Goal: Task Accomplishment & Management: Complete application form

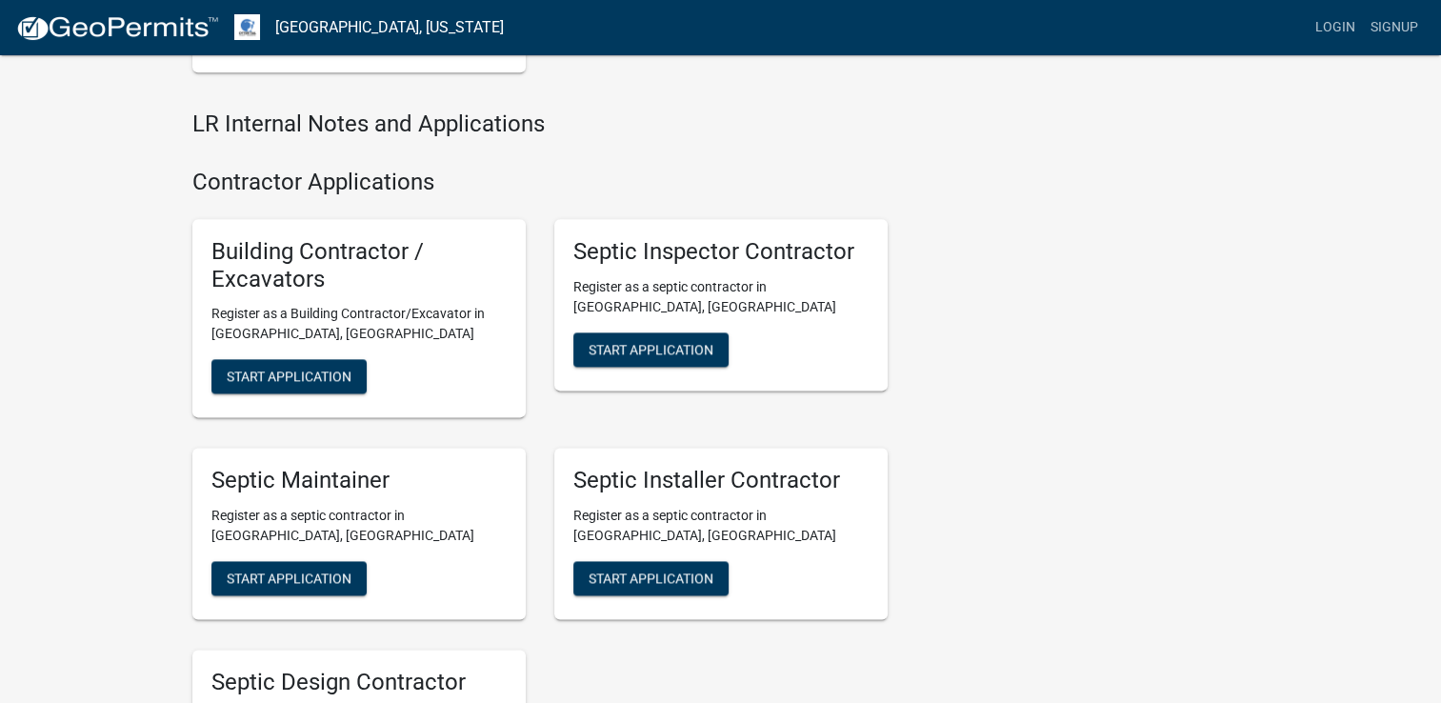
scroll to position [2316, 0]
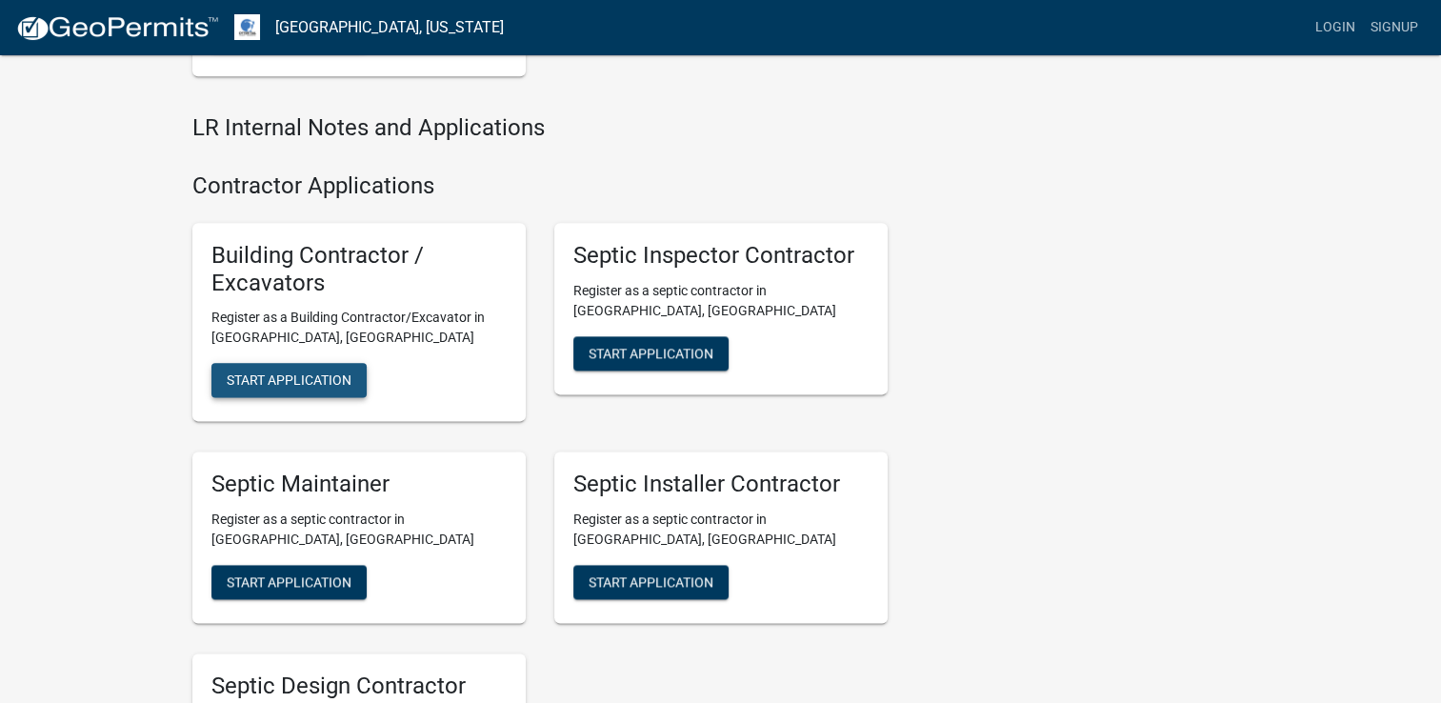
click at [307, 375] on span "Start Application" at bounding box center [289, 379] width 125 height 15
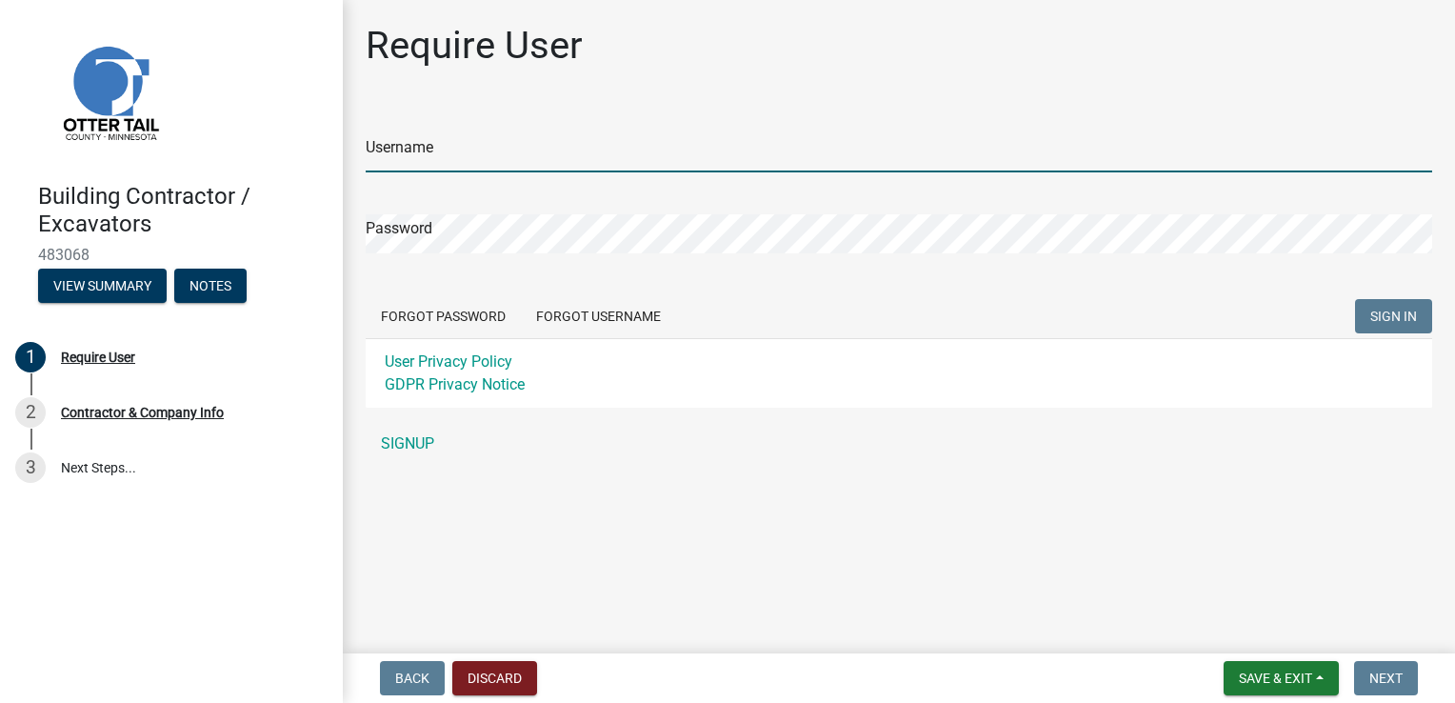
type input "[PERSON_NAME]"
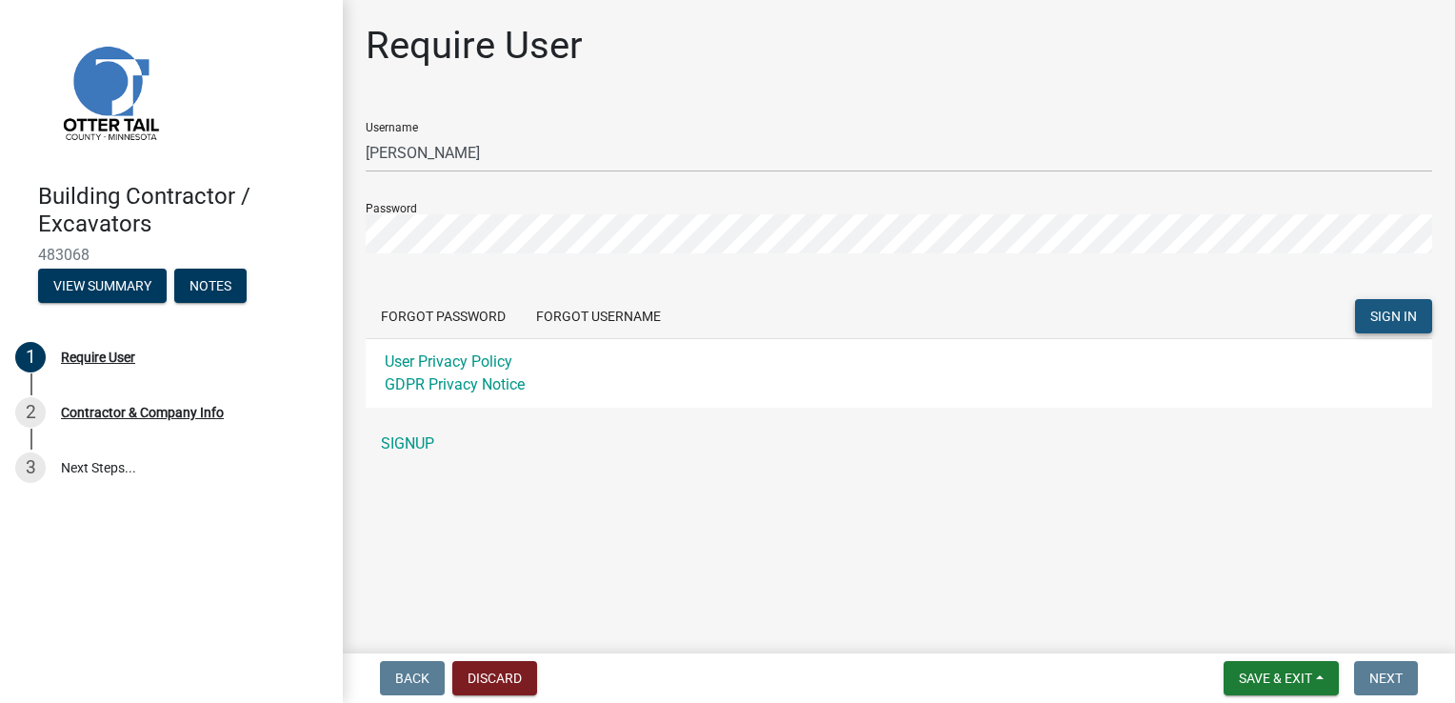
click at [1373, 322] on span "SIGN IN" at bounding box center [1393, 316] width 47 height 15
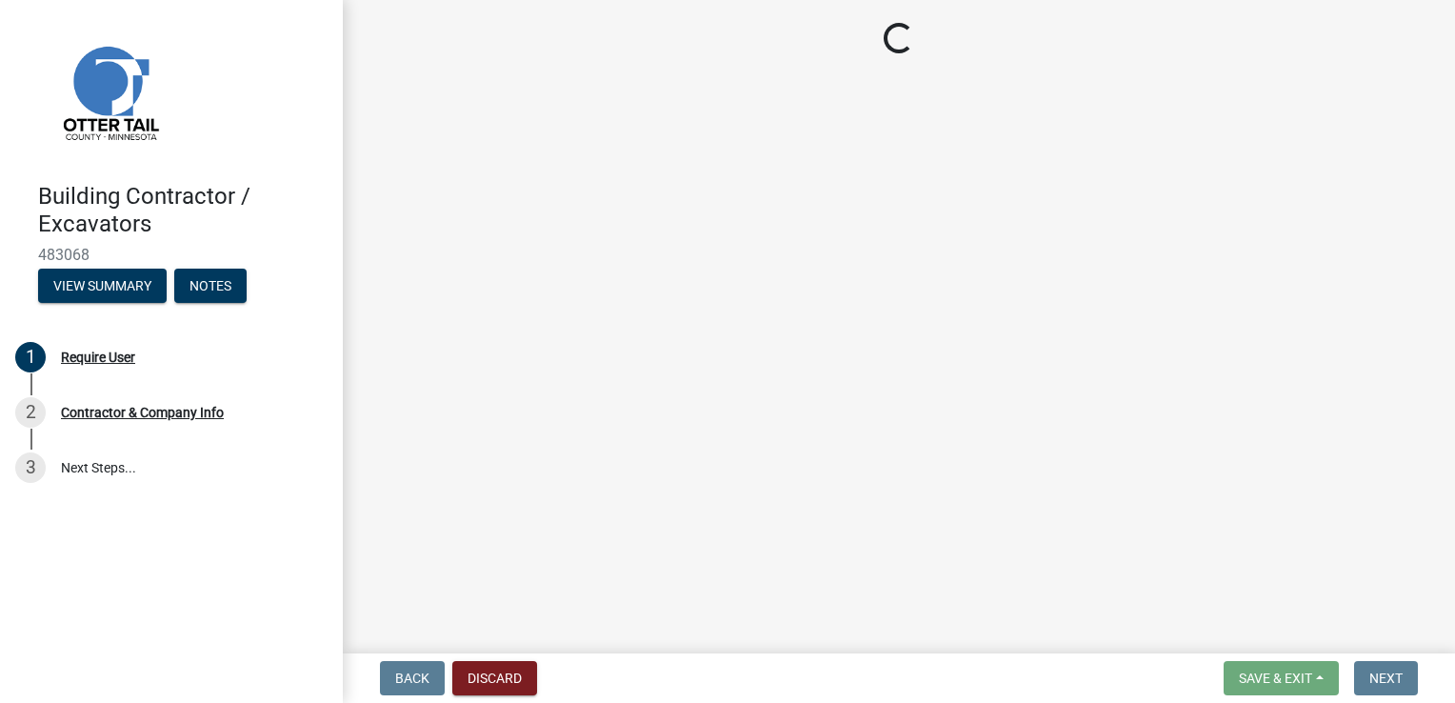
select select "MN"
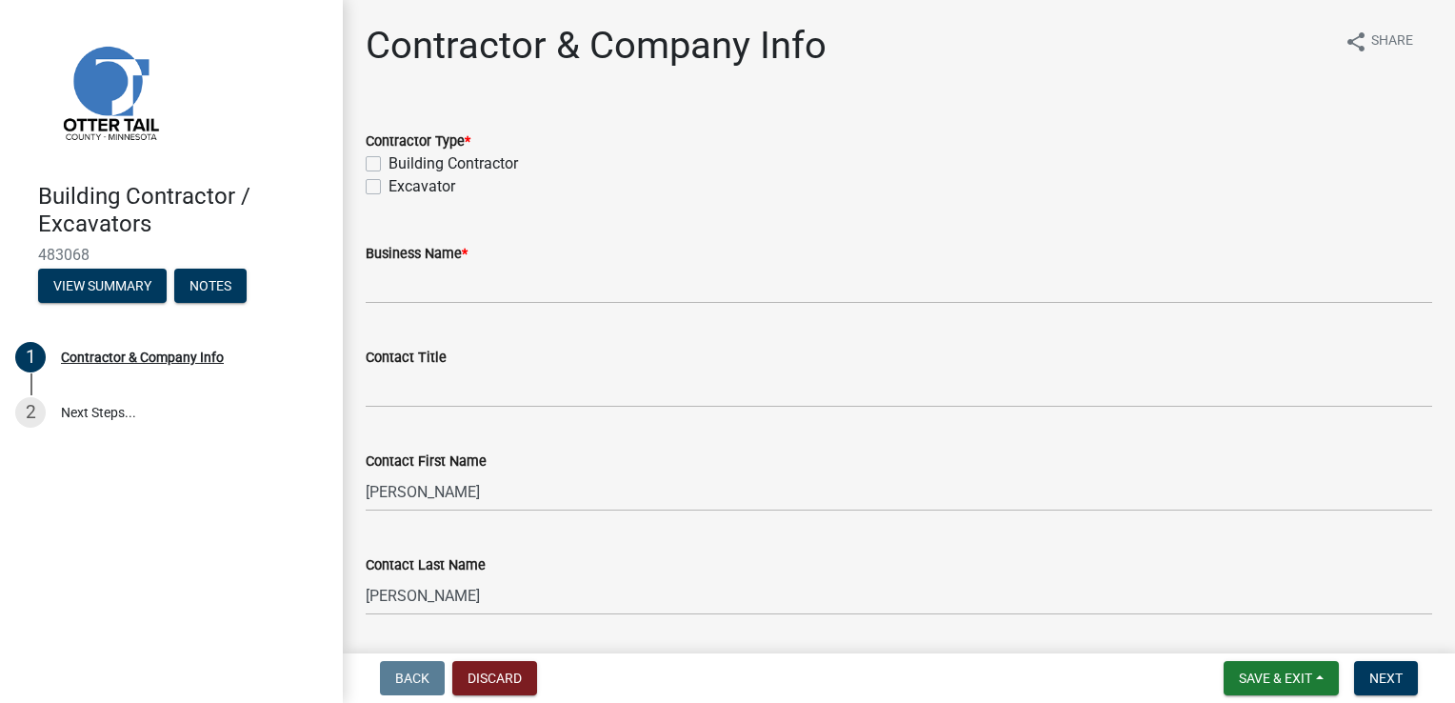
click at [389, 162] on label "Building Contractor" at bounding box center [454, 163] width 130 height 23
click at [389, 162] on input "Building Contractor" at bounding box center [395, 158] width 12 height 12
checkbox input "true"
checkbox input "false"
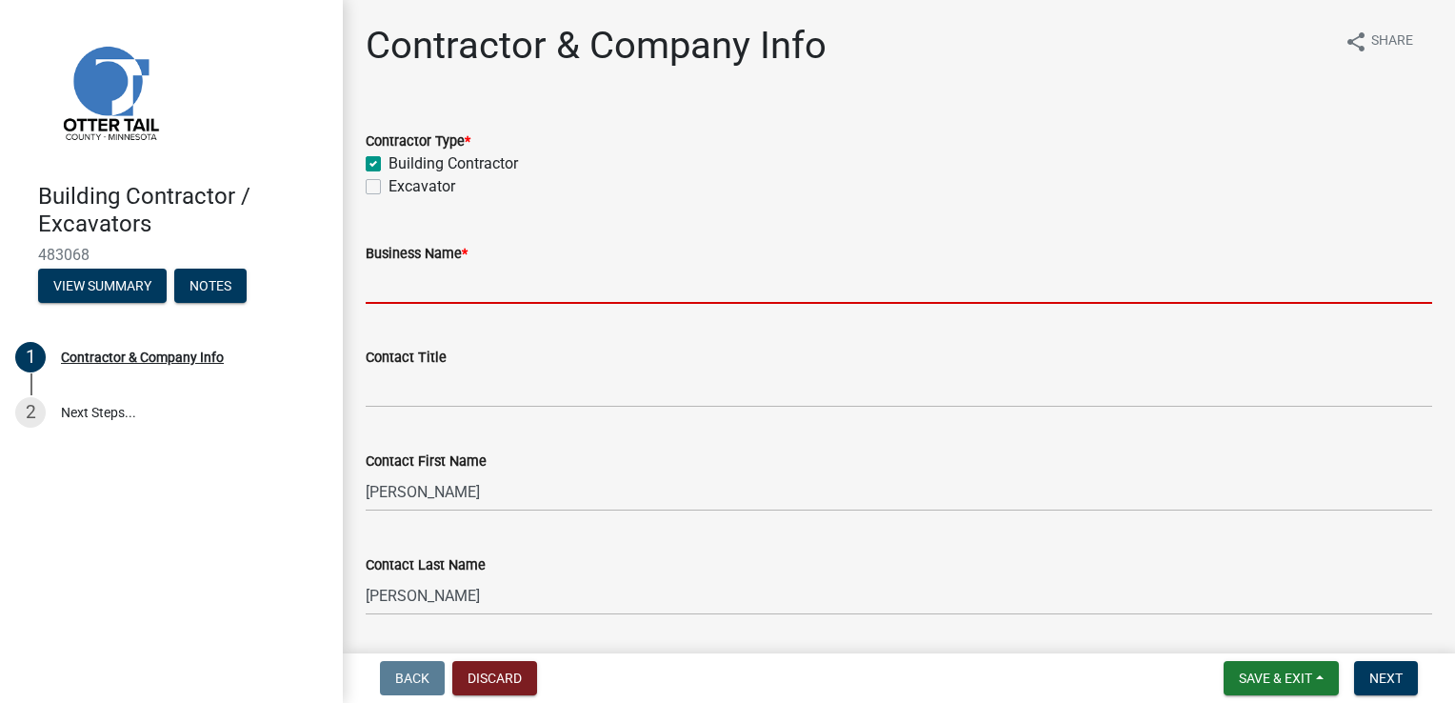
click at [462, 291] on input "Business Name *" at bounding box center [899, 284] width 1067 height 39
type input "Tellmic LLC"
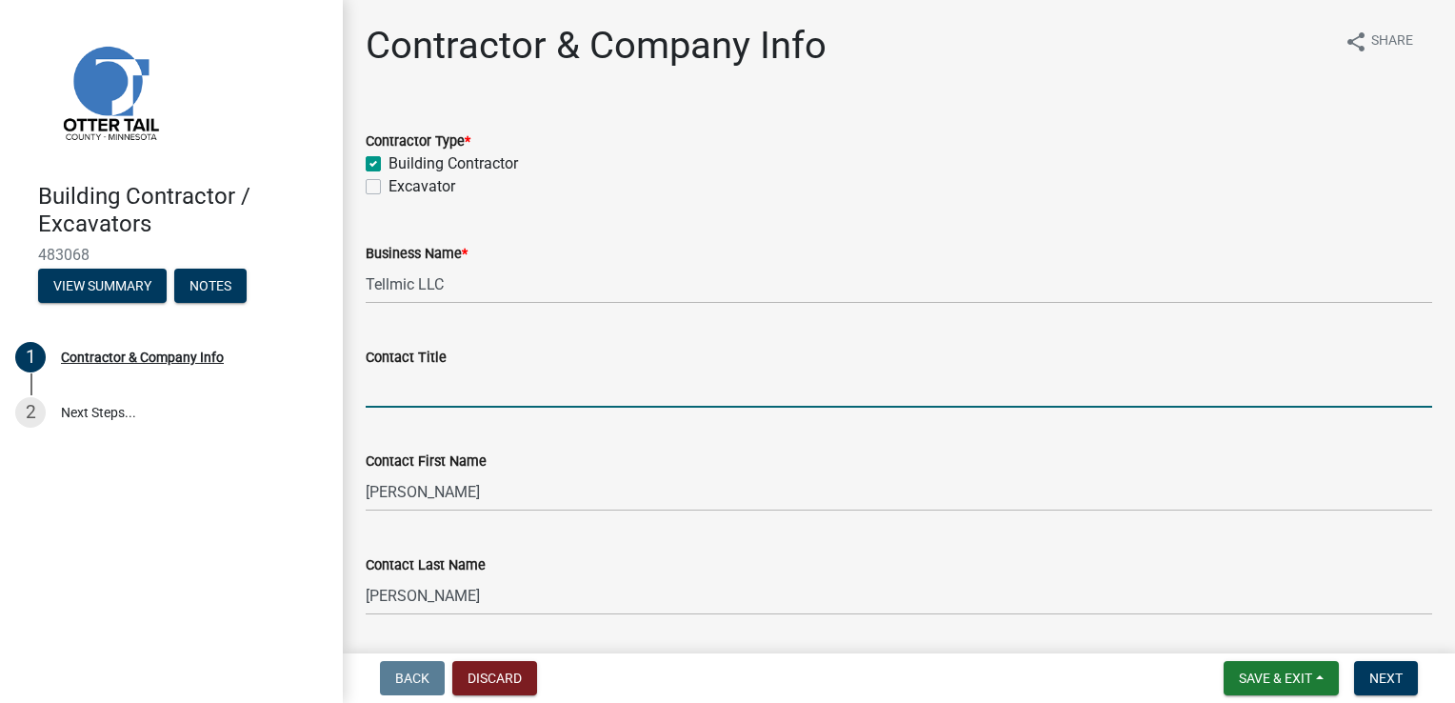
click at [424, 390] on input "Contact Title" at bounding box center [899, 388] width 1067 height 39
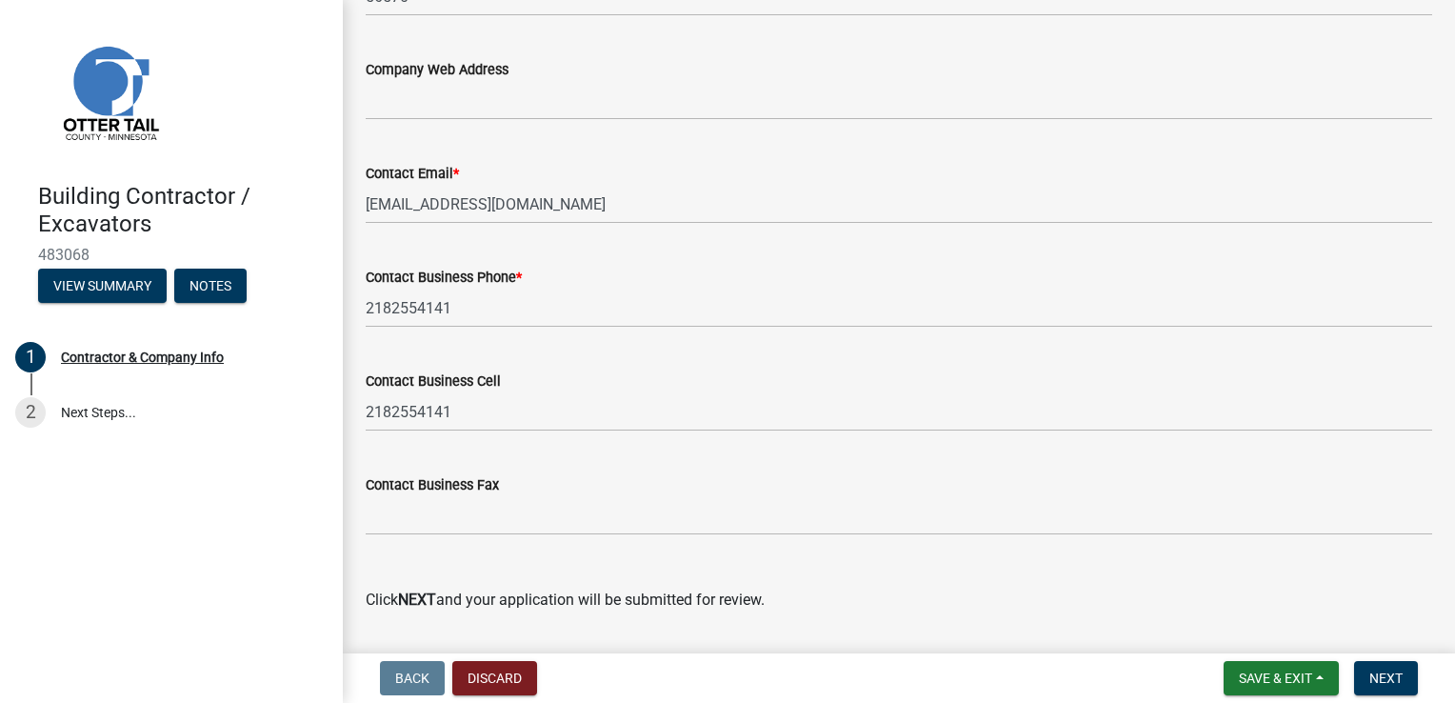
scroll to position [1197, 0]
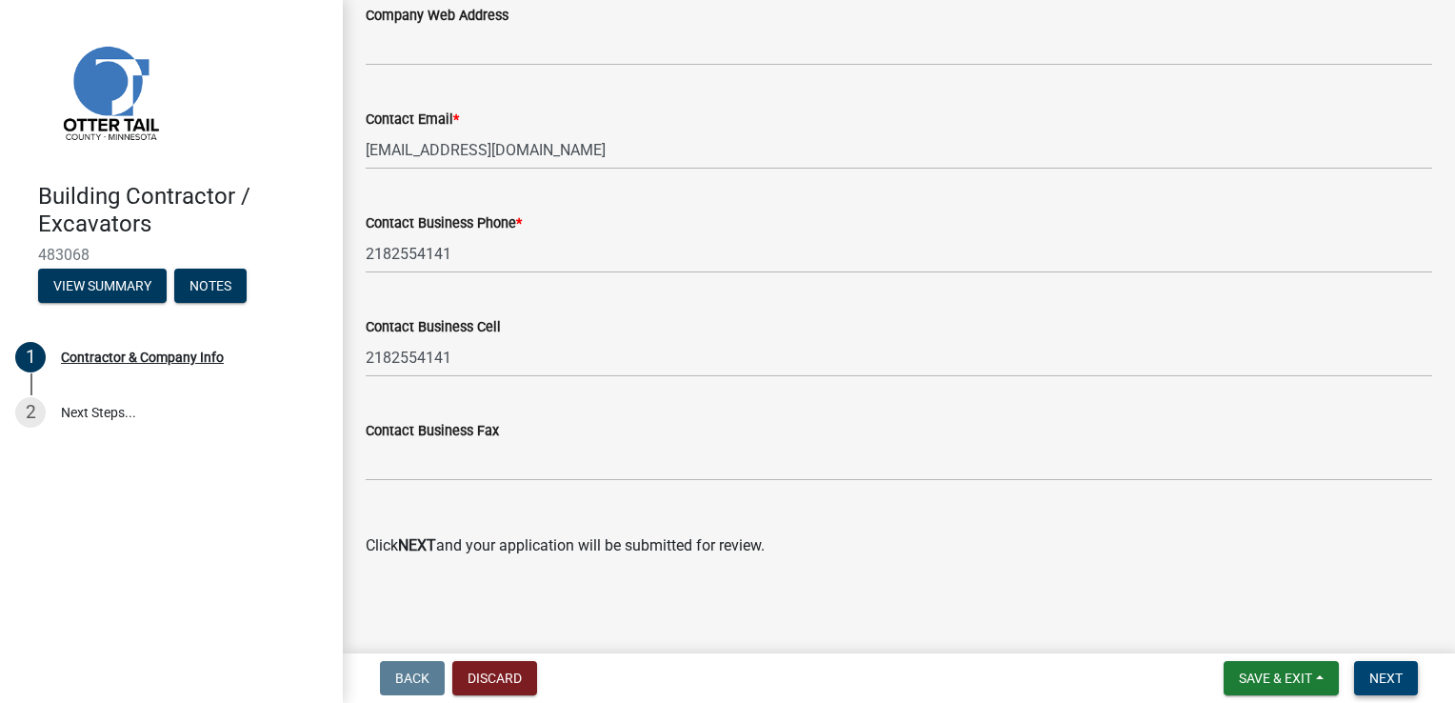
type input "Owner"
click at [1372, 670] on span "Next" at bounding box center [1386, 677] width 33 height 15
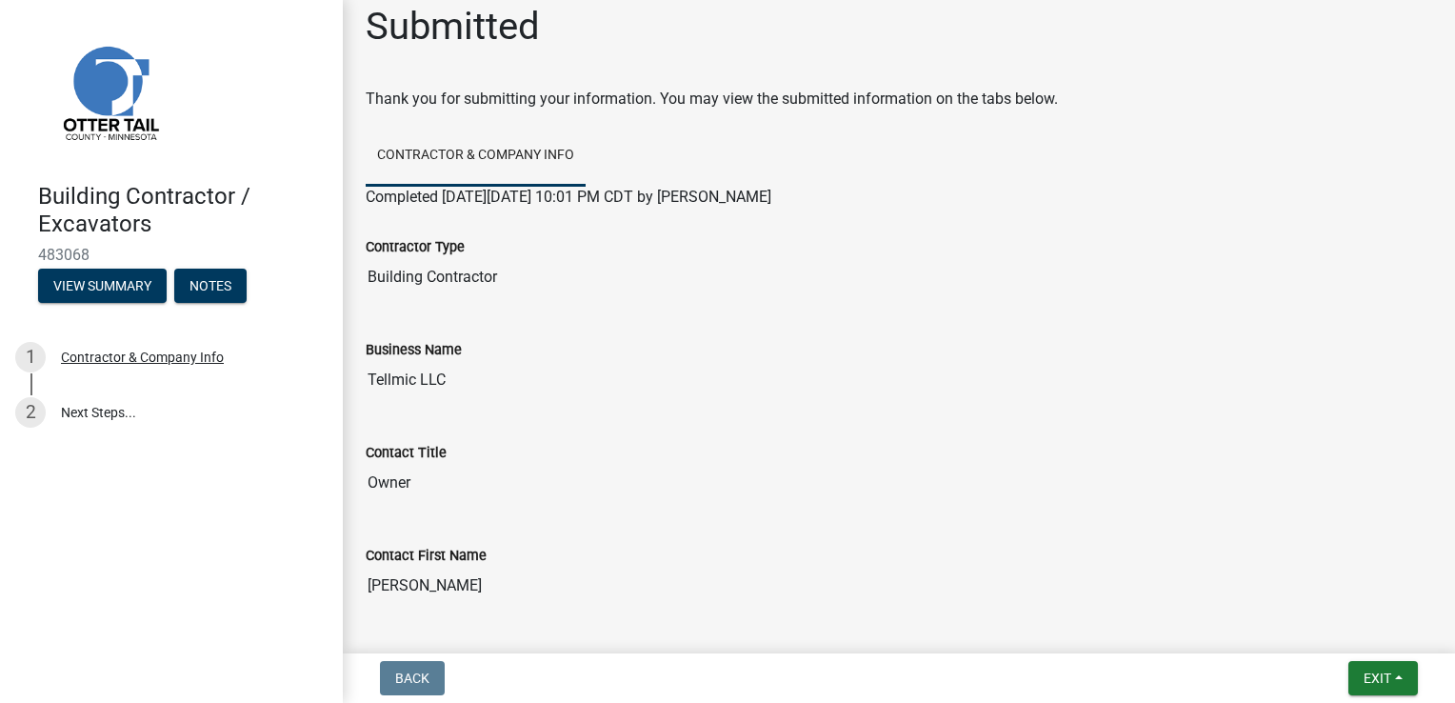
scroll to position [0, 0]
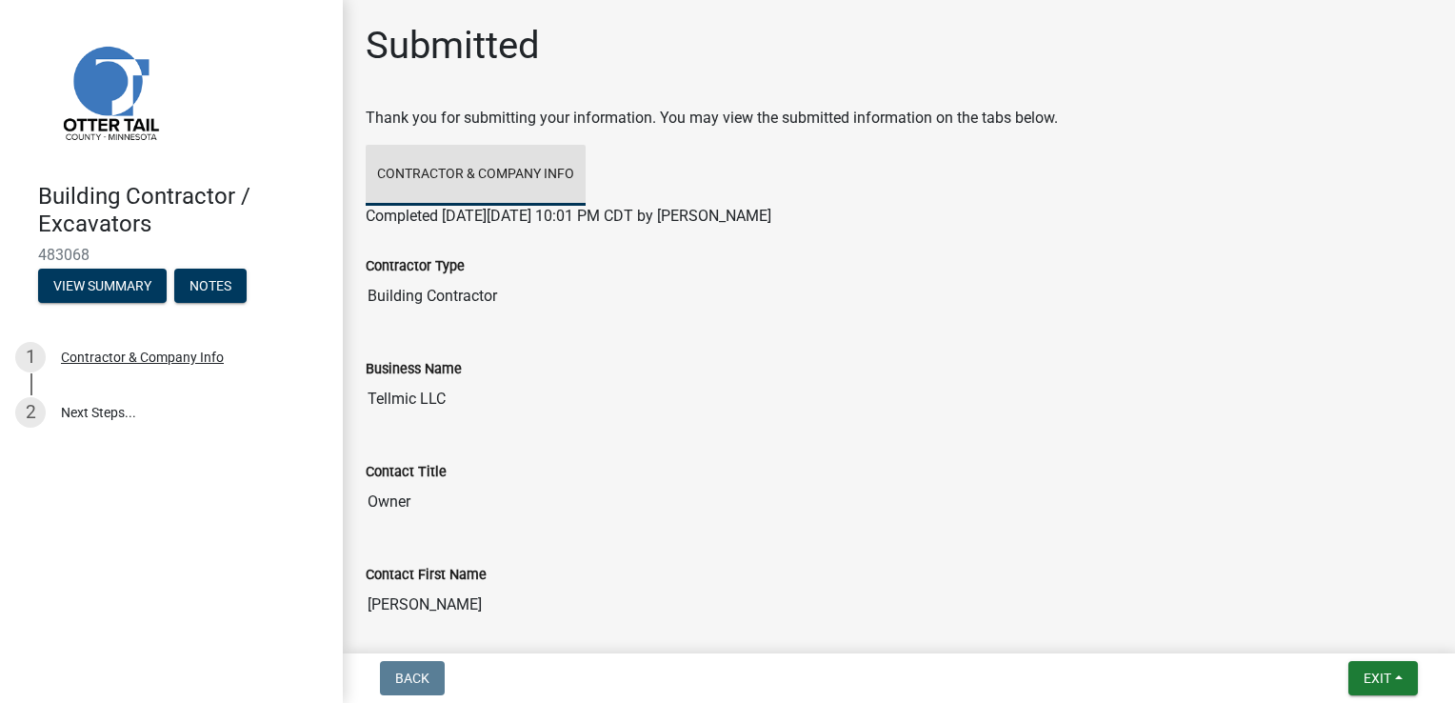
click at [481, 180] on link "Contractor & Company Info" at bounding box center [476, 175] width 220 height 61
click at [530, 167] on link "Contractor & Company Info" at bounding box center [476, 175] width 220 height 61
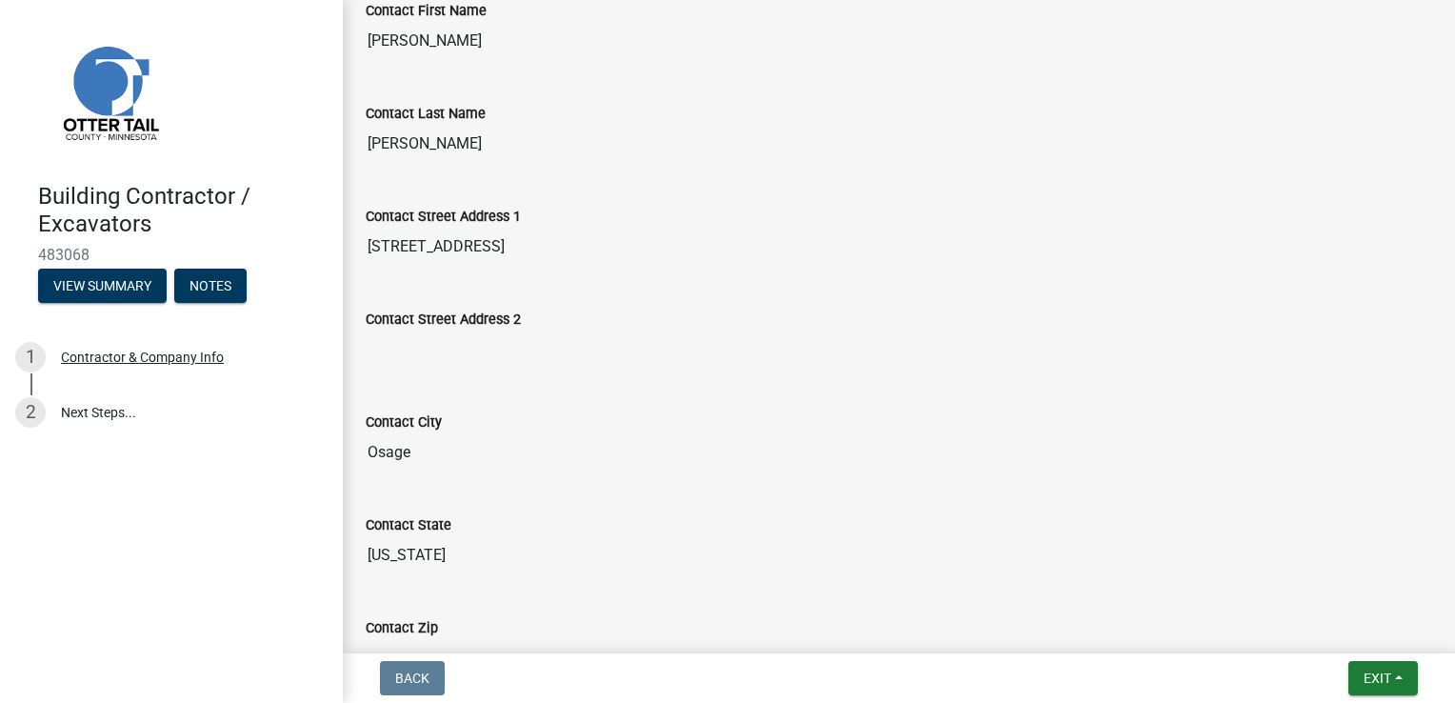
scroll to position [530, 0]
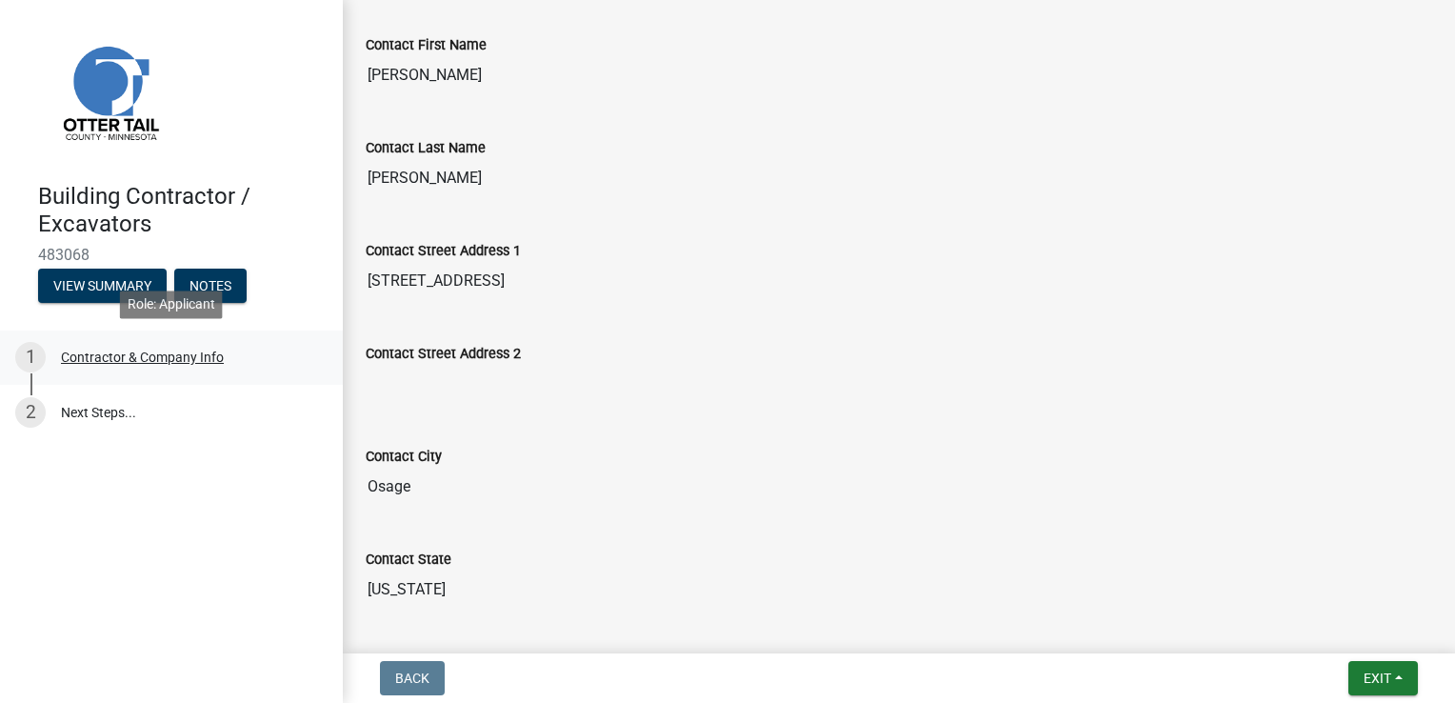
click at [159, 353] on div "Contractor & Company Info" at bounding box center [142, 356] width 163 height 13
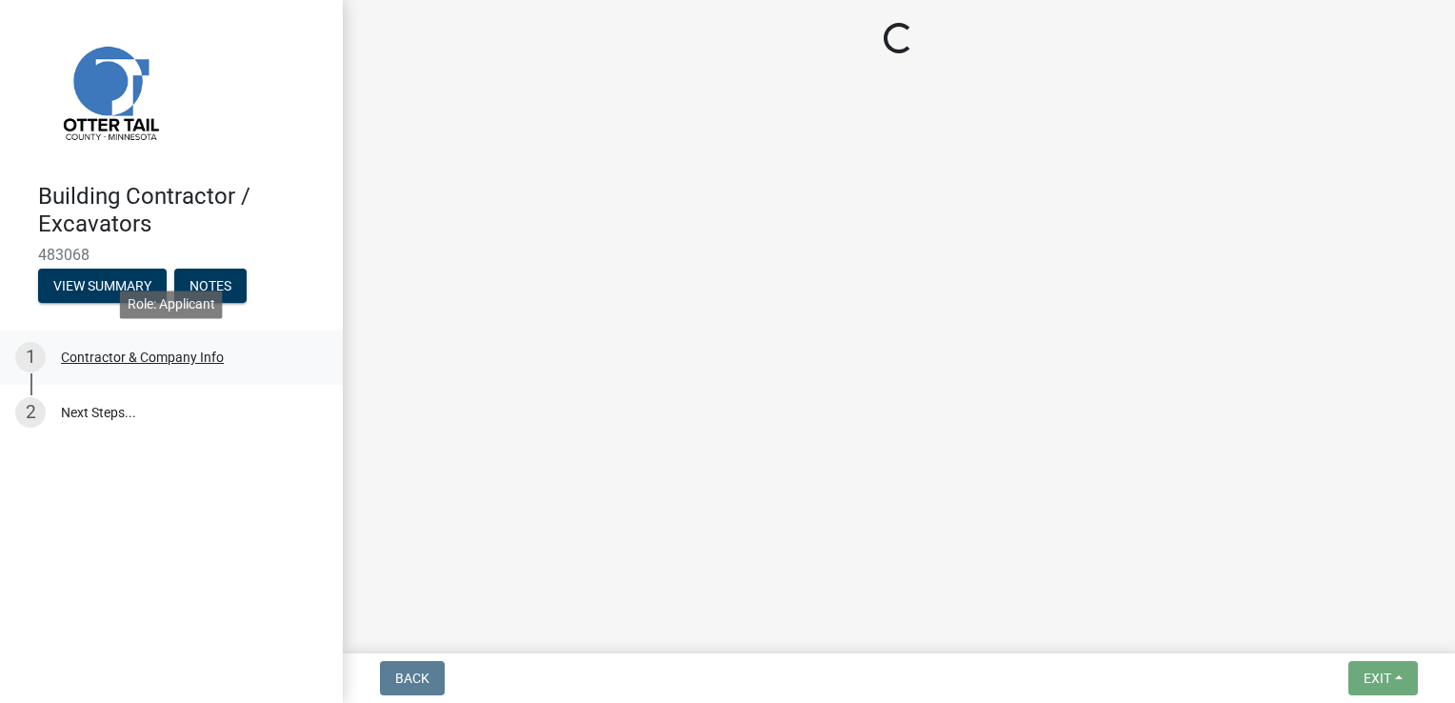
select select "MN"
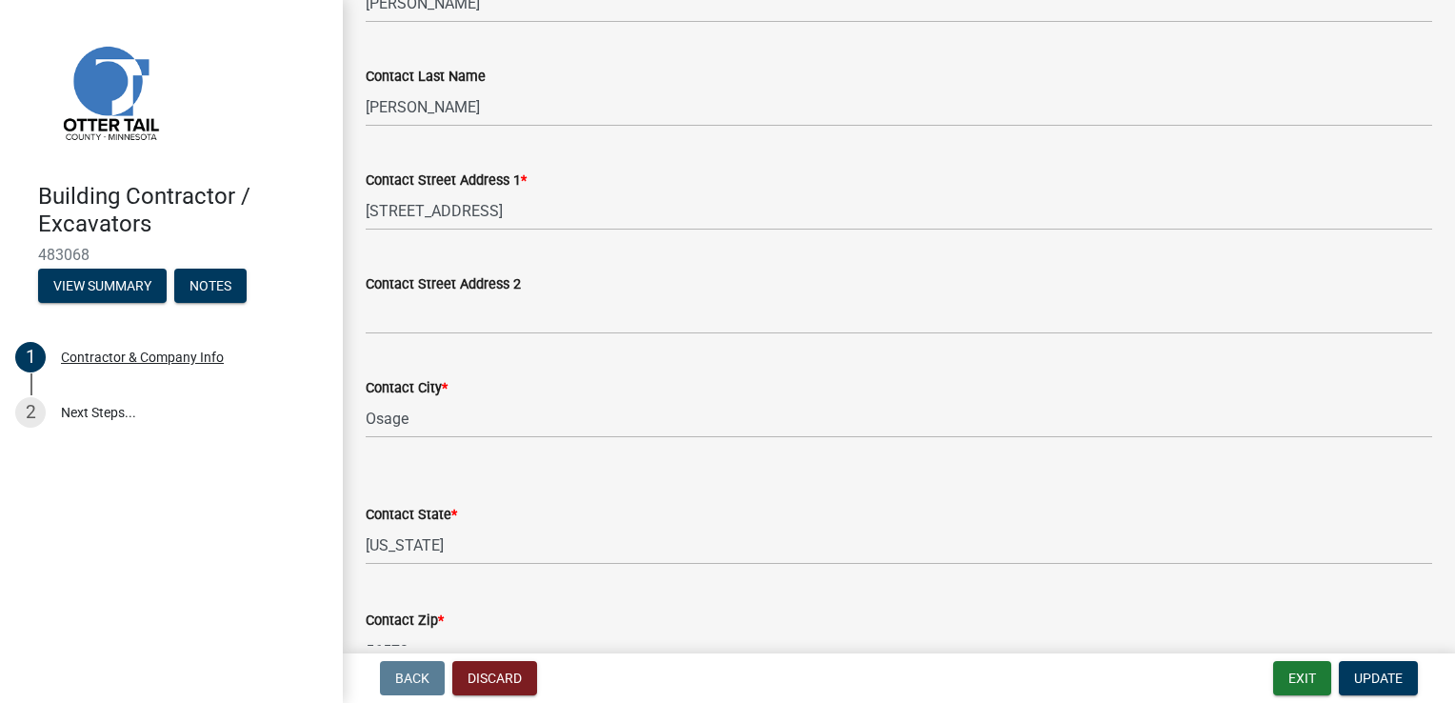
scroll to position [435, 0]
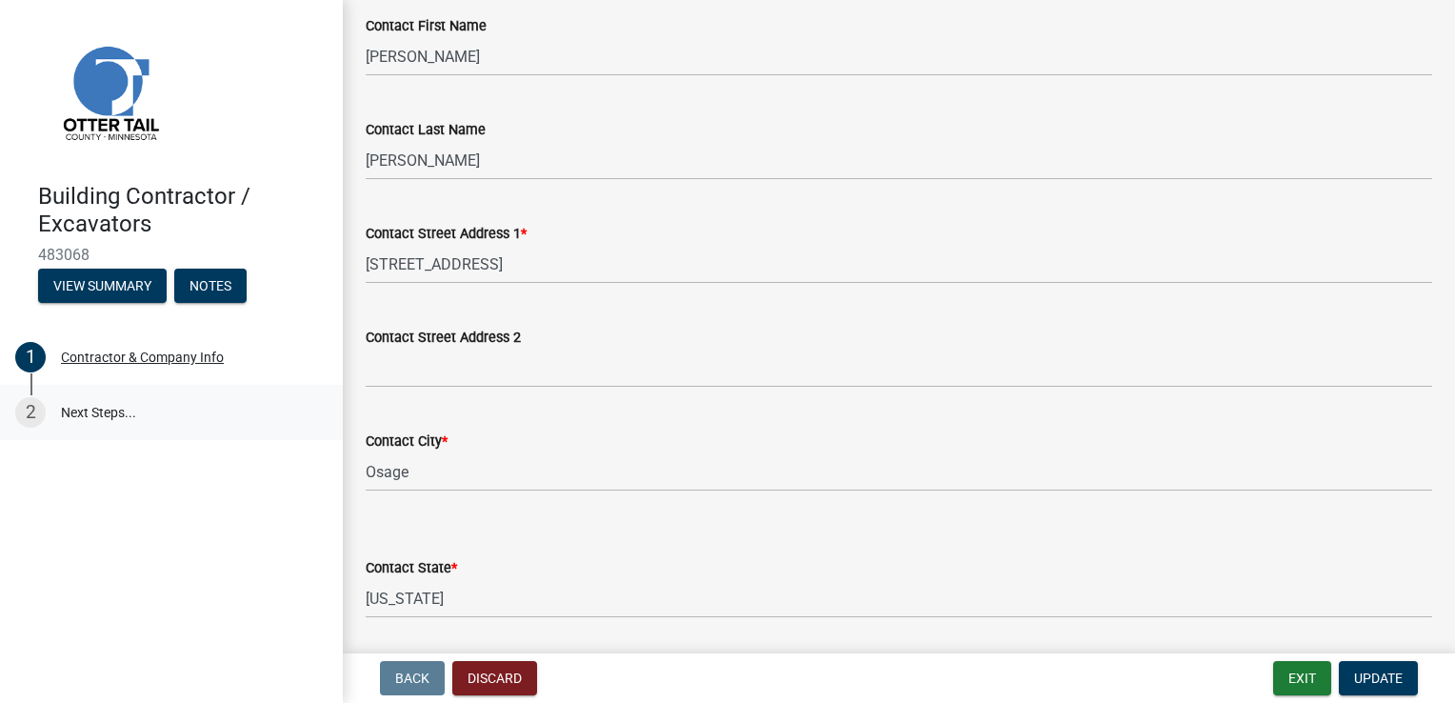
click at [139, 407] on link "2 Next Steps..." at bounding box center [171, 412] width 343 height 55
click at [89, 416] on link "2 Next Steps..." at bounding box center [171, 412] width 343 height 55
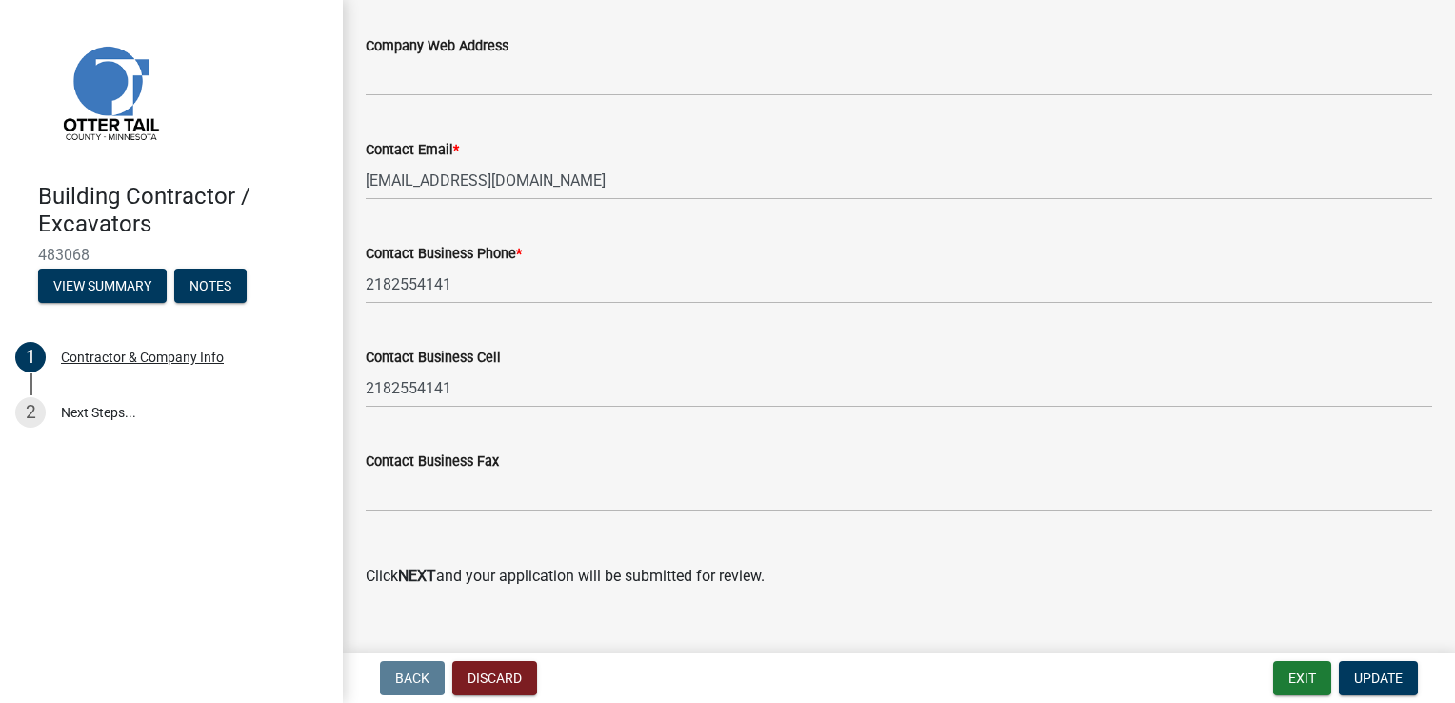
scroll to position [1197, 0]
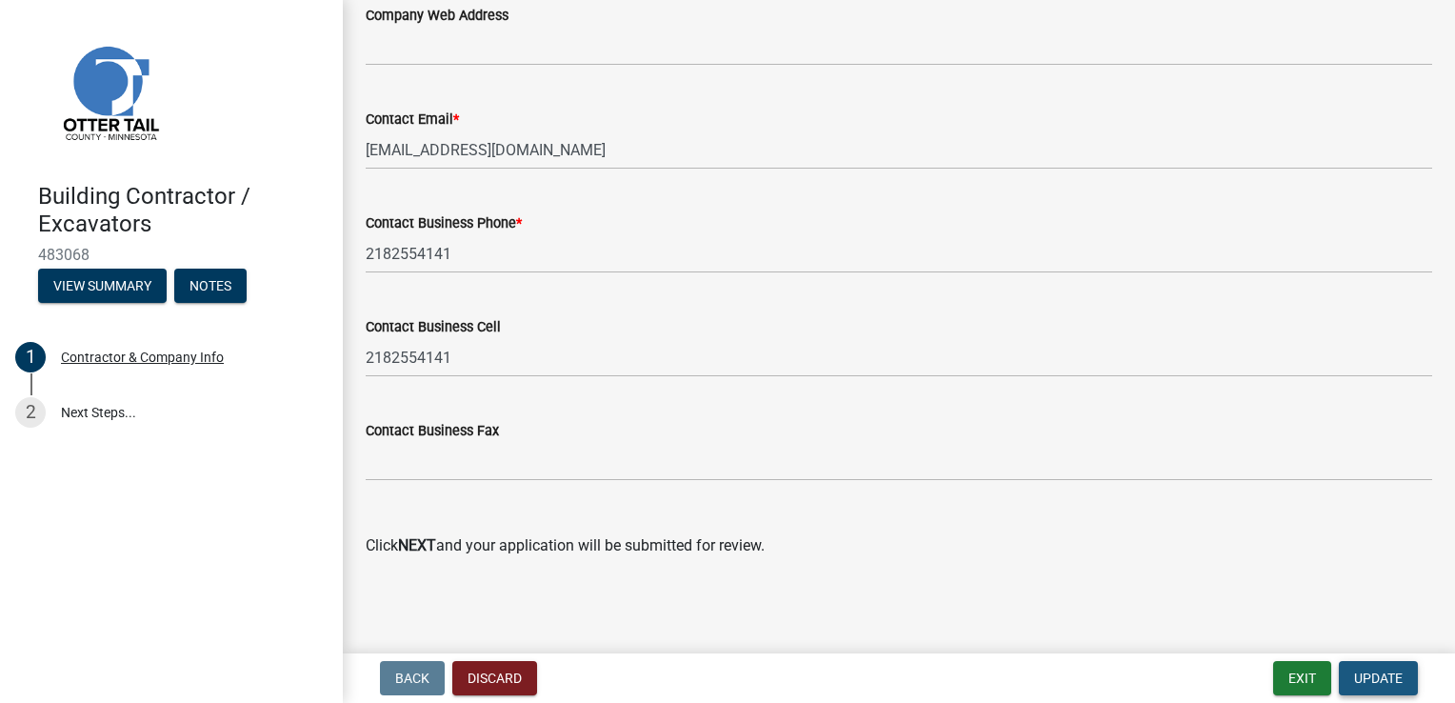
click at [1381, 674] on span "Update" at bounding box center [1378, 677] width 49 height 15
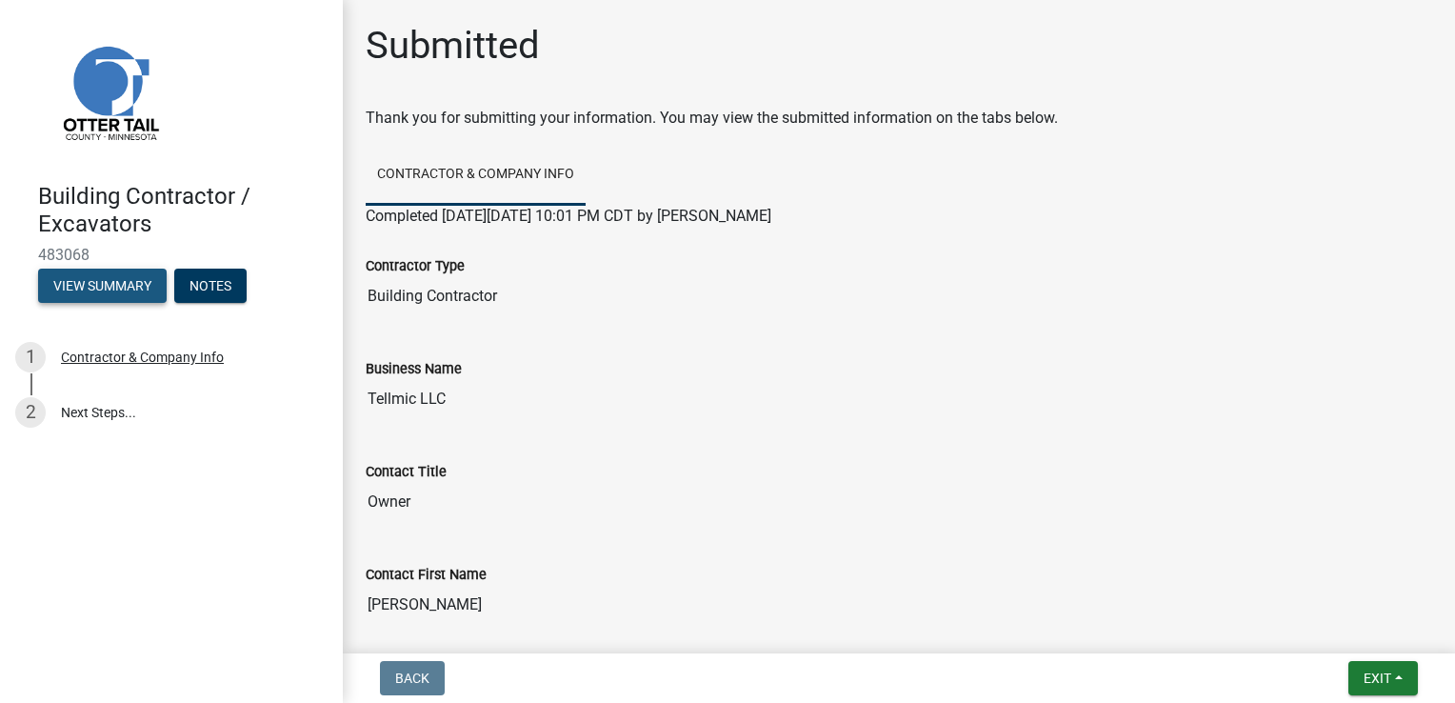
click at [136, 301] on button "View Summary" at bounding box center [102, 286] width 129 height 34
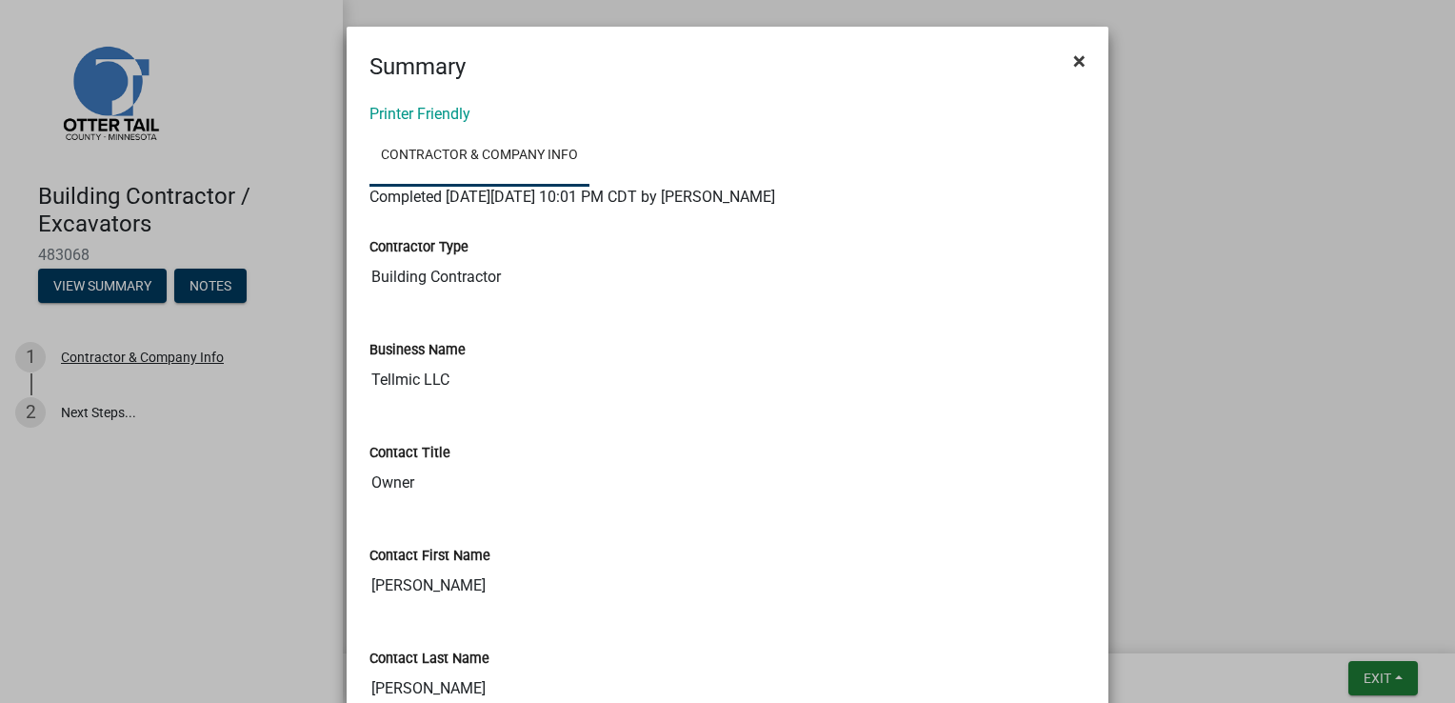
click at [1080, 63] on button "×" at bounding box center [1079, 60] width 43 height 53
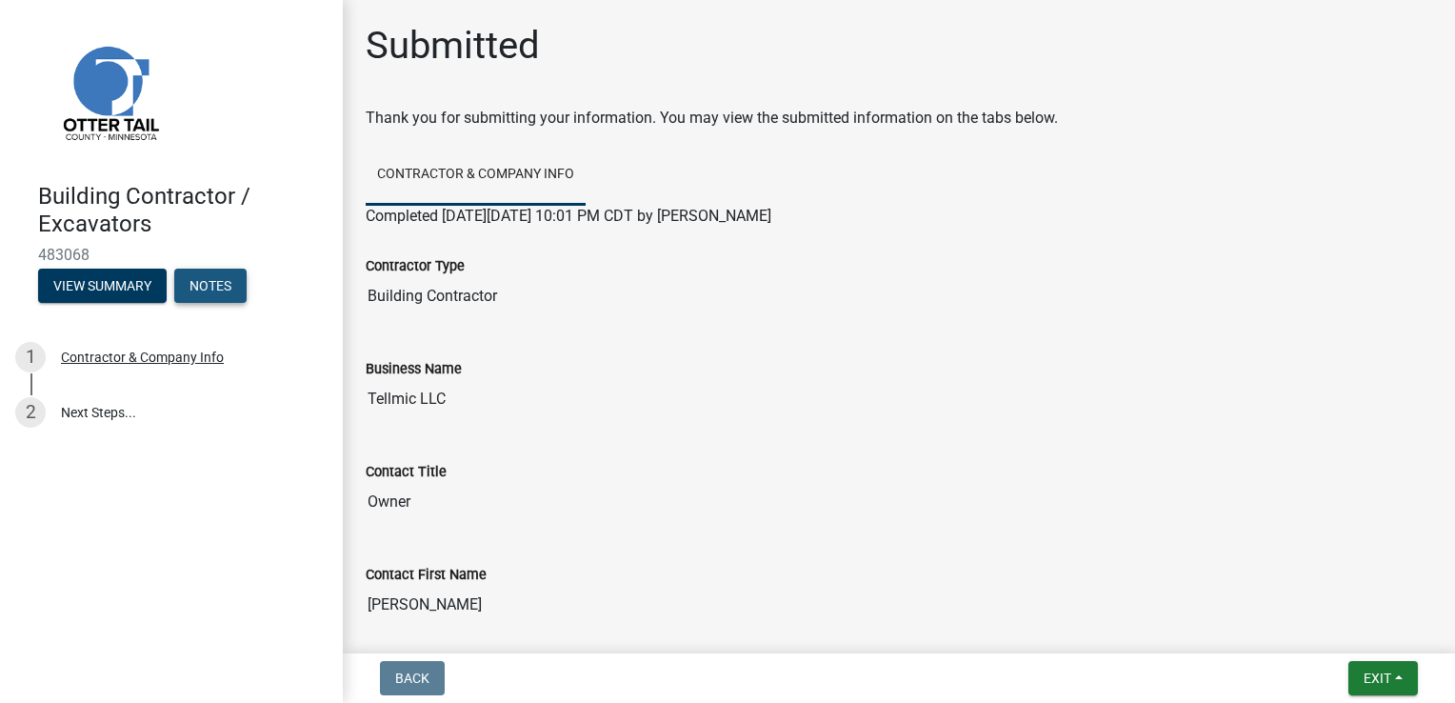
click at [211, 293] on button "Notes" at bounding box center [210, 286] width 72 height 34
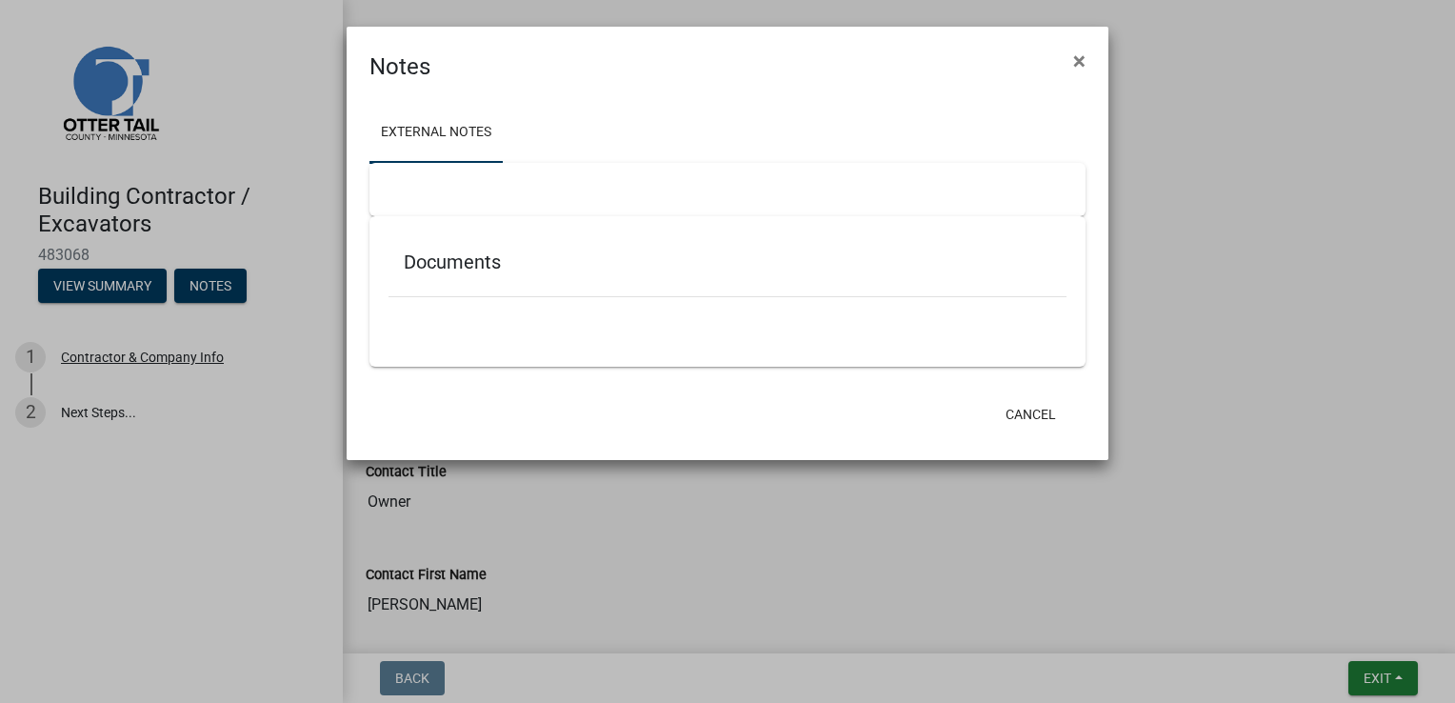
click at [517, 192] on div at bounding box center [728, 189] width 716 height 53
click at [535, 260] on h5 "Documents" at bounding box center [728, 261] width 648 height 23
click at [480, 334] on div "Documents" at bounding box center [728, 291] width 716 height 150
click at [440, 189] on div at bounding box center [728, 189] width 716 height 53
click at [447, 137] on link "External Notes" at bounding box center [436, 133] width 133 height 61
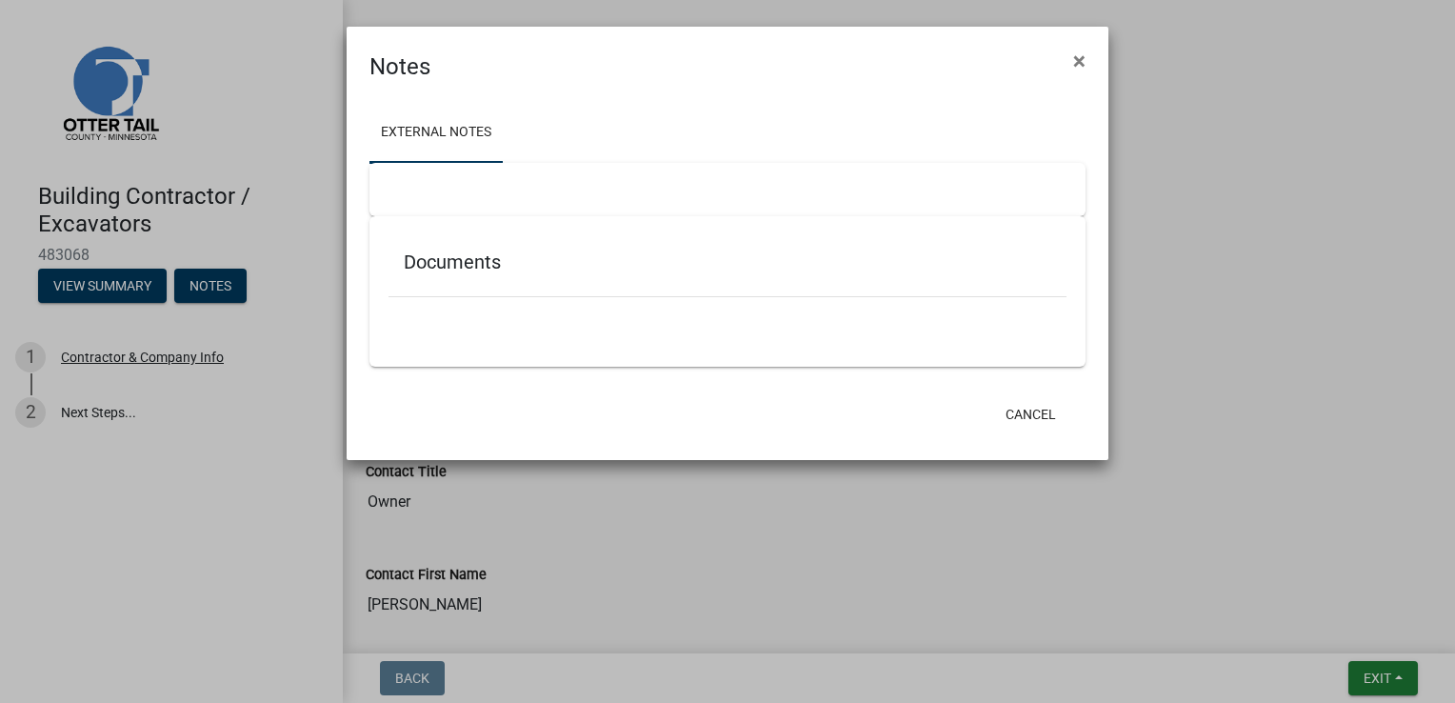
click at [446, 270] on h5 "Documents" at bounding box center [728, 261] width 648 height 23
click at [1080, 73] on span "×" at bounding box center [1079, 61] width 12 height 27
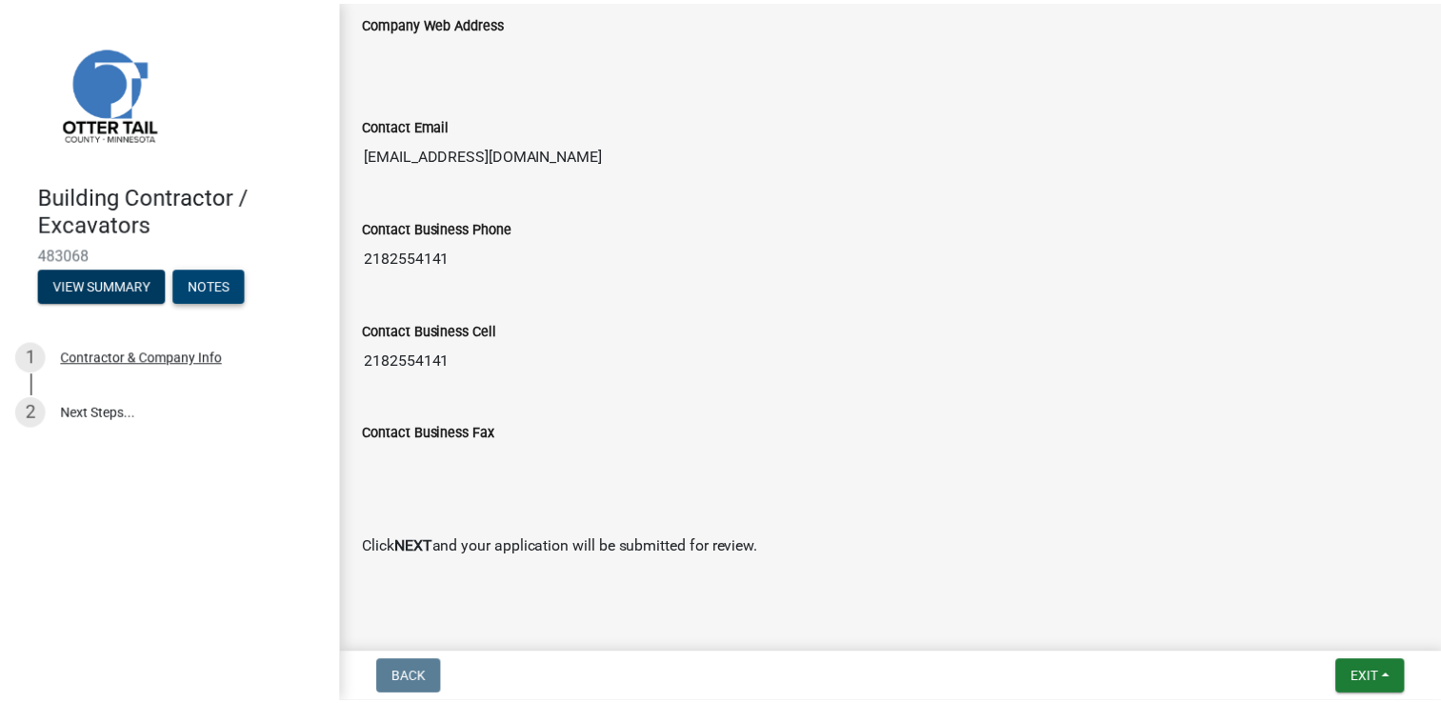
scroll to position [1291, 0]
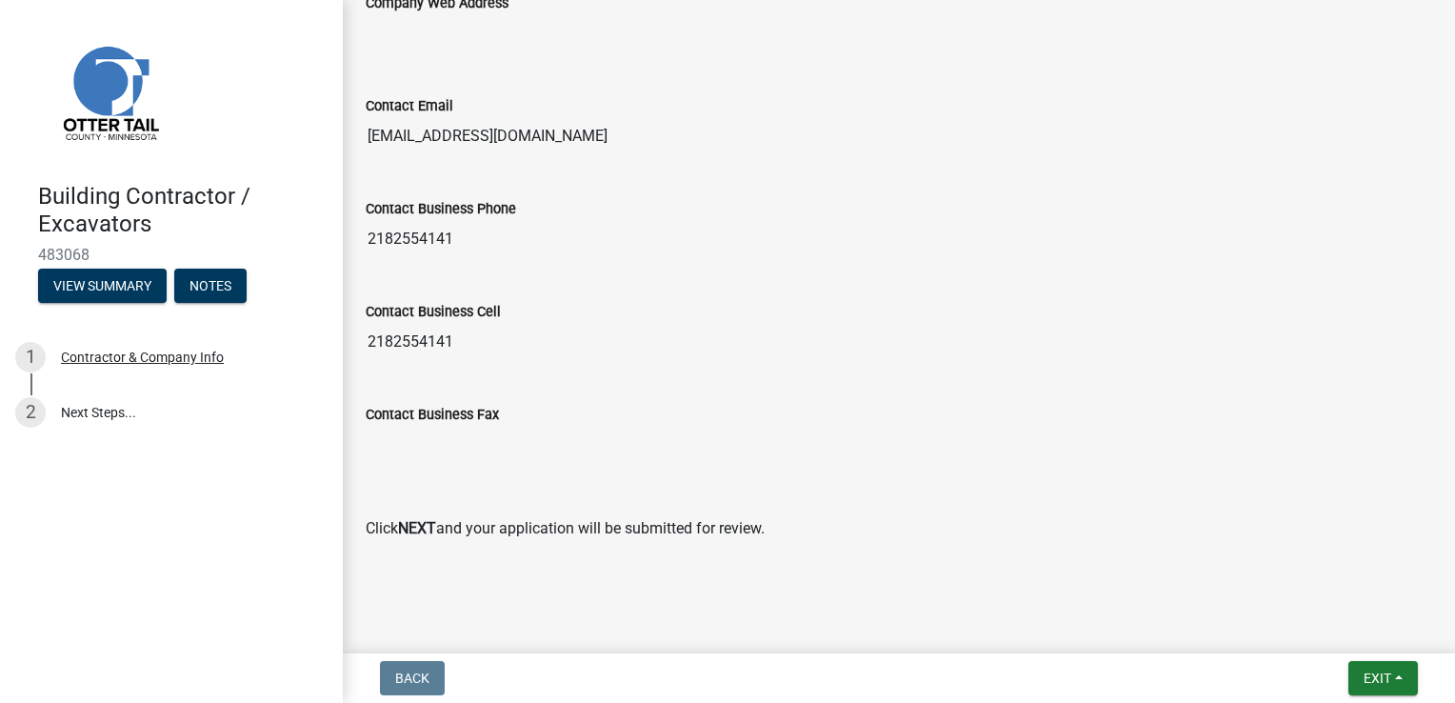
click at [419, 524] on strong "NEXT" at bounding box center [417, 528] width 38 height 18
click at [1385, 670] on span "Exit" at bounding box center [1378, 677] width 28 height 15
click at [1322, 637] on button "Save & Exit" at bounding box center [1343, 629] width 152 height 46
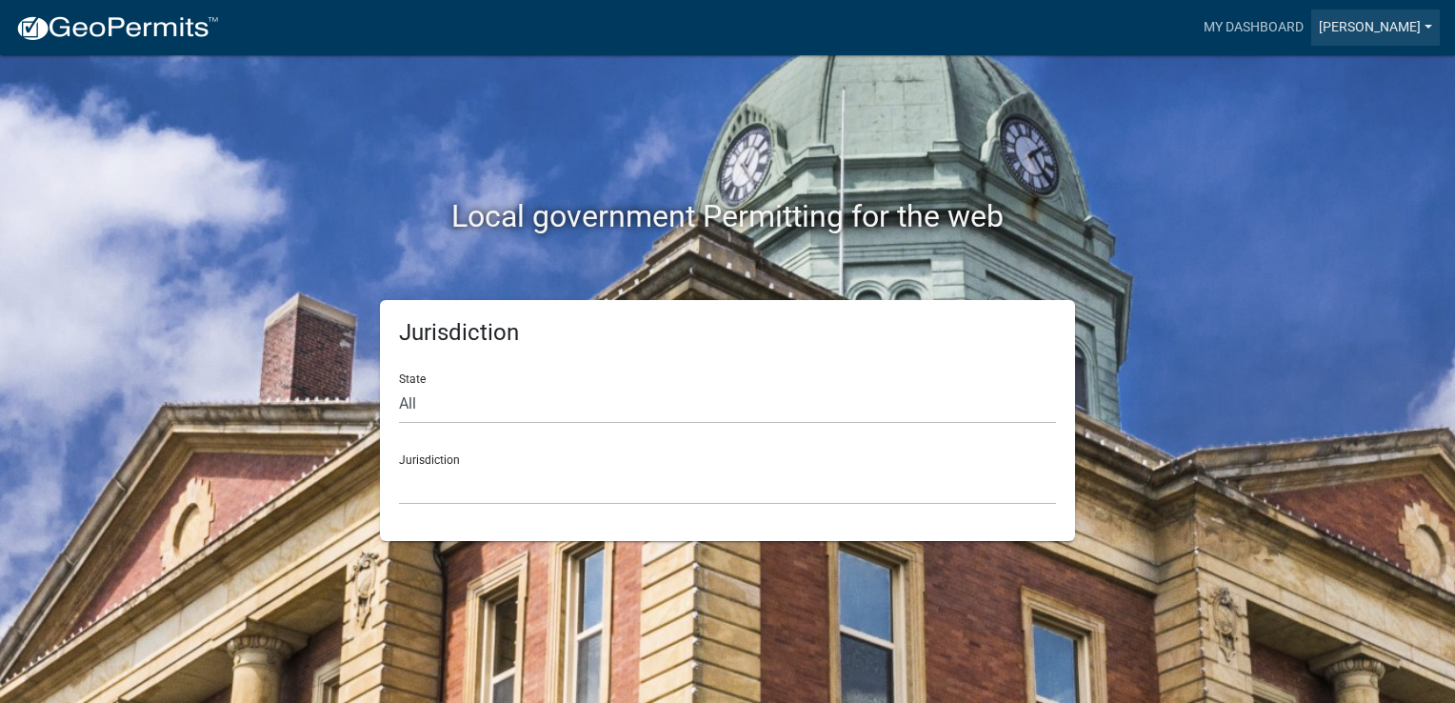
click at [1384, 19] on link "[PERSON_NAME]" at bounding box center [1375, 28] width 129 height 36
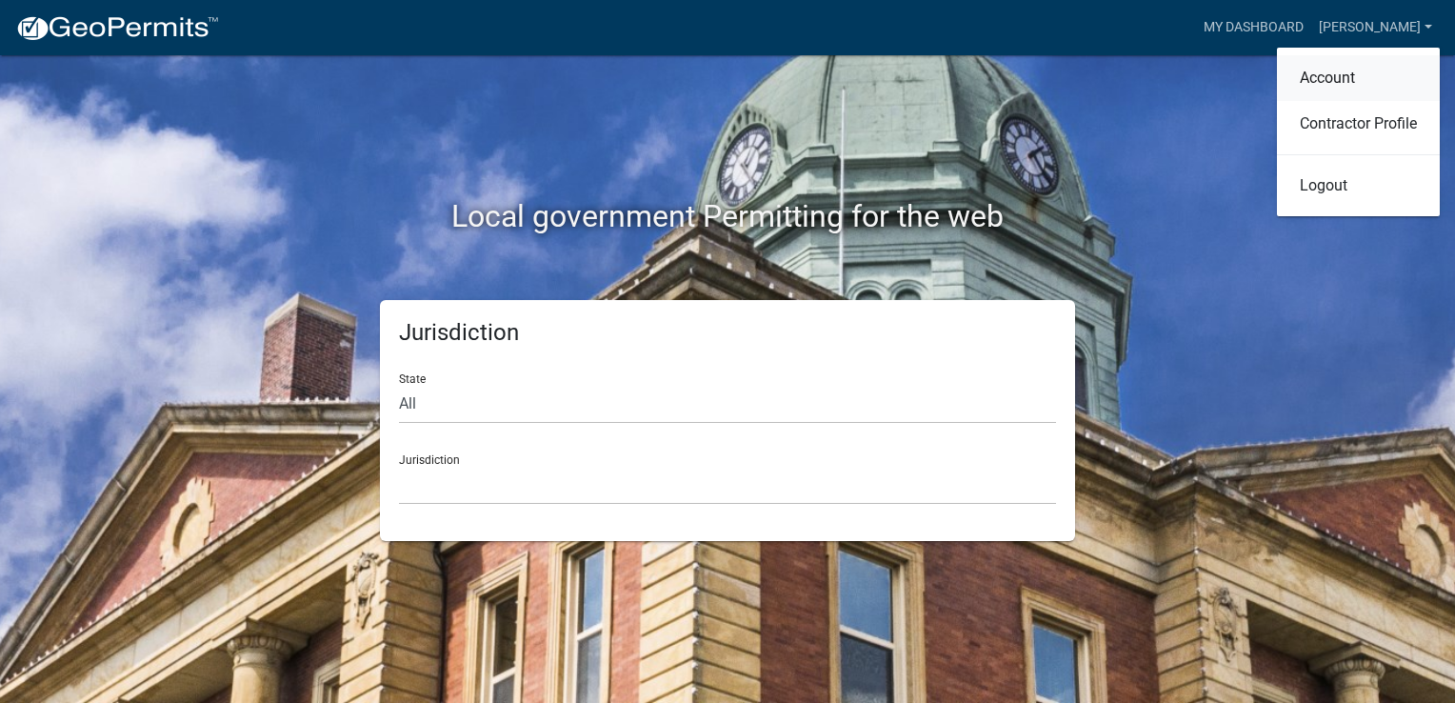
click at [1330, 82] on link "Account" at bounding box center [1358, 78] width 163 height 46
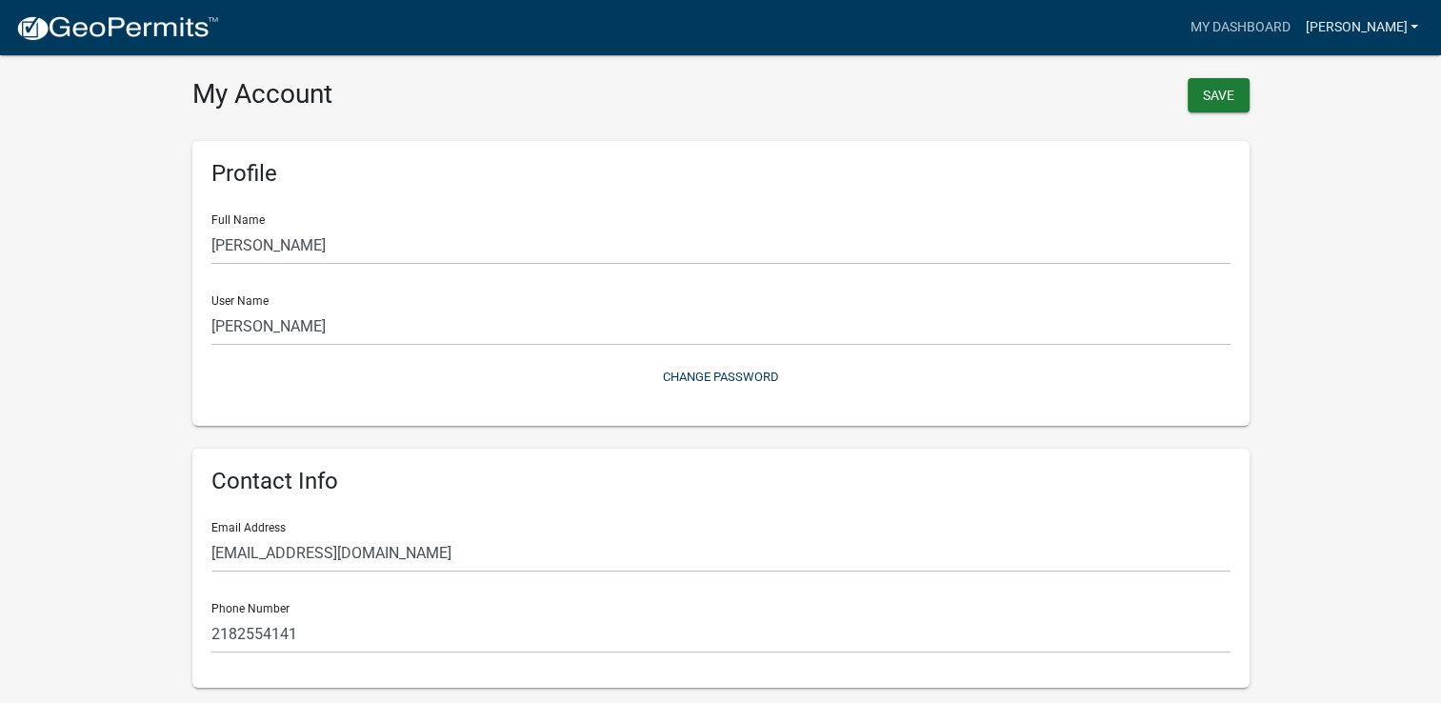
click at [1341, 38] on link "[PERSON_NAME]" at bounding box center [1361, 28] width 129 height 36
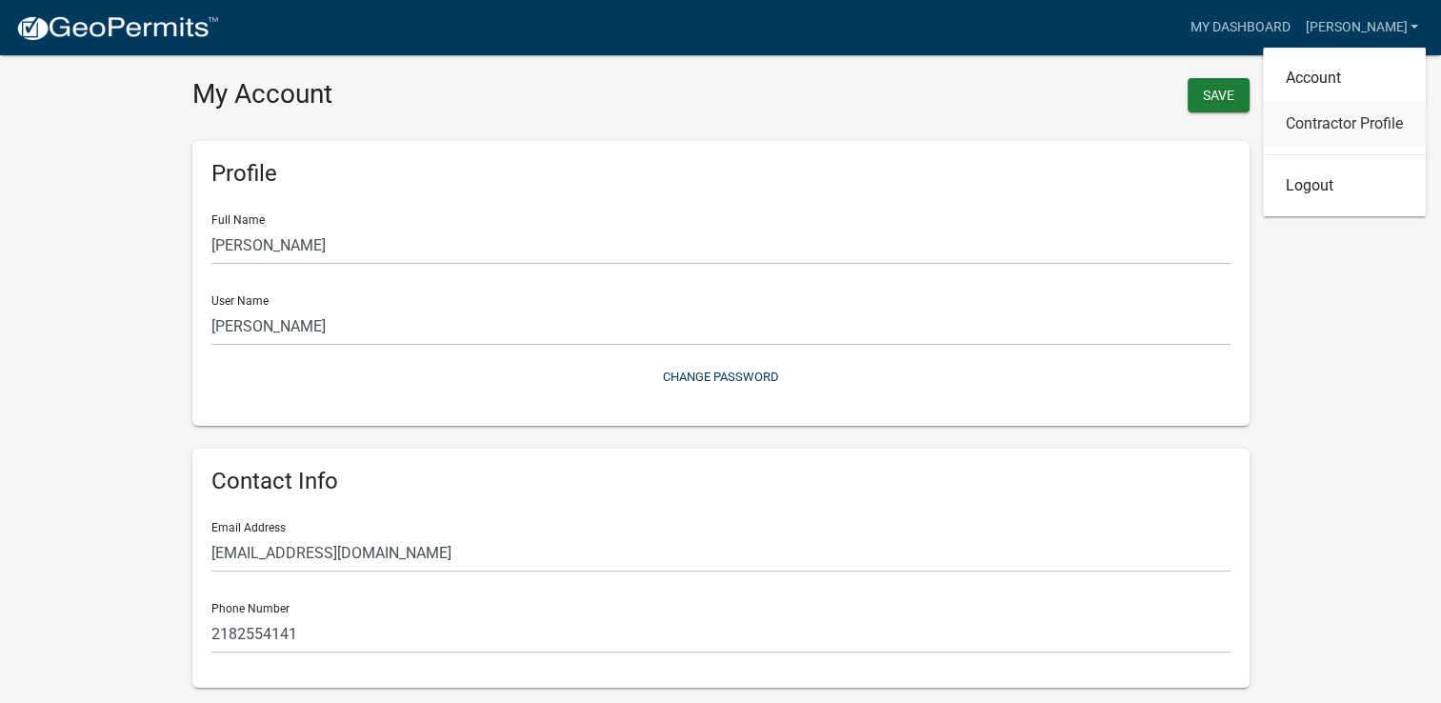
click at [1334, 121] on link "Contractor Profile" at bounding box center [1344, 124] width 163 height 46
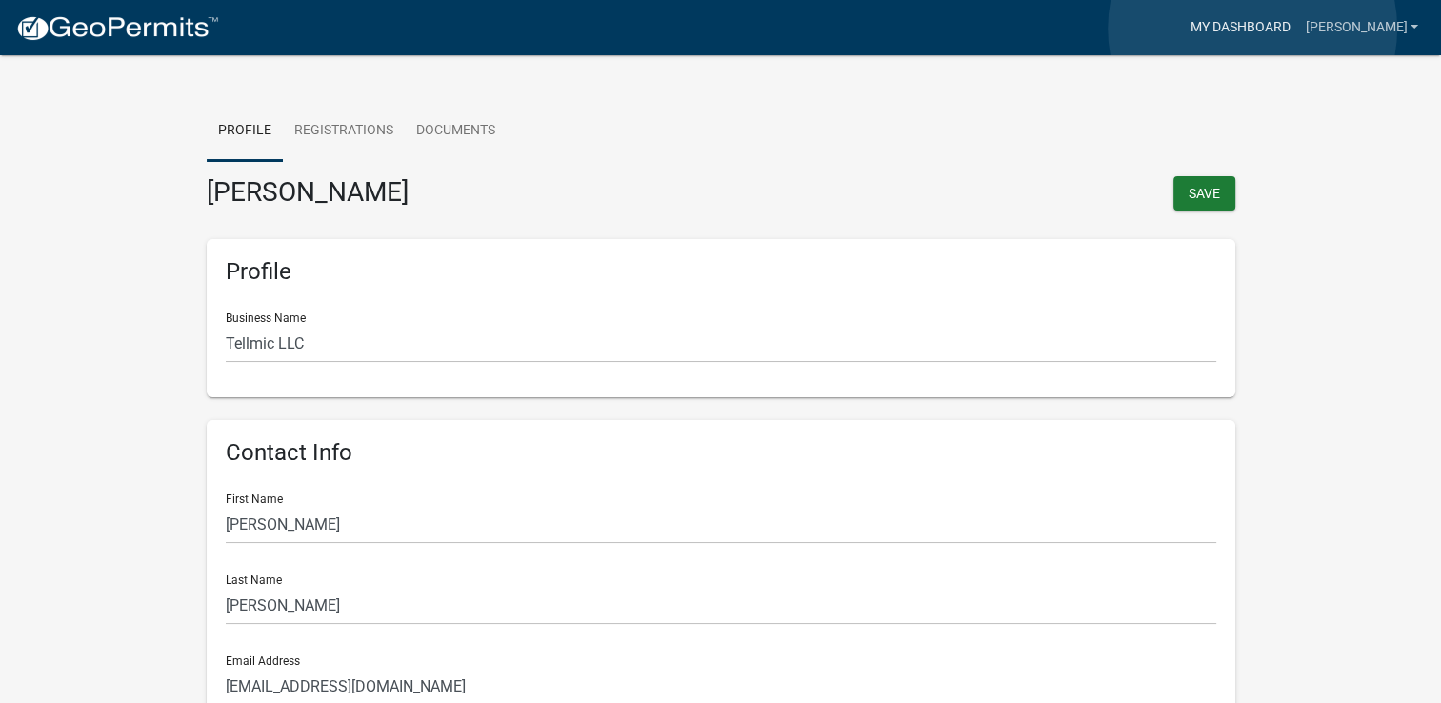
click at [1252, 29] on link "My Dashboard" at bounding box center [1239, 28] width 115 height 36
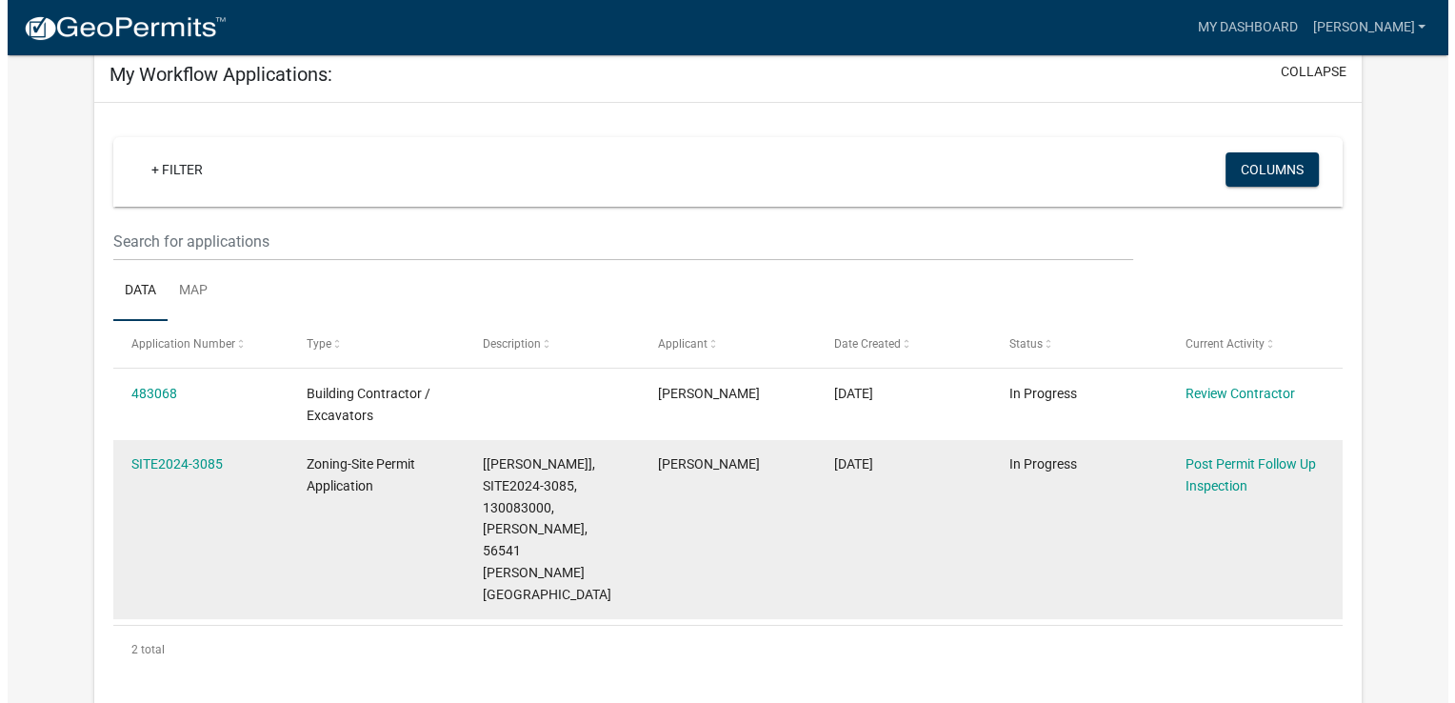
scroll to position [10, 0]
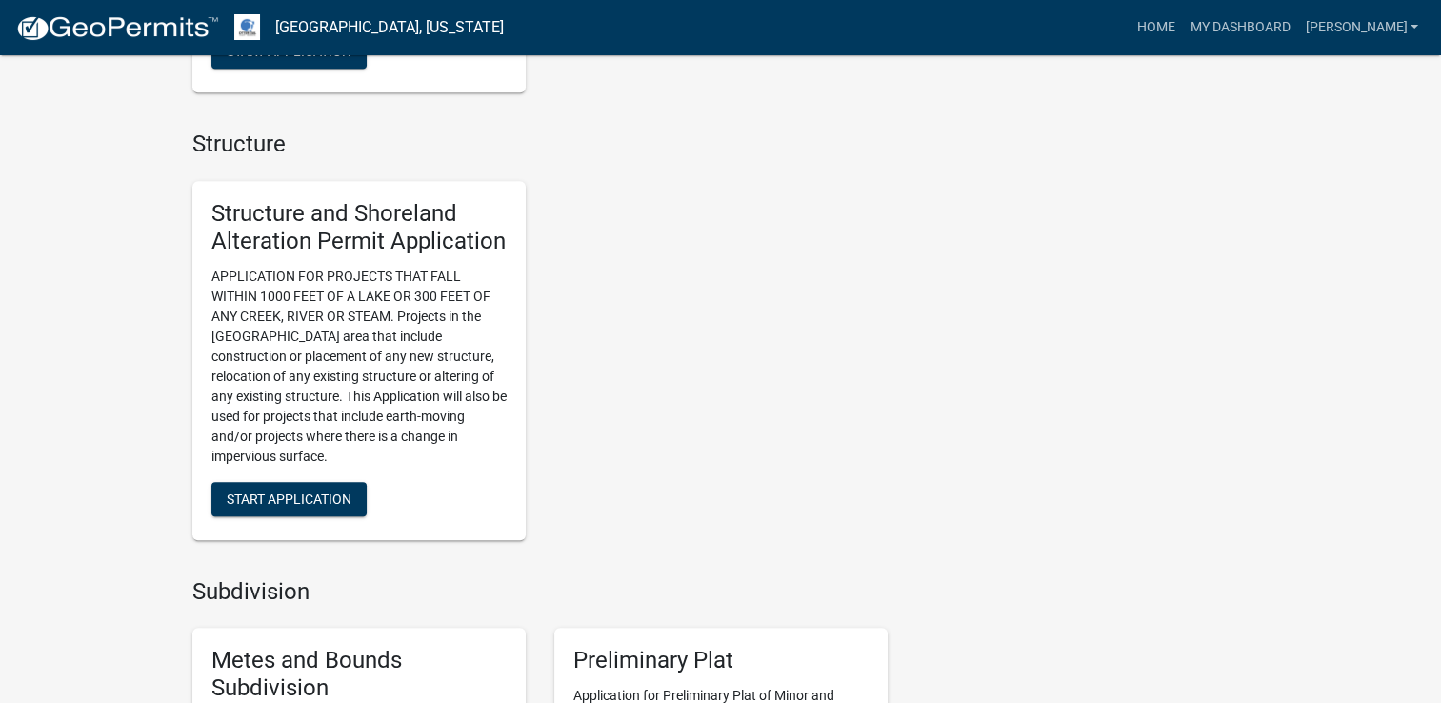
scroll to position [1619, 0]
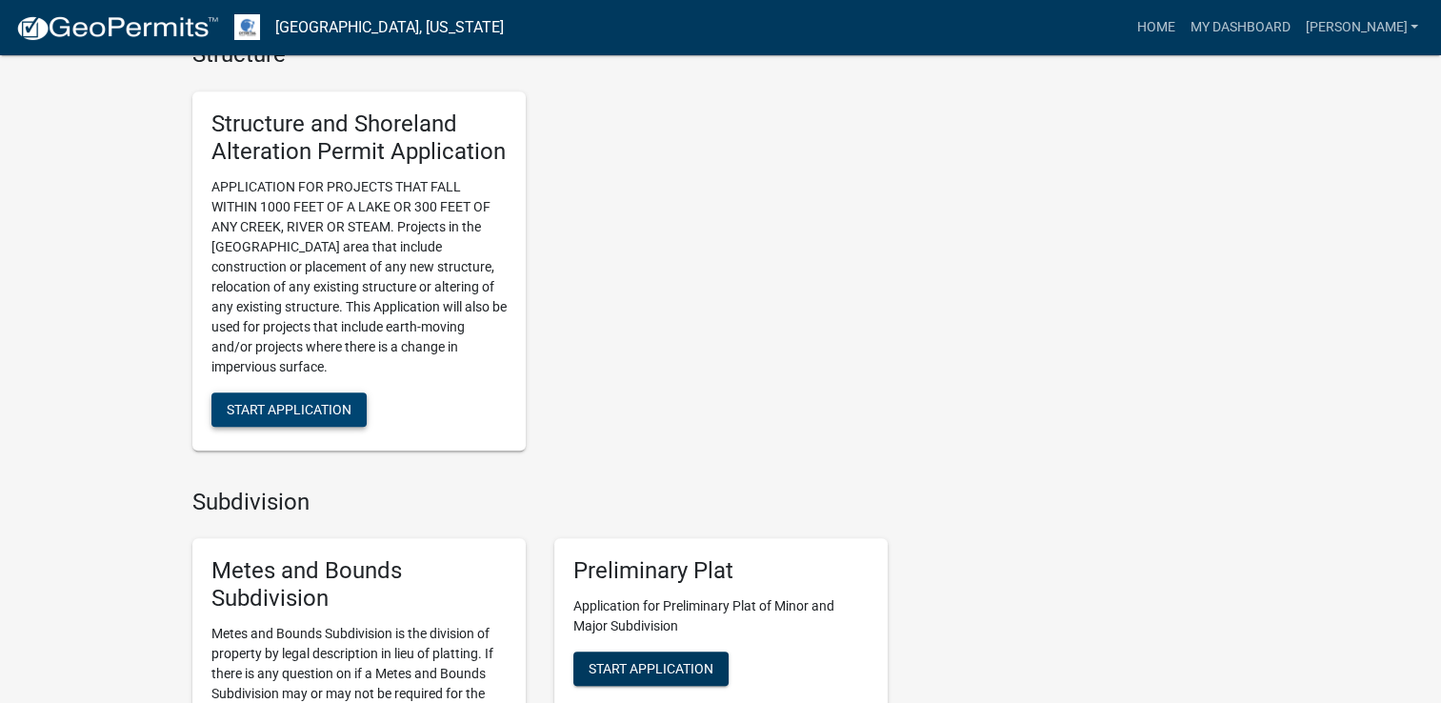
click at [294, 417] on button "Start Application" at bounding box center [288, 409] width 155 height 34
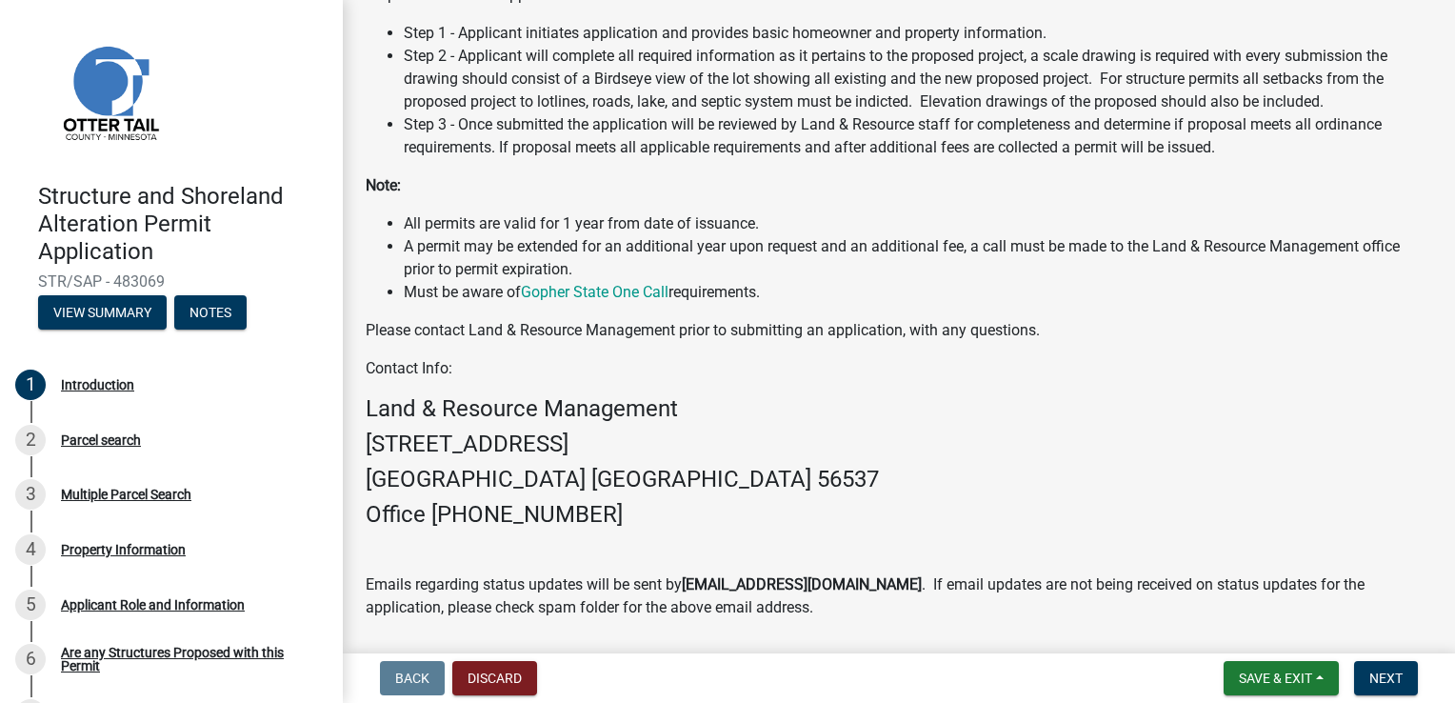
scroll to position [507, 0]
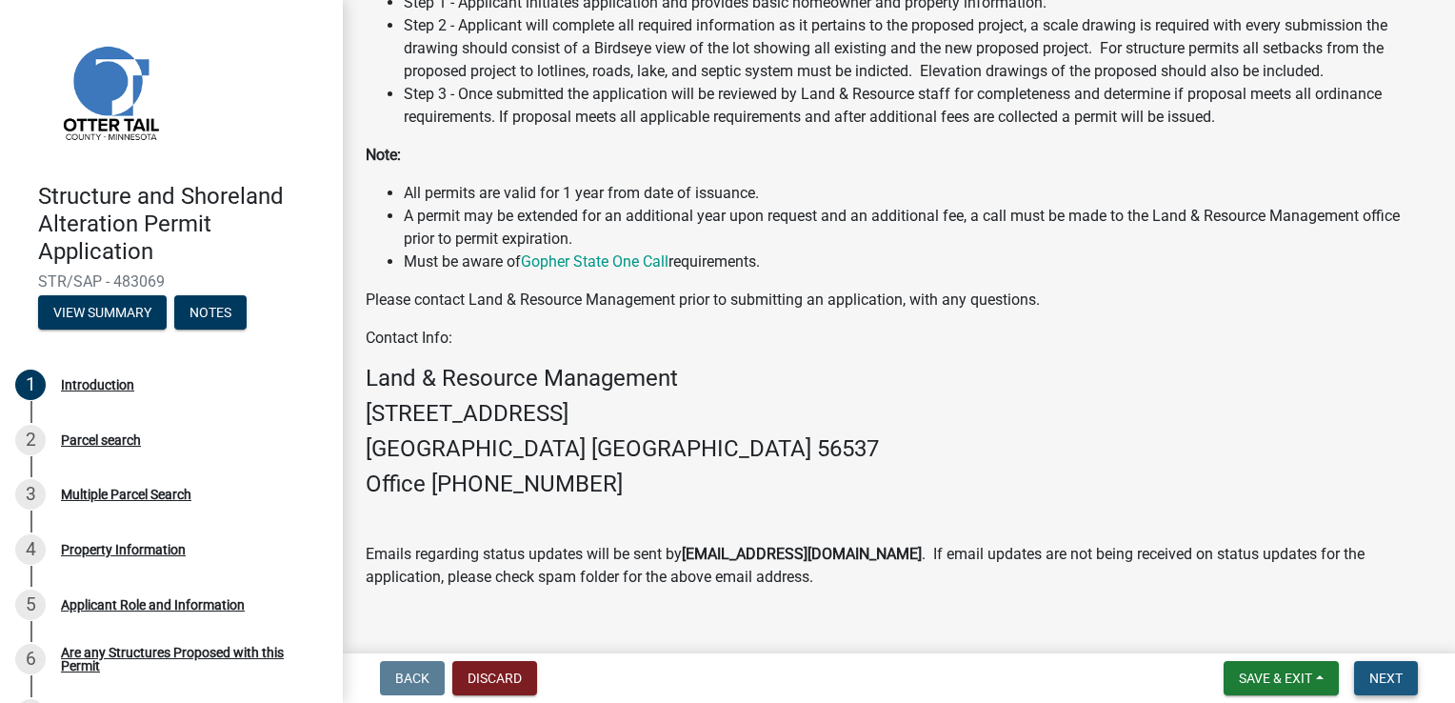
click at [1385, 679] on span "Next" at bounding box center [1386, 677] width 33 height 15
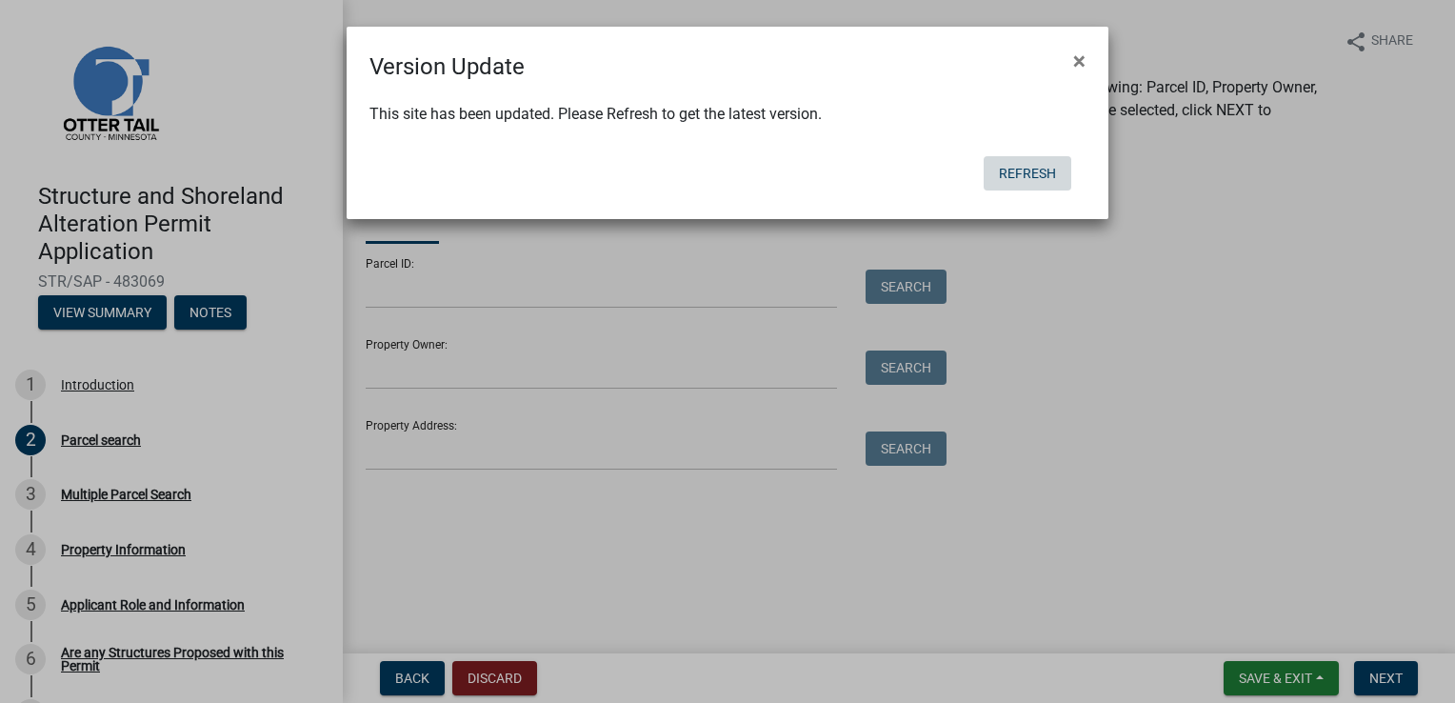
click at [1044, 162] on button "Refresh" at bounding box center [1028, 173] width 88 height 34
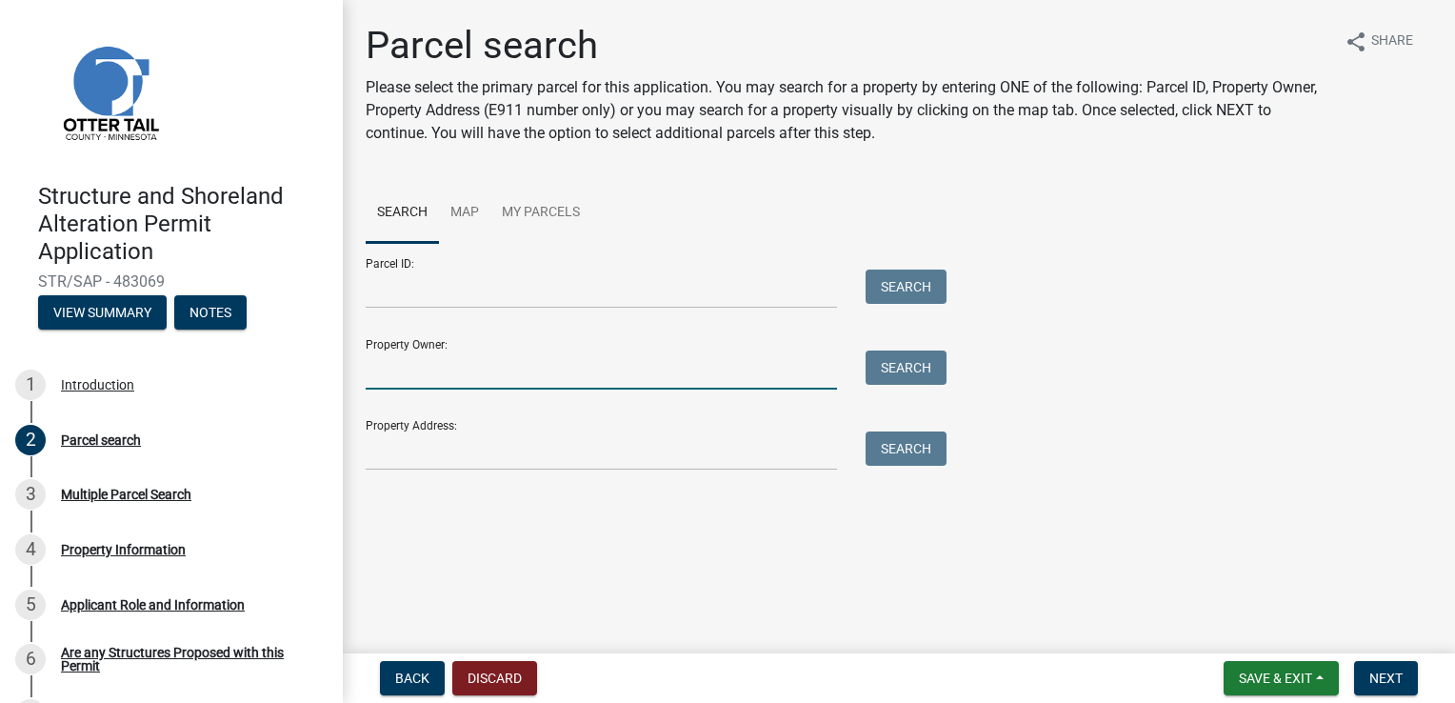
click at [465, 351] on input "Property Owner:" at bounding box center [601, 369] width 471 height 39
type input "Velde"
click at [934, 372] on button "Search" at bounding box center [906, 367] width 81 height 34
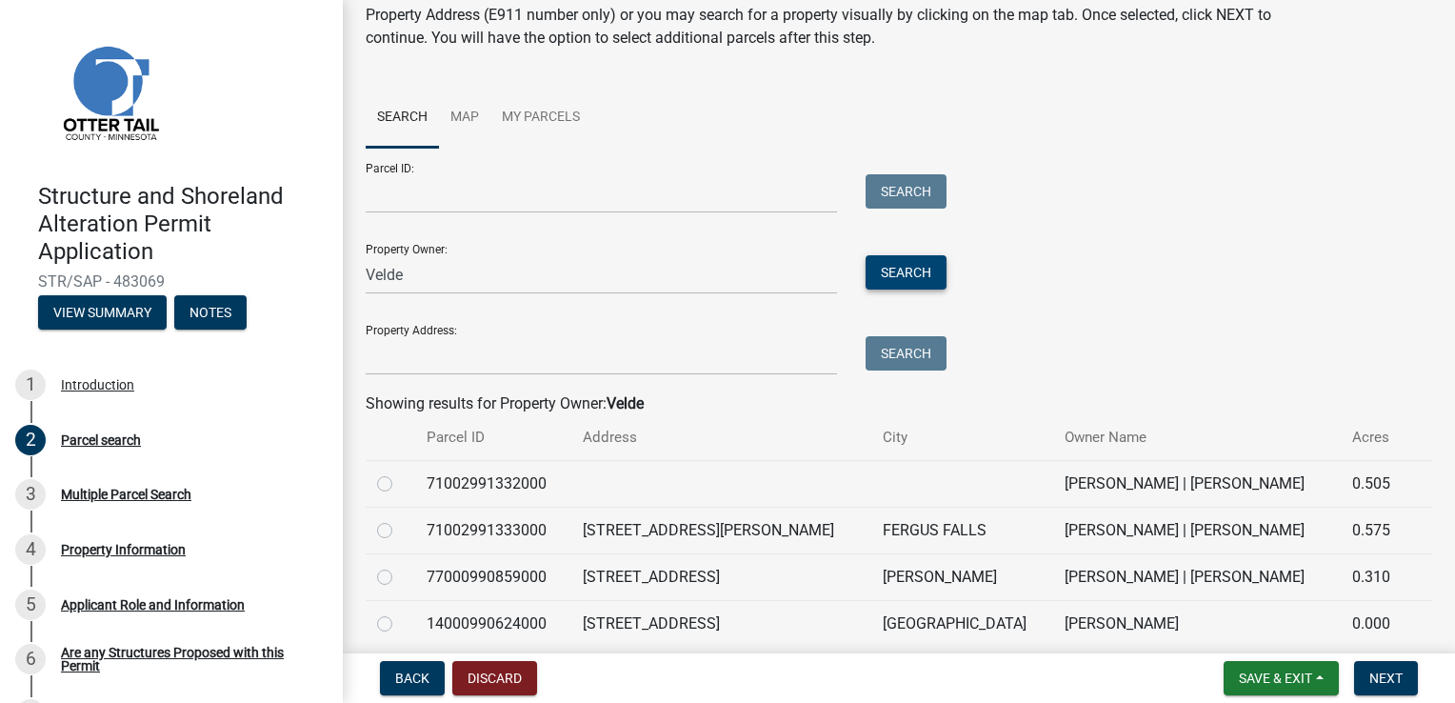
scroll to position [190, 0]
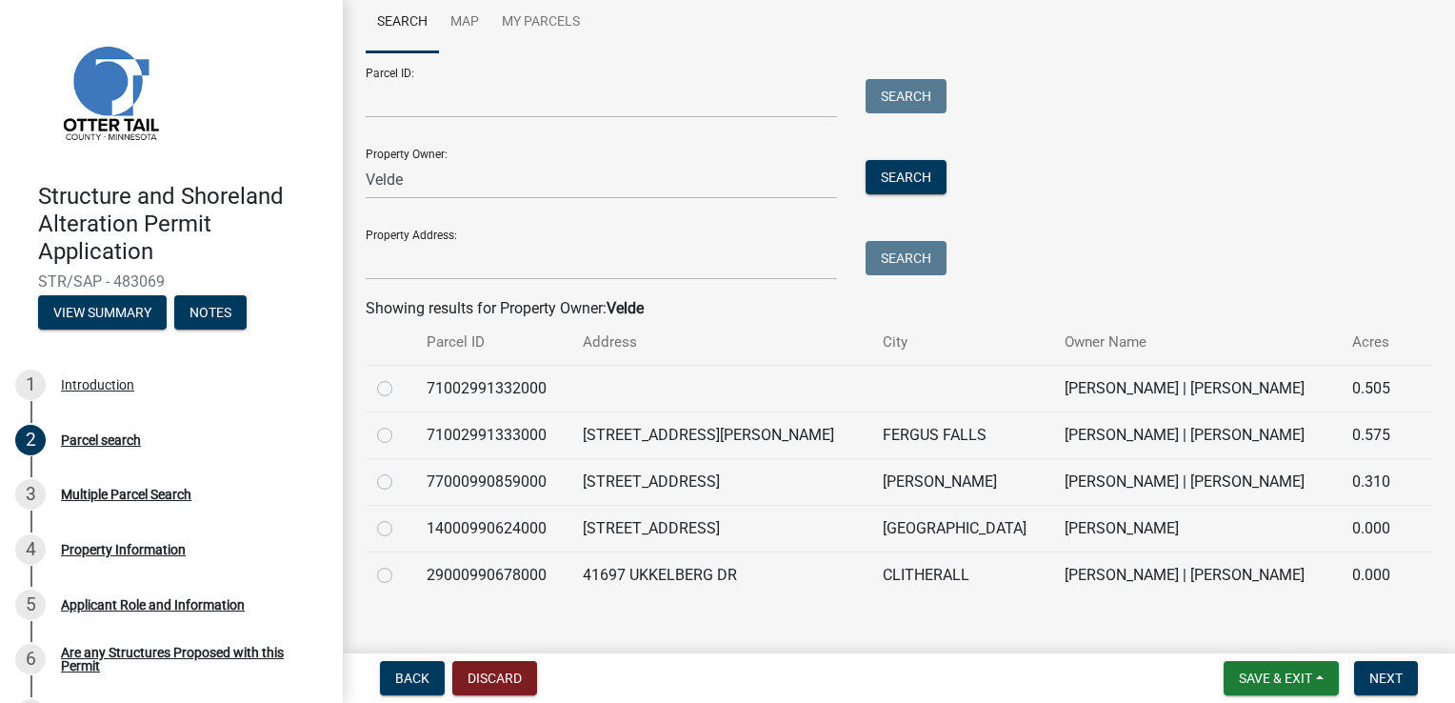
click at [400, 564] on label at bounding box center [400, 564] width 0 height 0
click at [400, 576] on input "radio" at bounding box center [406, 570] width 12 height 12
radio input "true"
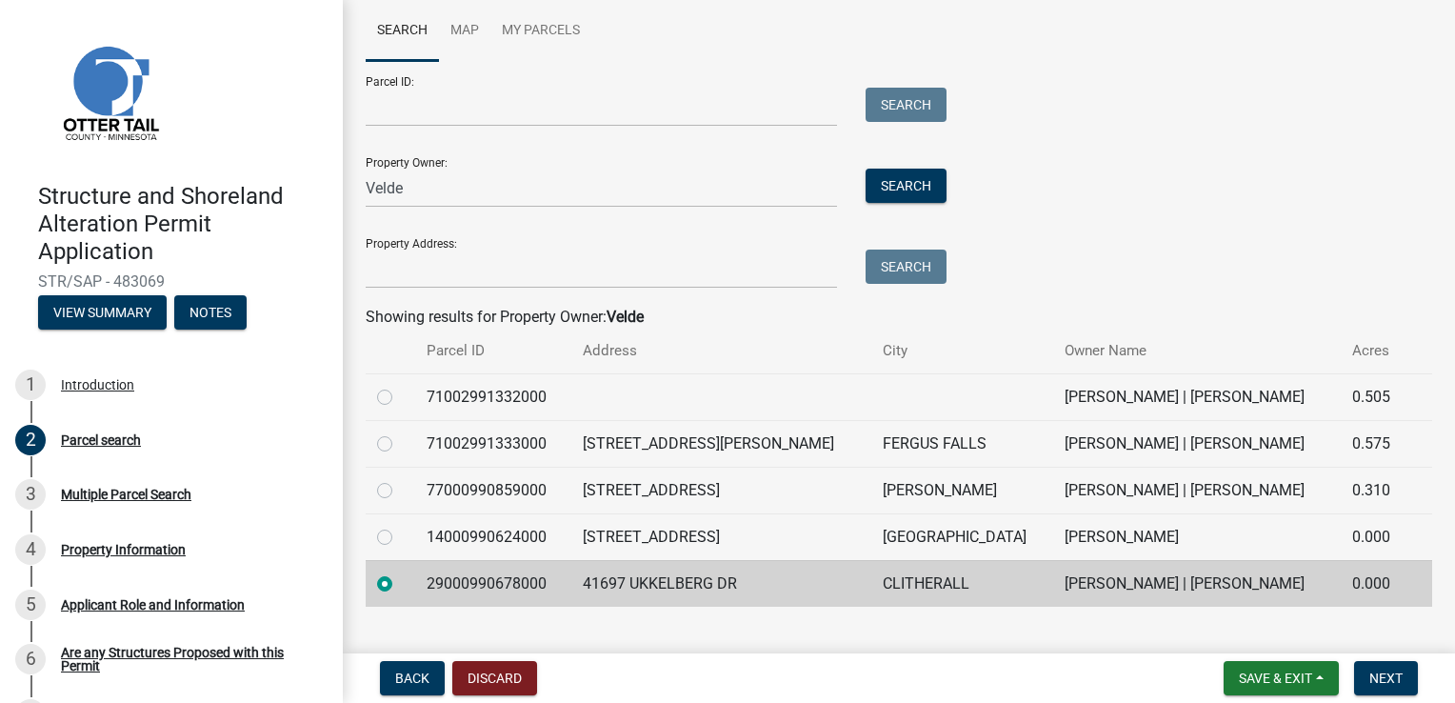
scroll to position [215, 0]
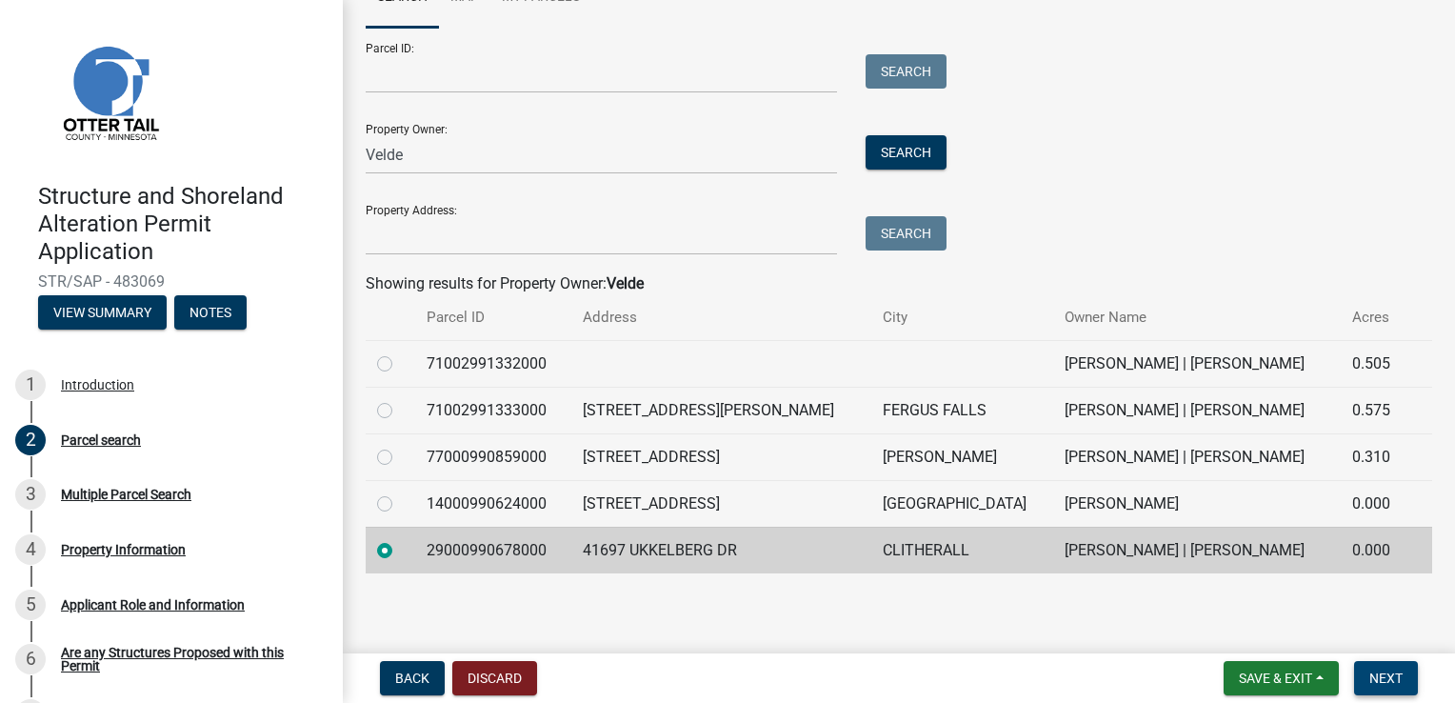
click at [1393, 674] on span "Next" at bounding box center [1386, 677] width 33 height 15
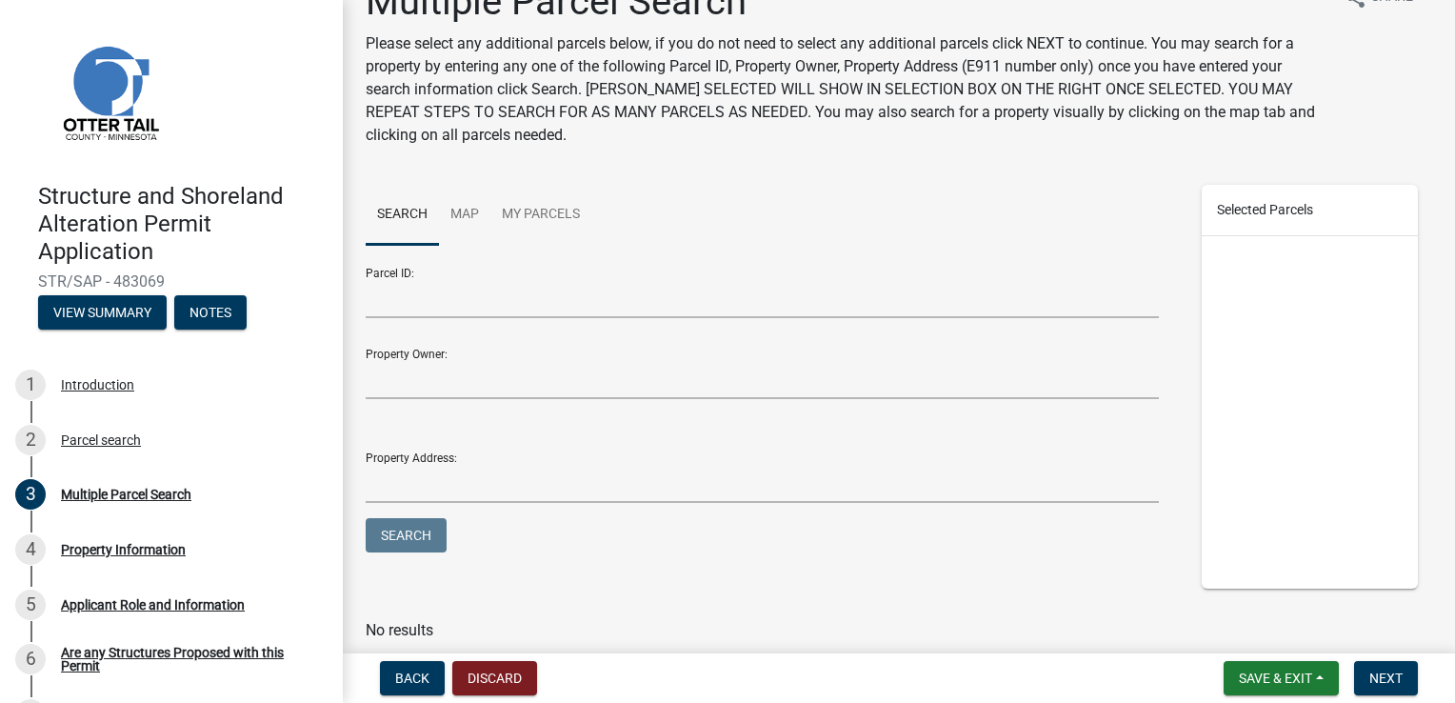
scroll to position [113, 0]
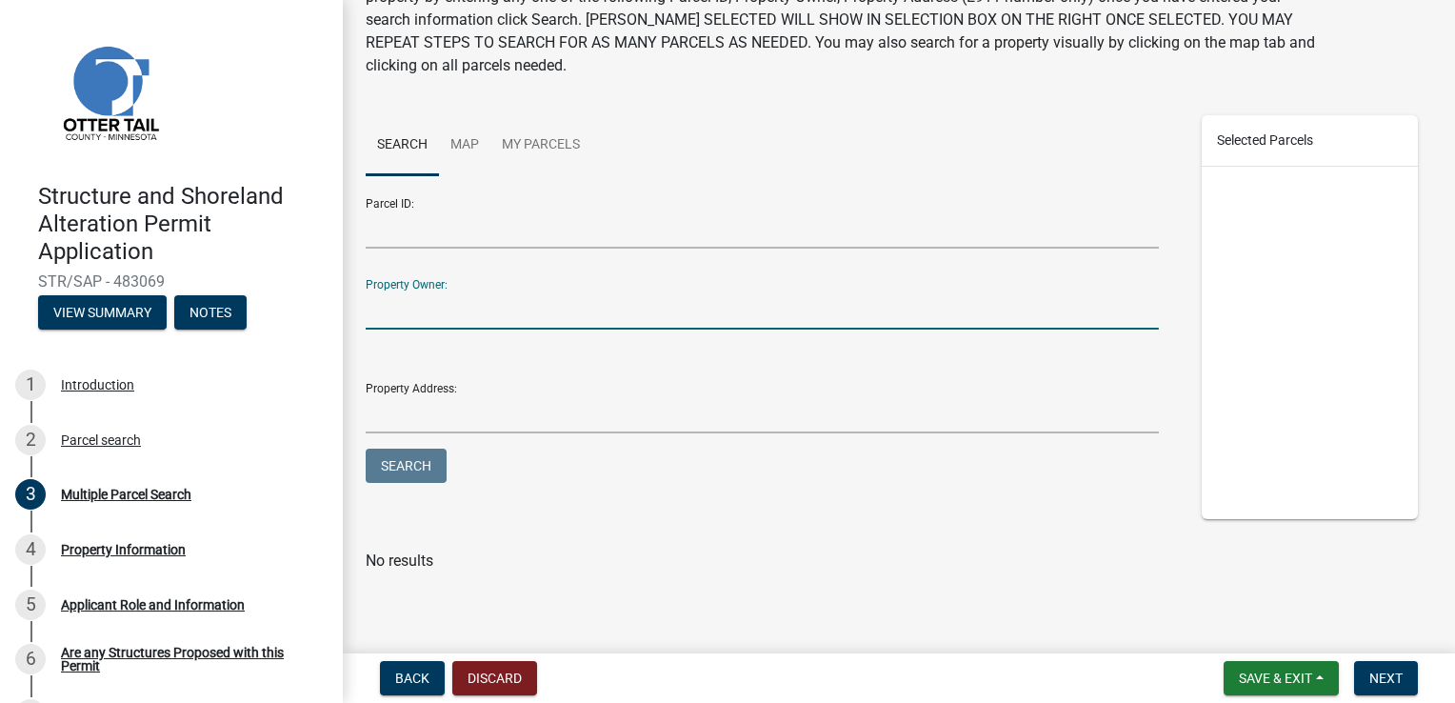
click at [570, 325] on input "Property Owner:" at bounding box center [762, 309] width 793 height 39
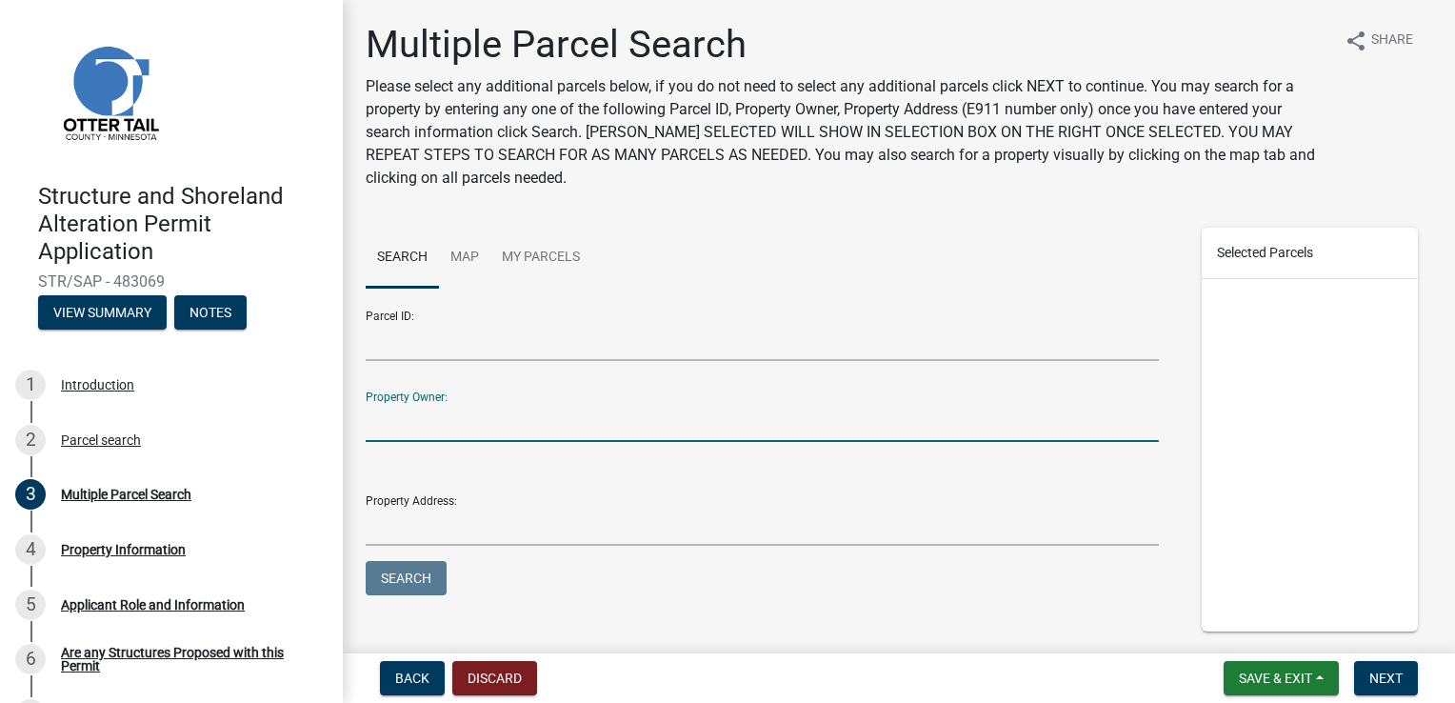
scroll to position [0, 0]
type input "velde"
click at [665, 290] on div "Search Map My Parcels Parcel ID: Property Owner: velde Property Address: Search" at bounding box center [762, 431] width 822 height 404
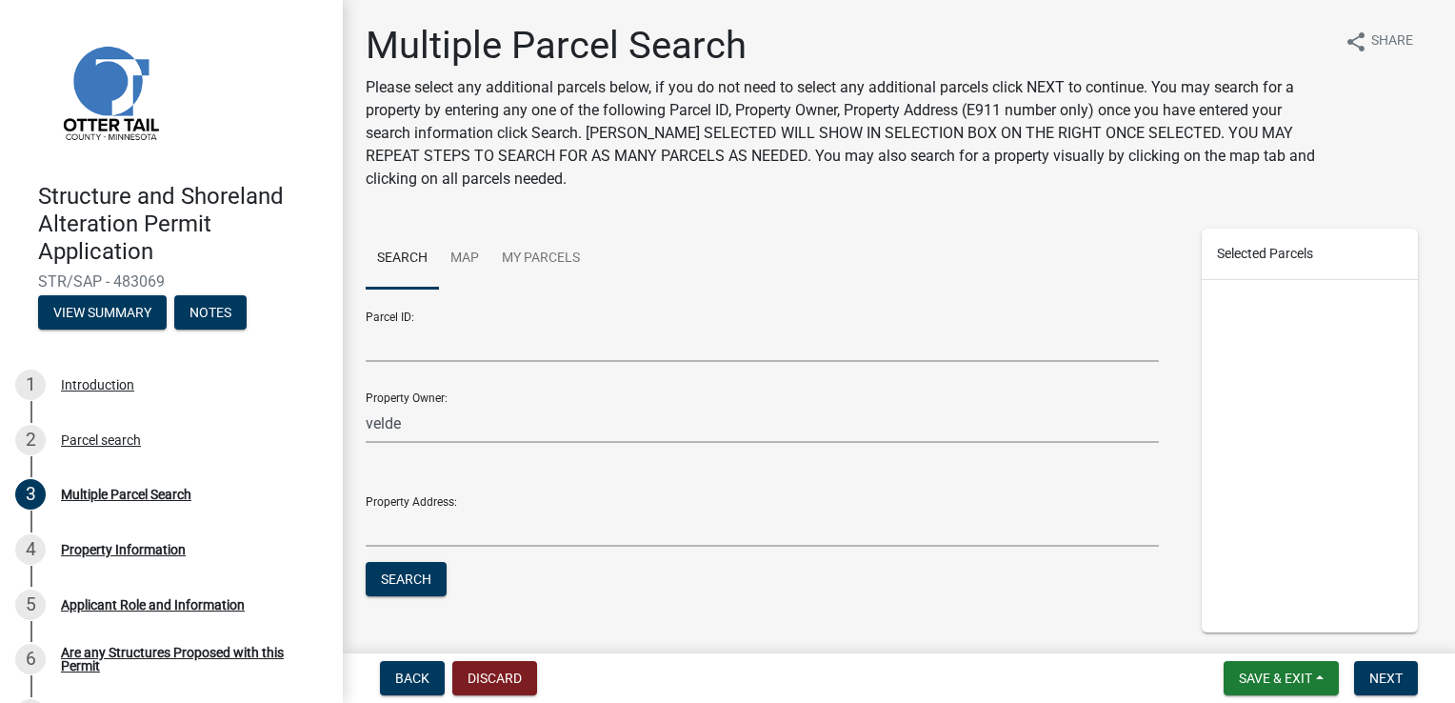
click at [1284, 261] on div "Selected Parcels" at bounding box center [1310, 254] width 217 height 51
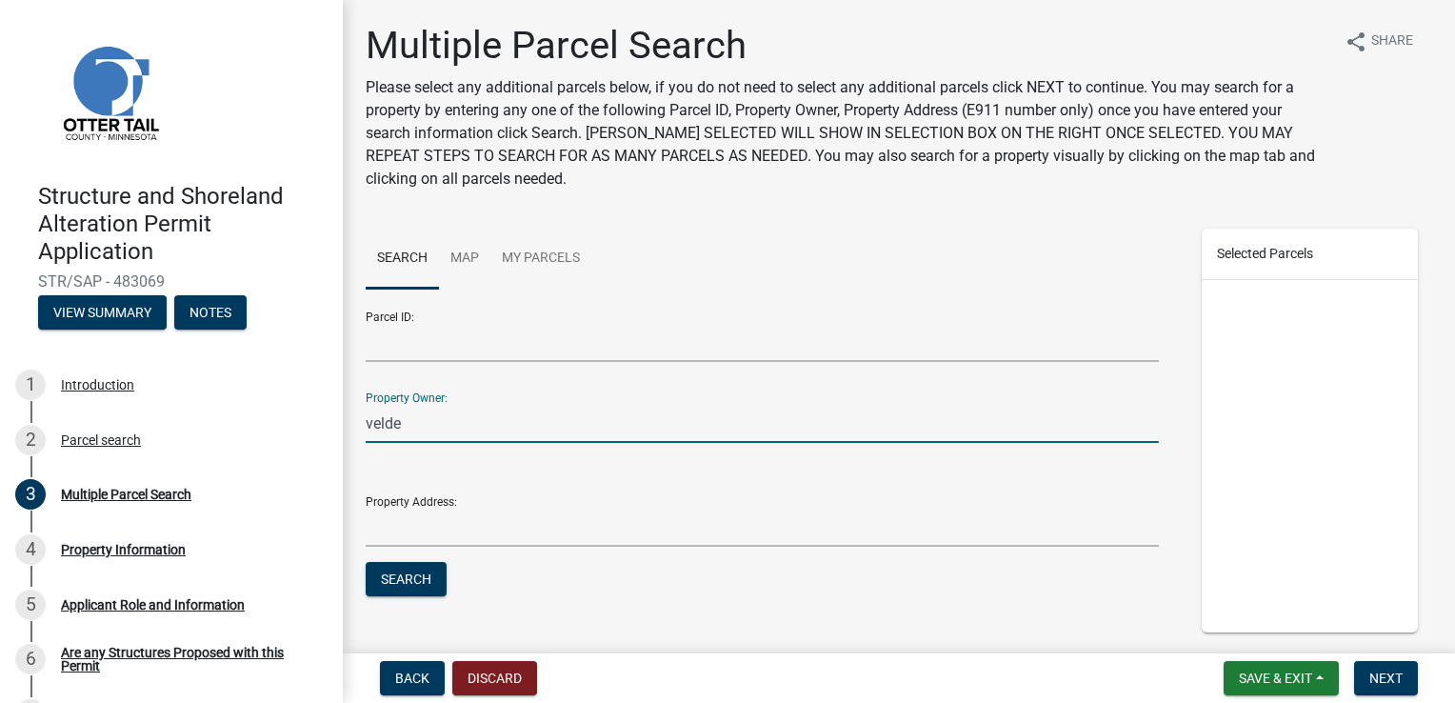
click at [541, 421] on input "velde" at bounding box center [762, 423] width 793 height 39
click at [366, 562] on button "Search" at bounding box center [406, 579] width 81 height 34
click at [390, 581] on button "Search" at bounding box center [406, 579] width 81 height 34
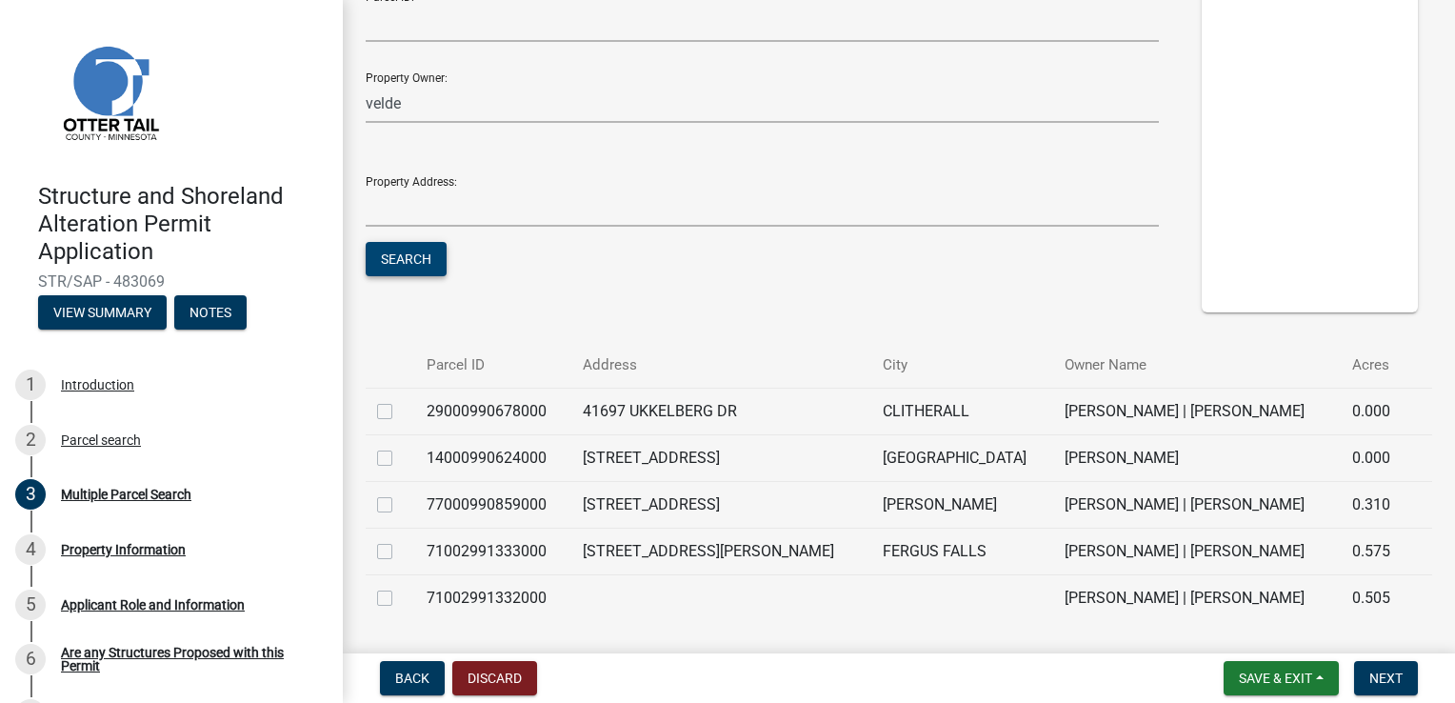
scroll to position [288, 0]
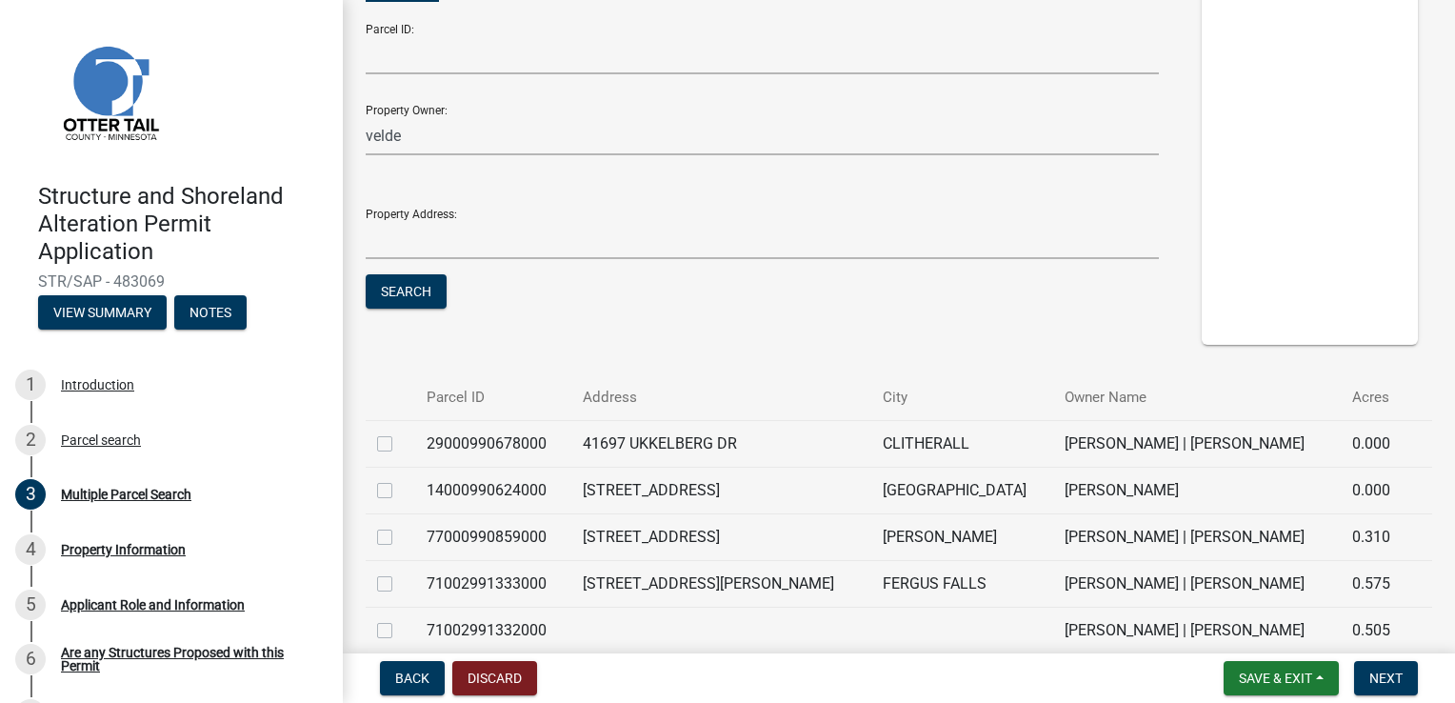
click at [400, 432] on label at bounding box center [400, 432] width 0 height 0
click at [400, 445] on input "checkbox" at bounding box center [406, 438] width 12 height 12
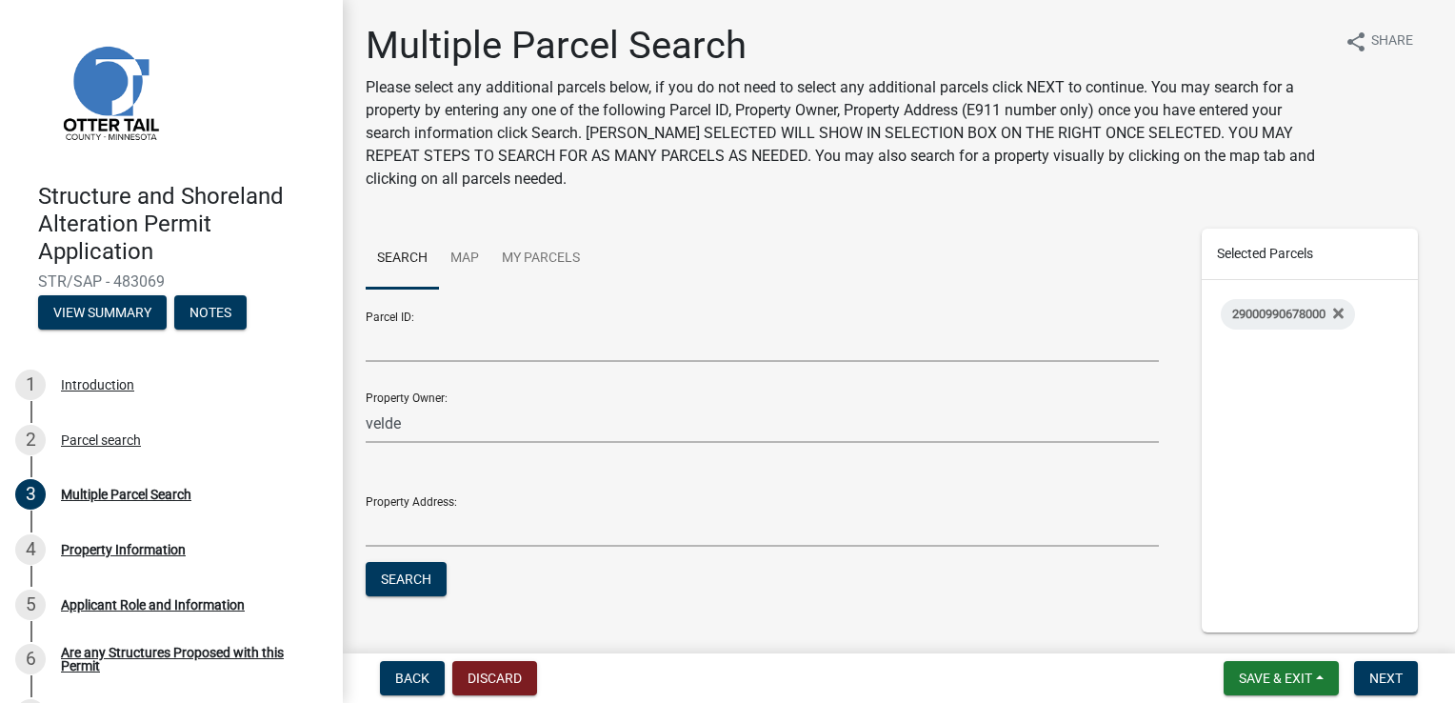
scroll to position [0, 0]
click at [1267, 310] on span "29000990678000" at bounding box center [1278, 314] width 93 height 14
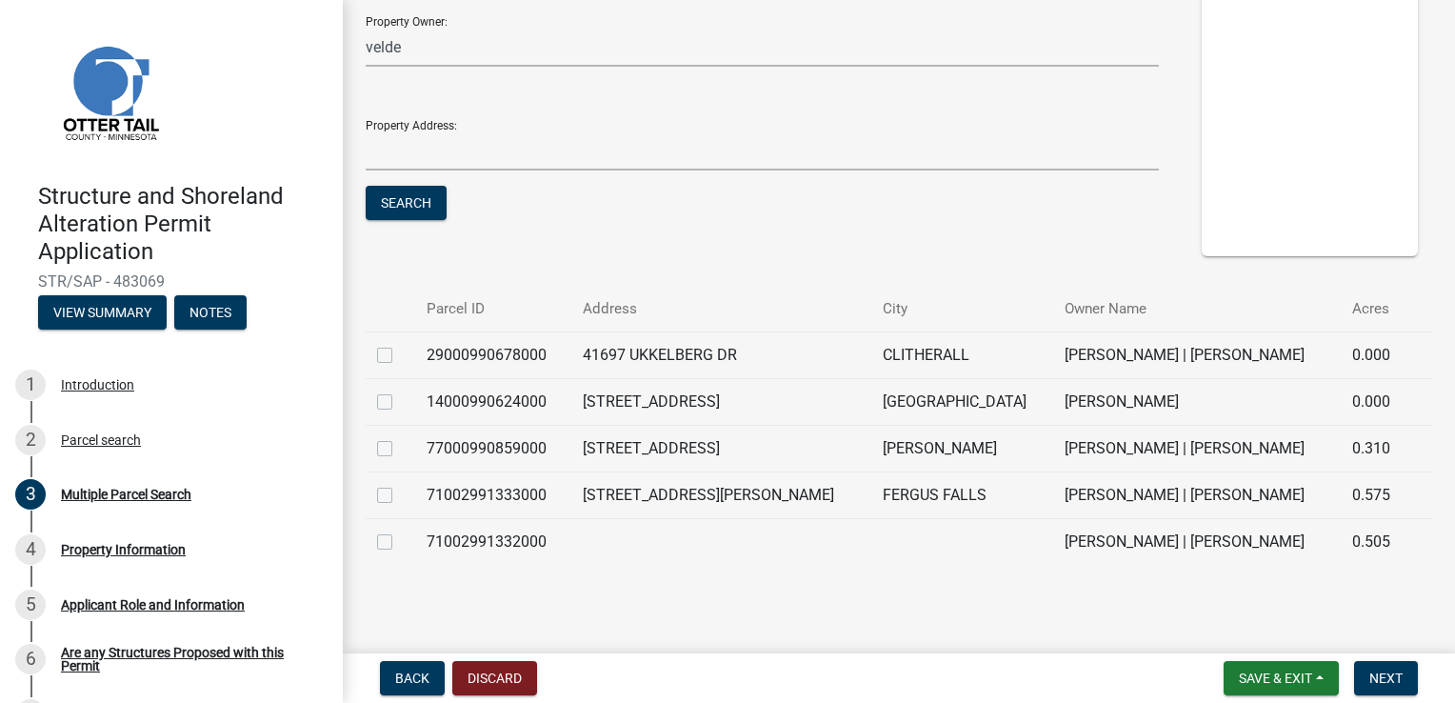
scroll to position [286, 0]
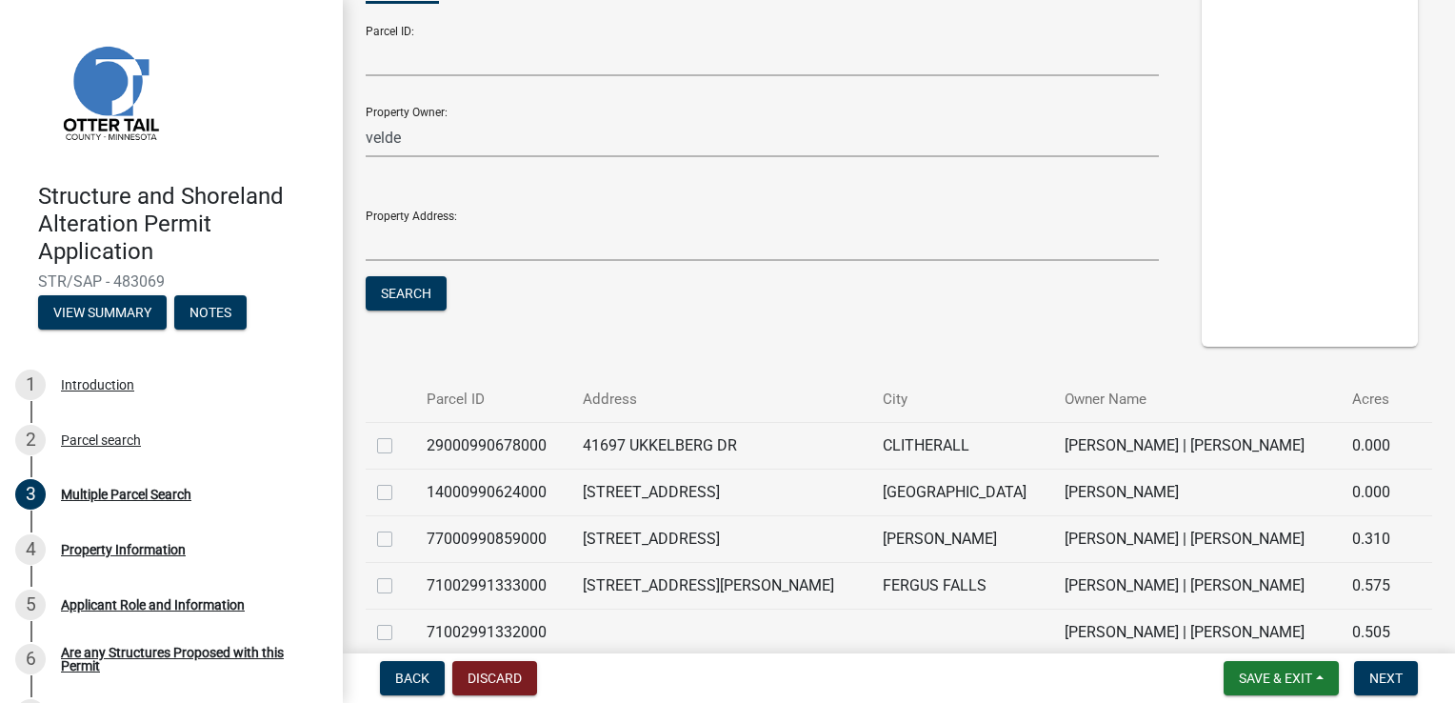
click at [400, 434] on label at bounding box center [400, 434] width 0 height 0
click at [400, 440] on input "checkbox" at bounding box center [406, 440] width 12 height 12
checkbox input "true"
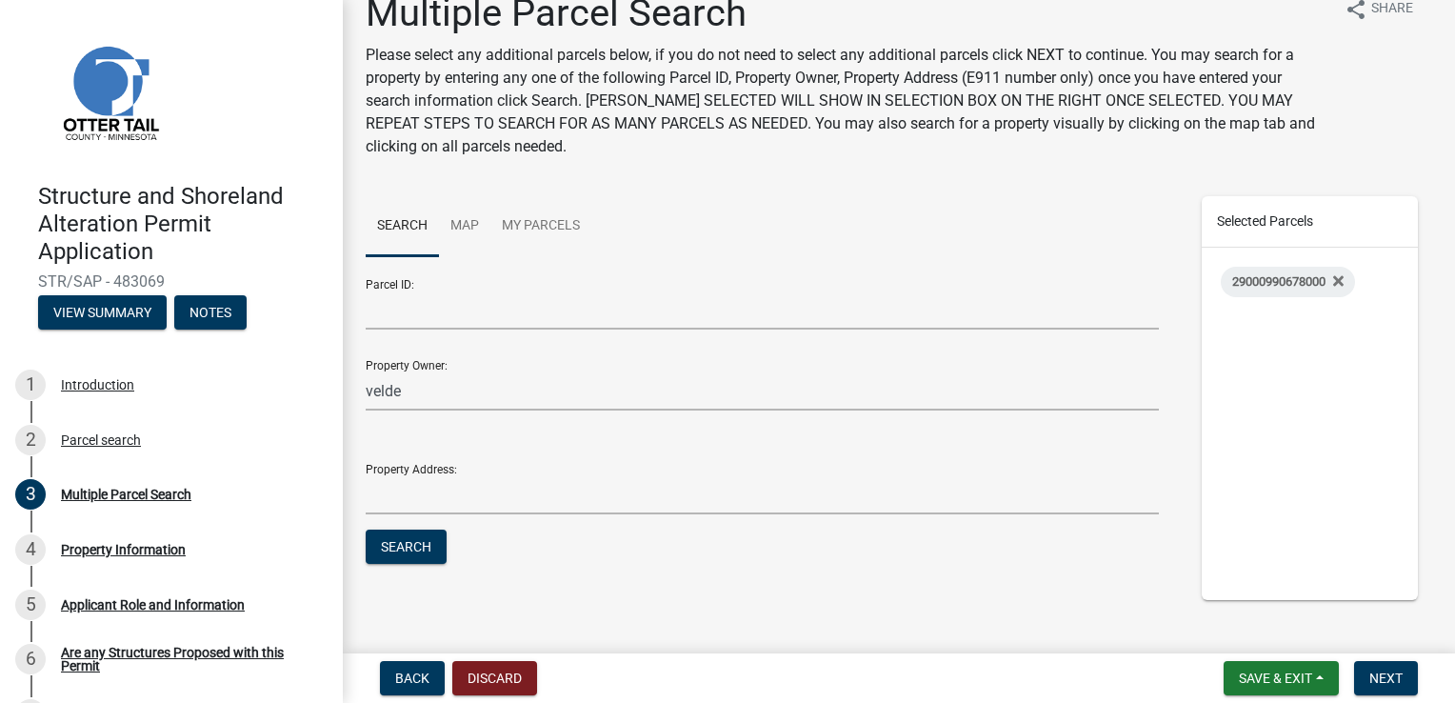
scroll to position [0, 0]
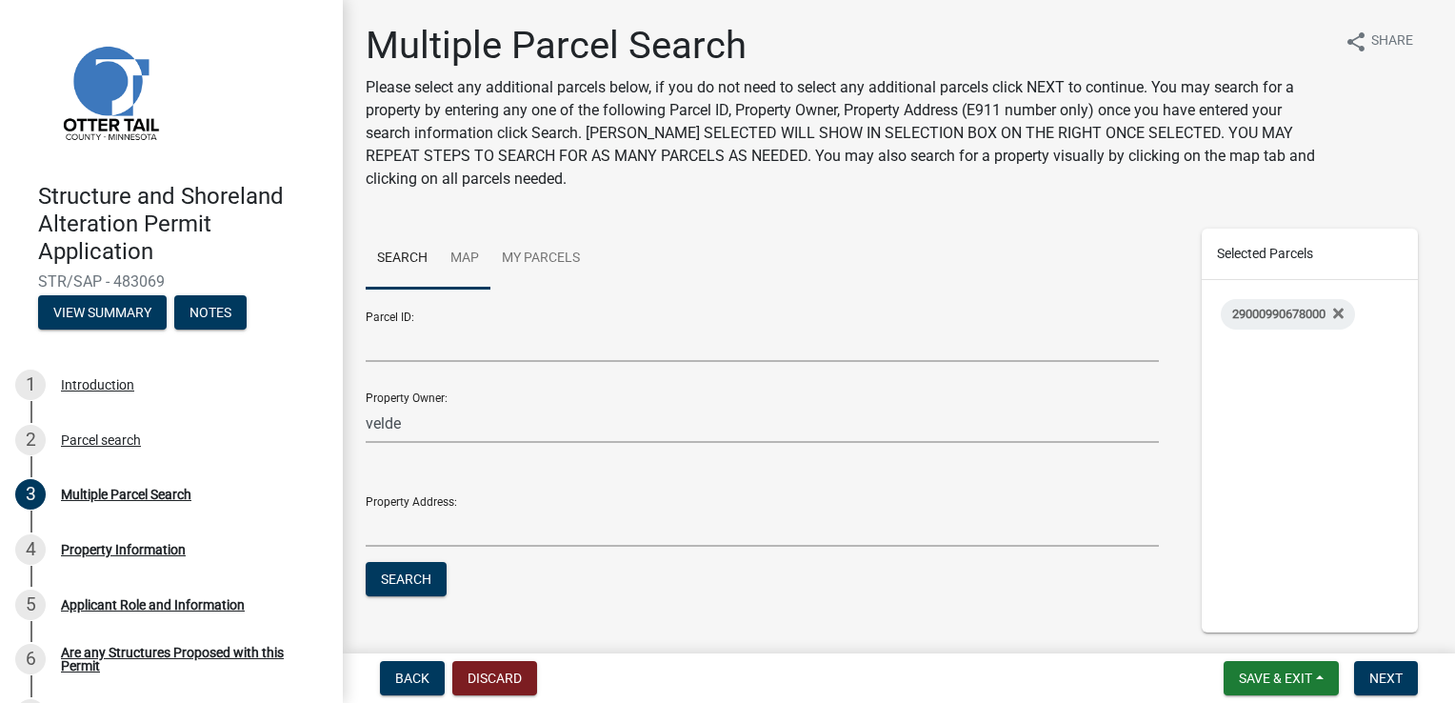
click at [454, 253] on link "Map" at bounding box center [464, 259] width 51 height 61
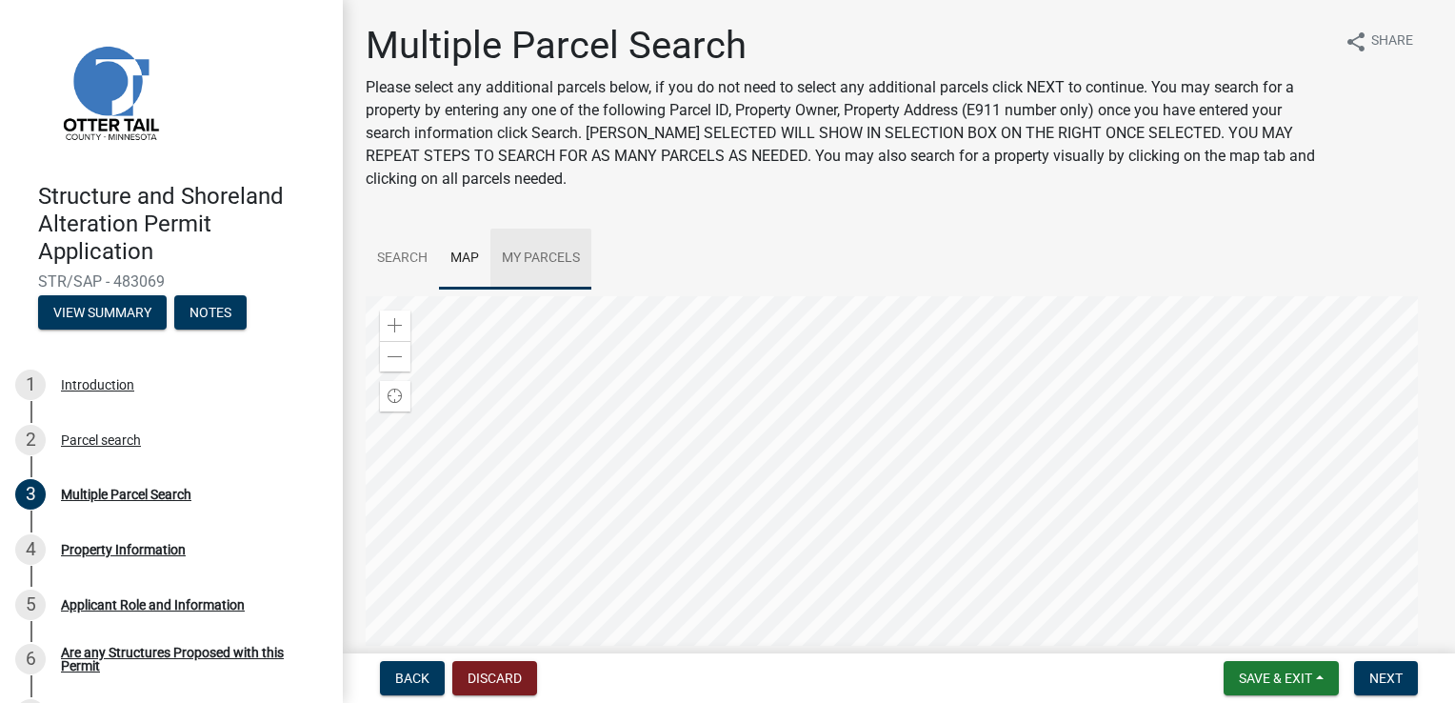
click at [558, 259] on link "My Parcels" at bounding box center [540, 259] width 101 height 61
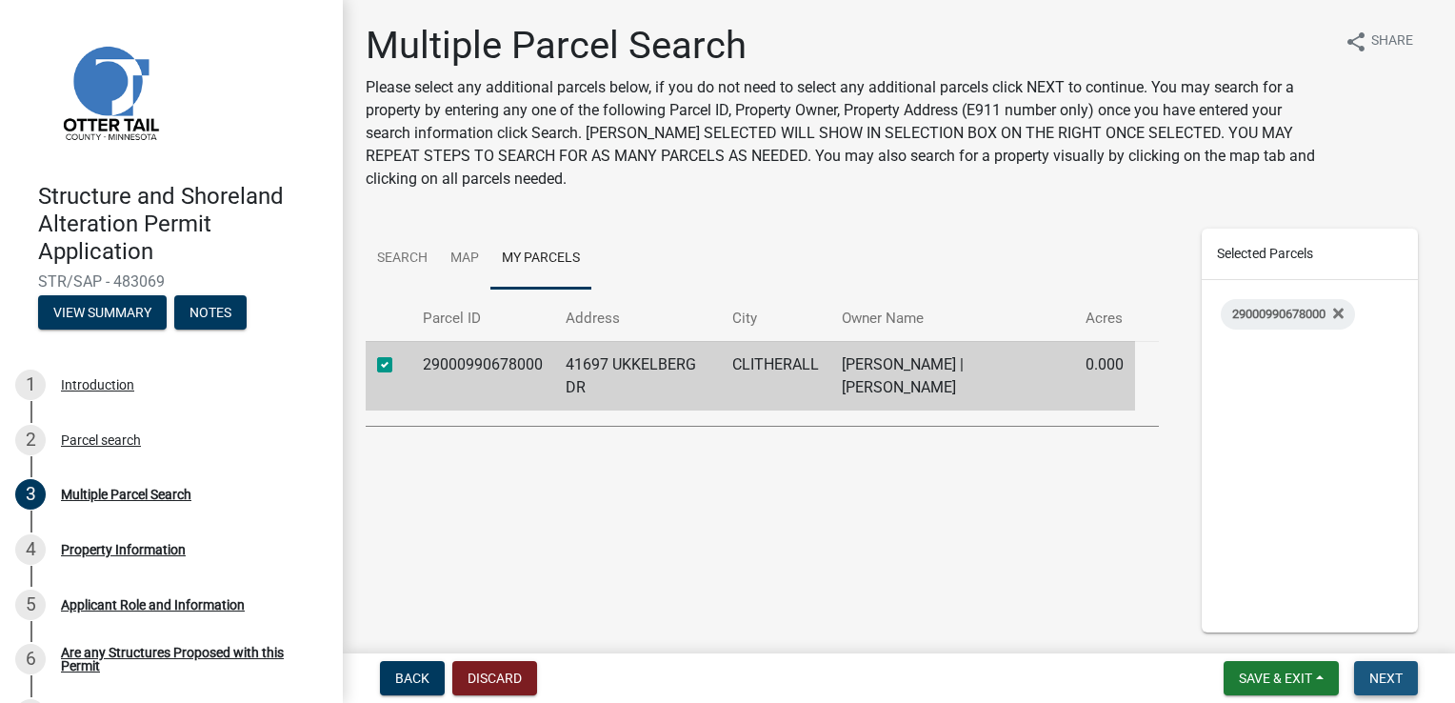
click at [1373, 665] on button "Next" at bounding box center [1386, 678] width 64 height 34
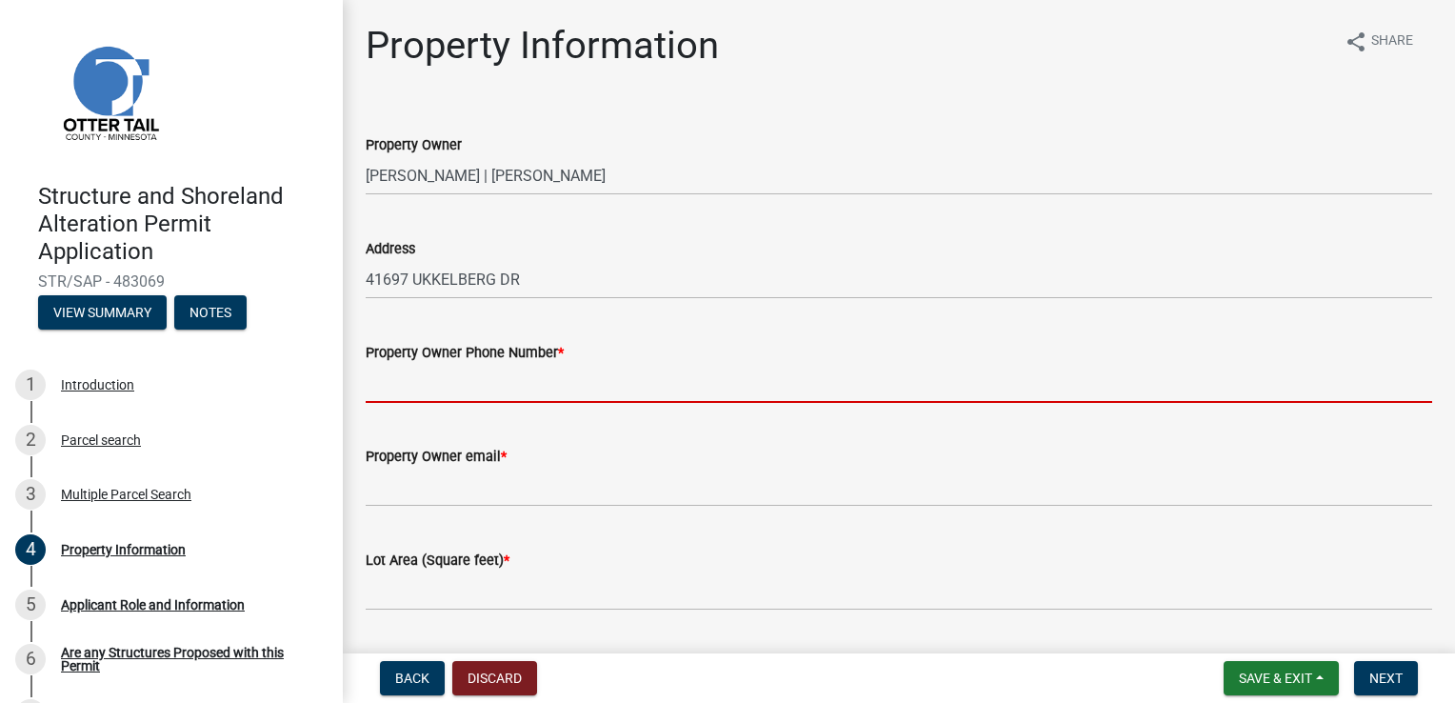
click at [456, 390] on input "Property Owner Phone Number *" at bounding box center [899, 383] width 1067 height 39
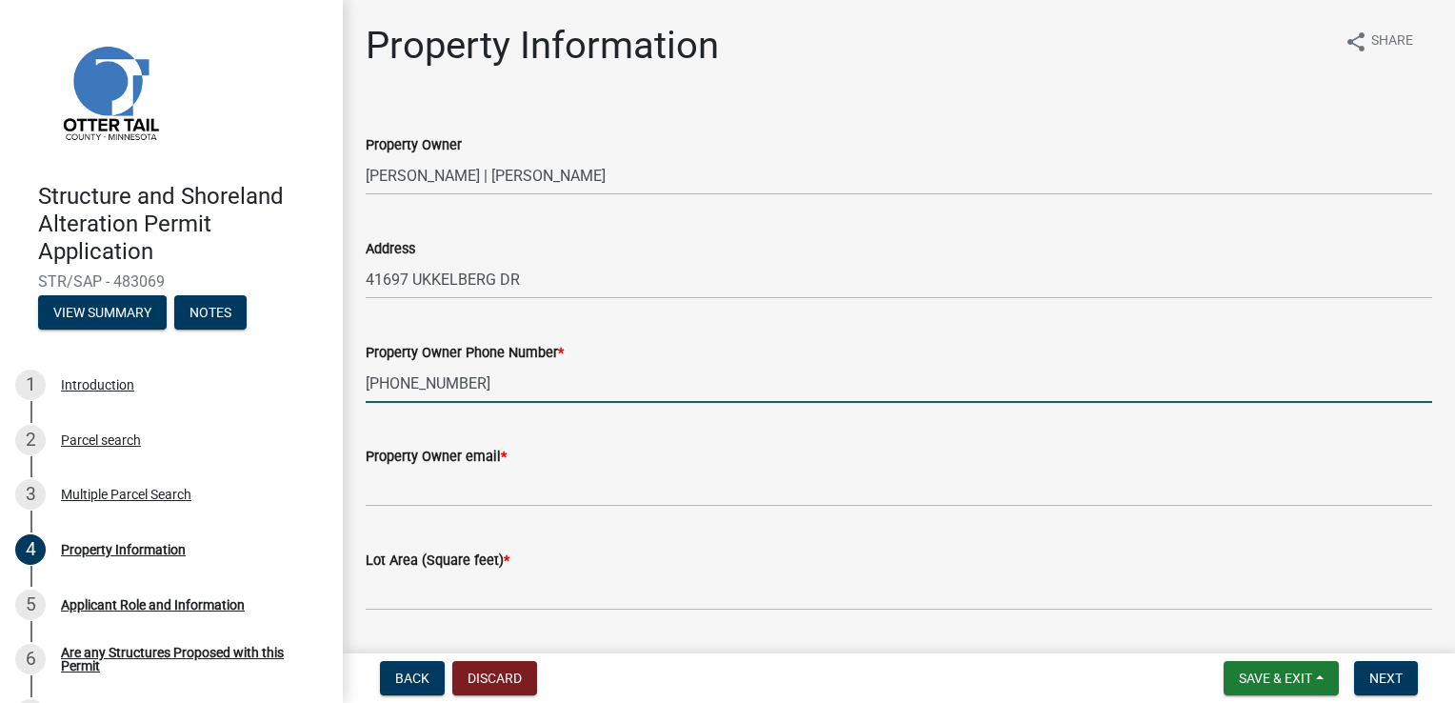
type input "218-234-9974"
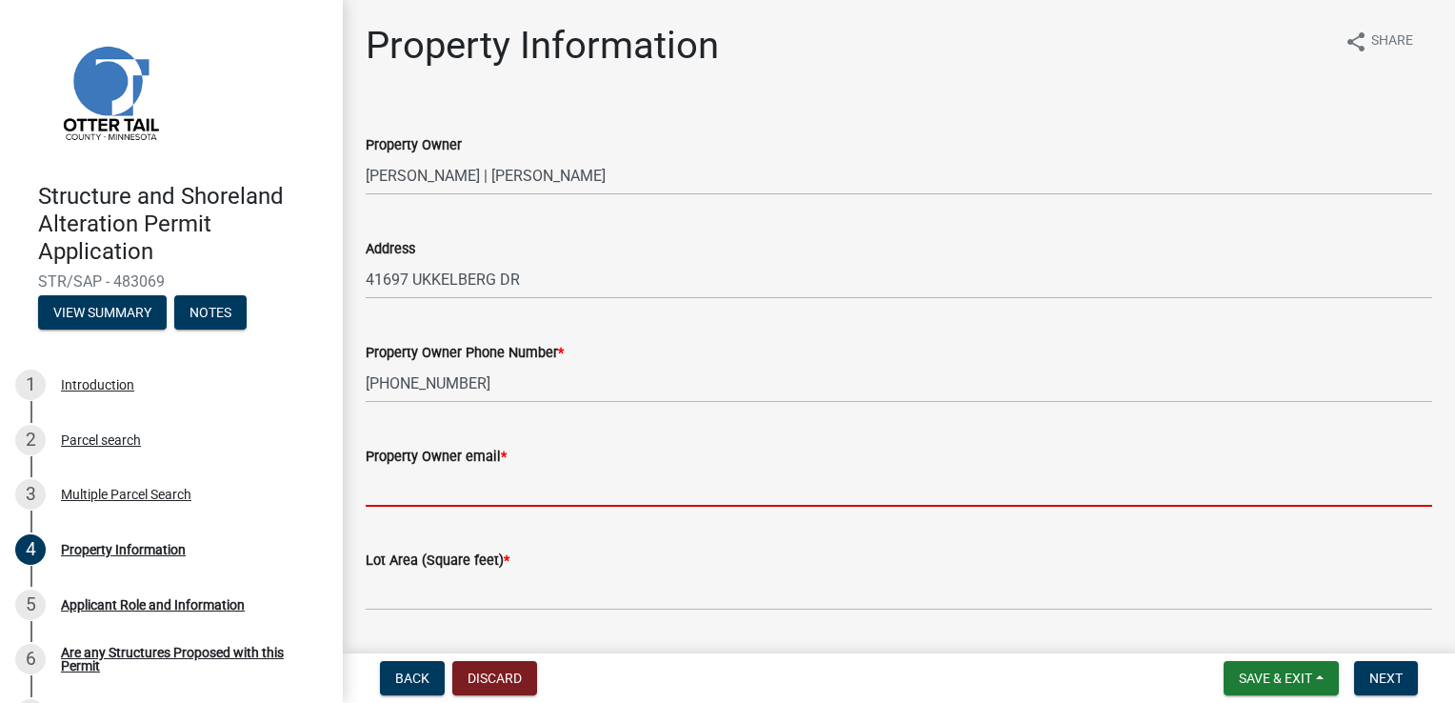
click at [444, 491] on input "Property Owner email *" at bounding box center [899, 487] width 1067 height 39
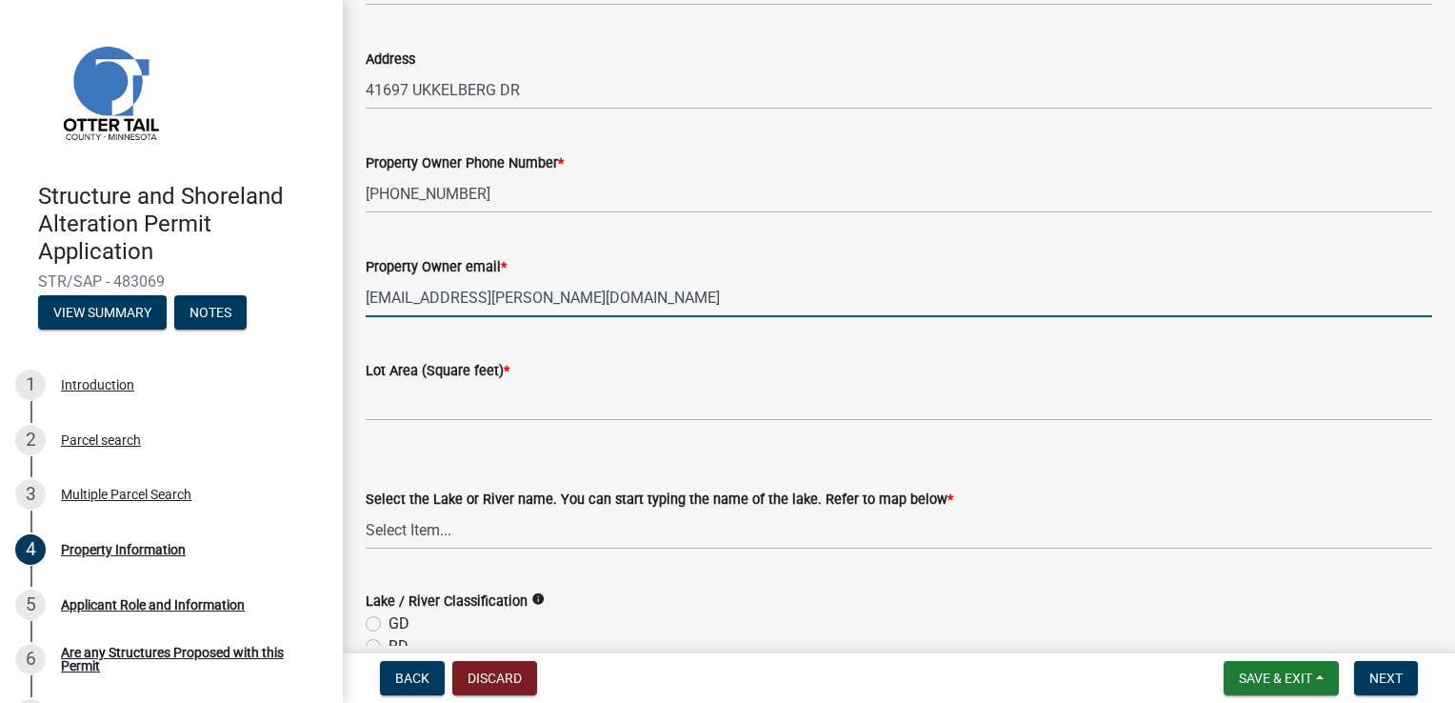
scroll to position [190, 0]
type input "jlvelde@arvig.net"
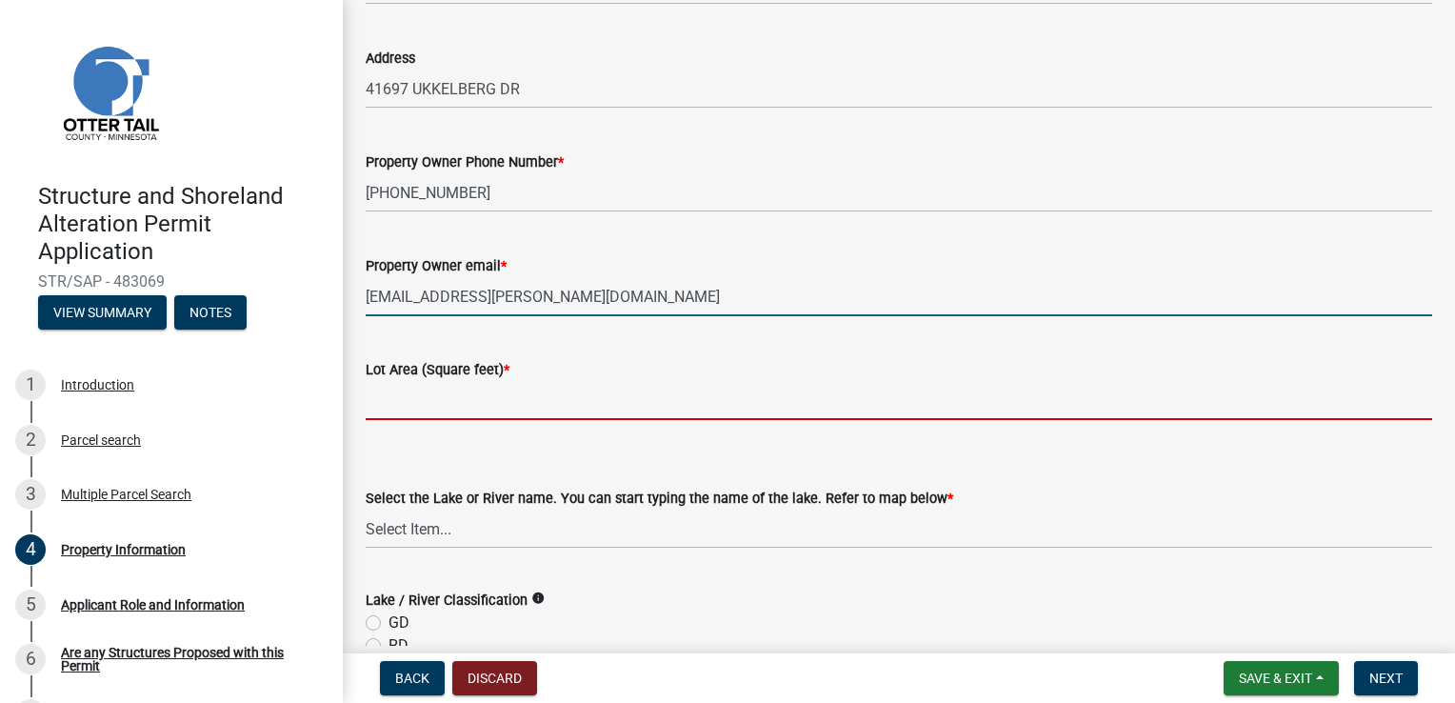
click at [532, 407] on input "text" at bounding box center [899, 400] width 1067 height 39
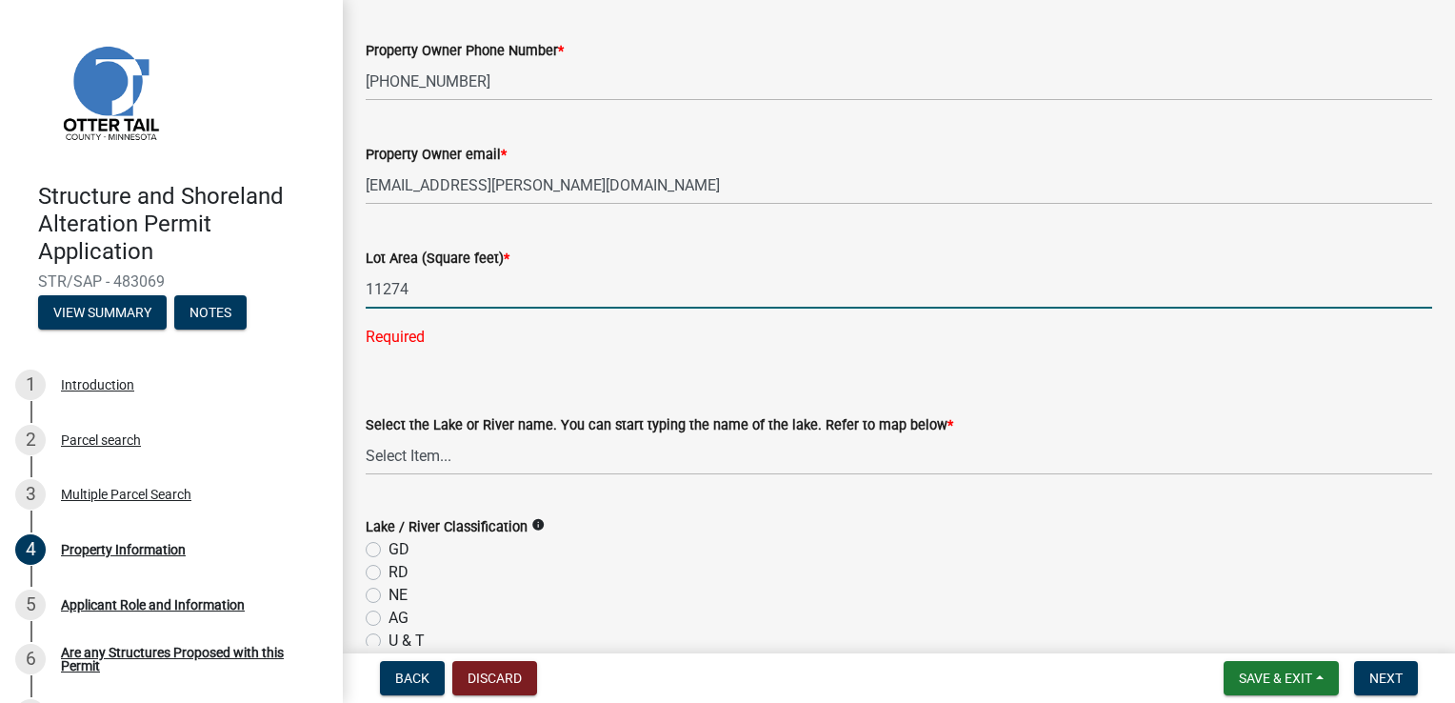
scroll to position [381, 0]
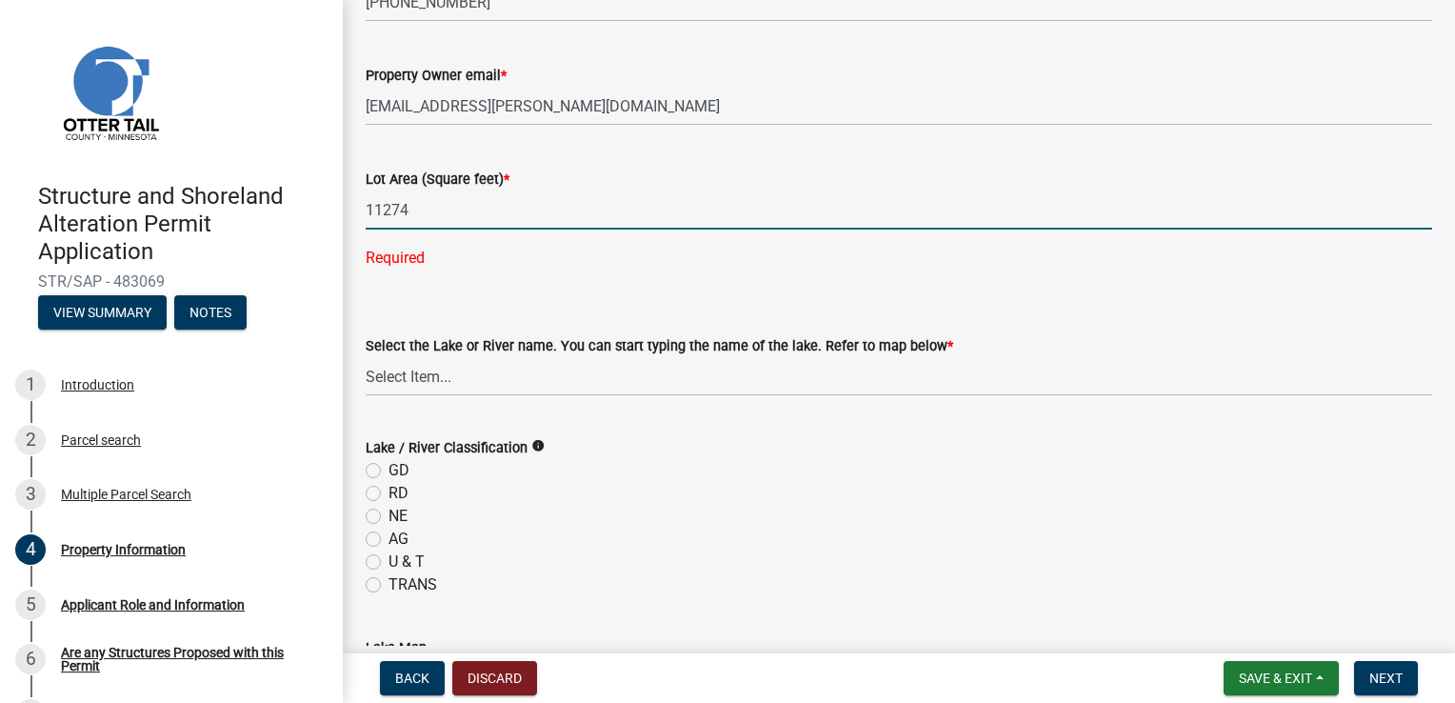
type input "11274"
click at [429, 378] on wm-data-entity-input-list "Property Owner JAMES R VELDE | LORI A VELDE Address 41697 UKKELBERG DR Property…" at bounding box center [899, 621] width 1067 height 1790
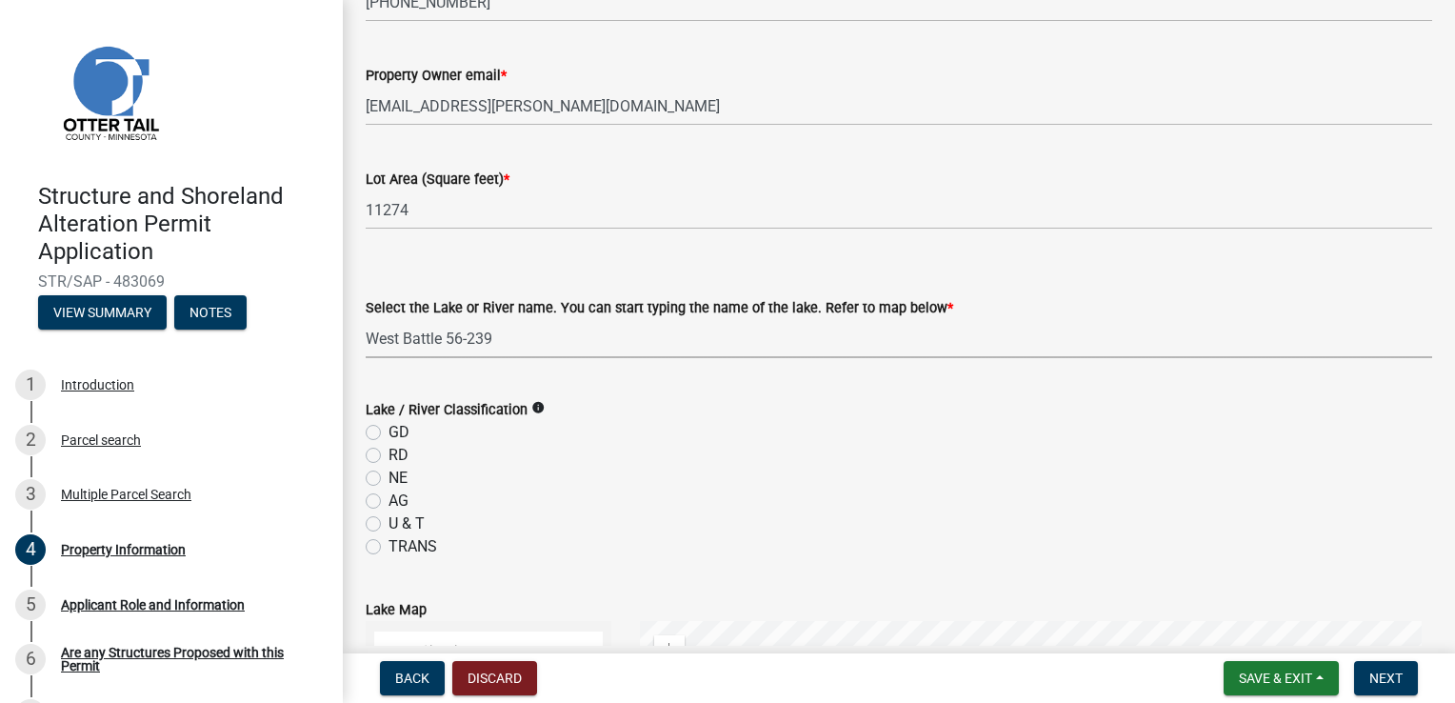
click at [366, 319] on select "Select Item... None Adley 56-031 Albert 56-118 Alfred 56-600 Alice 56-244 Alice…" at bounding box center [899, 338] width 1067 height 39
select select "4e1281d9-a122-458a-80e3-8ca1aefebfd7"
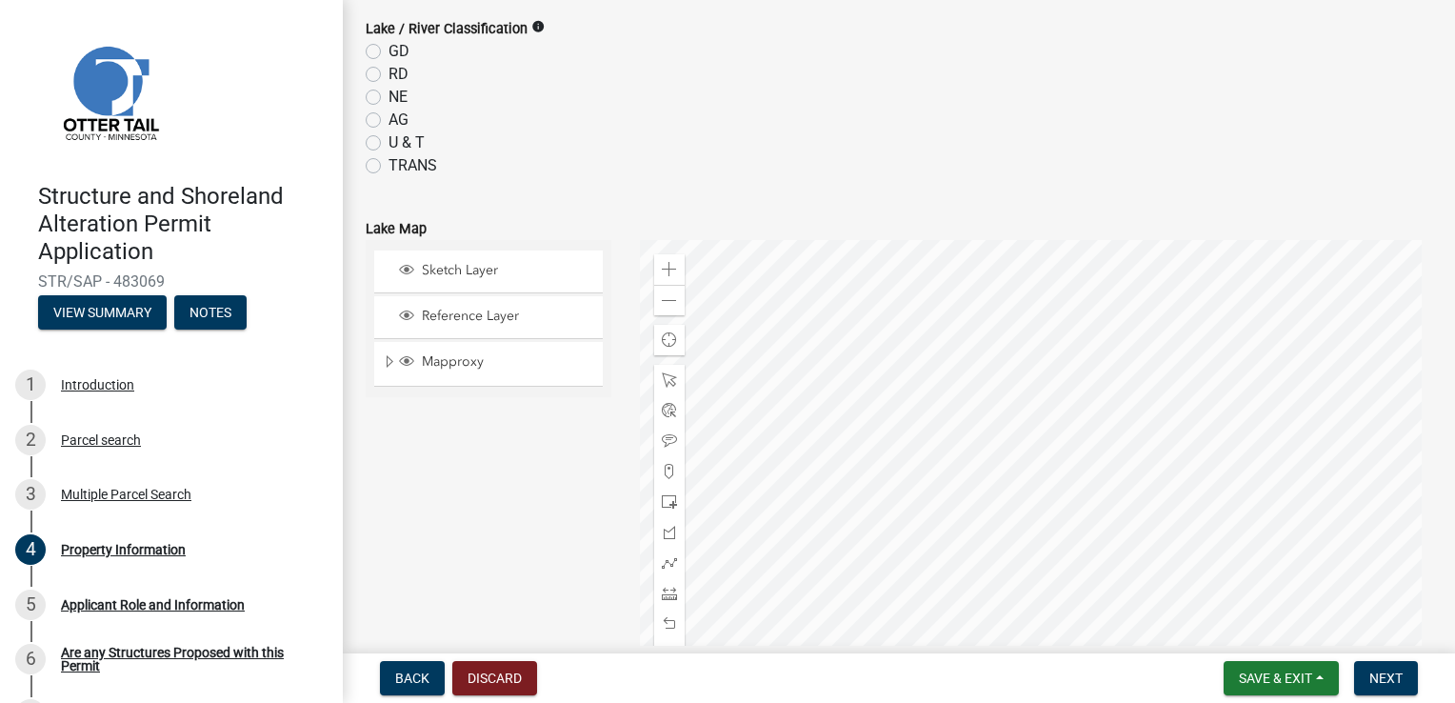
scroll to position [667, 0]
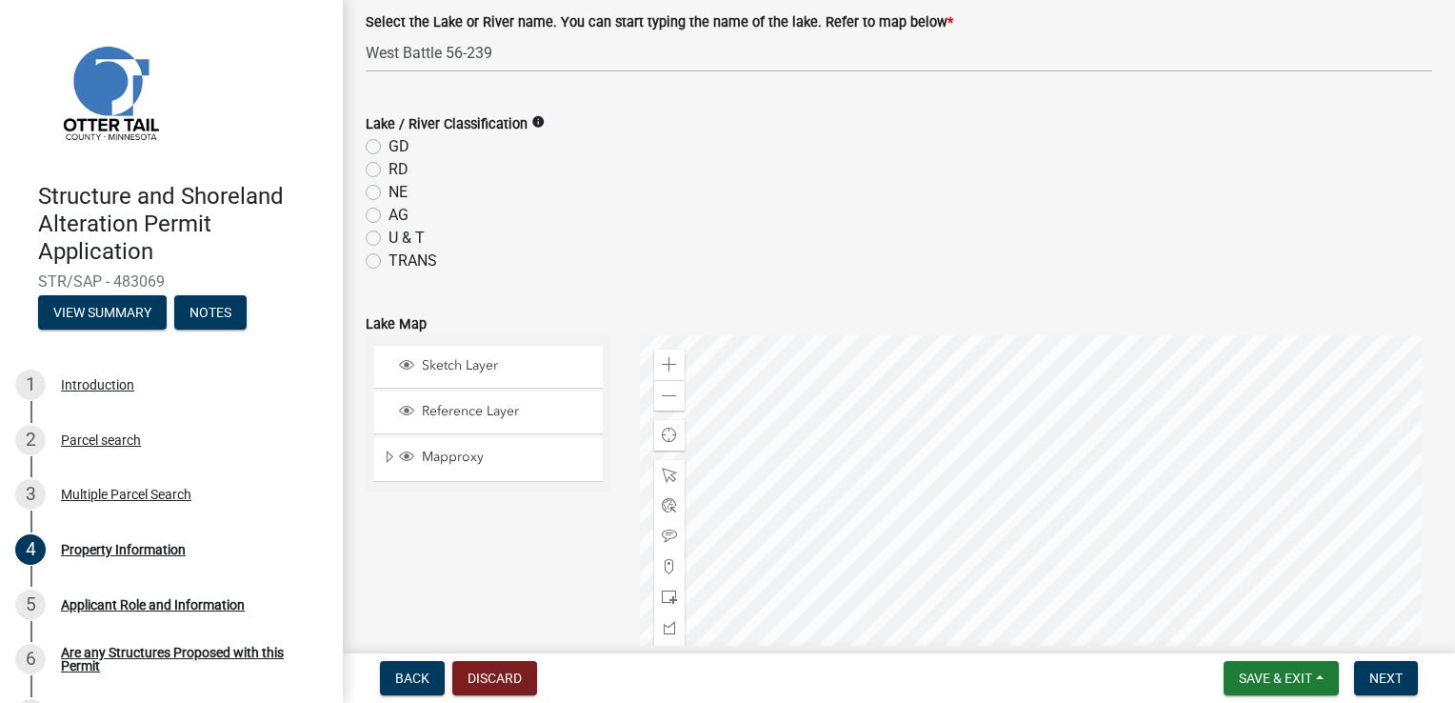
click at [389, 147] on label "GD" at bounding box center [399, 146] width 21 height 23
click at [389, 147] on input "GD" at bounding box center [395, 141] width 12 height 12
radio input "true"
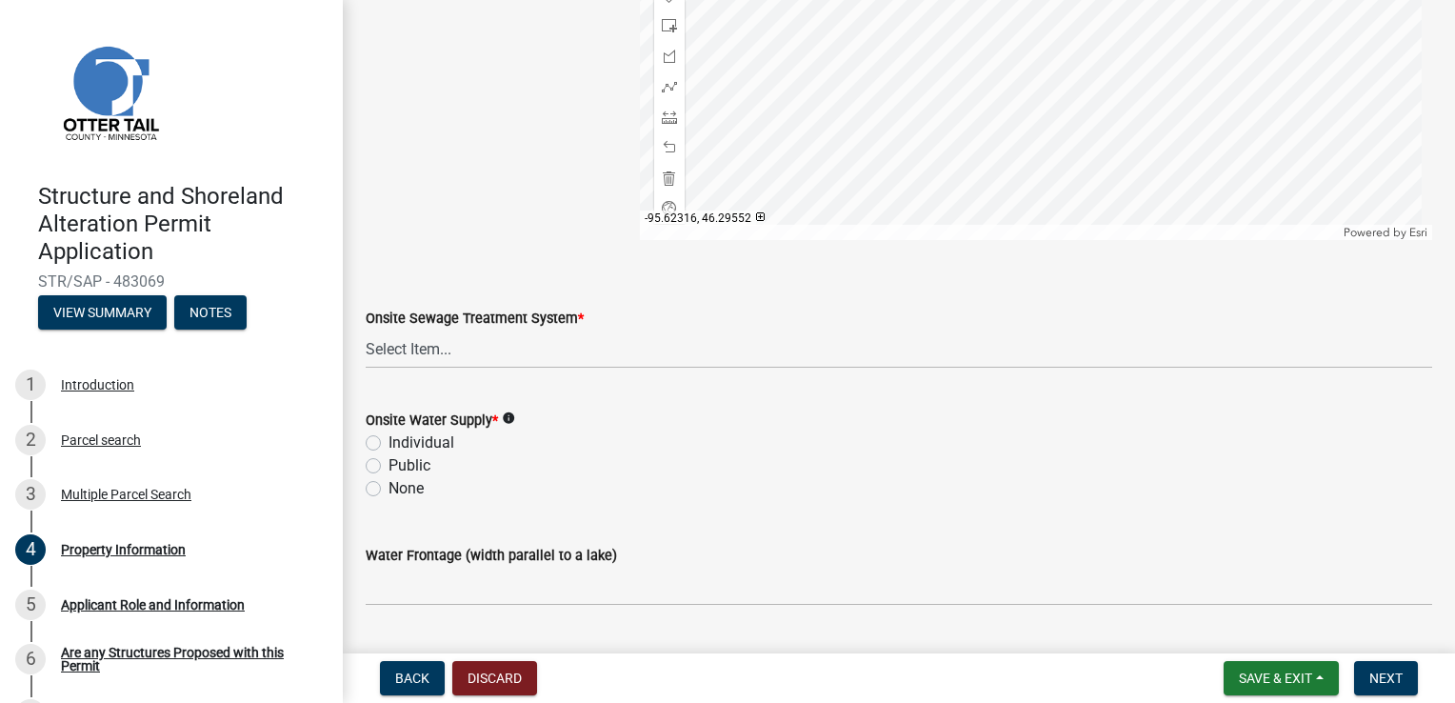
scroll to position [1288, 0]
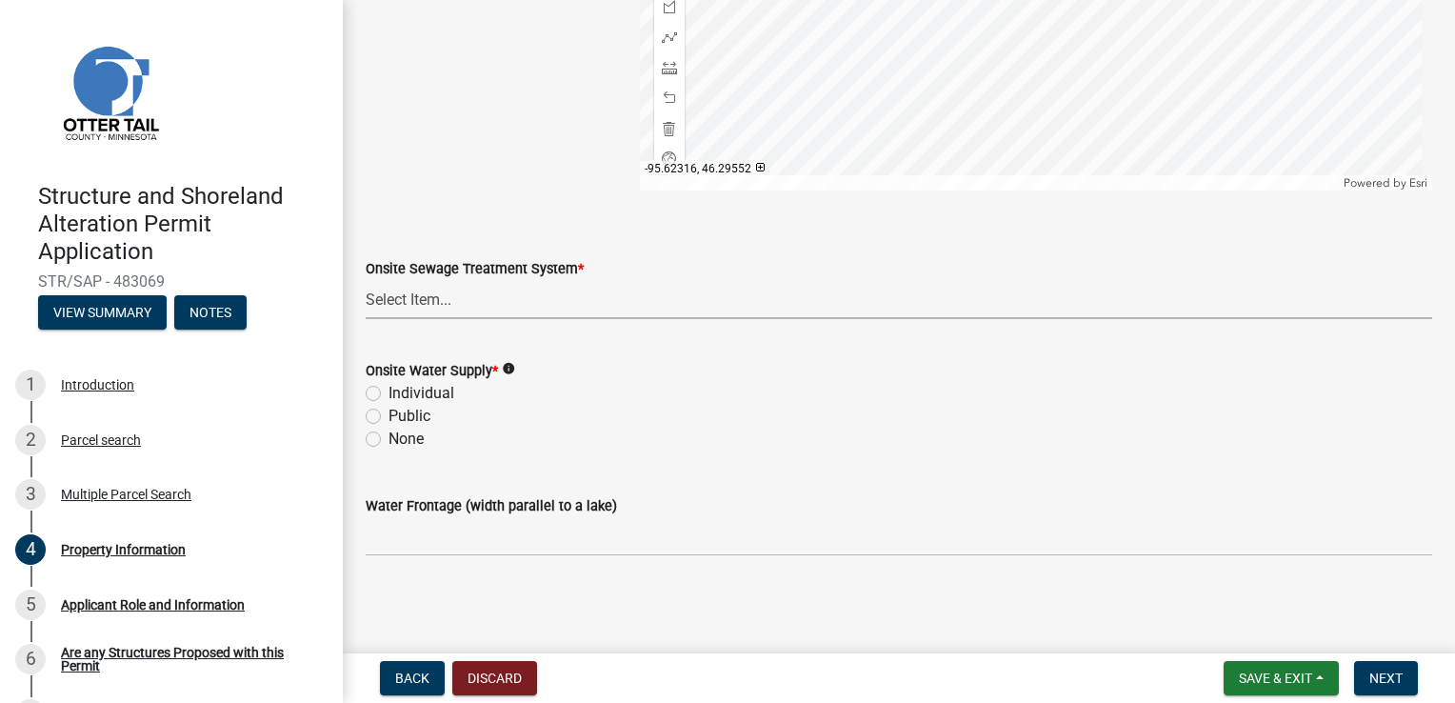
click at [438, 297] on select "Select Item... L&R Certificate of Compliance within 5yrs Compliance Inspection …" at bounding box center [899, 299] width 1067 height 39
click at [366, 280] on select "Select Item... L&R Certificate of Compliance within 5yrs Compliance Inspection …" at bounding box center [899, 299] width 1067 height 39
select select "91995f90-6606-463b-bec3-c5862f147548"
click at [408, 432] on label "None" at bounding box center [406, 439] width 35 height 23
click at [401, 432] on input "None" at bounding box center [395, 434] width 12 height 12
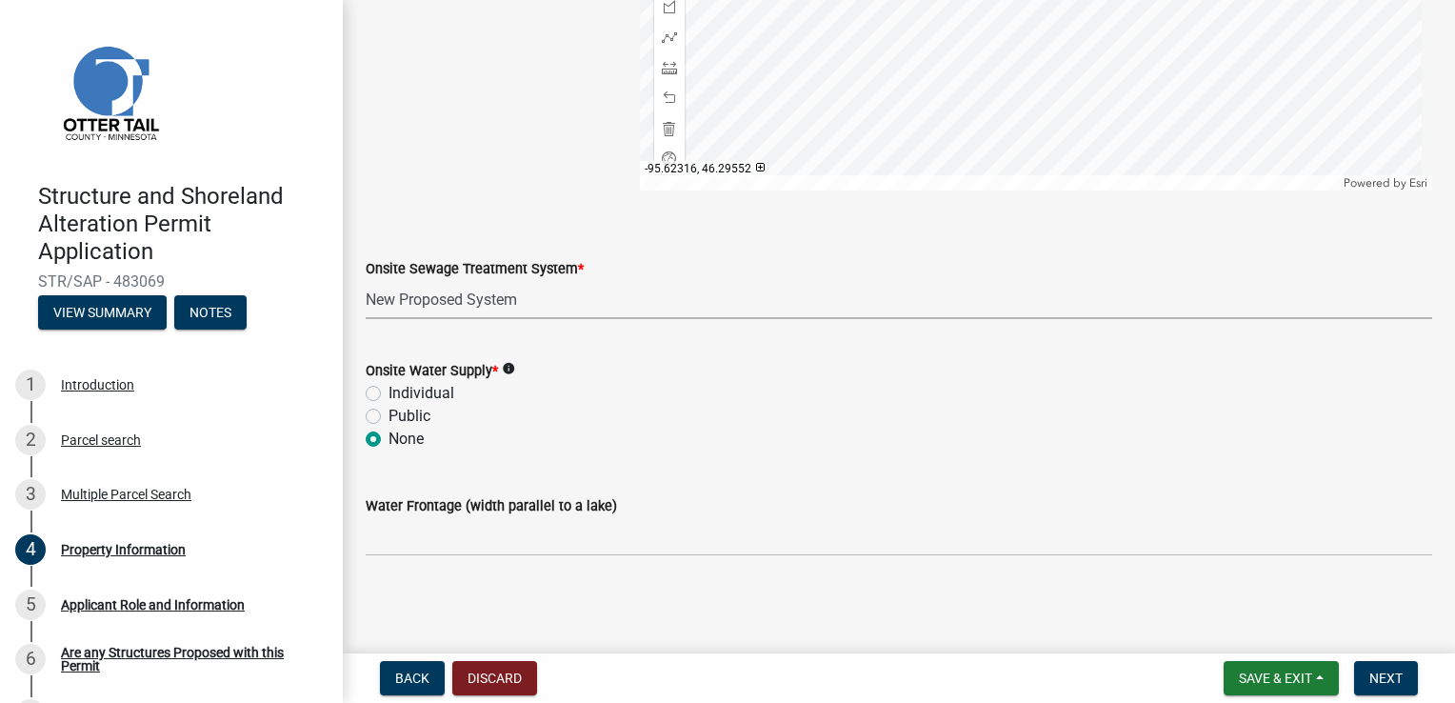
radio input "true"
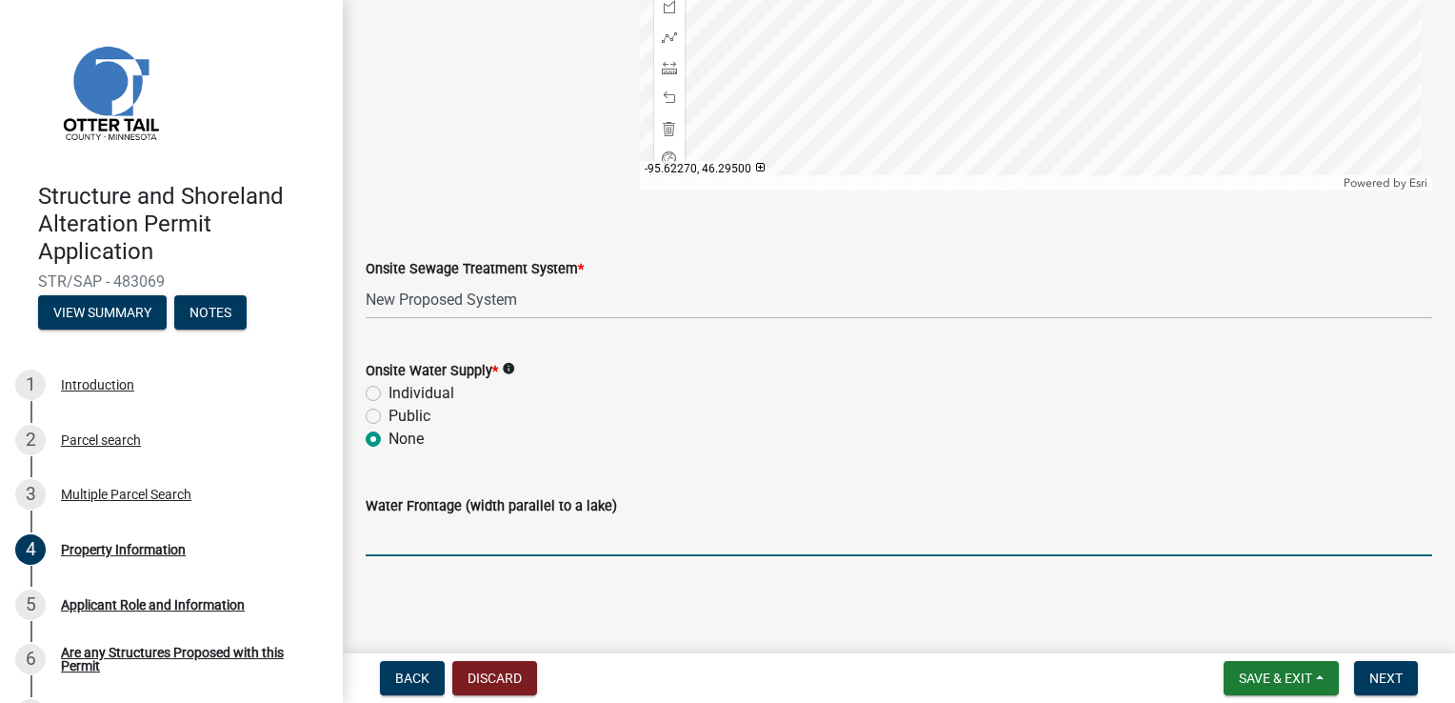
click at [418, 552] on input "Water Frontage (width parallel to a lake)" at bounding box center [899, 536] width 1067 height 39
type input "75'"
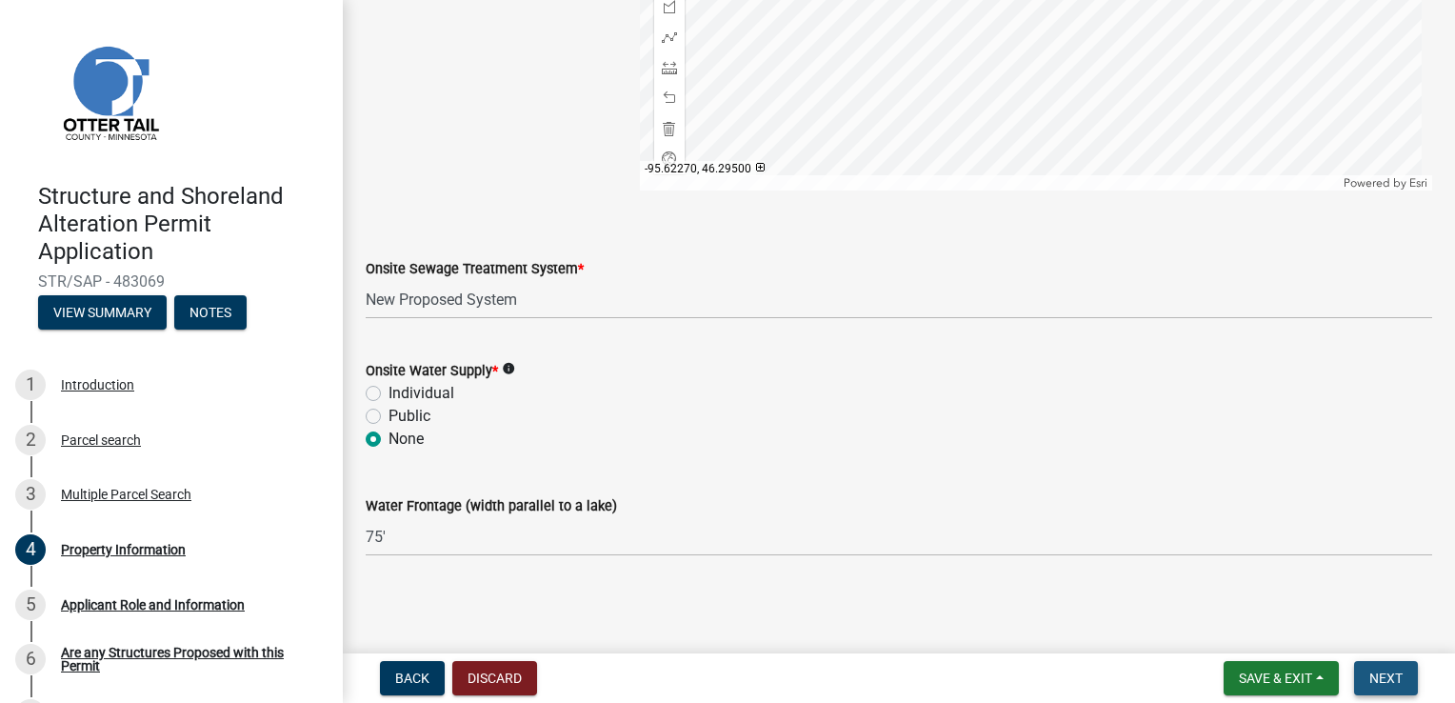
click at [1389, 667] on button "Next" at bounding box center [1386, 678] width 64 height 34
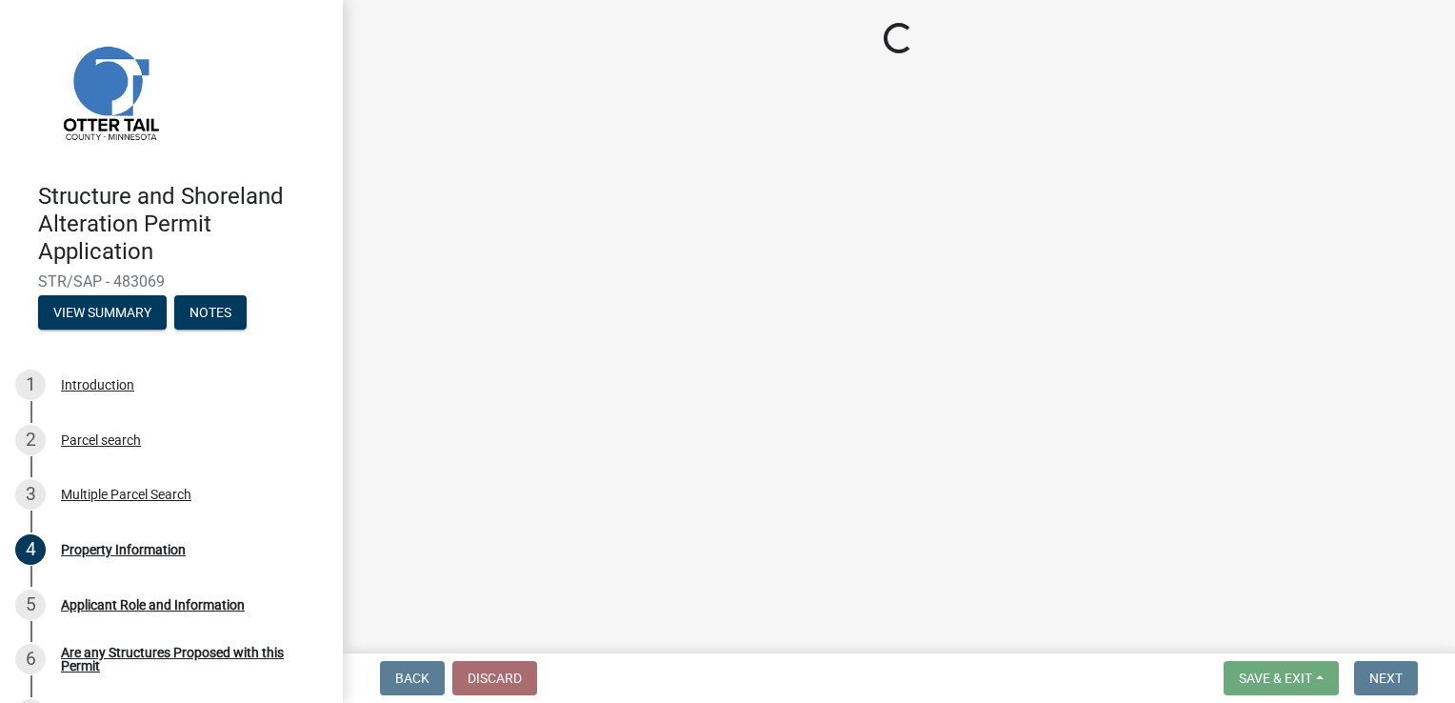
scroll to position [0, 0]
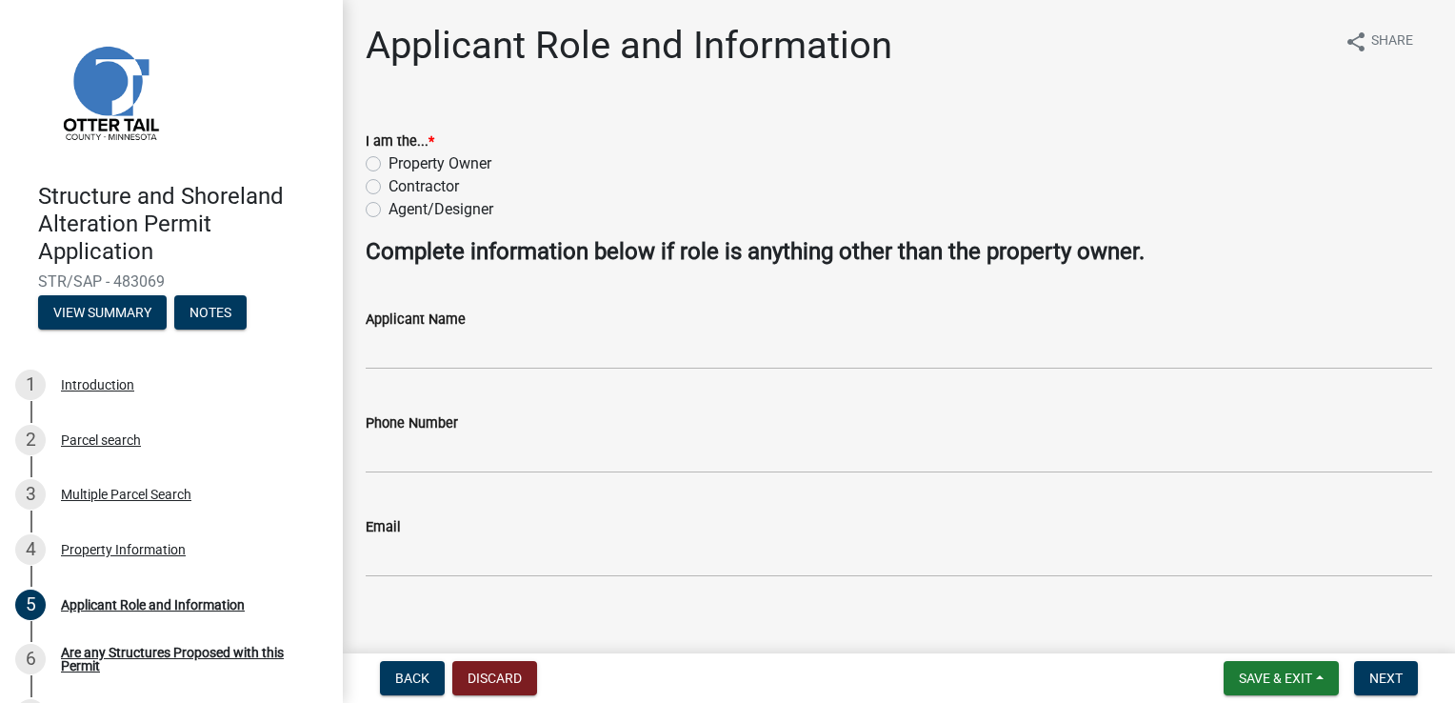
click at [386, 183] on div "Contractor" at bounding box center [899, 186] width 1067 height 23
click at [389, 191] on label "Contractor" at bounding box center [424, 186] width 70 height 23
click at [389, 188] on input "Contractor" at bounding box center [395, 181] width 12 height 12
radio input "true"
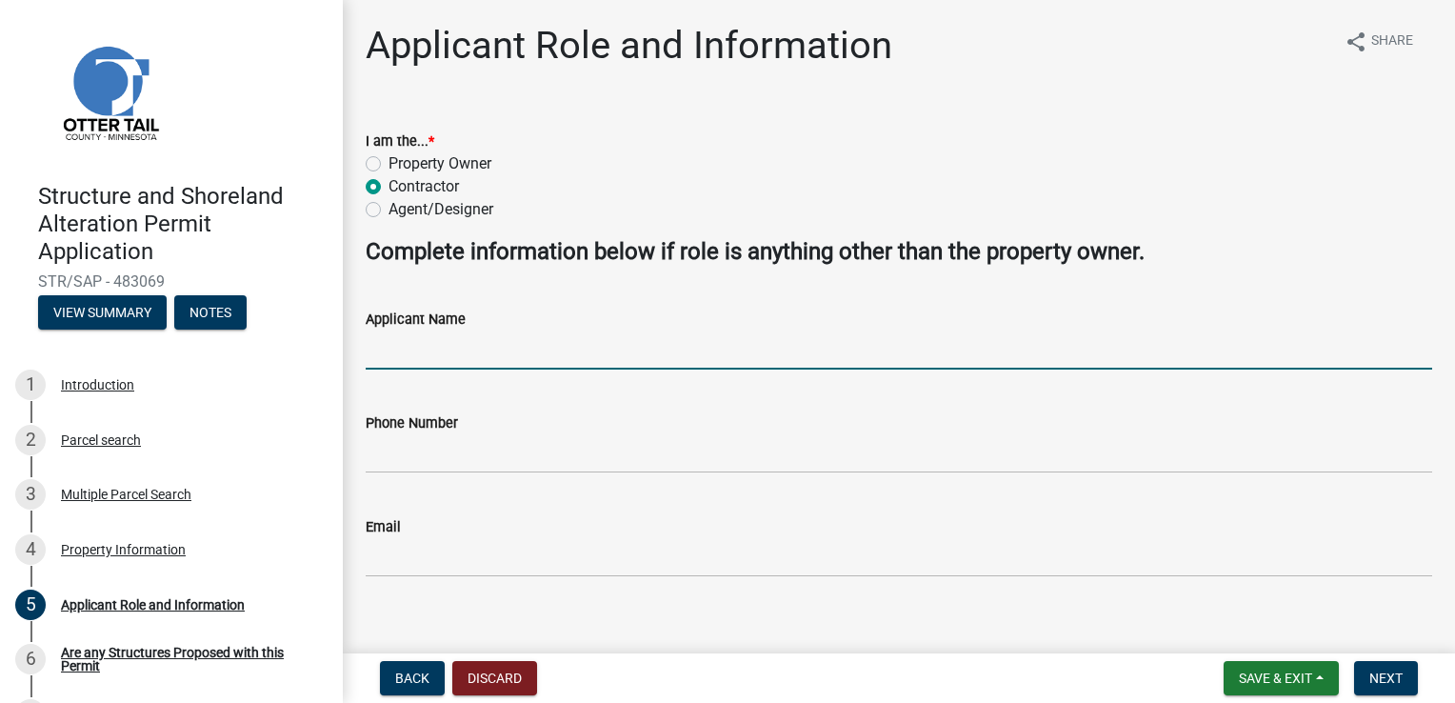
click at [413, 353] on input "Applicant Name" at bounding box center [899, 349] width 1067 height 39
type input "[PERSON_NAME]"
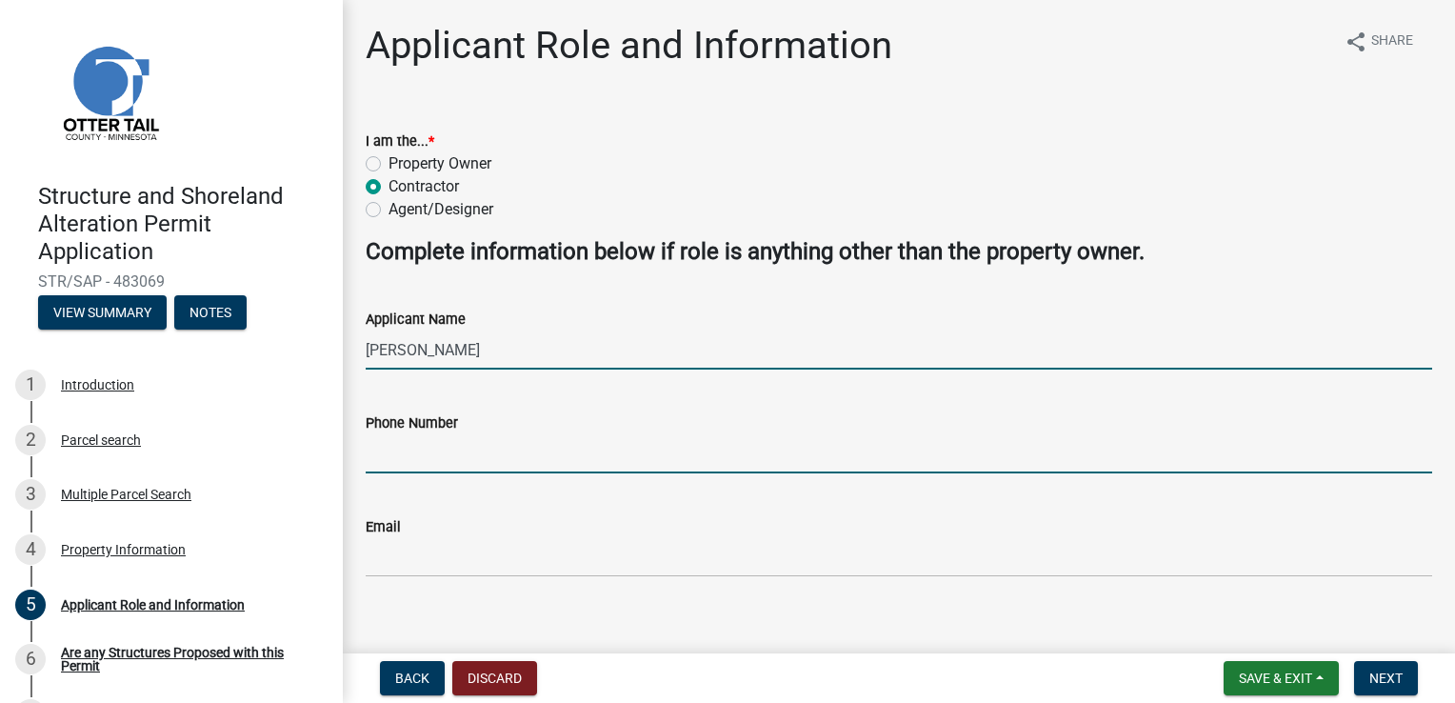
click at [402, 456] on input "Phone Number" at bounding box center [899, 453] width 1067 height 39
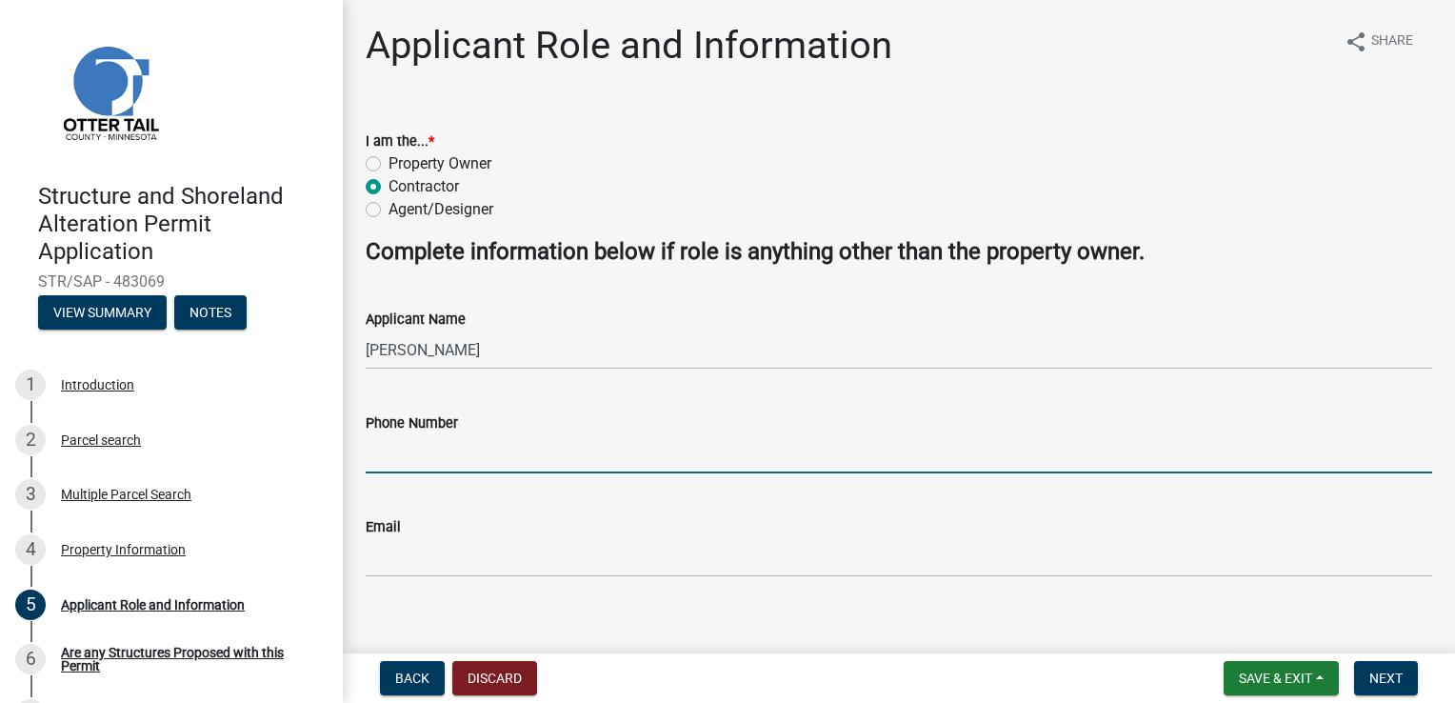
type input "2182554141"
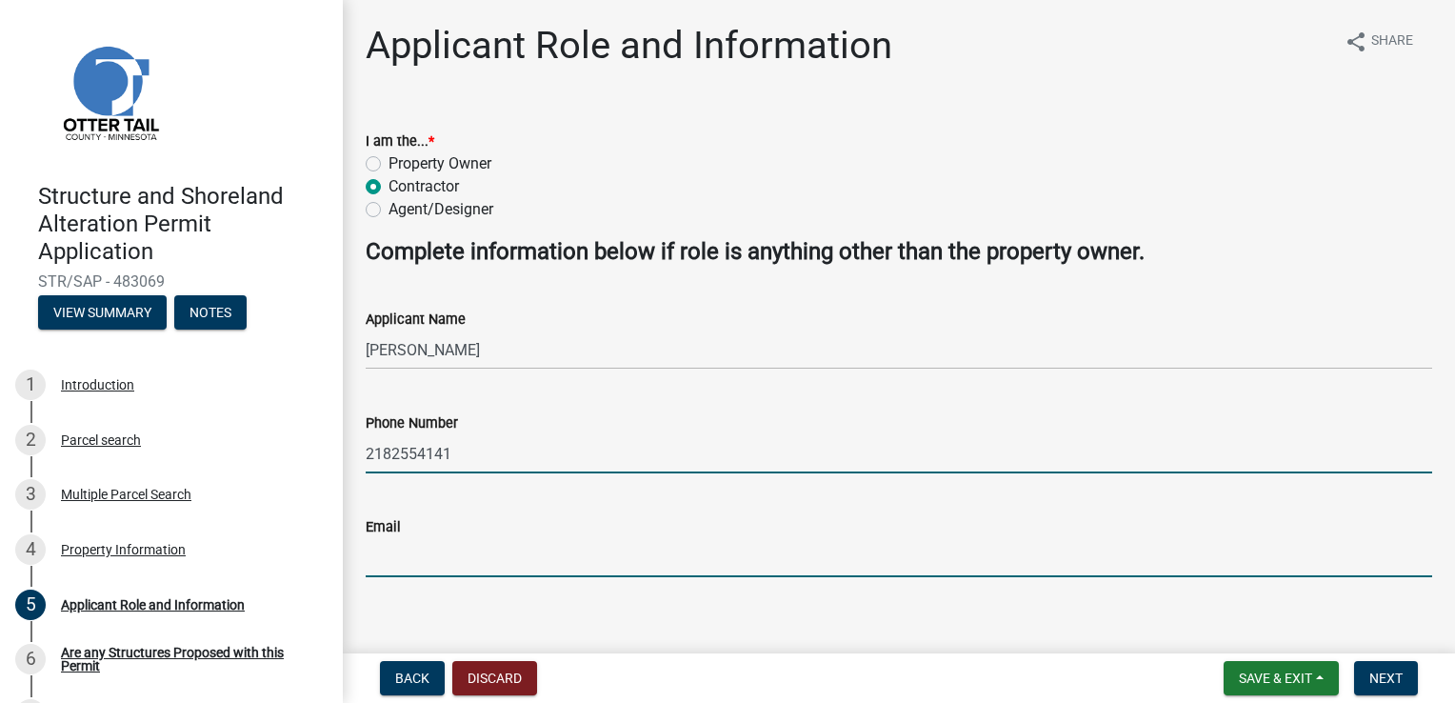
type input "keranenbrian.tellmicllc@gmail.com"
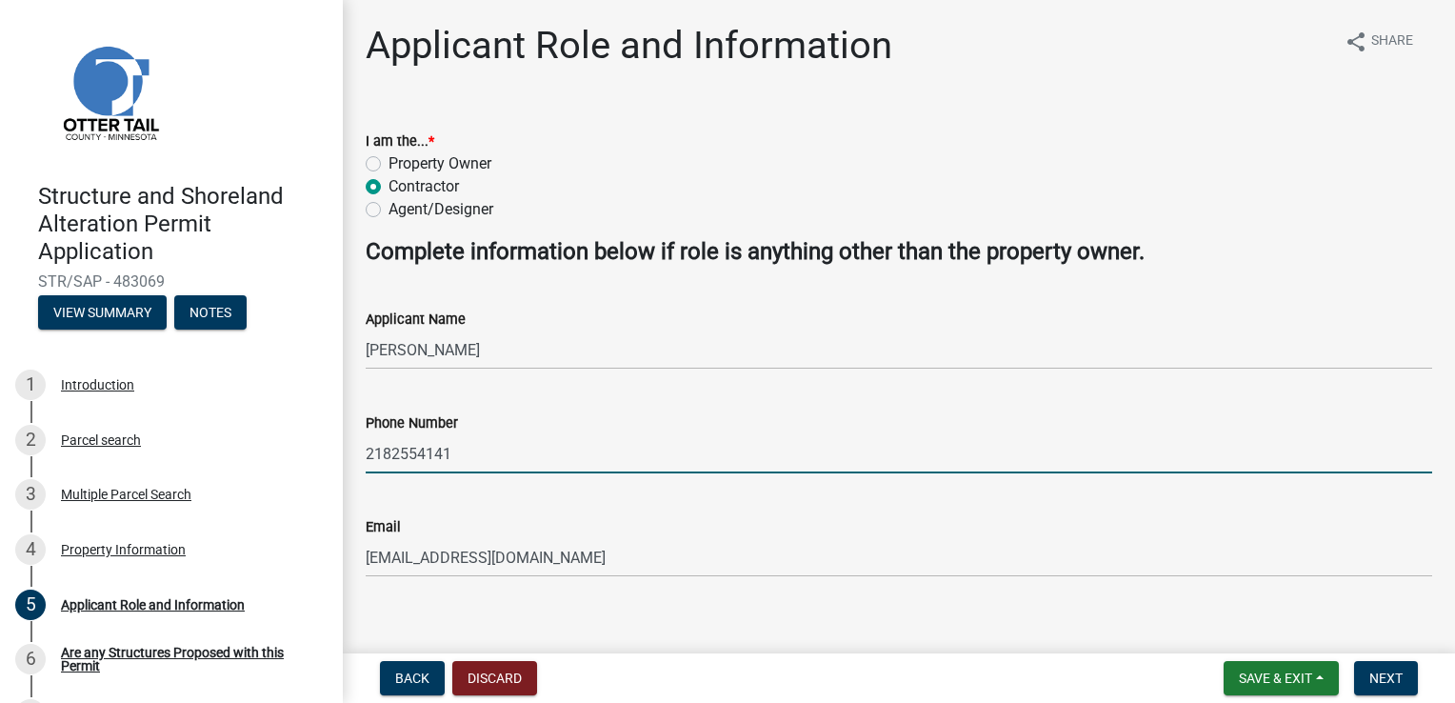
scroll to position [20, 0]
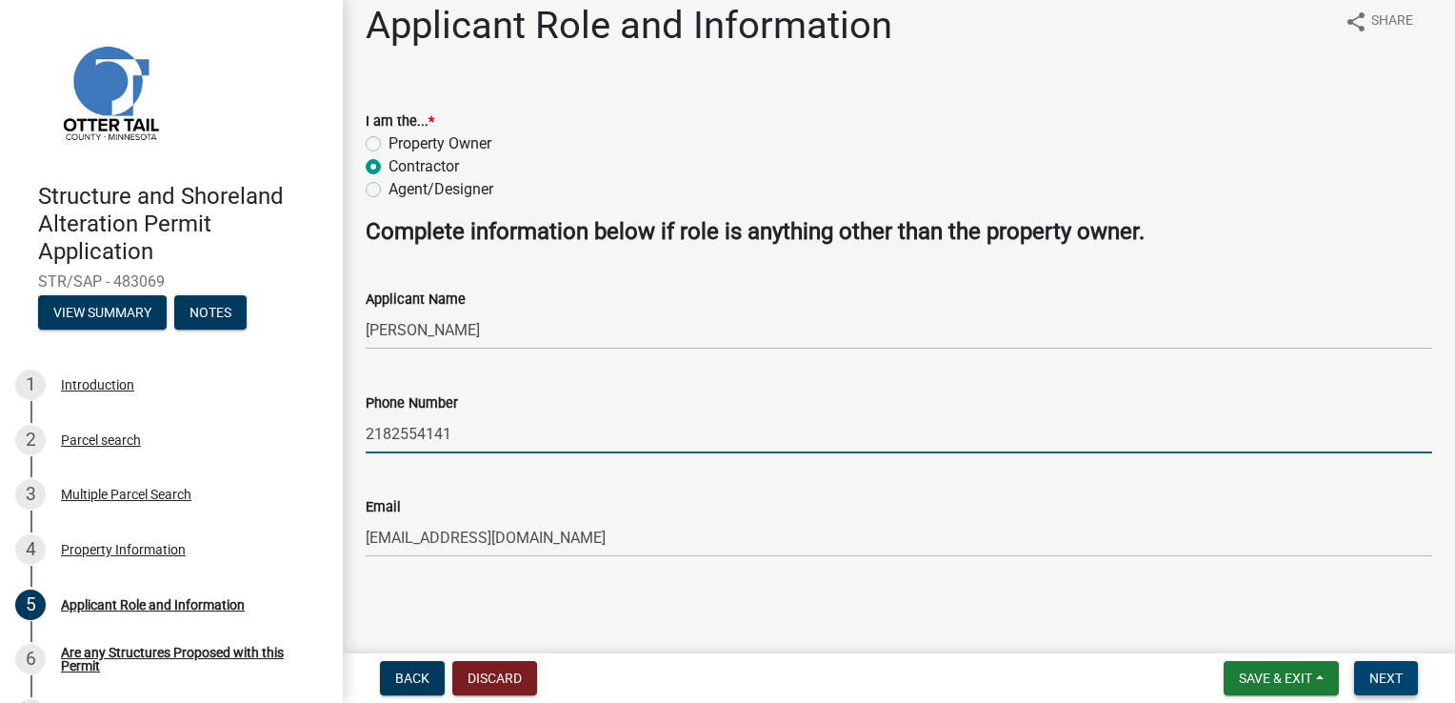
click at [1398, 672] on span "Next" at bounding box center [1386, 677] width 33 height 15
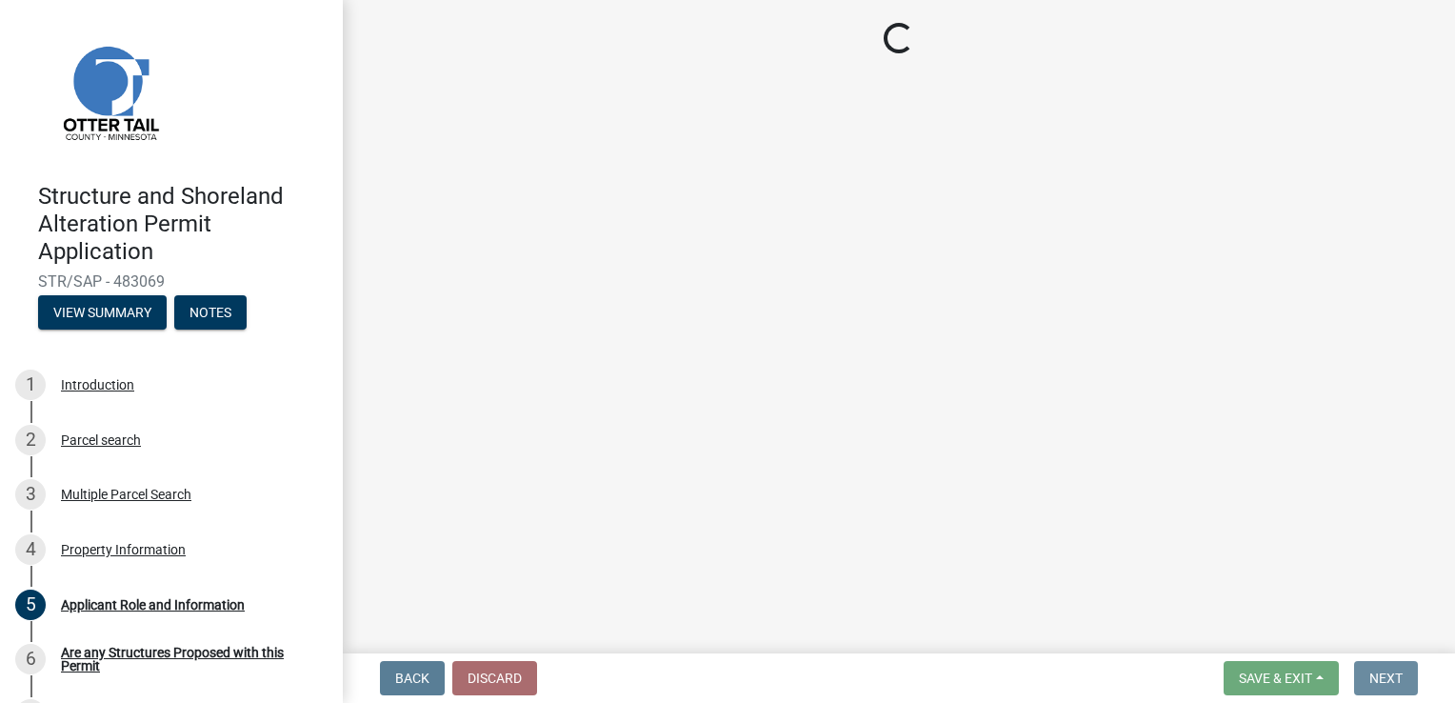
scroll to position [0, 0]
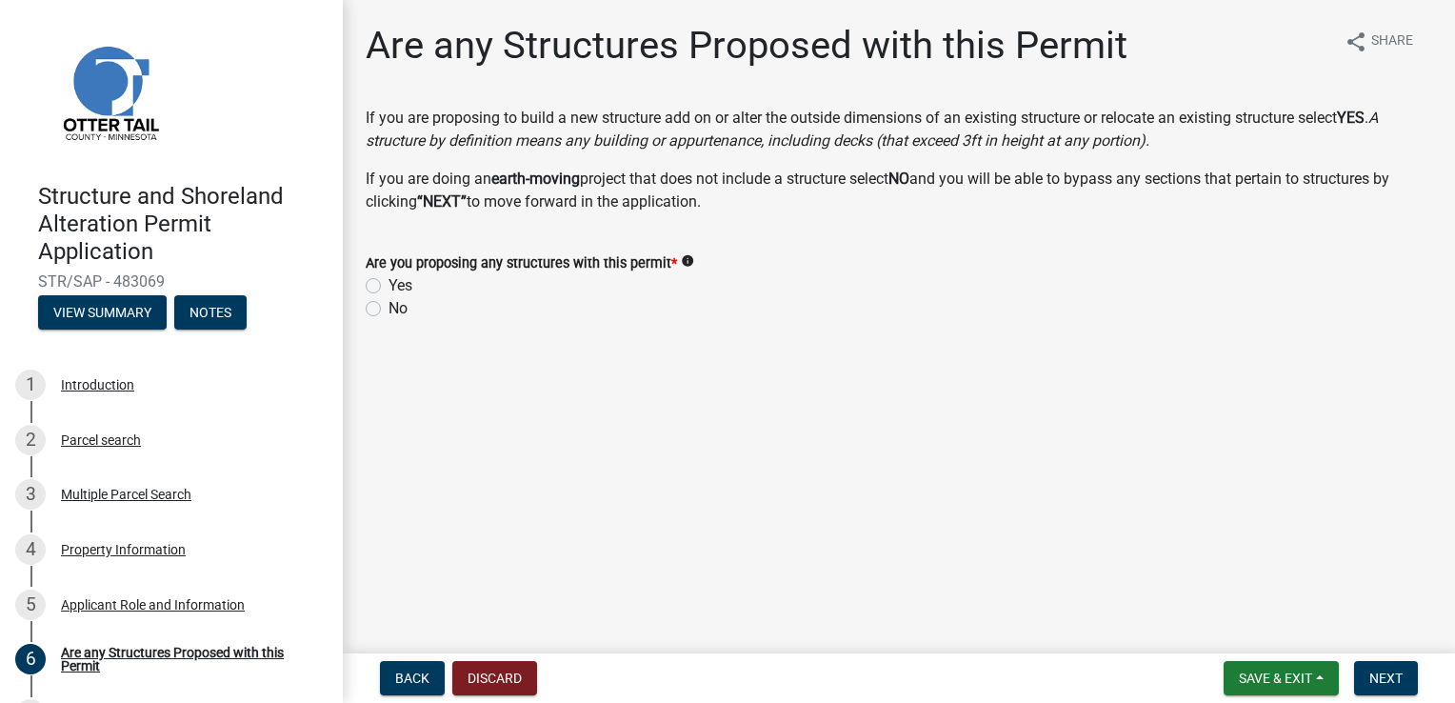
click at [382, 282] on div "Yes" at bounding box center [899, 285] width 1067 height 23
click at [389, 292] on label "Yes" at bounding box center [401, 285] width 24 height 23
click at [389, 287] on input "Yes" at bounding box center [395, 280] width 12 height 12
radio input "true"
click at [1365, 673] on button "Next" at bounding box center [1386, 678] width 64 height 34
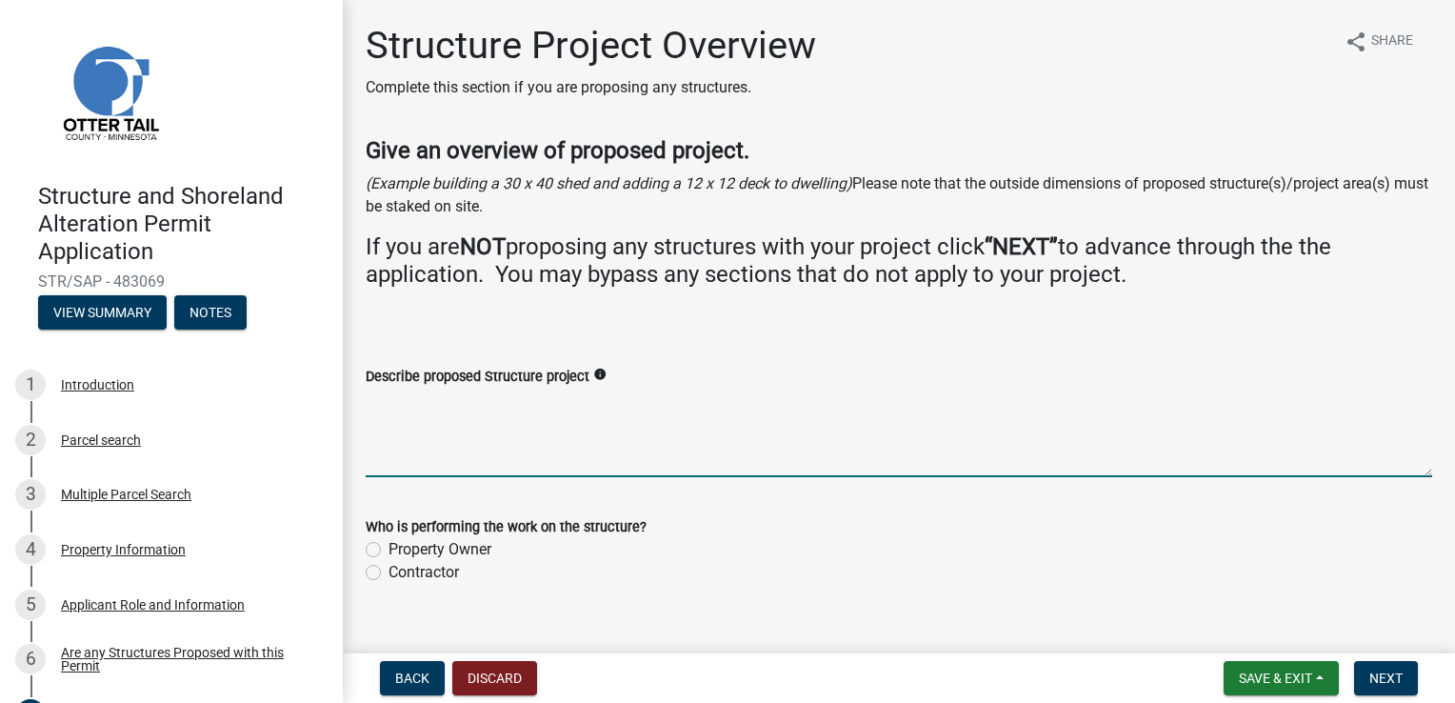
click at [399, 459] on textarea "Describe proposed Structure project" at bounding box center [899, 433] width 1067 height 90
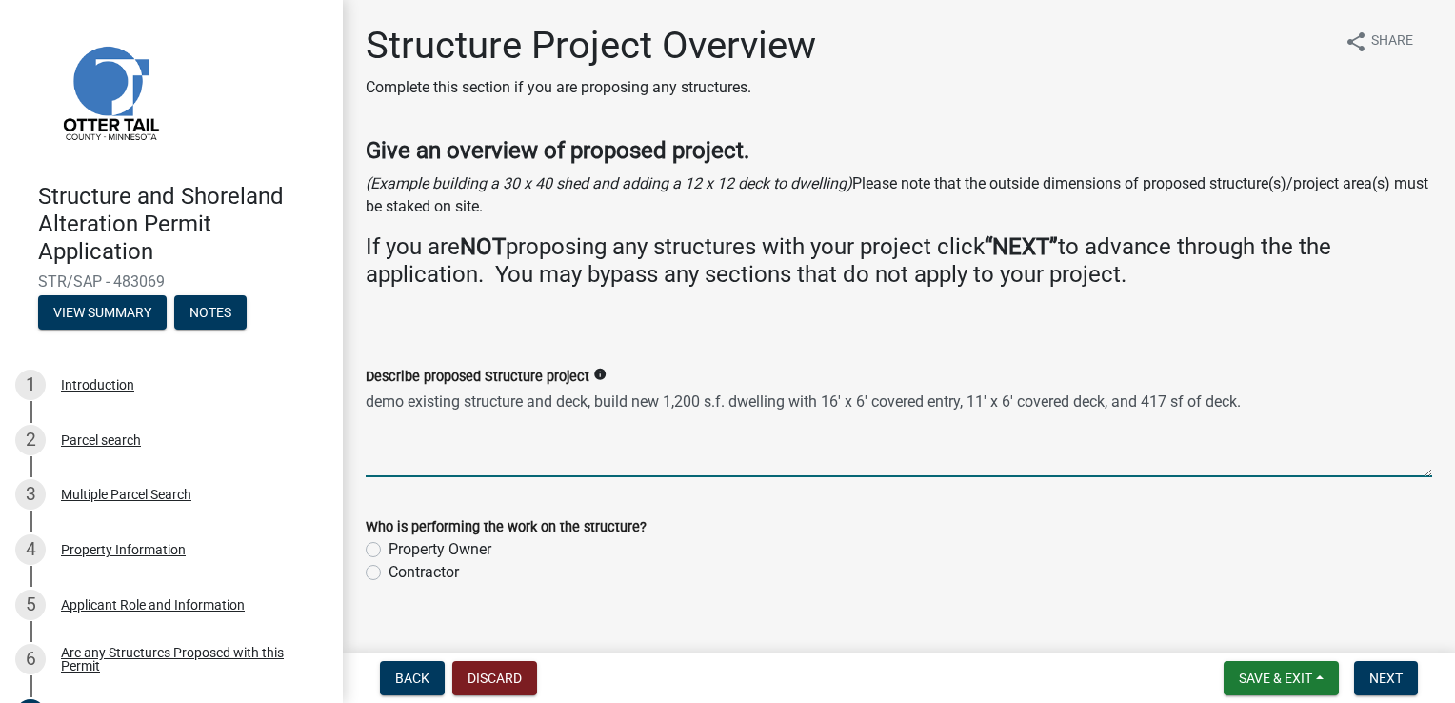
type textarea "demo existing structure and deck, build new 1,200 s.f. dwelling with 16' x 6' c…"
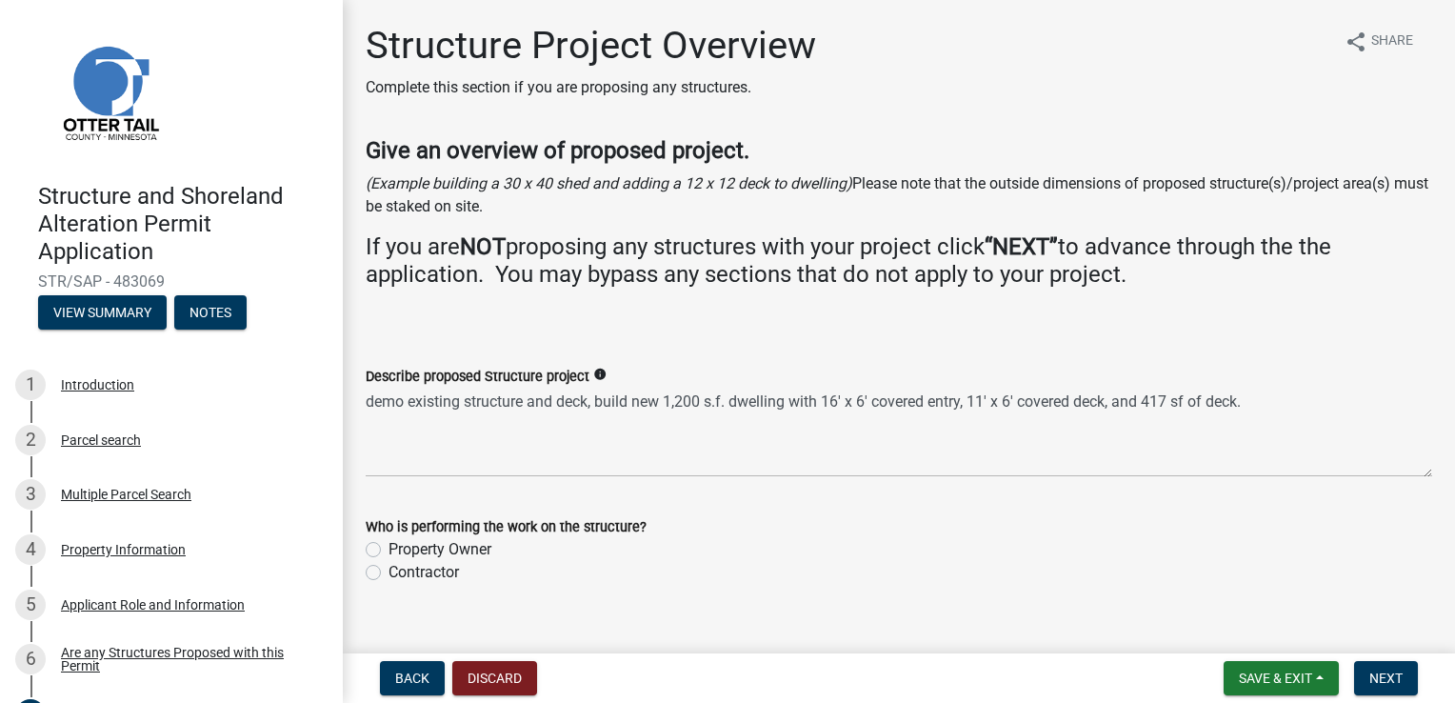
click at [389, 572] on label "Contractor" at bounding box center [424, 572] width 70 height 23
click at [389, 572] on input "Contractor" at bounding box center [395, 567] width 12 height 12
radio input "true"
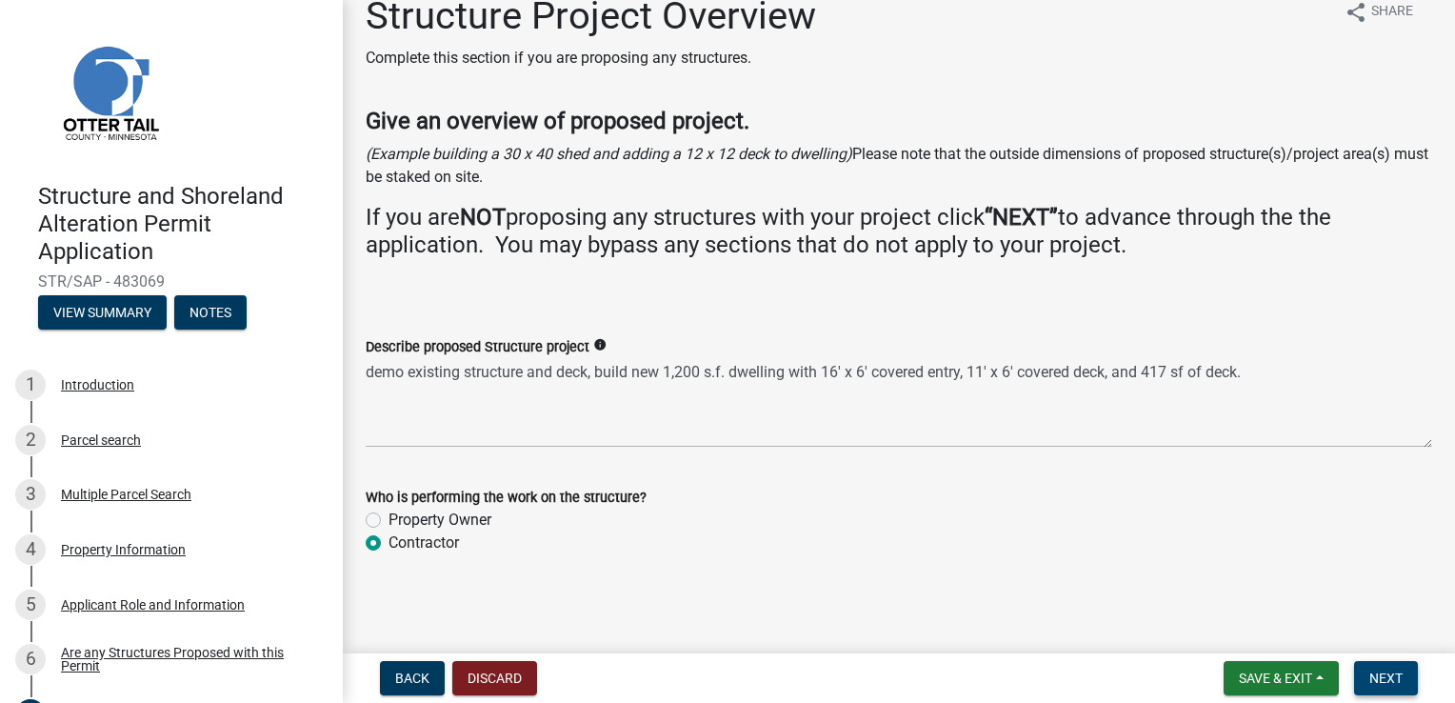
click at [1379, 669] on button "Next" at bounding box center [1386, 678] width 64 height 34
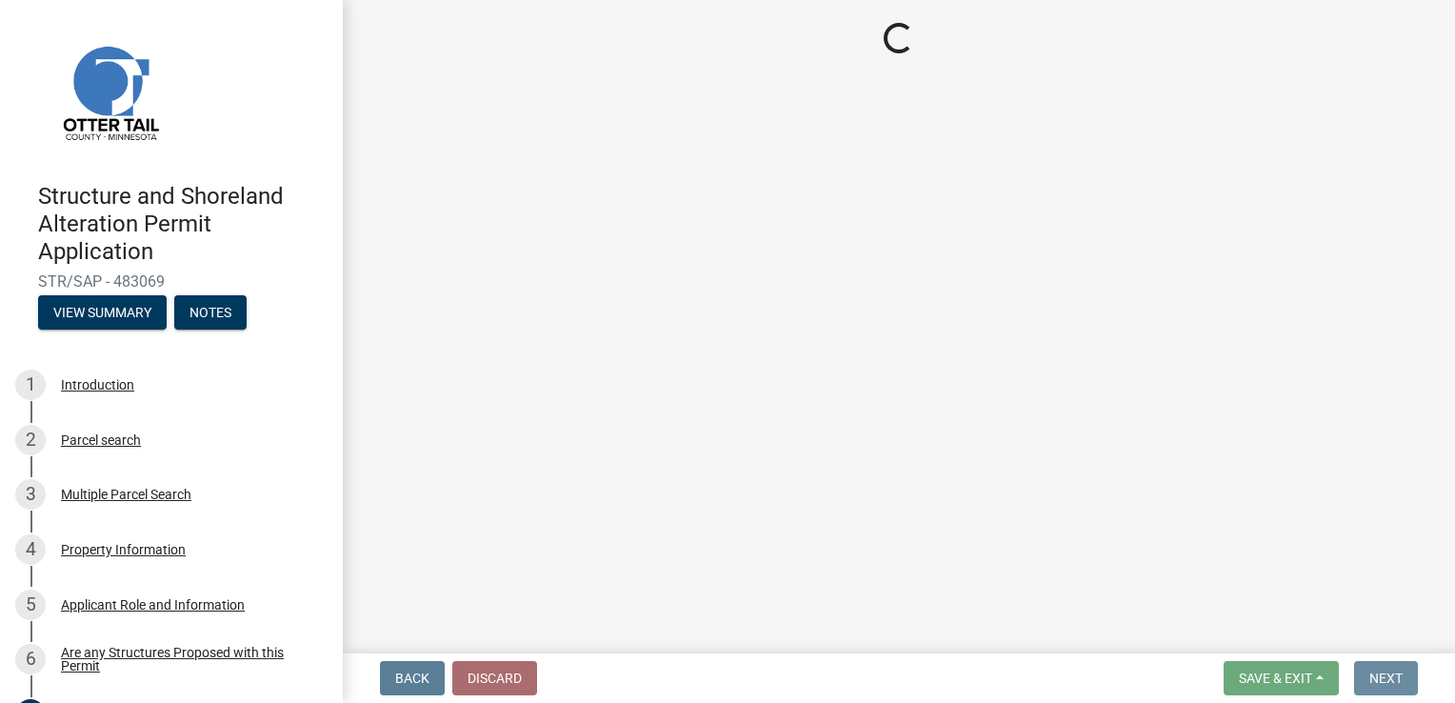
scroll to position [0, 0]
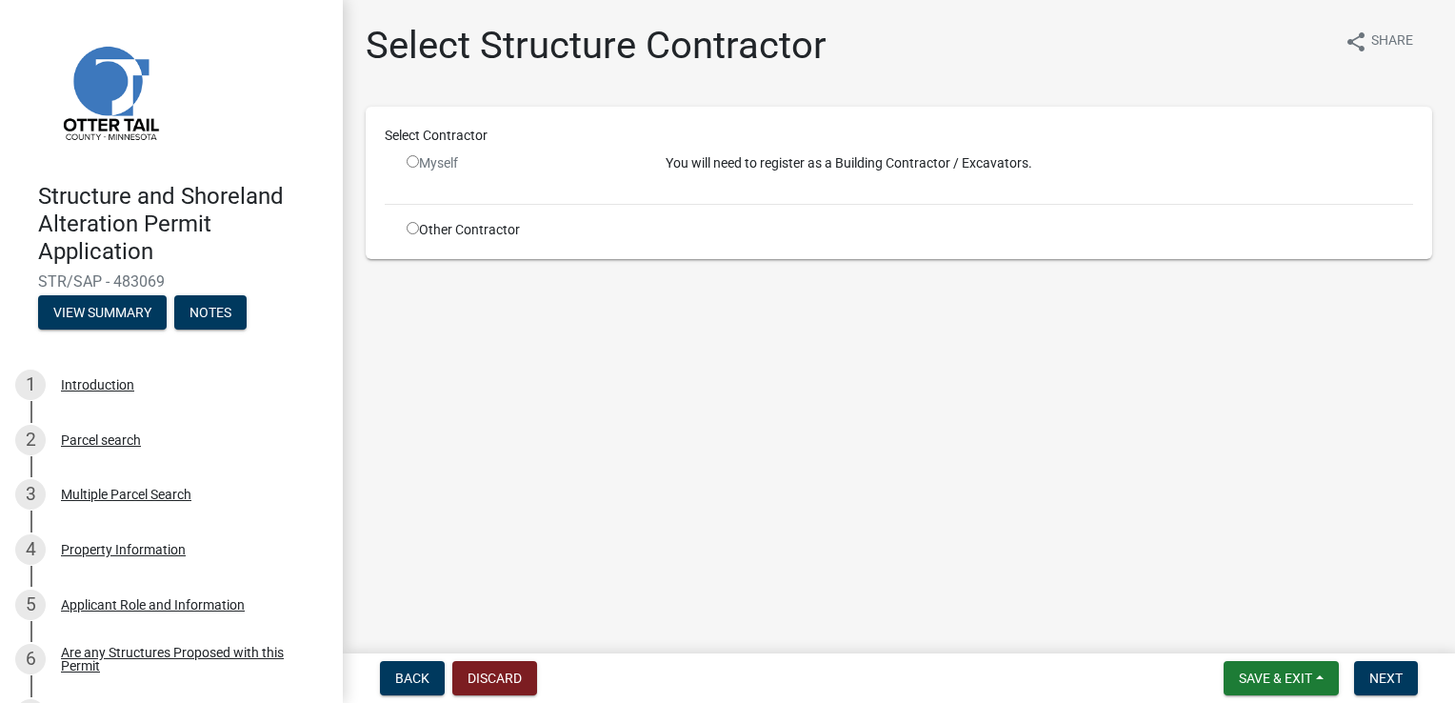
click at [410, 160] on input "radio" at bounding box center [413, 161] width 12 height 12
click at [419, 162] on div "Myself" at bounding box center [522, 163] width 230 height 20
click at [411, 161] on input "radio" at bounding box center [413, 161] width 12 height 12
radio input "false"
click at [1394, 677] on span "Next" at bounding box center [1386, 677] width 33 height 15
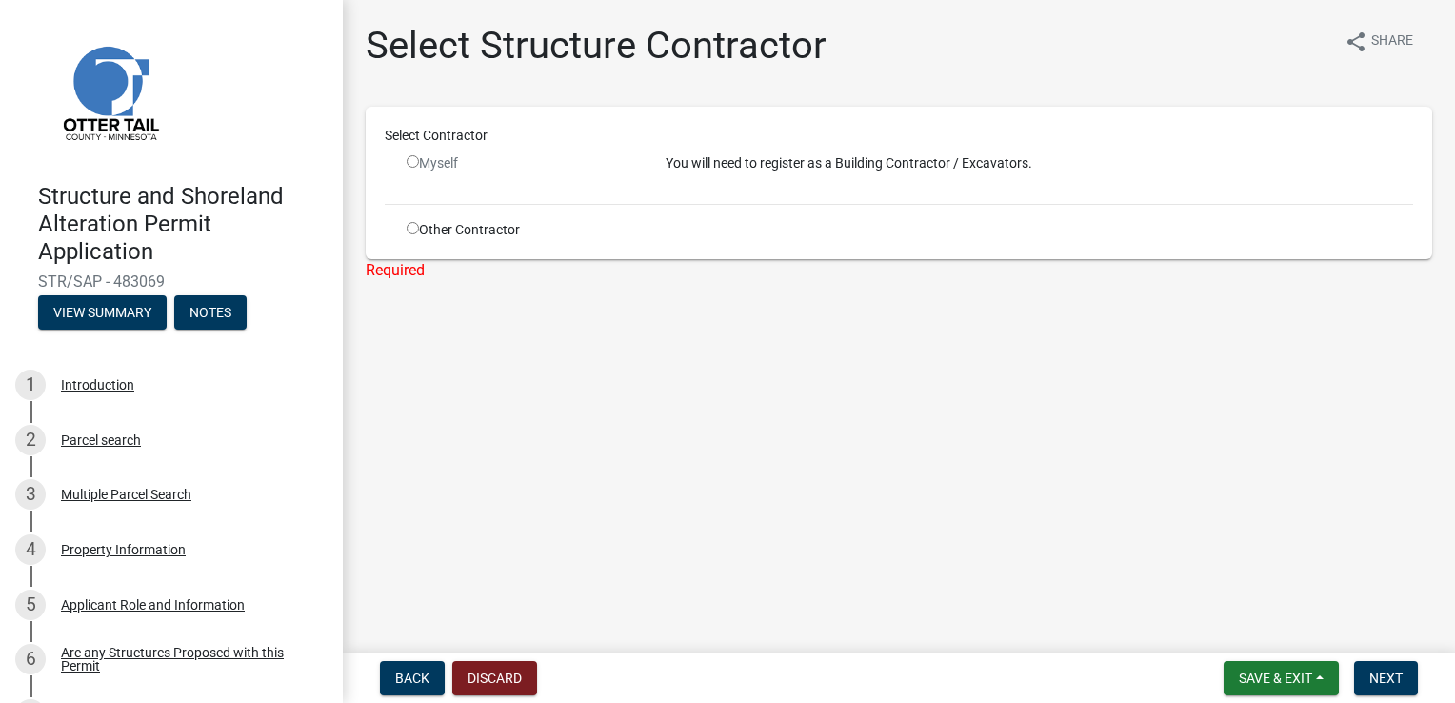
click at [414, 230] on input "radio" at bounding box center [413, 228] width 12 height 12
radio input "true"
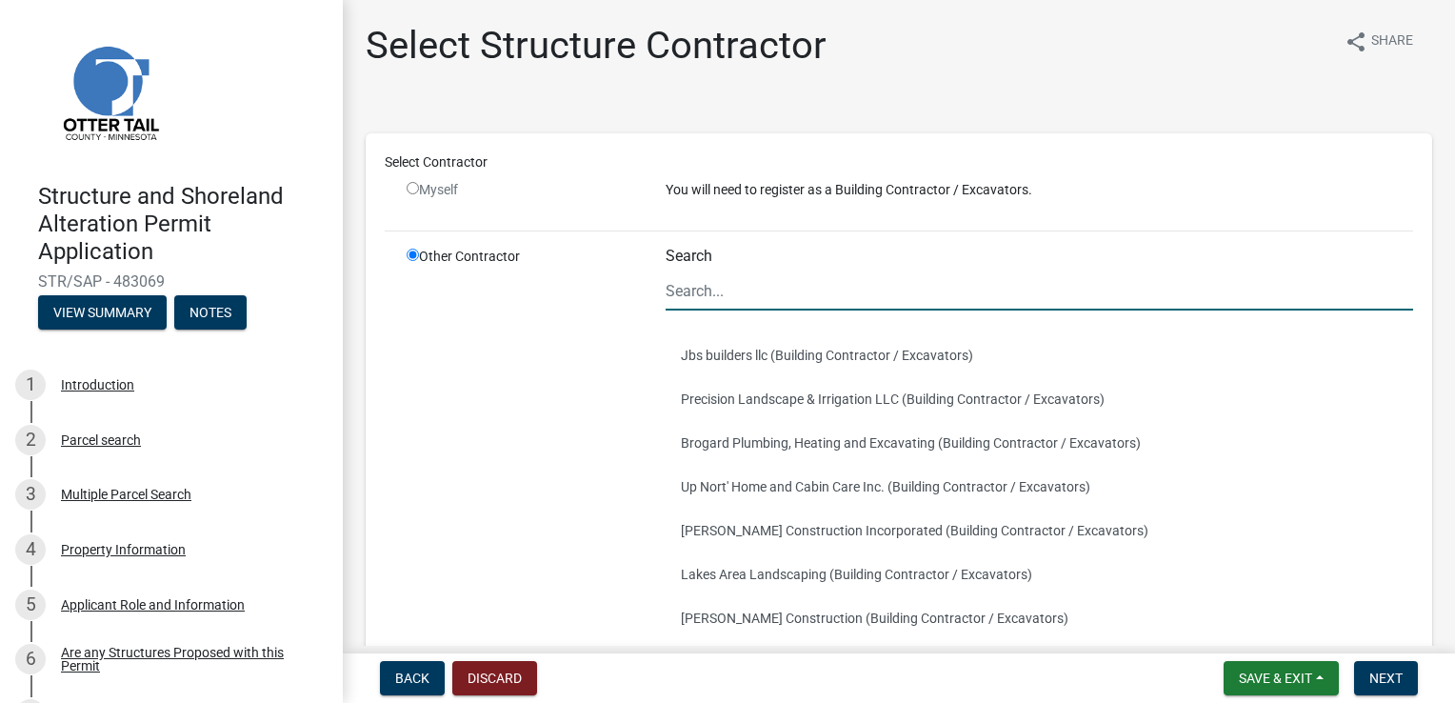
click at [755, 295] on input "Search" at bounding box center [1040, 290] width 748 height 39
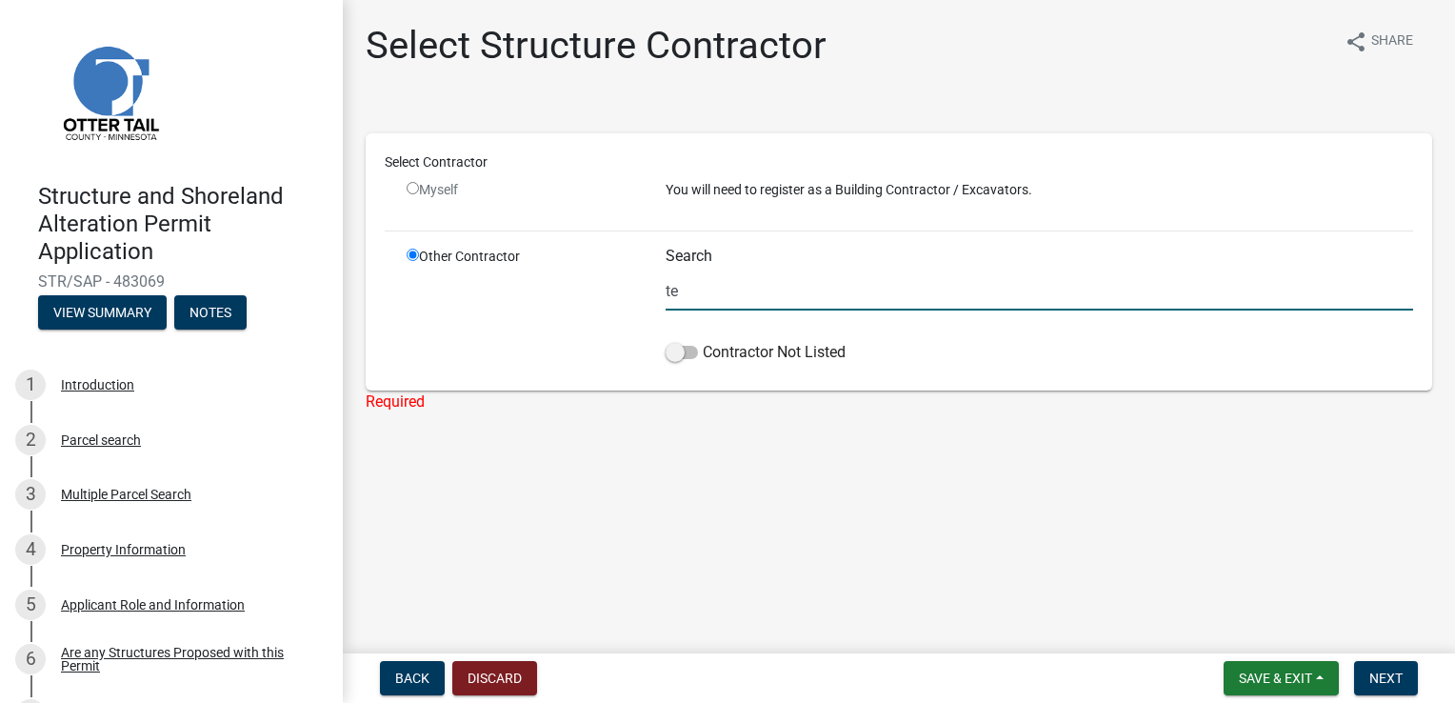
type input "t"
click at [681, 349] on span at bounding box center [682, 352] width 32 height 13
click at [703, 341] on input "Contractor Not Listed" at bounding box center [703, 341] width 0 height 0
click at [701, 288] on input "tell" at bounding box center [1040, 290] width 748 height 39
type input "t"
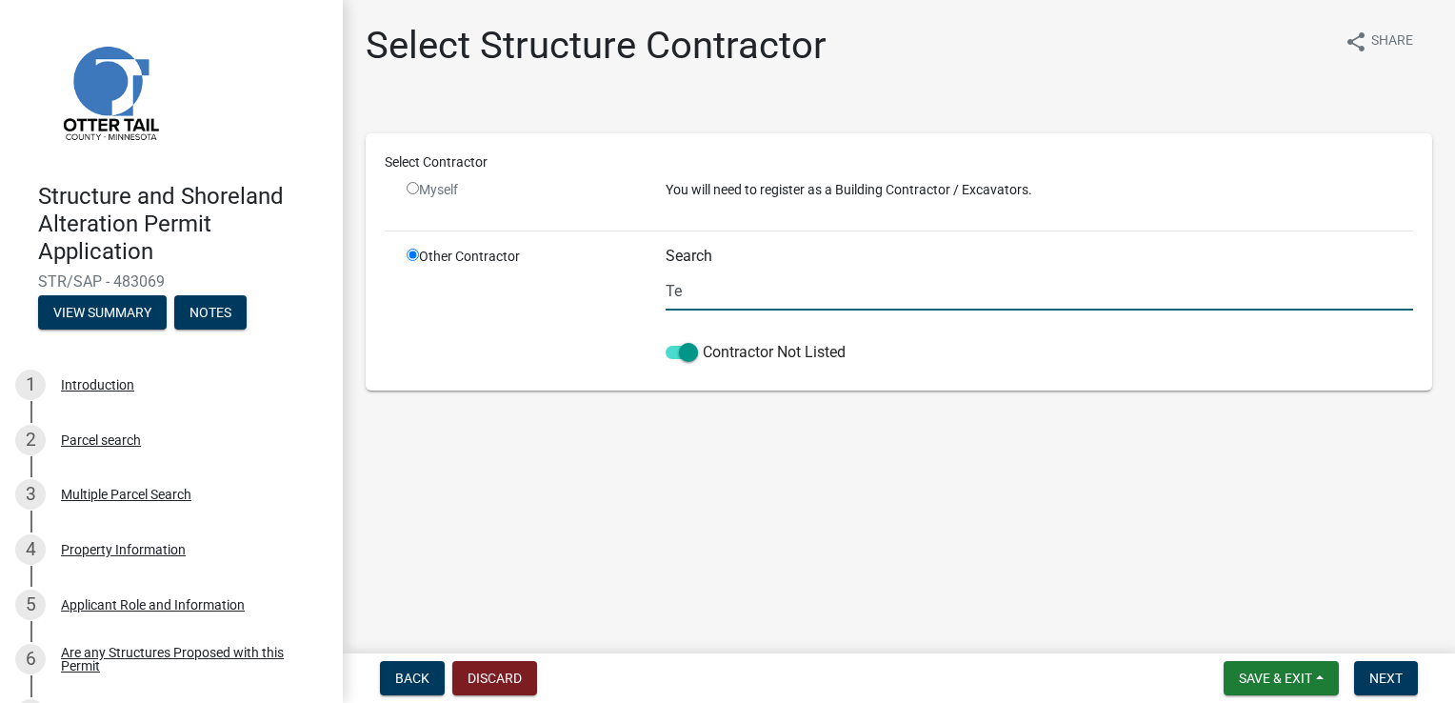
type input "T"
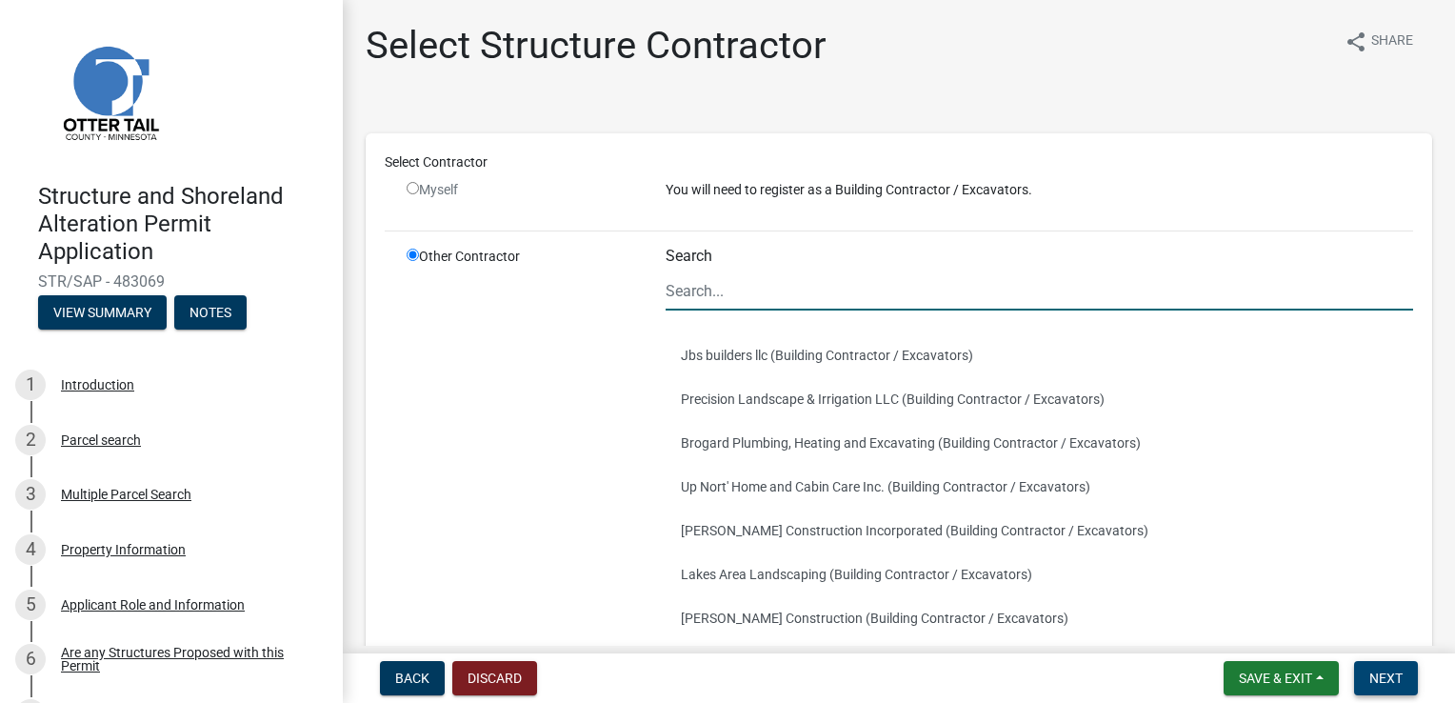
click at [1386, 682] on span "Next" at bounding box center [1386, 677] width 33 height 15
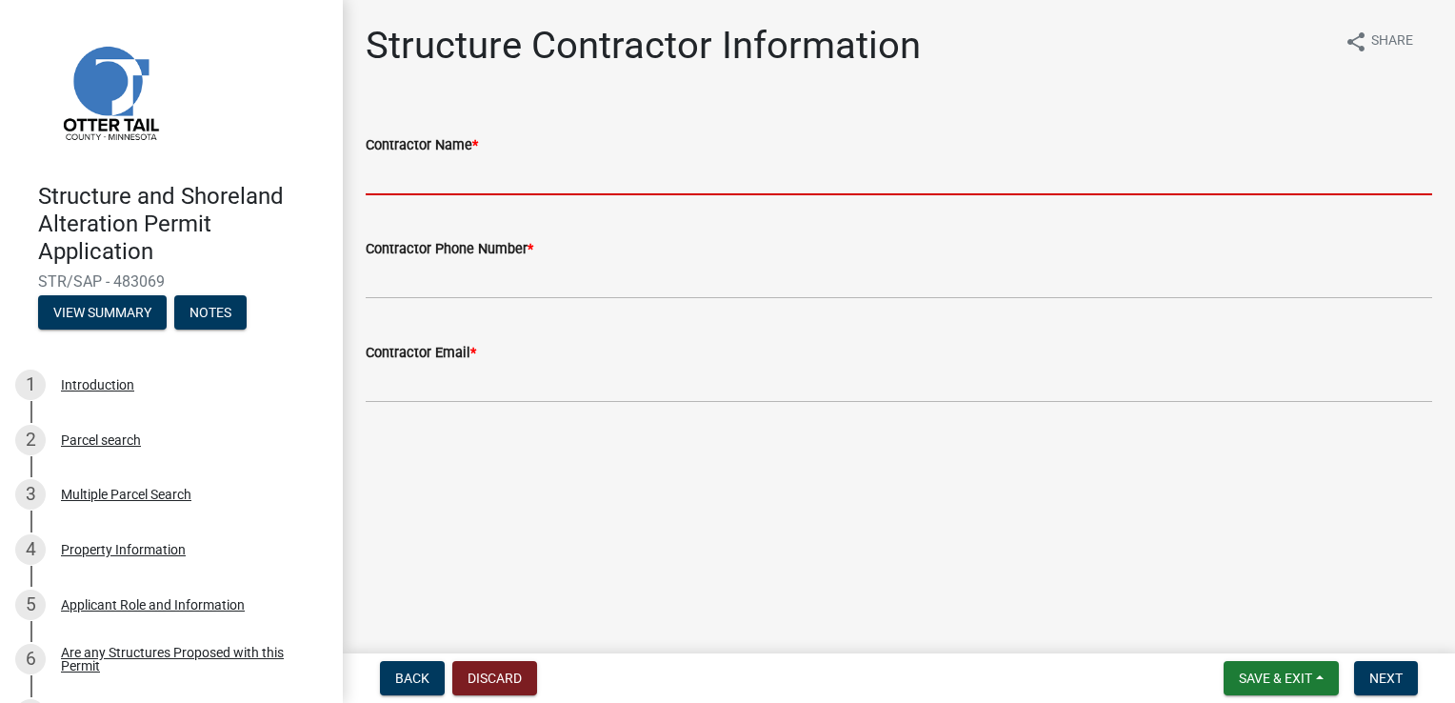
click at [488, 170] on input "Contractor Name *" at bounding box center [899, 175] width 1067 height 39
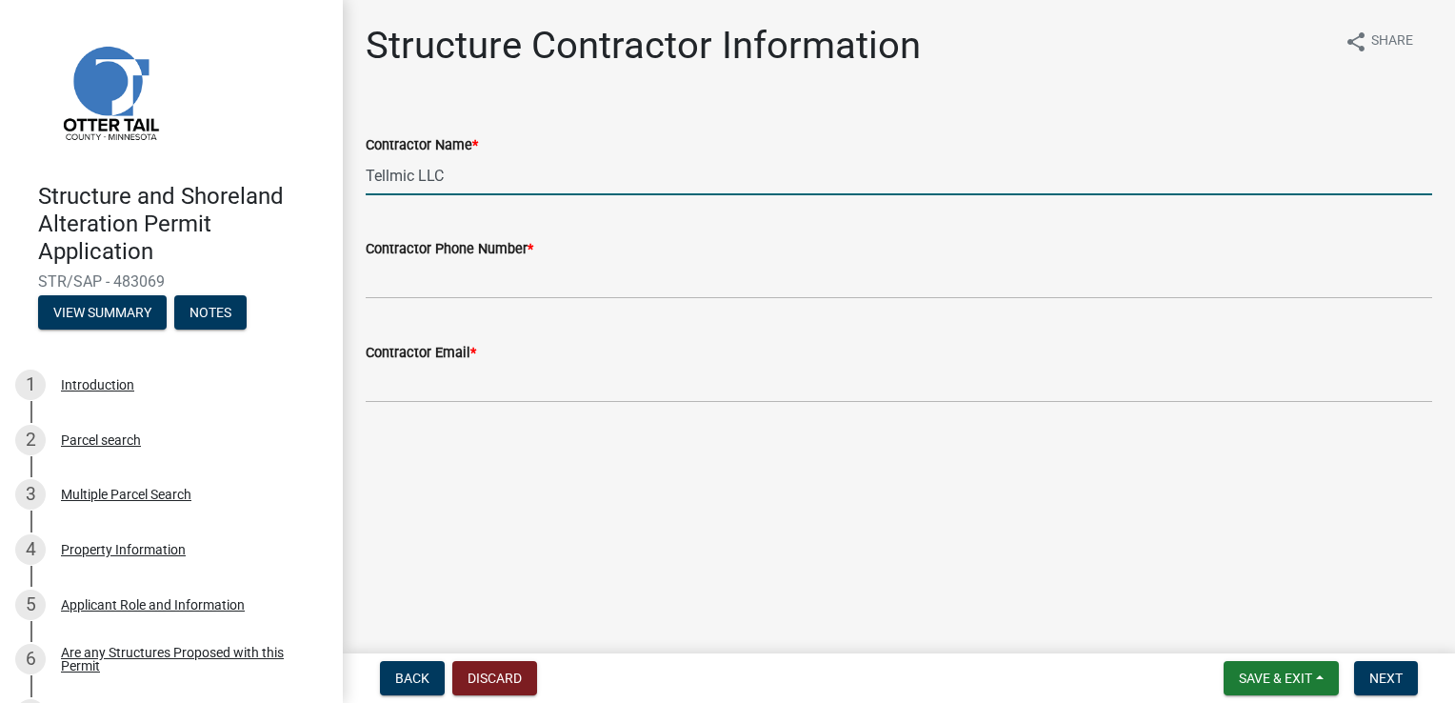
type input "Tellmic LLC"
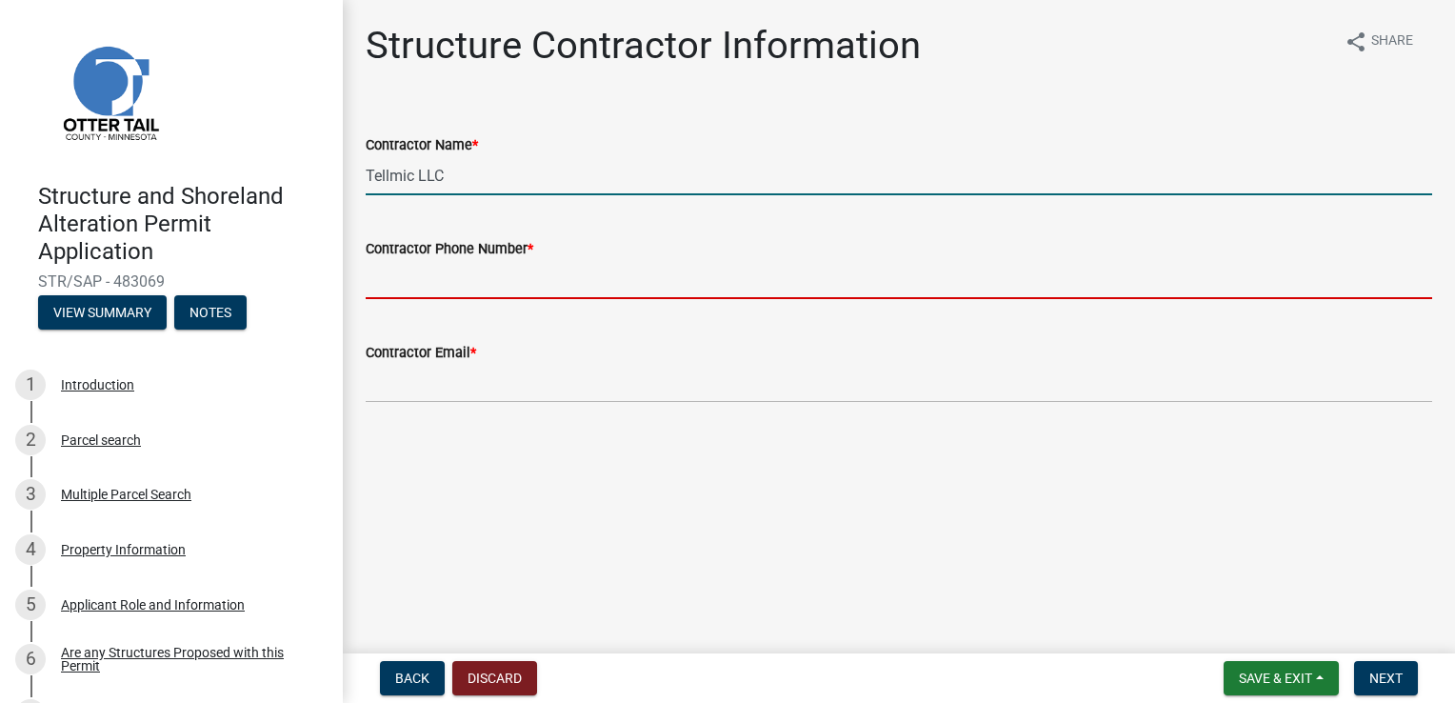
click at [447, 277] on input "Contractor Phone Number *" at bounding box center [899, 279] width 1067 height 39
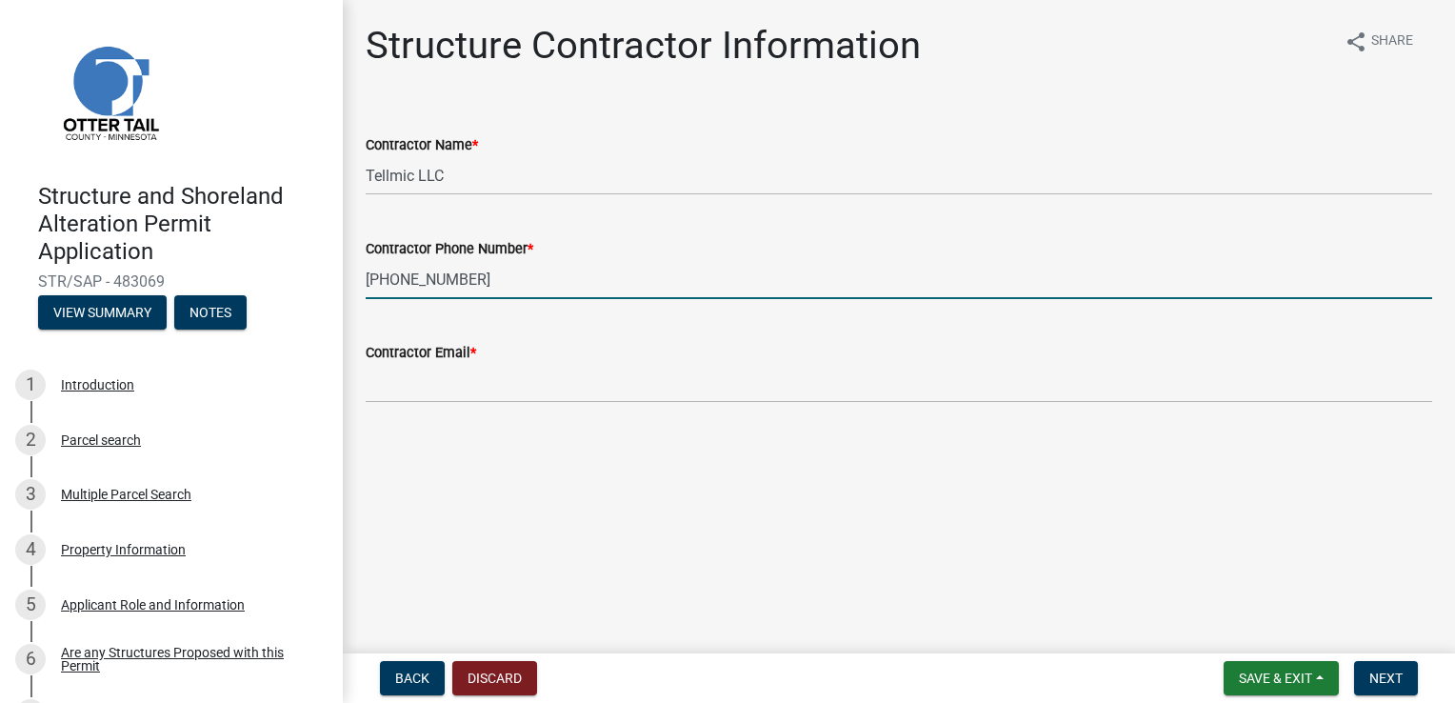
type input "218-255-4141"
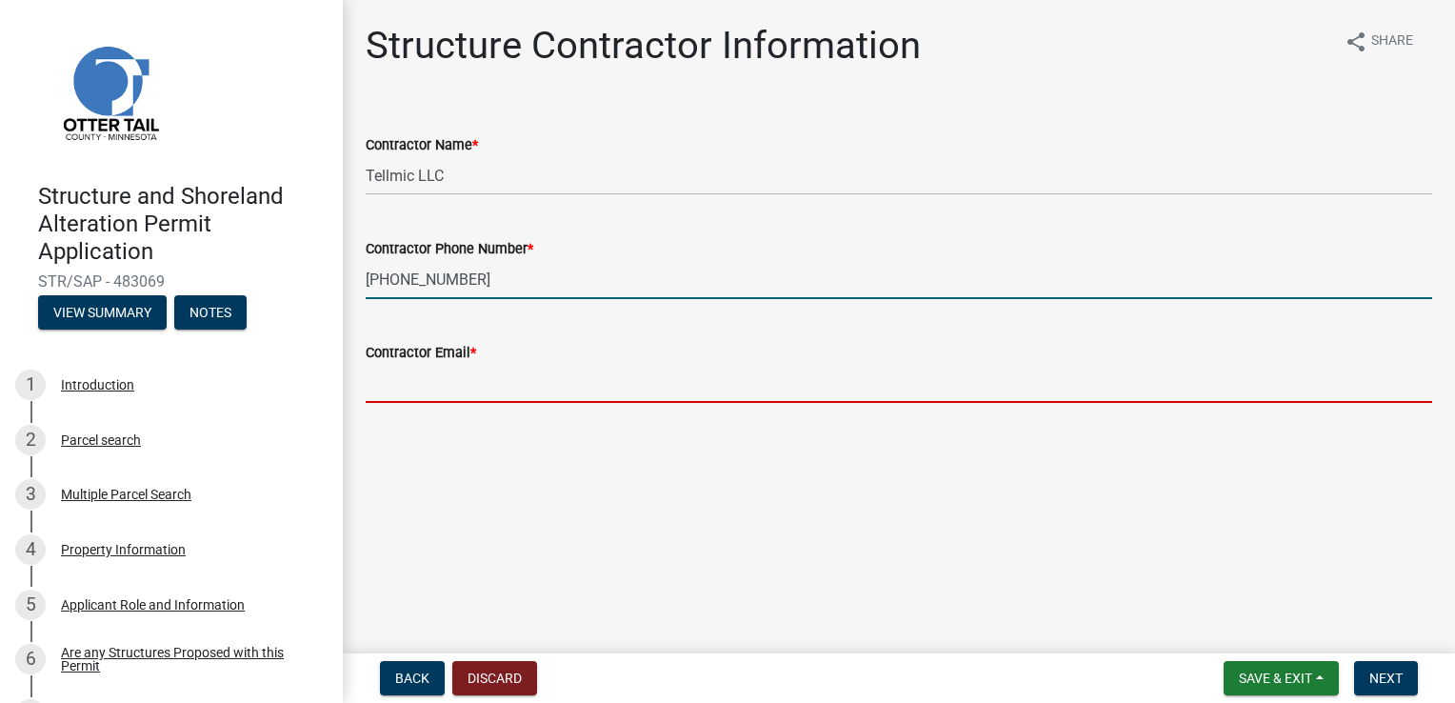
click at [415, 383] on input "Contractor Email *" at bounding box center [899, 383] width 1067 height 39
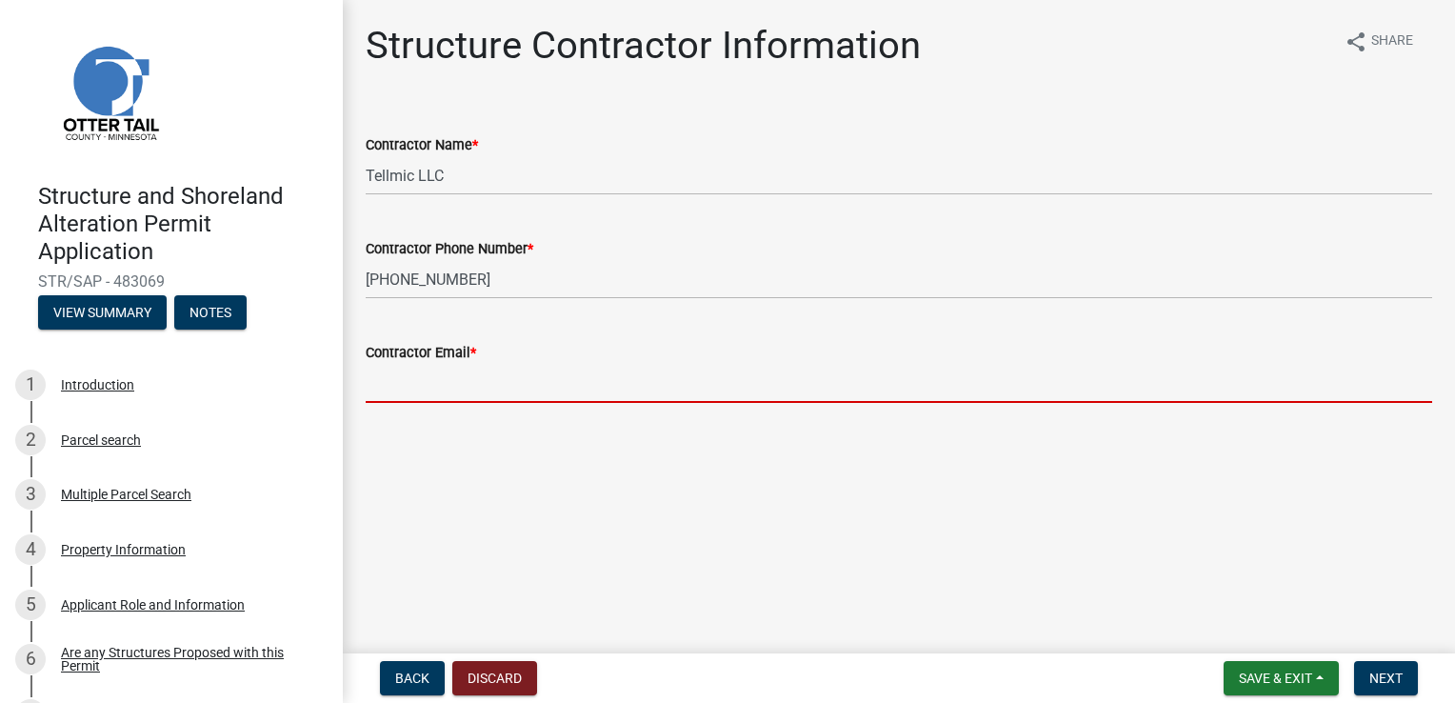
type input "keranenbrian.tellmicllc@gmail.com"
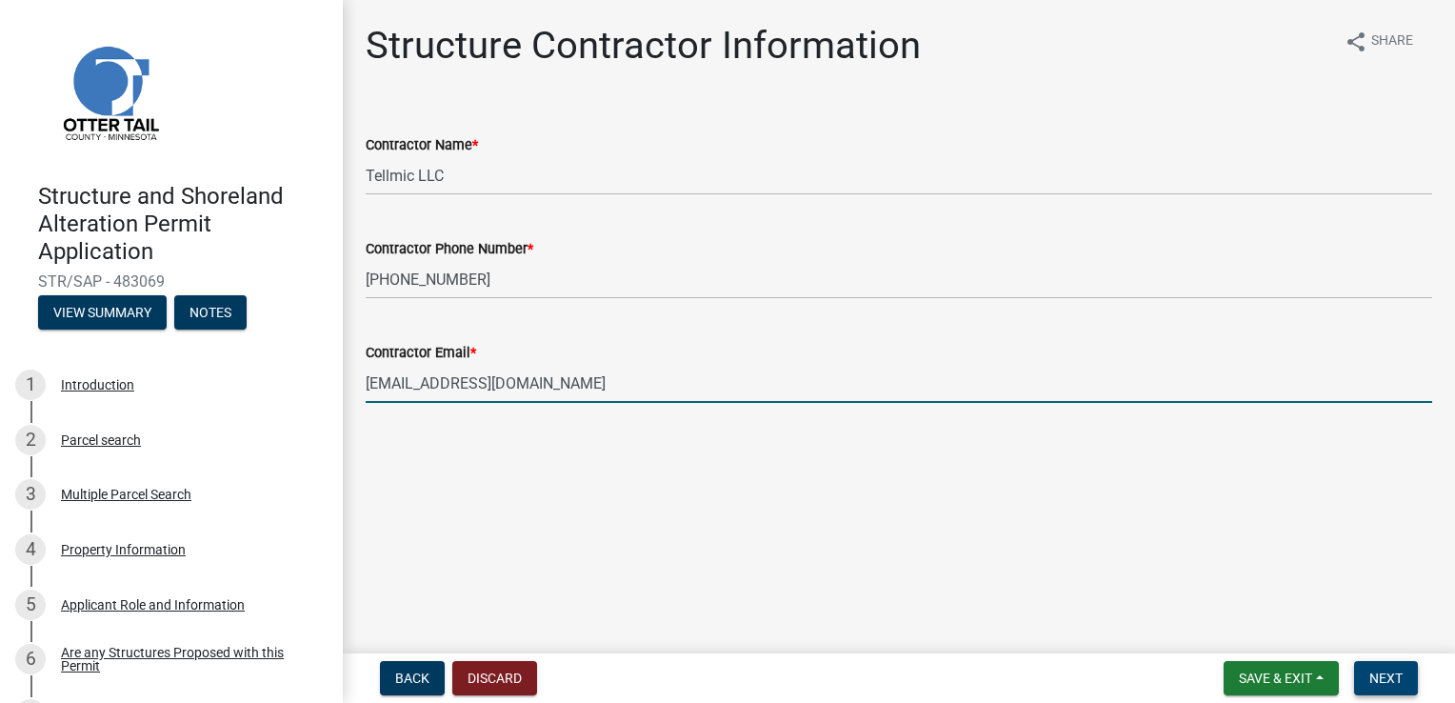
click at [1401, 688] on button "Next" at bounding box center [1386, 678] width 64 height 34
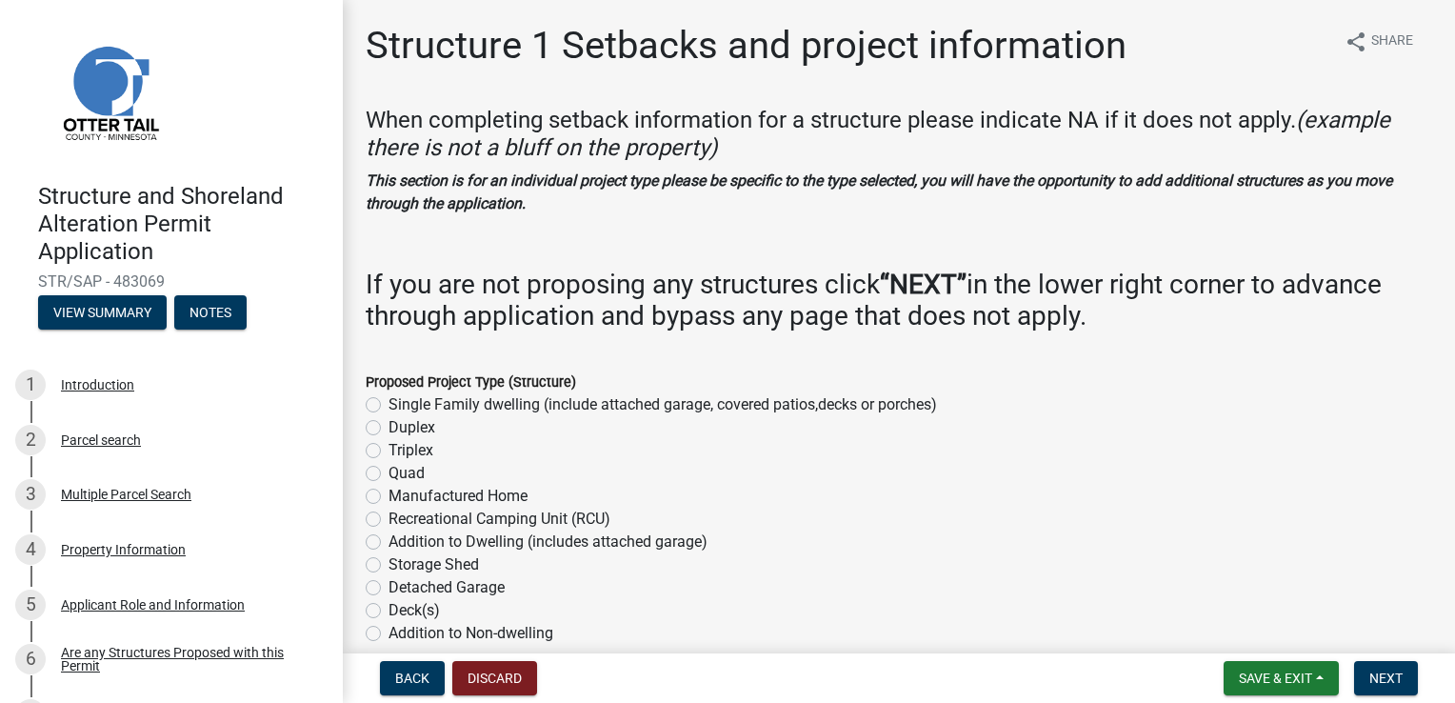
drag, startPoint x: 377, startPoint y: 406, endPoint x: 392, endPoint y: 410, distance: 15.7
click at [389, 407] on label "Single Family dwelling (include attached garage, covered patios,decks or porche…" at bounding box center [663, 404] width 549 height 23
click at [389, 406] on input "Single Family dwelling (include attached garage, covered patios,decks or porche…" at bounding box center [395, 399] width 12 height 12
radio input "true"
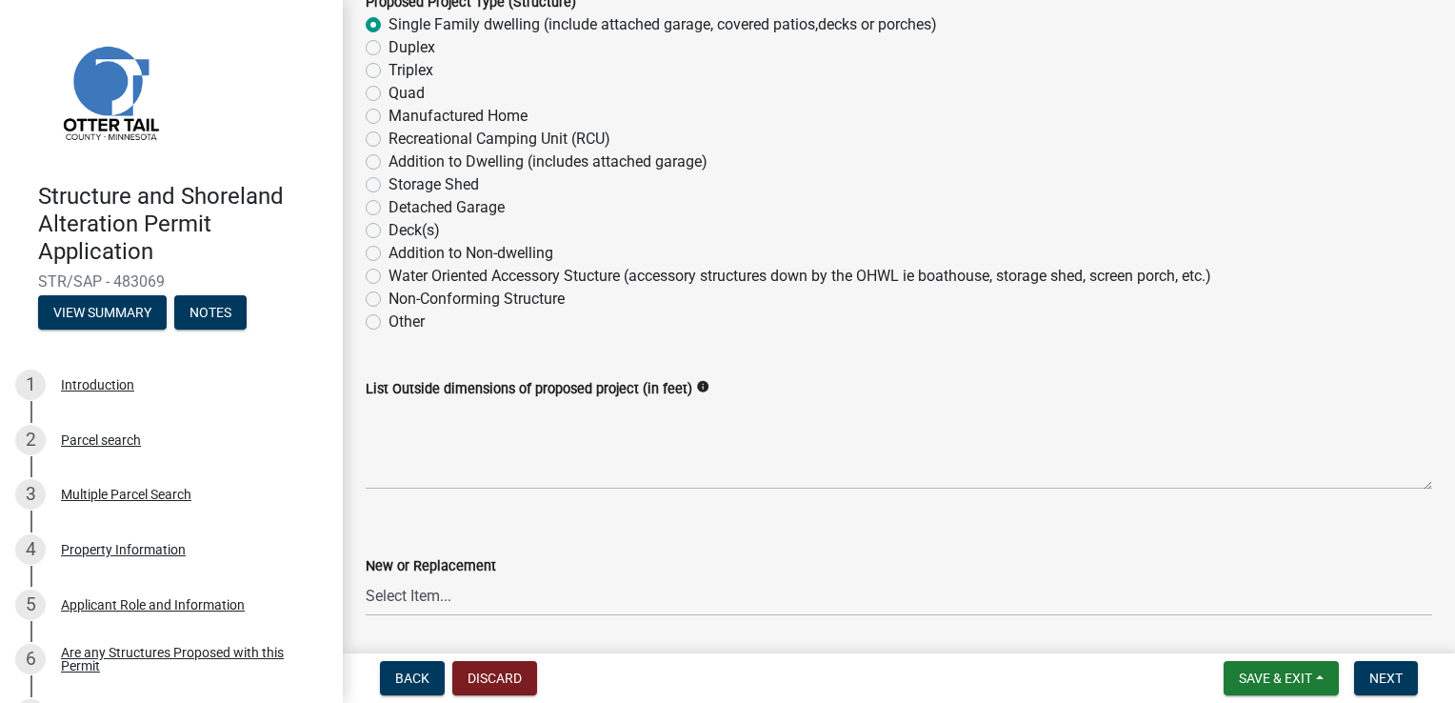
scroll to position [381, 0]
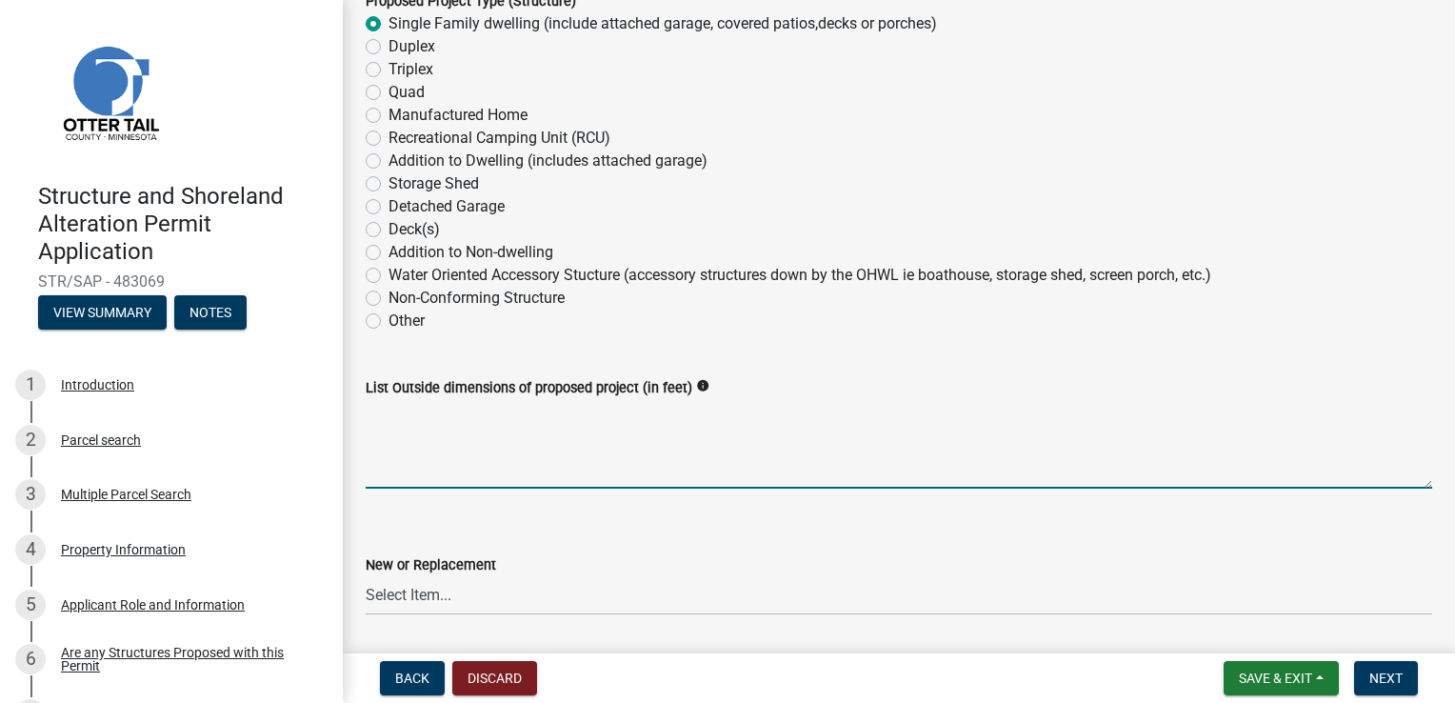
click at [419, 474] on textarea "List Outside dimensions of proposed project (in feet)" at bounding box center [899, 444] width 1067 height 90
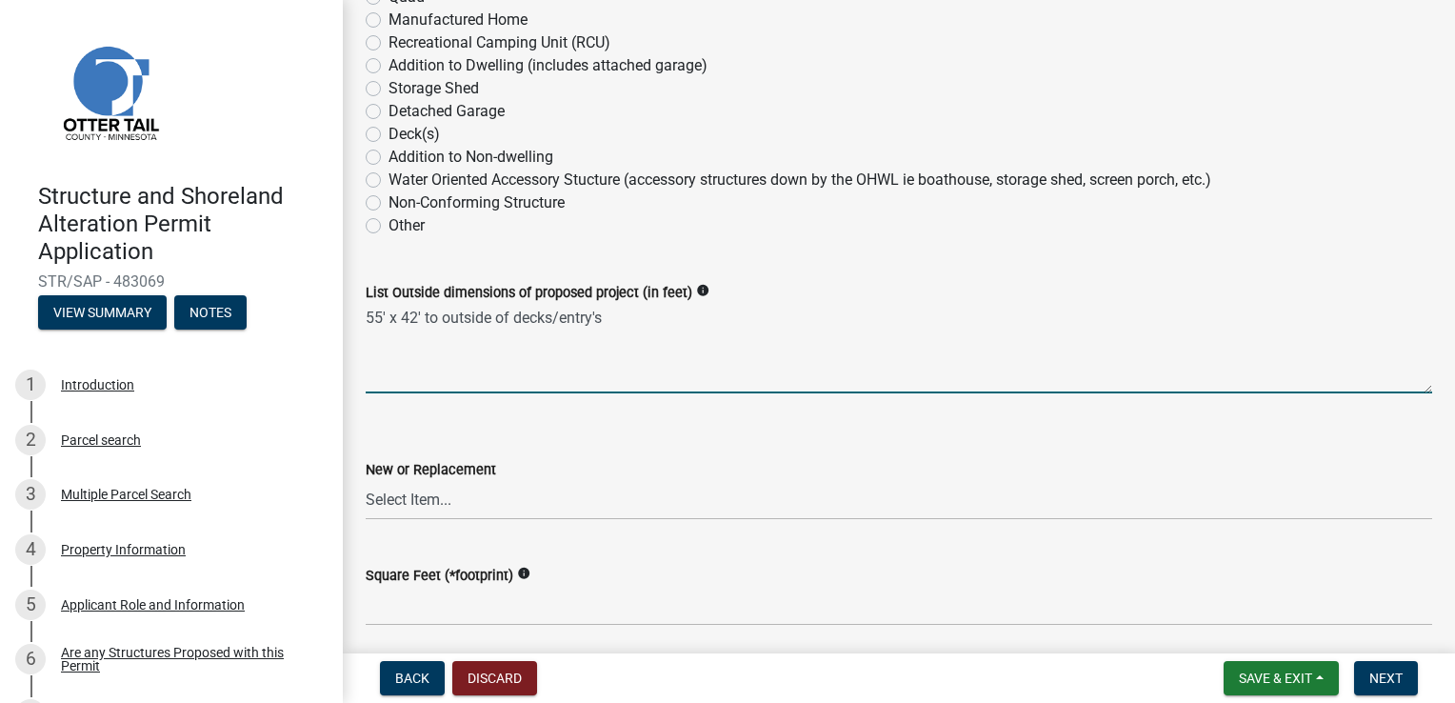
type textarea "55' x 42' to outside of decks/entry's"
click at [419, 490] on select "Select Item... New Replacement" at bounding box center [899, 500] width 1067 height 39
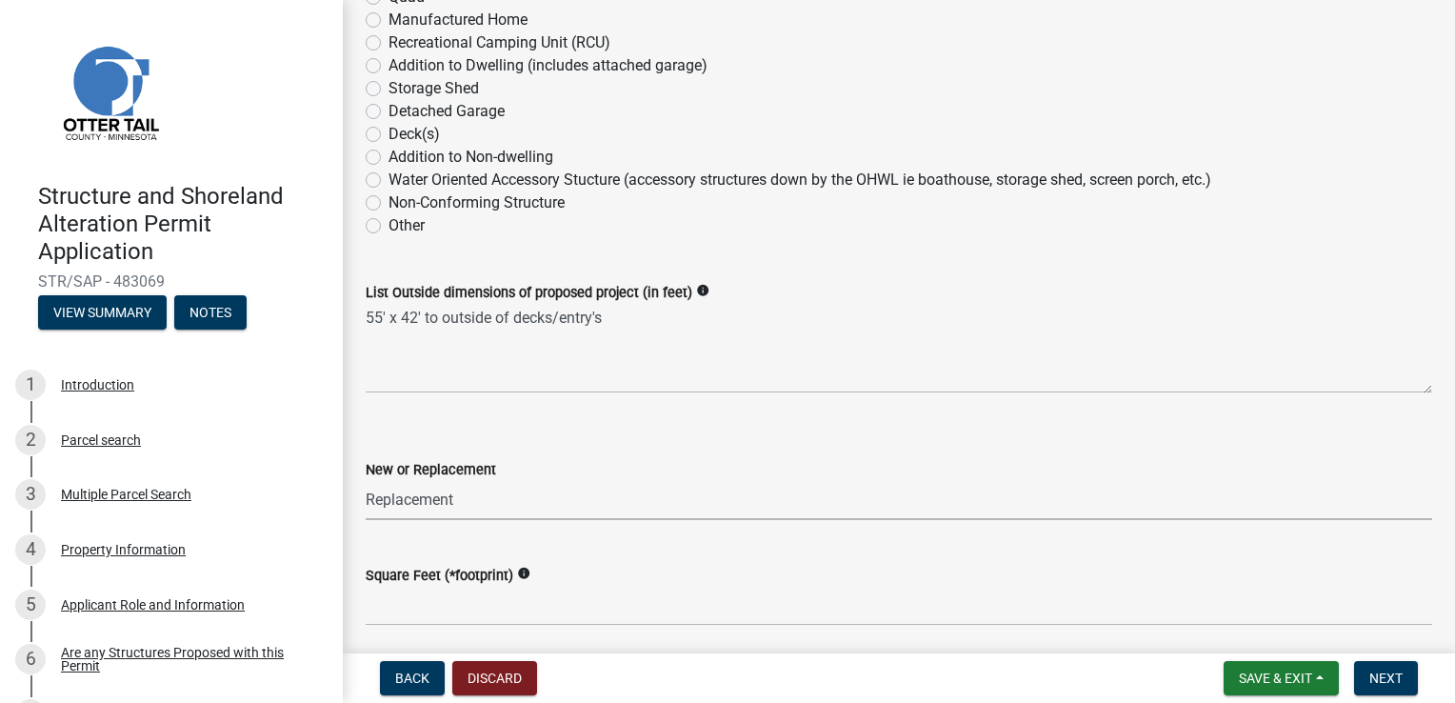
click at [366, 481] on select "Select Item... New Replacement" at bounding box center [899, 500] width 1067 height 39
select select "a3cc236c-43aa-406a-8353-e0398d57c407"
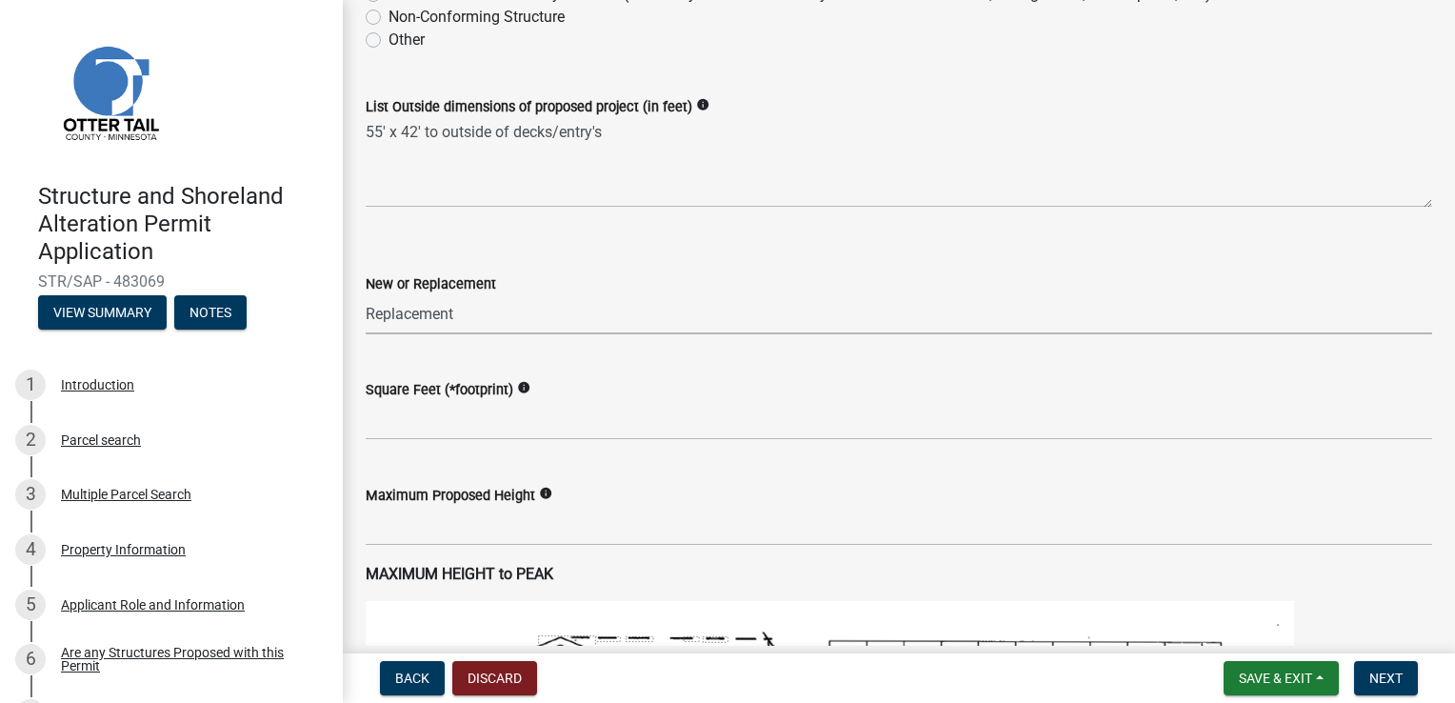
scroll to position [667, 0]
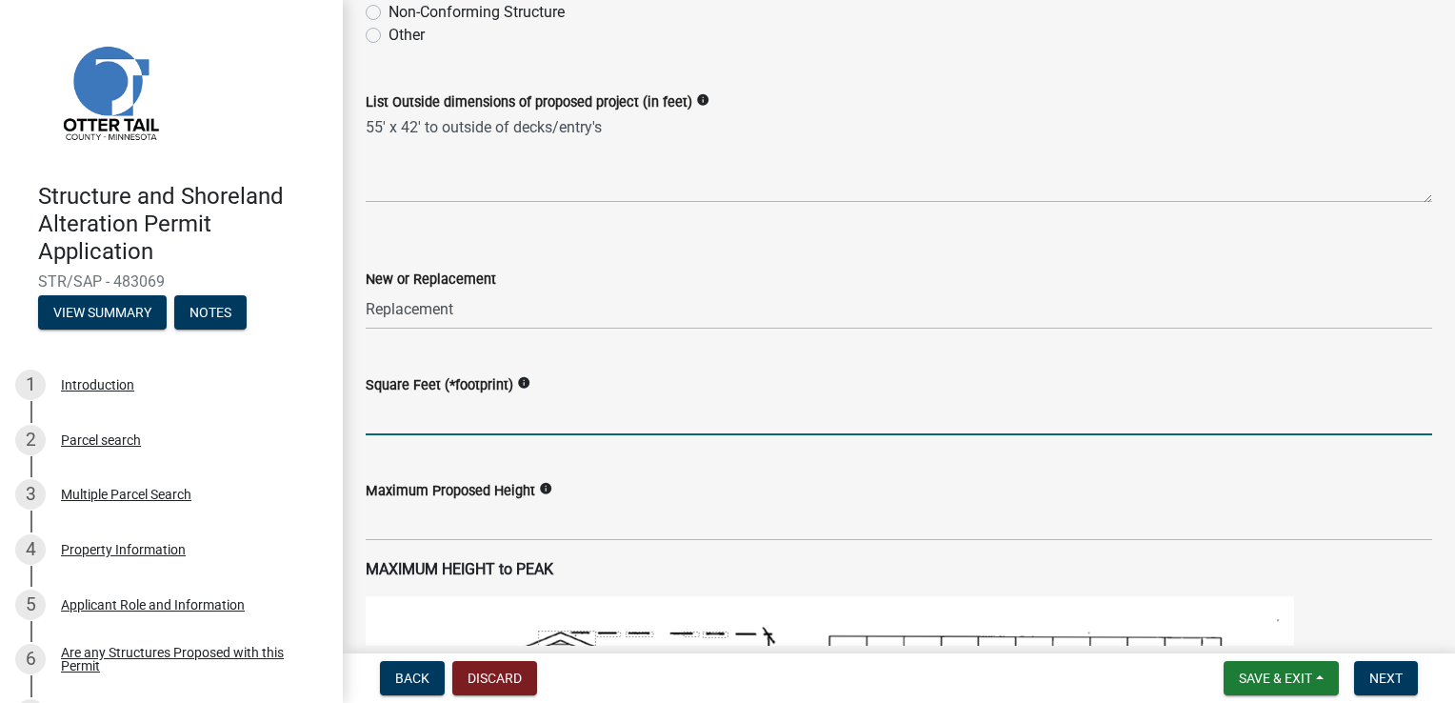
click at [429, 432] on input "text" at bounding box center [899, 415] width 1067 height 39
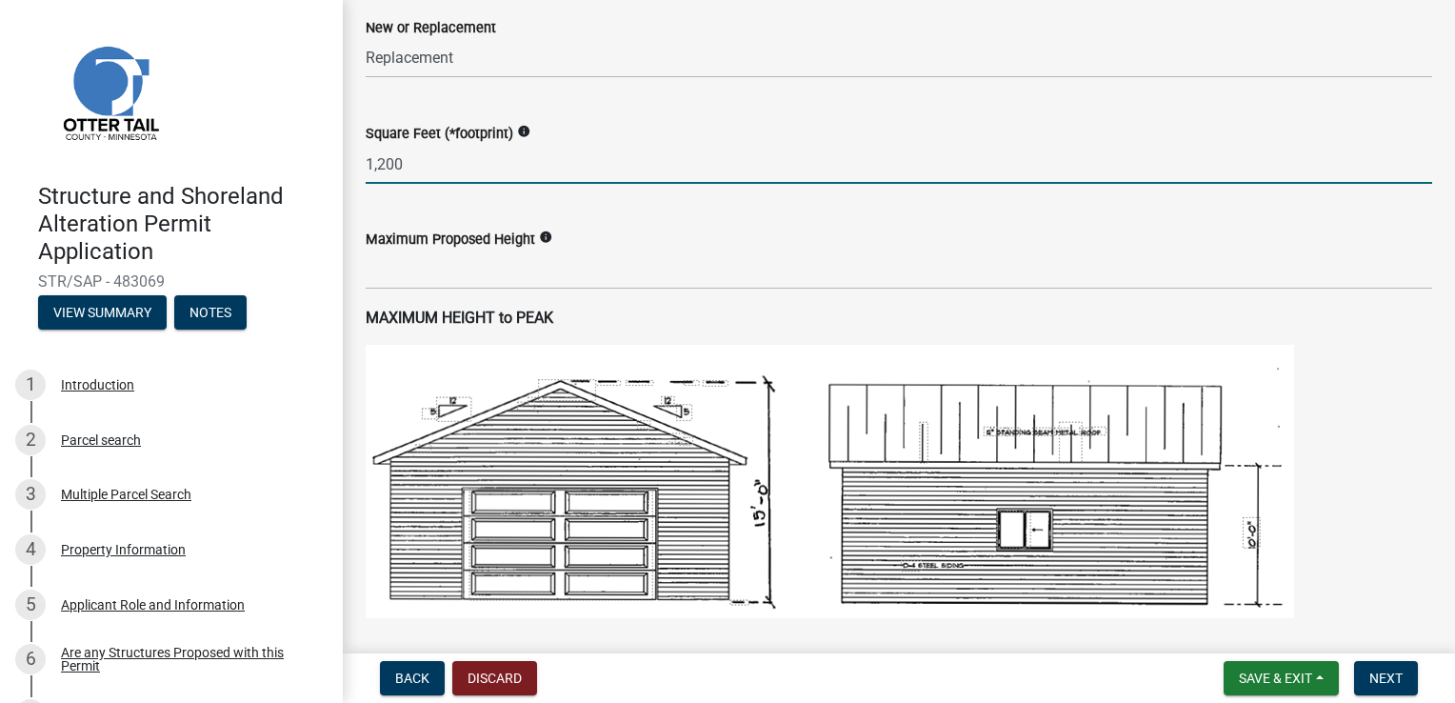
scroll to position [952, 0]
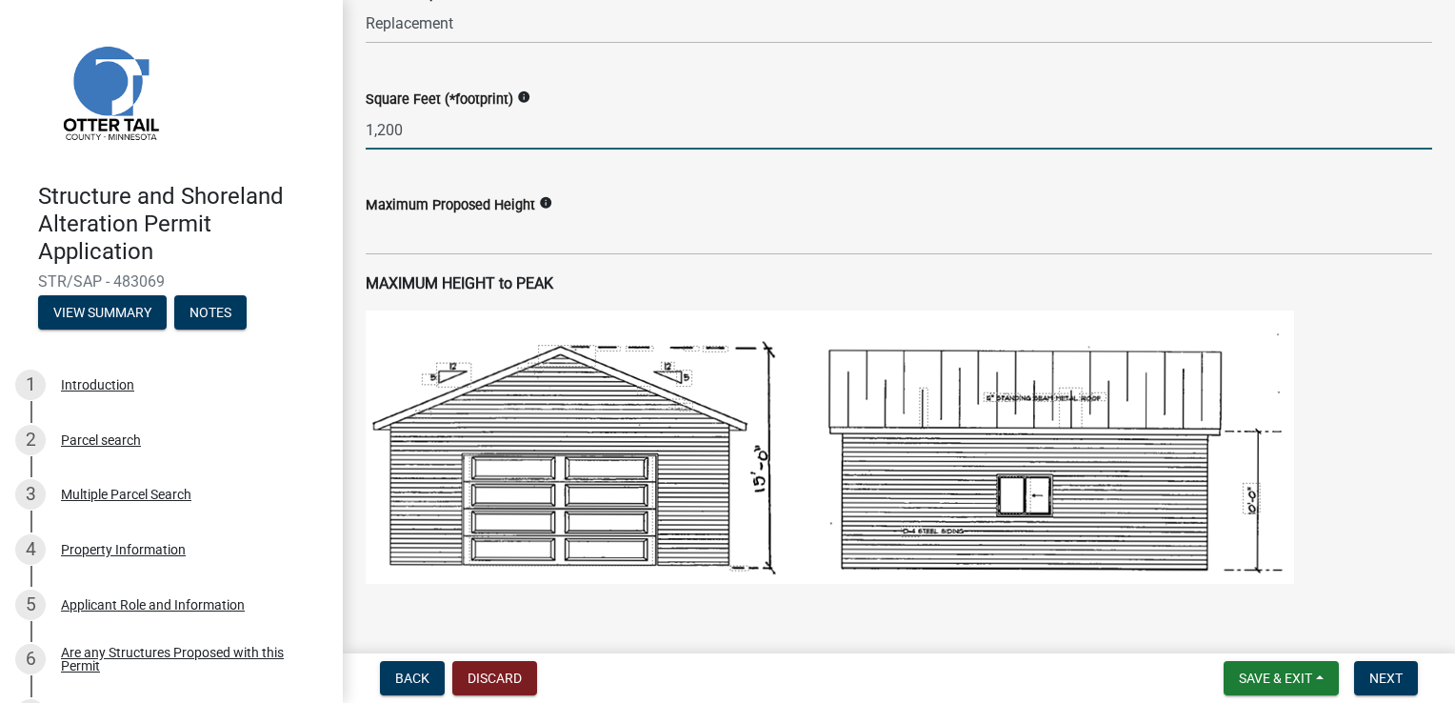
type input "1200"
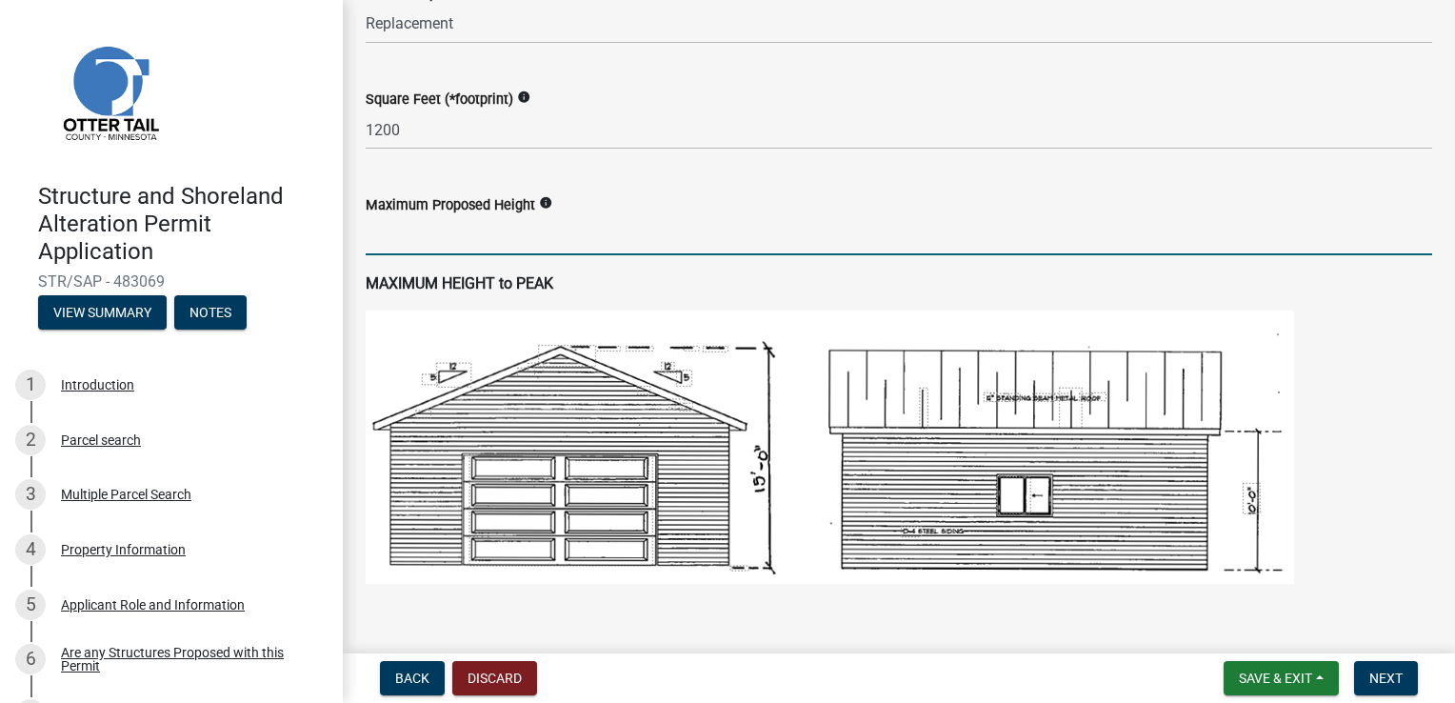
click at [441, 230] on input "text" at bounding box center [899, 235] width 1067 height 39
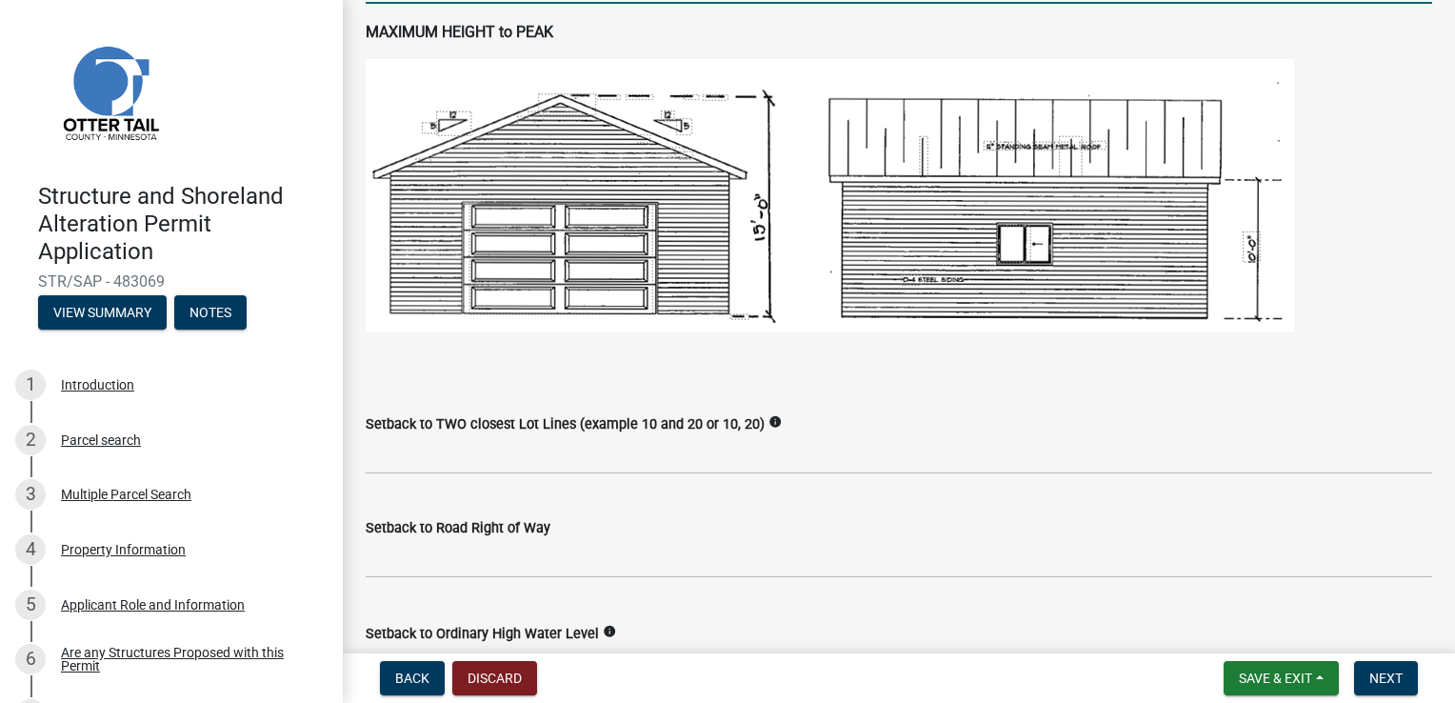
scroll to position [1238, 0]
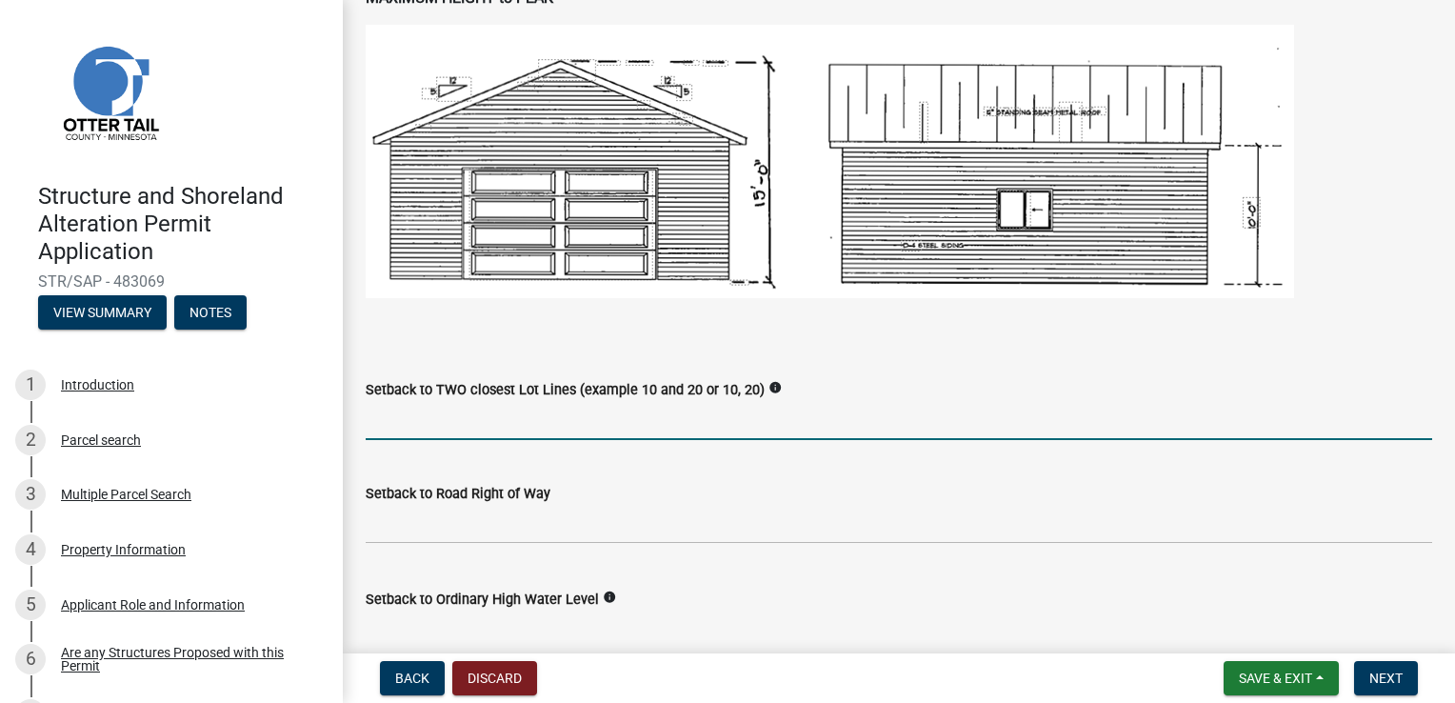
type input "204316"
click at [474, 417] on input "Setback to TWO closest Lot Lines (example 10 and 20 or 10, 20)" at bounding box center [899, 420] width 1067 height 39
type input "10', 10'"
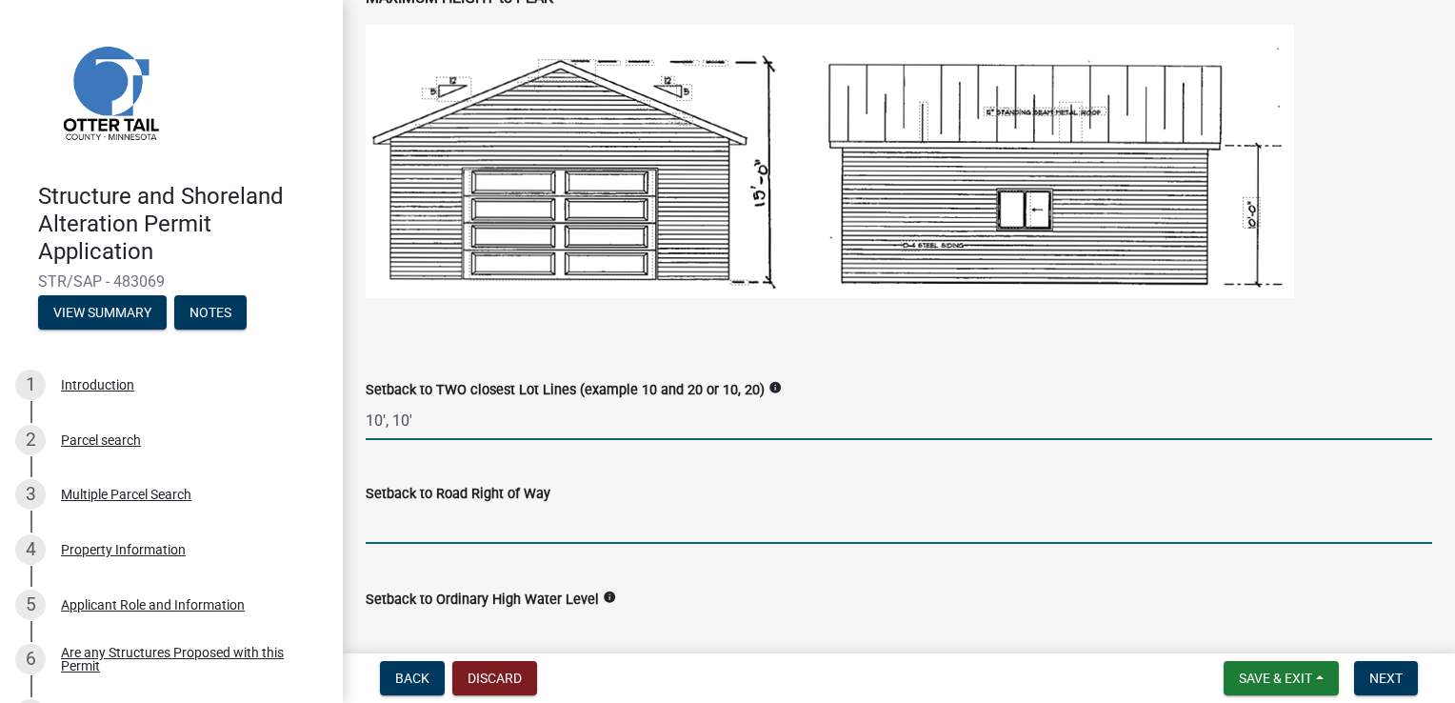
click at [450, 527] on input "text" at bounding box center [899, 524] width 1067 height 39
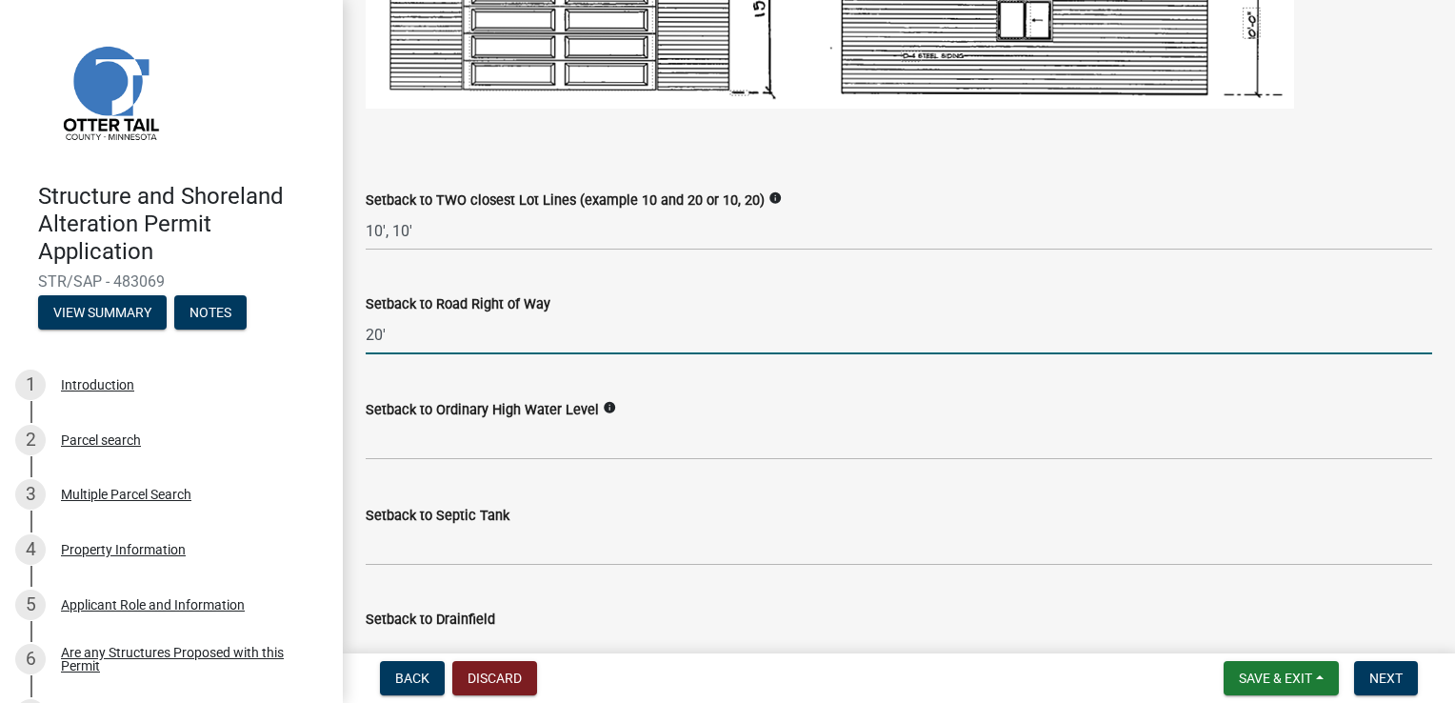
scroll to position [1429, 0]
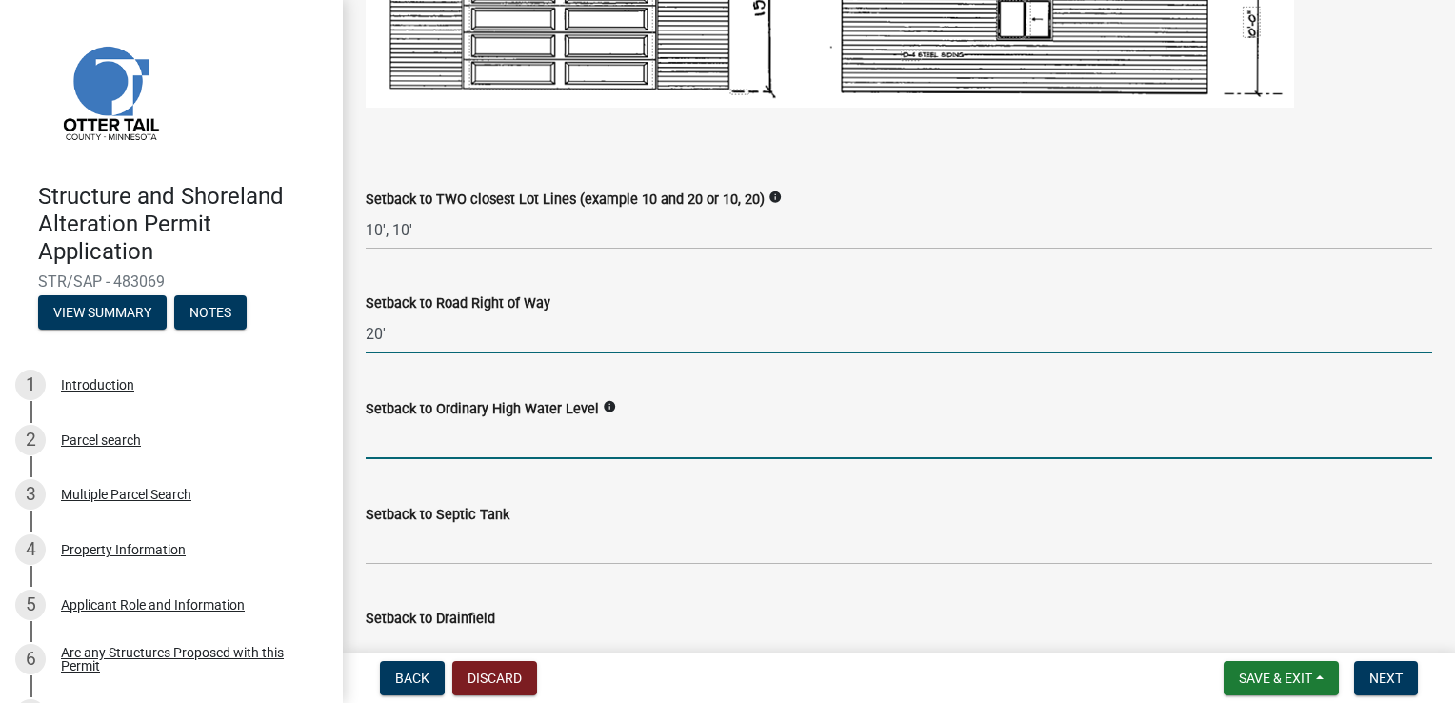
type input "20"
click at [457, 448] on input "text" at bounding box center [899, 439] width 1067 height 39
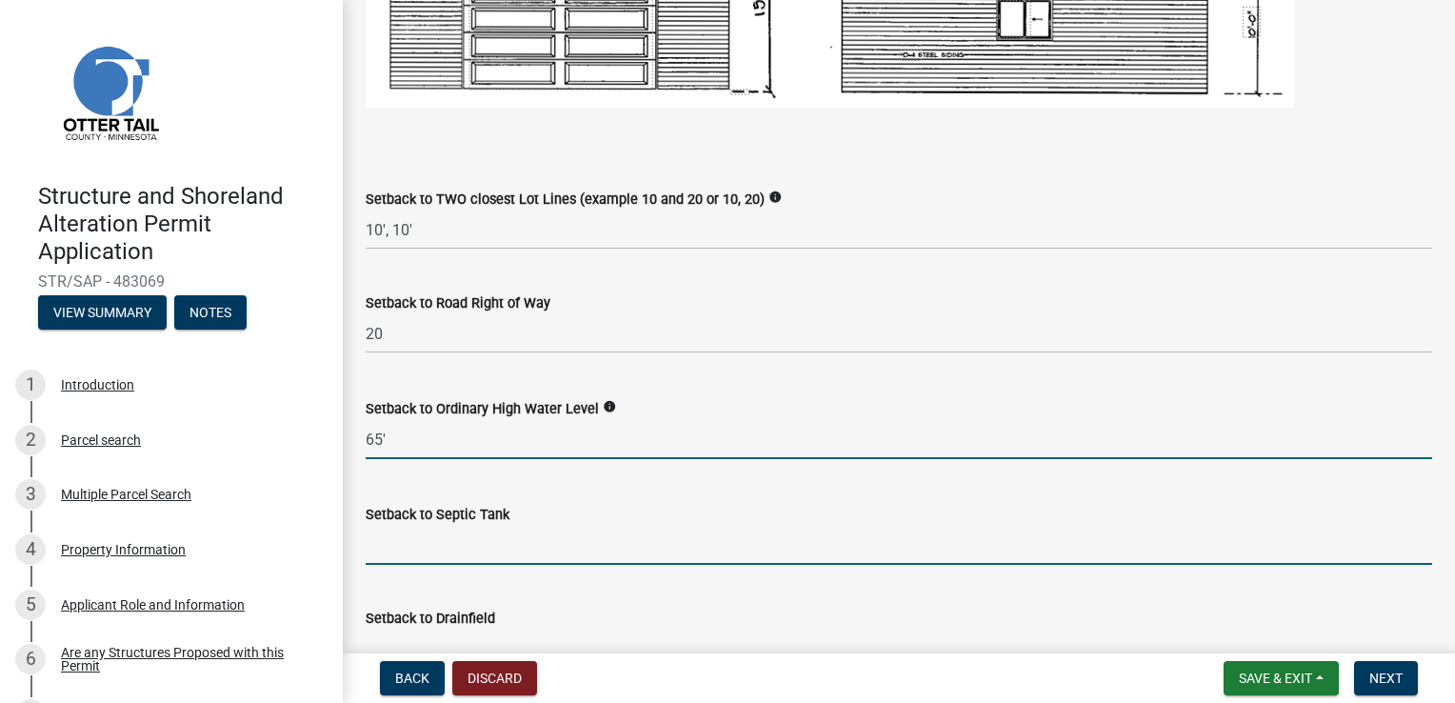
type input "65"
click at [414, 538] on input "Setback to Septic Tank" at bounding box center [899, 545] width 1067 height 39
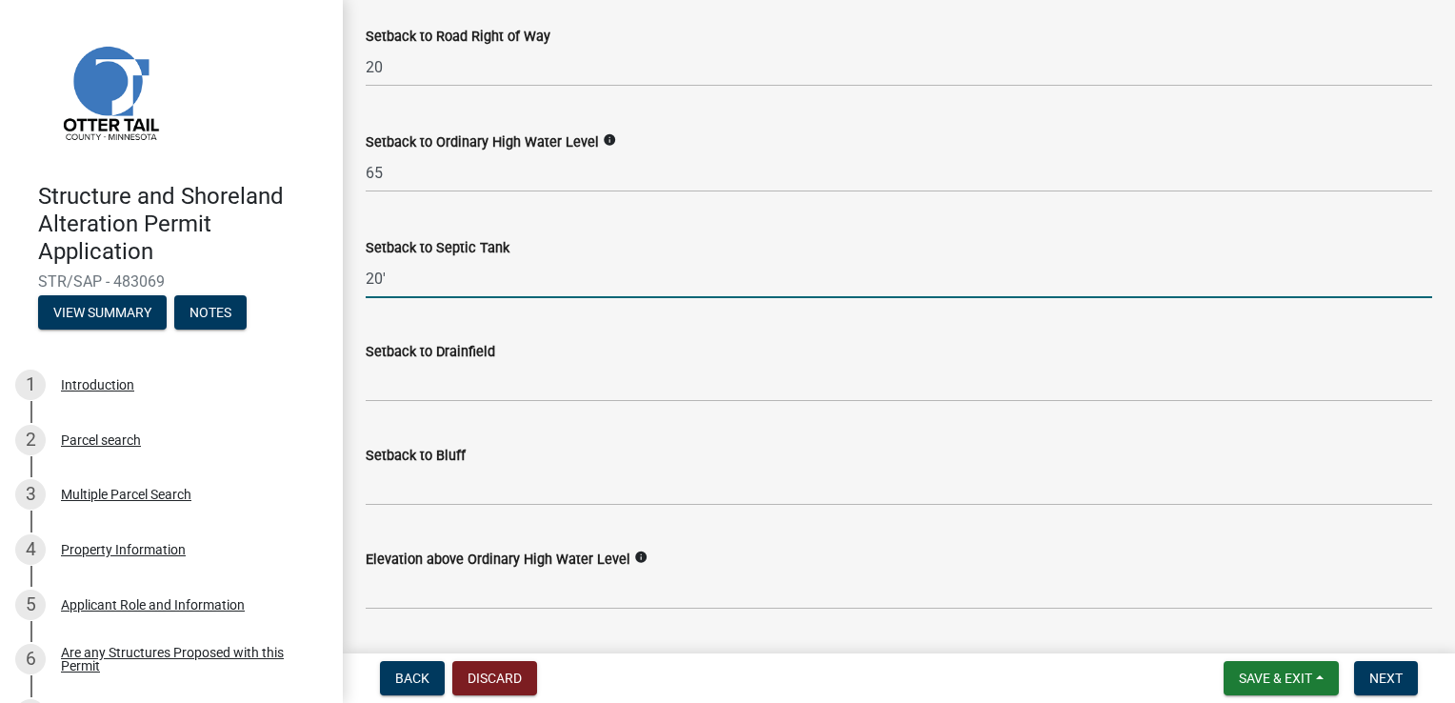
scroll to position [1714, 0]
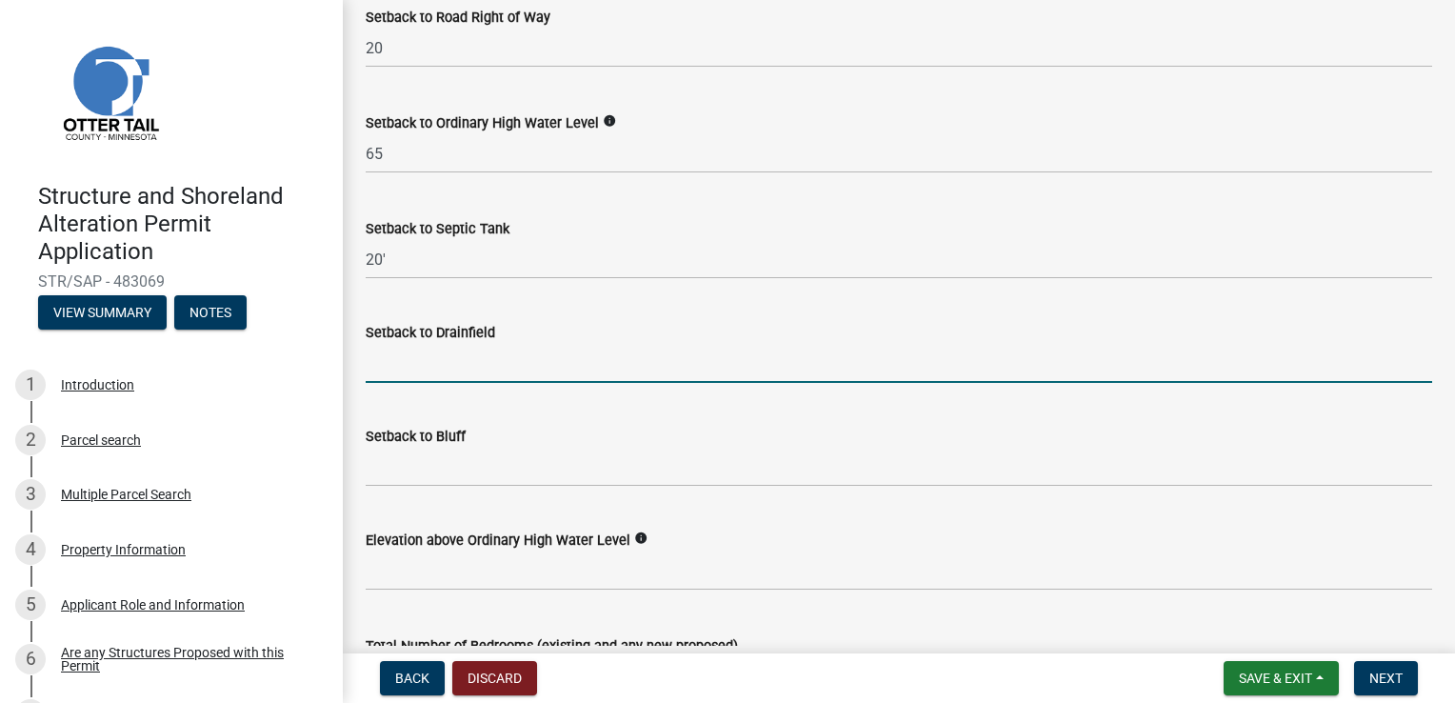
click at [472, 373] on input "Setback to Drainfield" at bounding box center [899, 363] width 1067 height 39
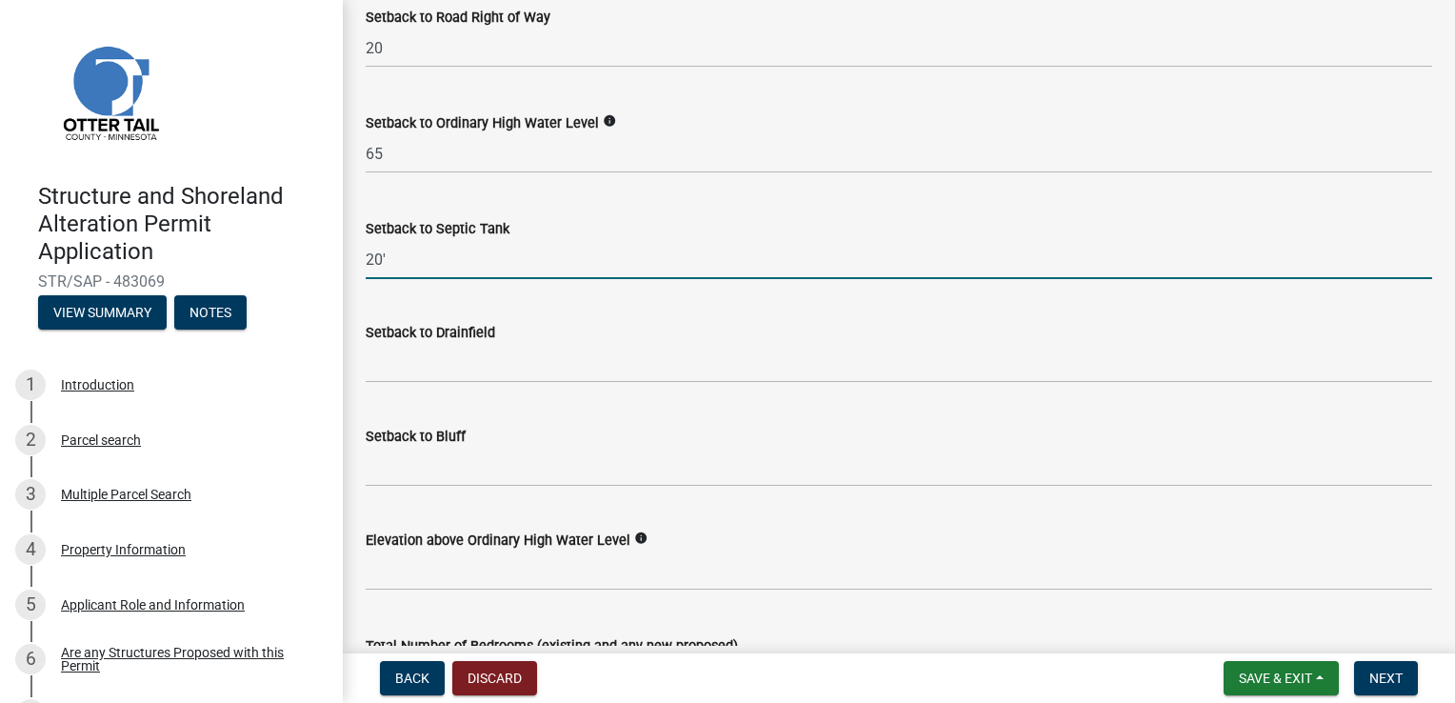
drag, startPoint x: 404, startPoint y: 248, endPoint x: 347, endPoint y: 248, distance: 57.1
type input "11'"
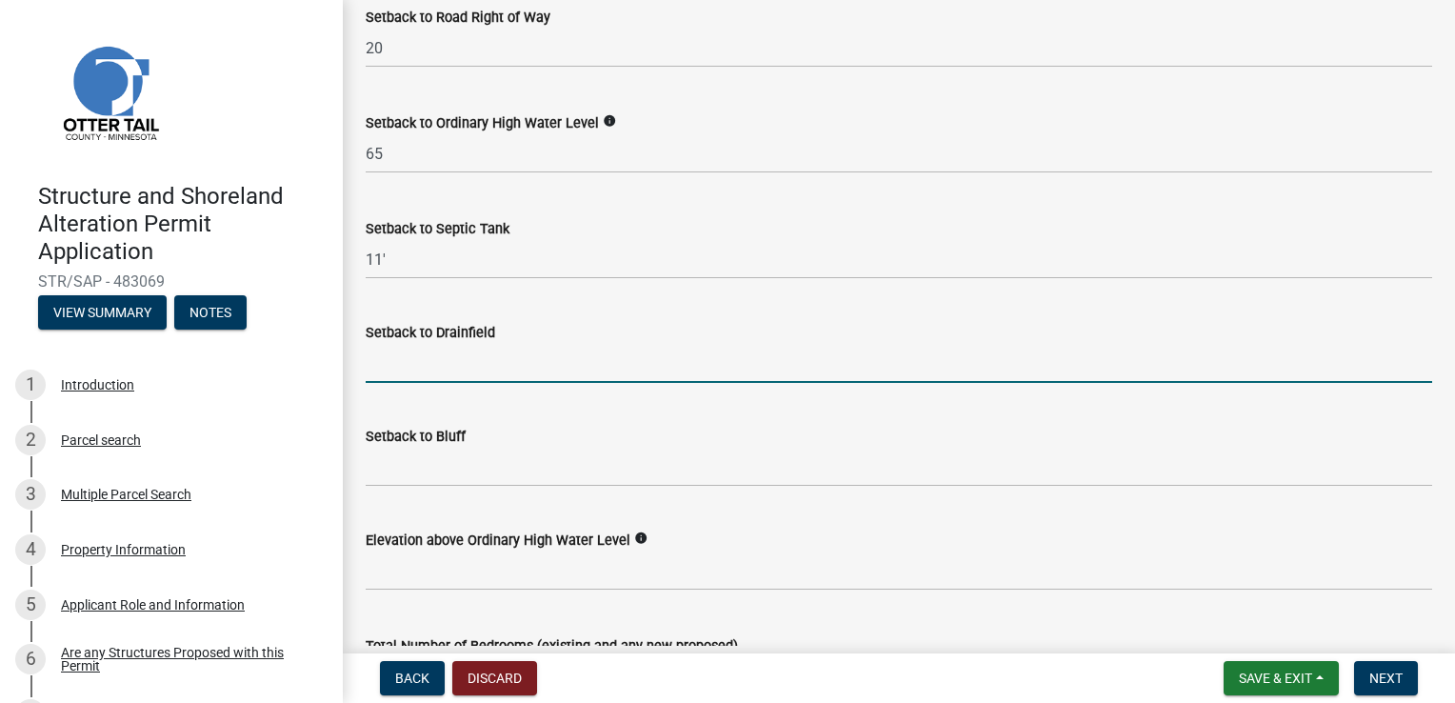
click at [391, 356] on input "Setback to Drainfield" at bounding box center [899, 363] width 1067 height 39
type input "20'"
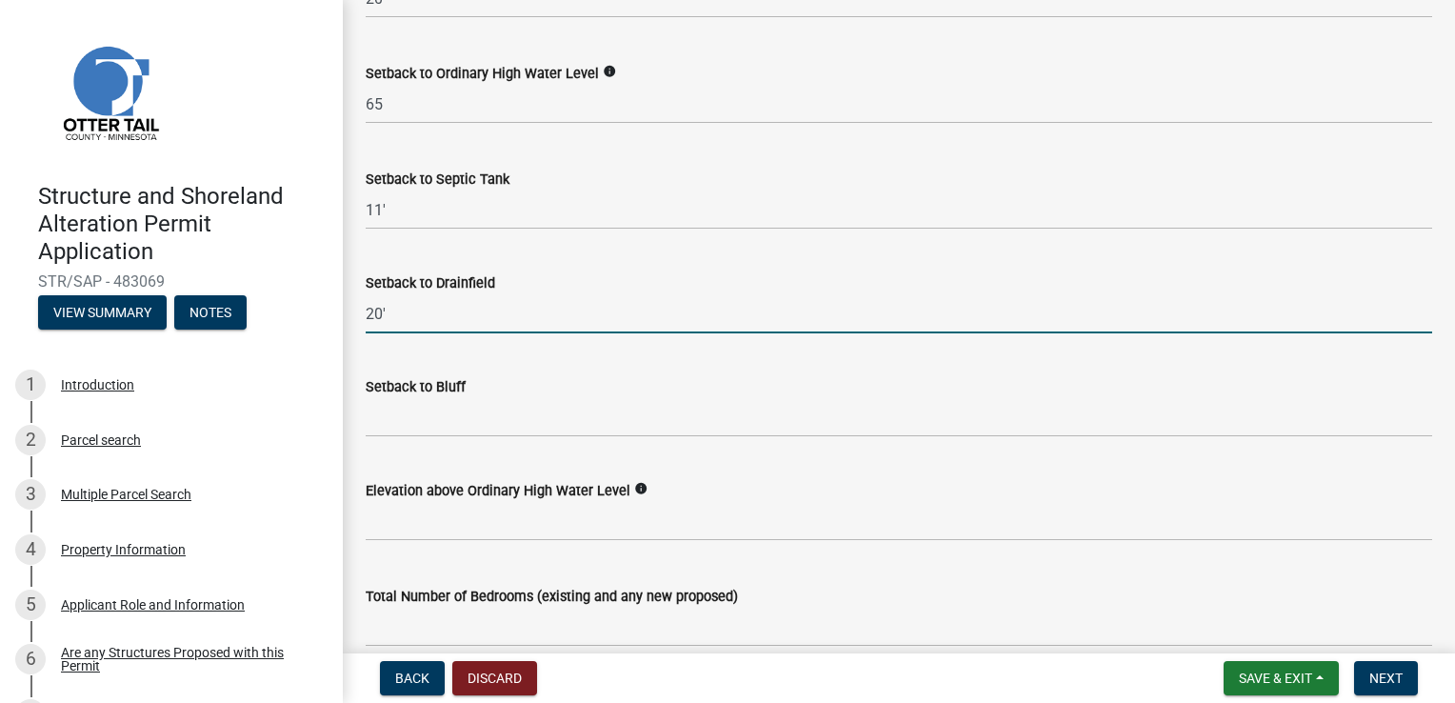
scroll to position [1810, 0]
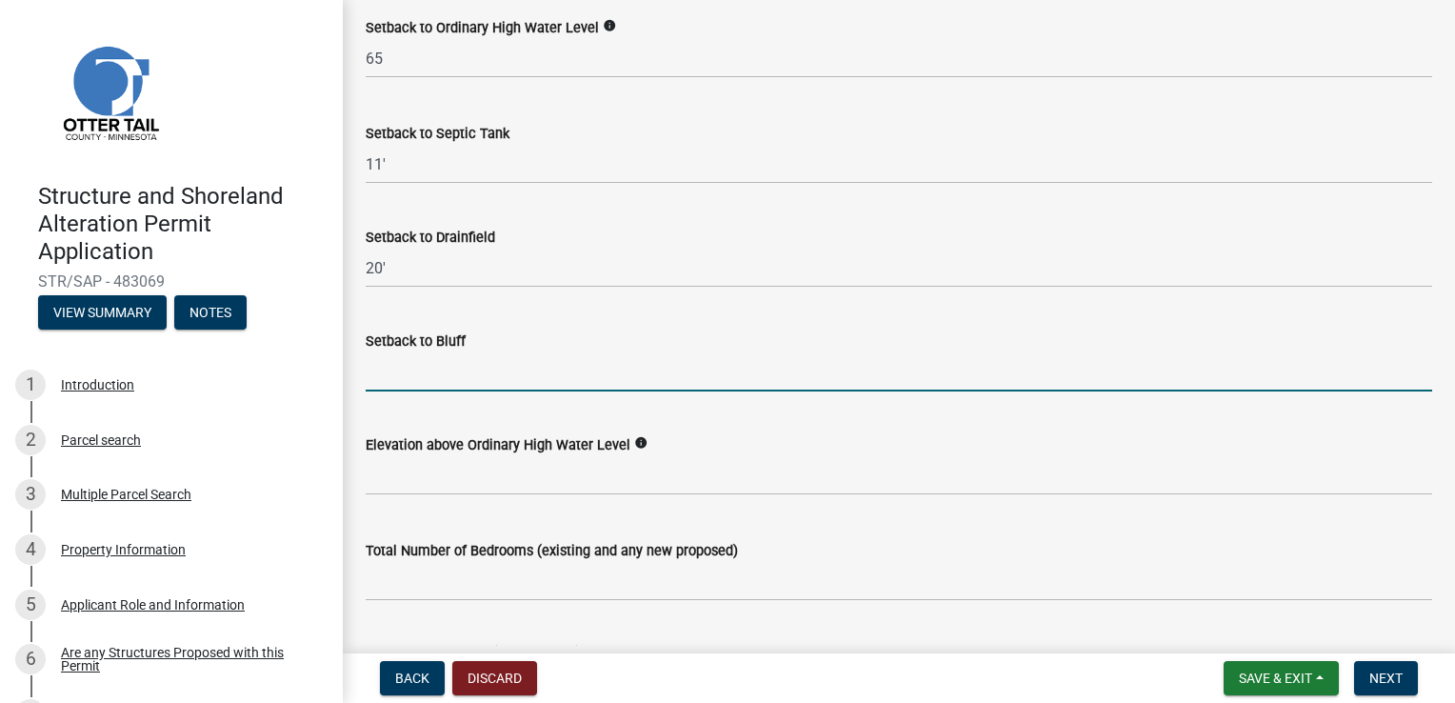
click at [423, 379] on input "Setback to Bluff" at bounding box center [899, 371] width 1067 height 39
type input "N/A"
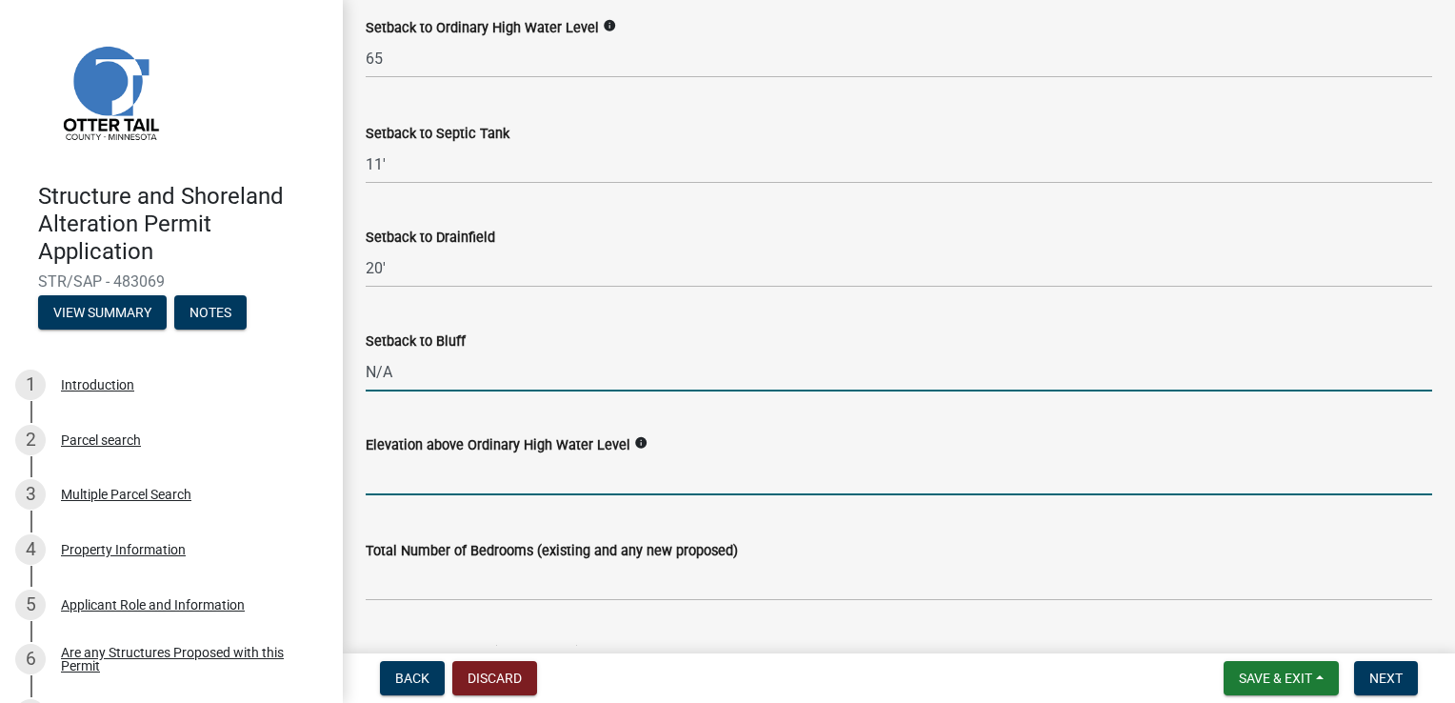
click at [508, 479] on input "text" at bounding box center [899, 475] width 1067 height 39
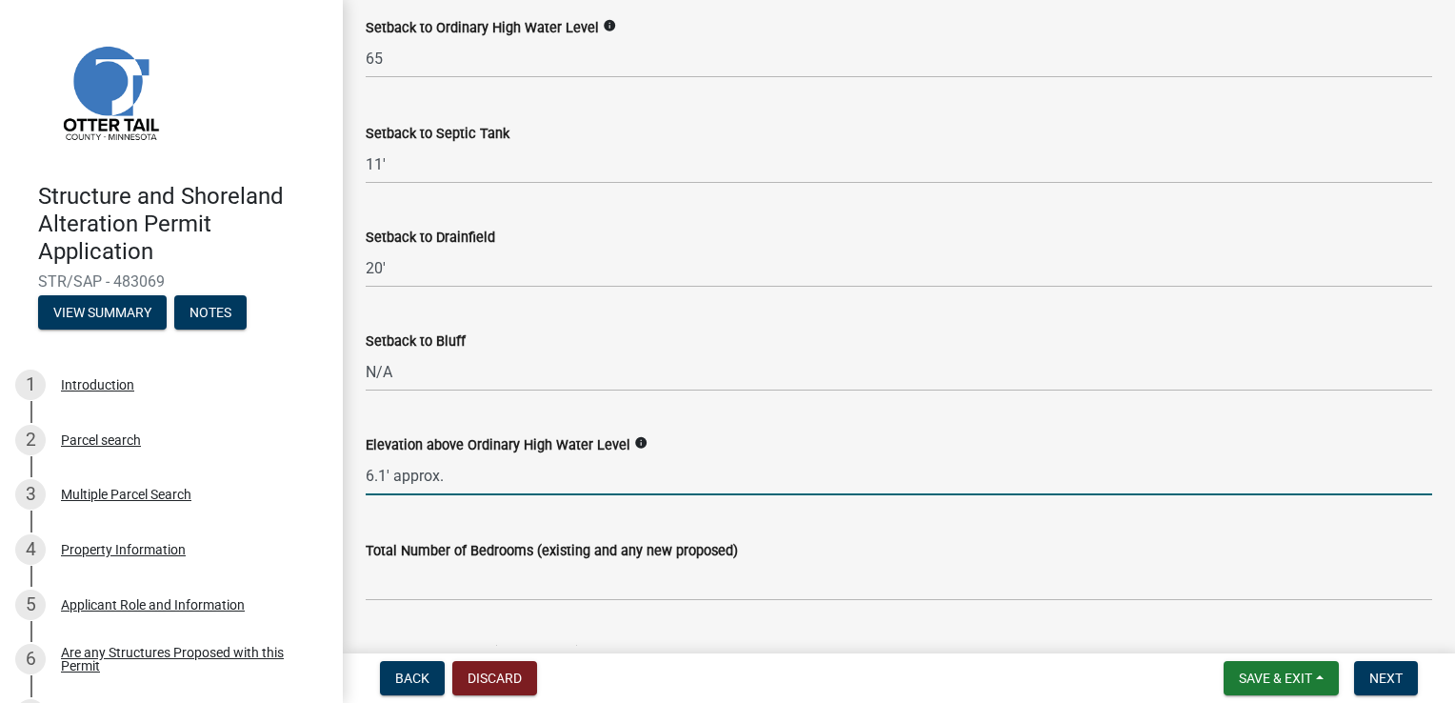
click at [382, 474] on input "6.1' approx." at bounding box center [899, 475] width 1067 height 39
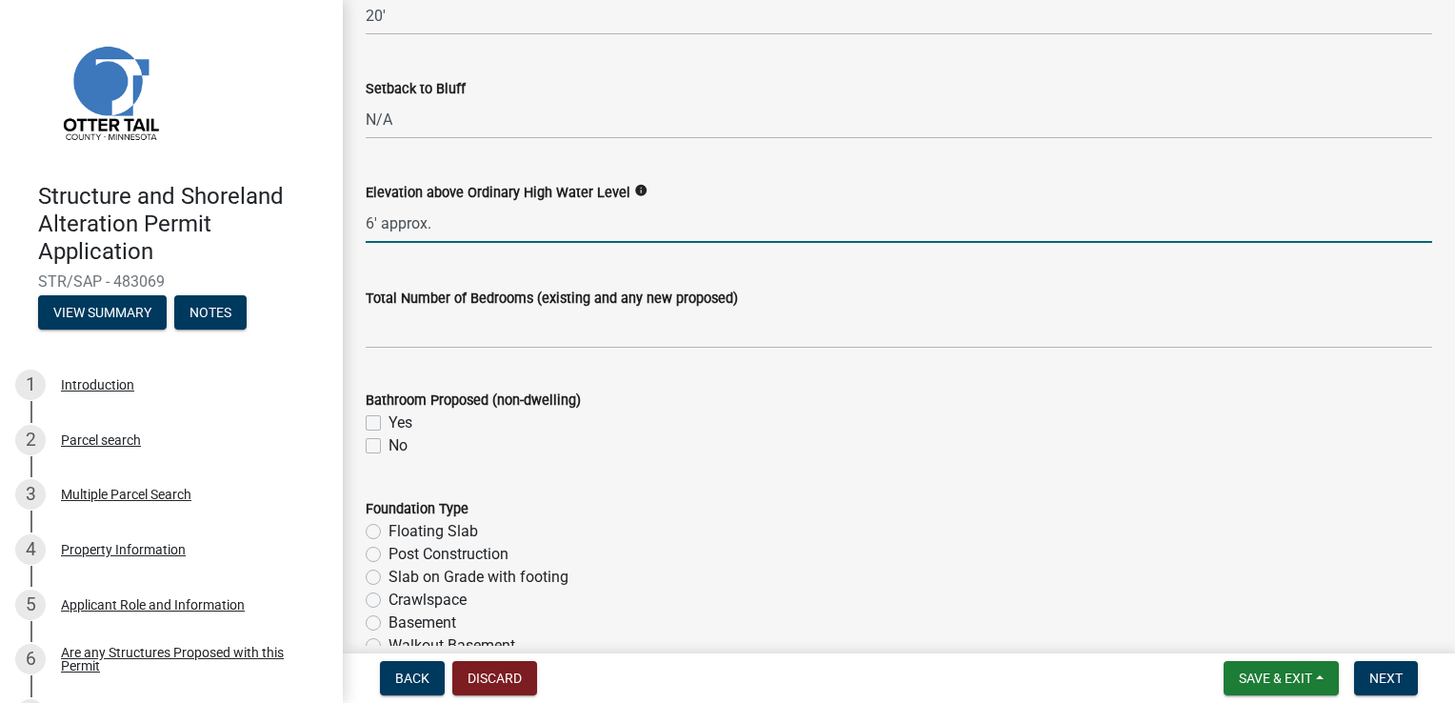
scroll to position [2095, 0]
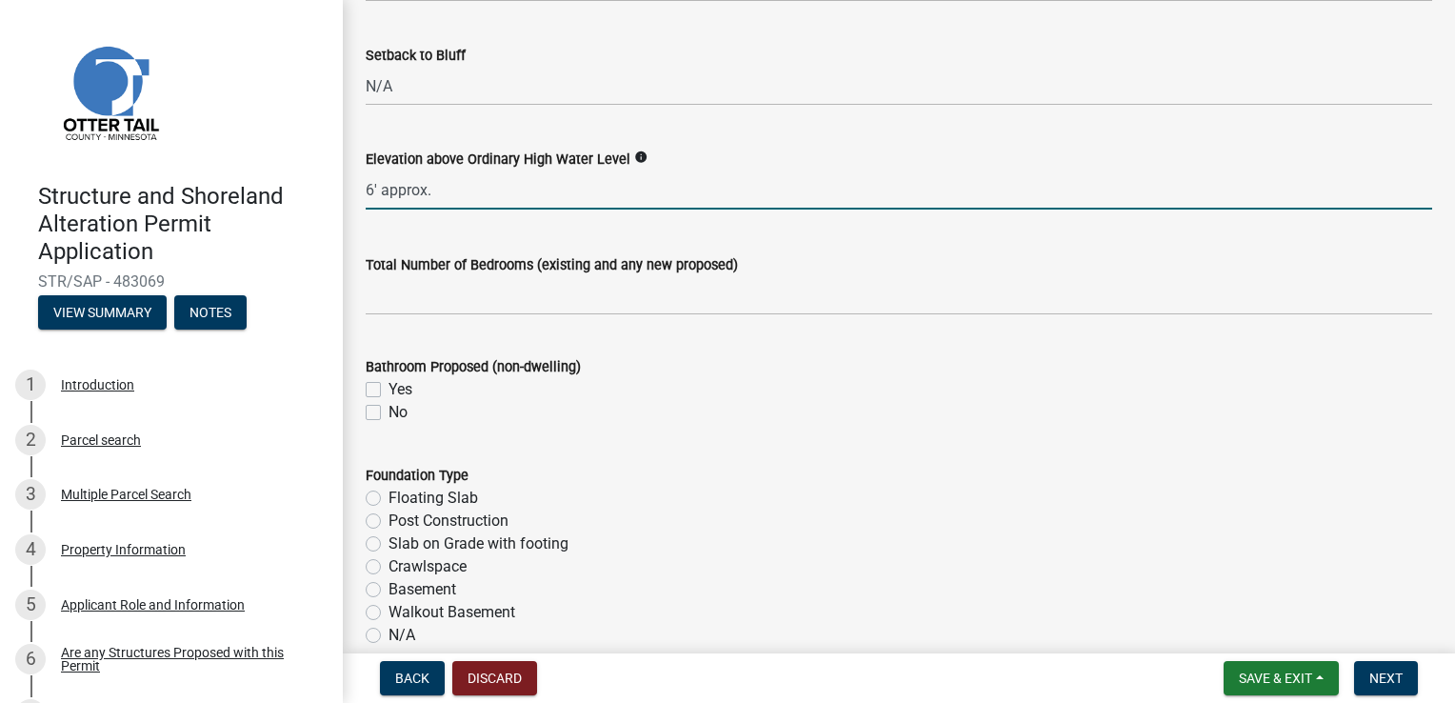
type input "6"
click at [389, 614] on label "Walkout Basement" at bounding box center [452, 612] width 127 height 23
click at [389, 613] on input "Walkout Basement" at bounding box center [395, 607] width 12 height 12
radio input "true"
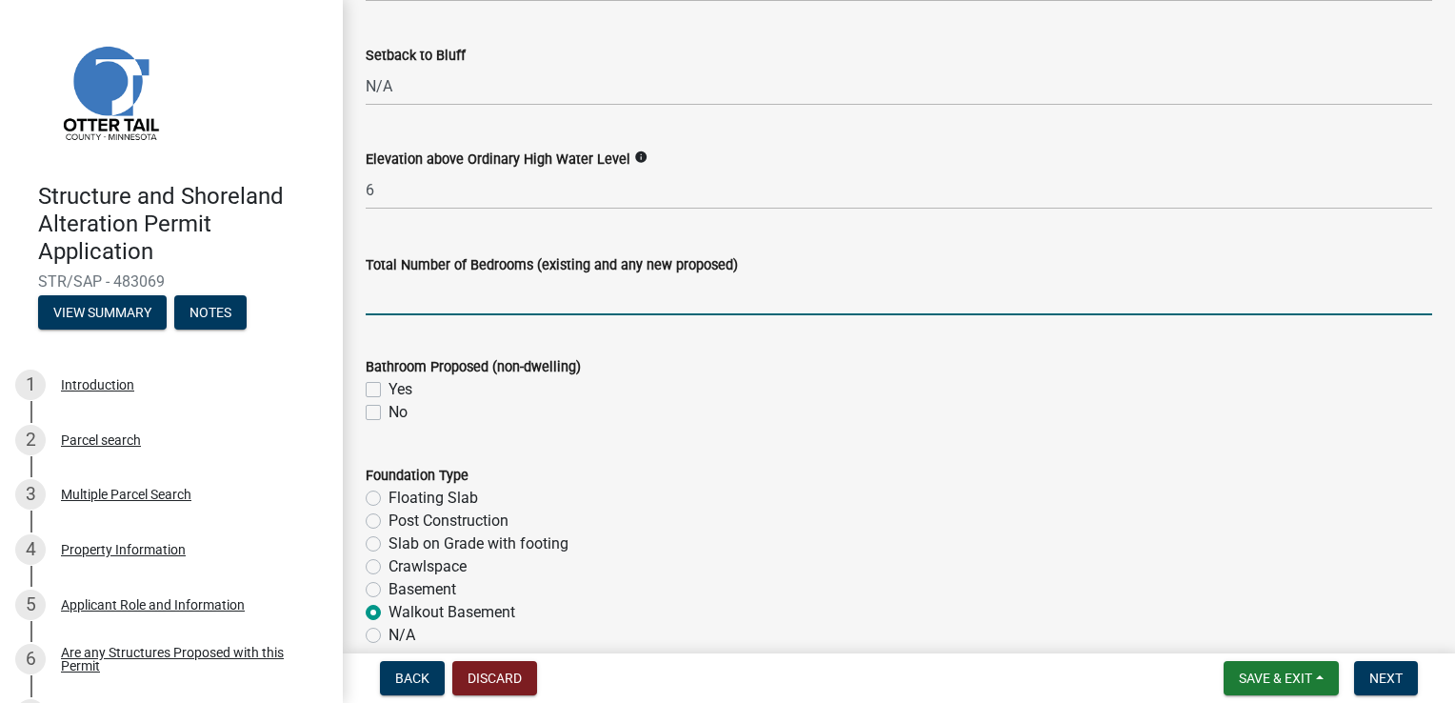
click at [484, 291] on input "text" at bounding box center [899, 295] width 1067 height 39
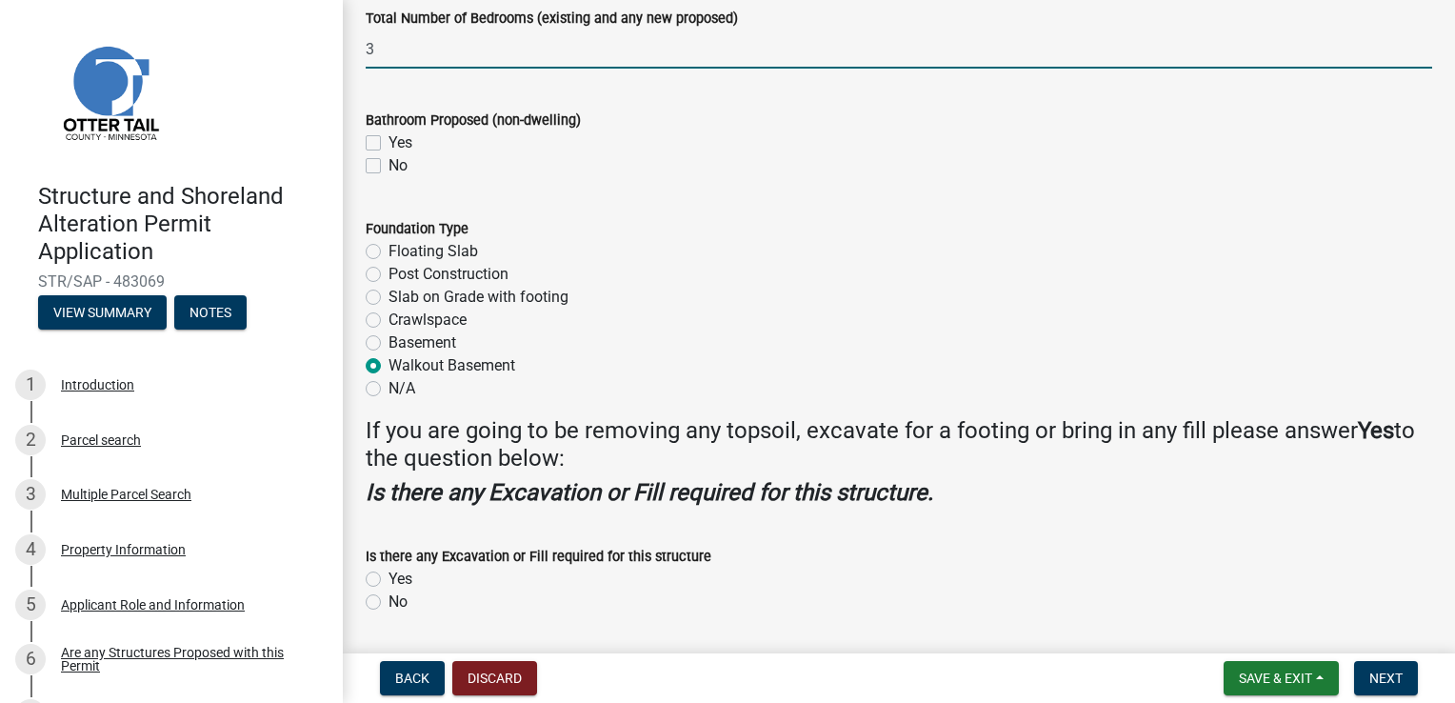
scroll to position [2400, 0]
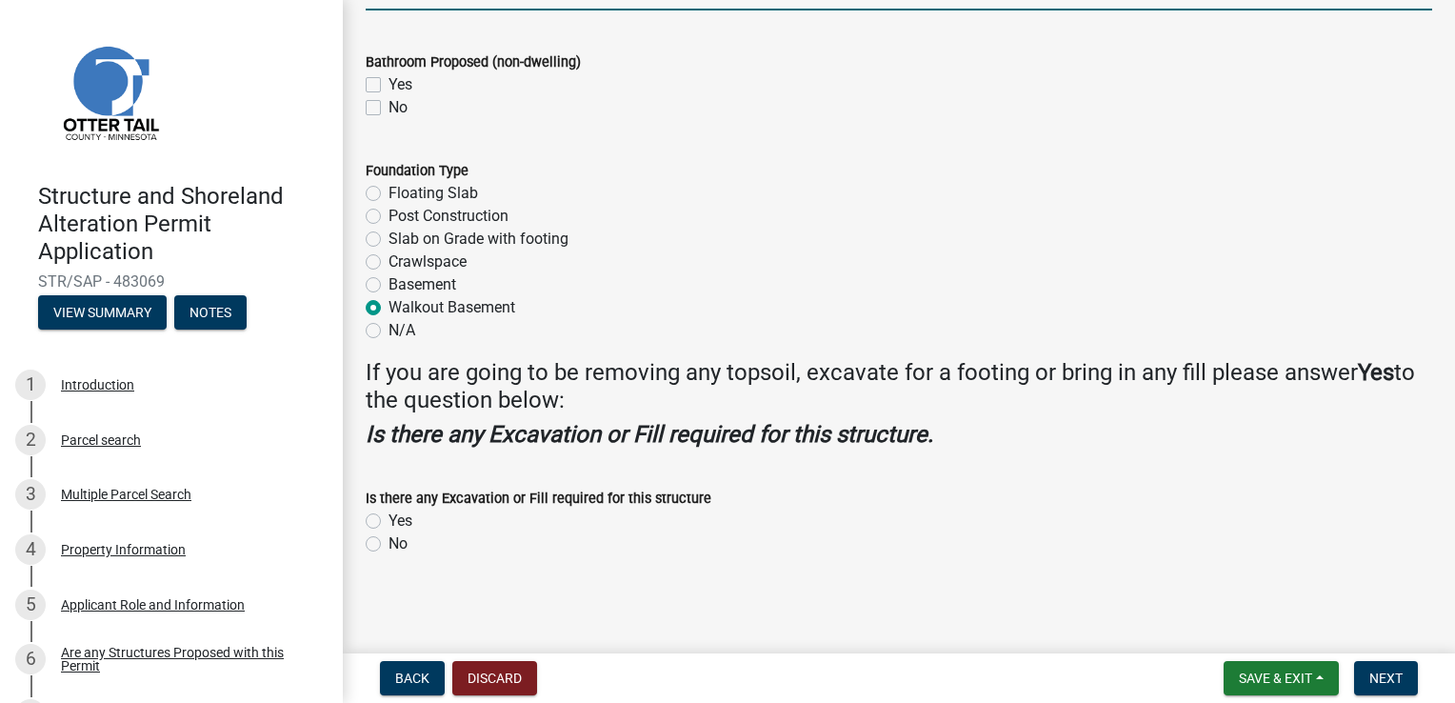
type input "3"
click at [400, 524] on label "Yes" at bounding box center [401, 521] width 24 height 23
click at [400, 522] on input "Yes" at bounding box center [395, 516] width 12 height 12
radio input "true"
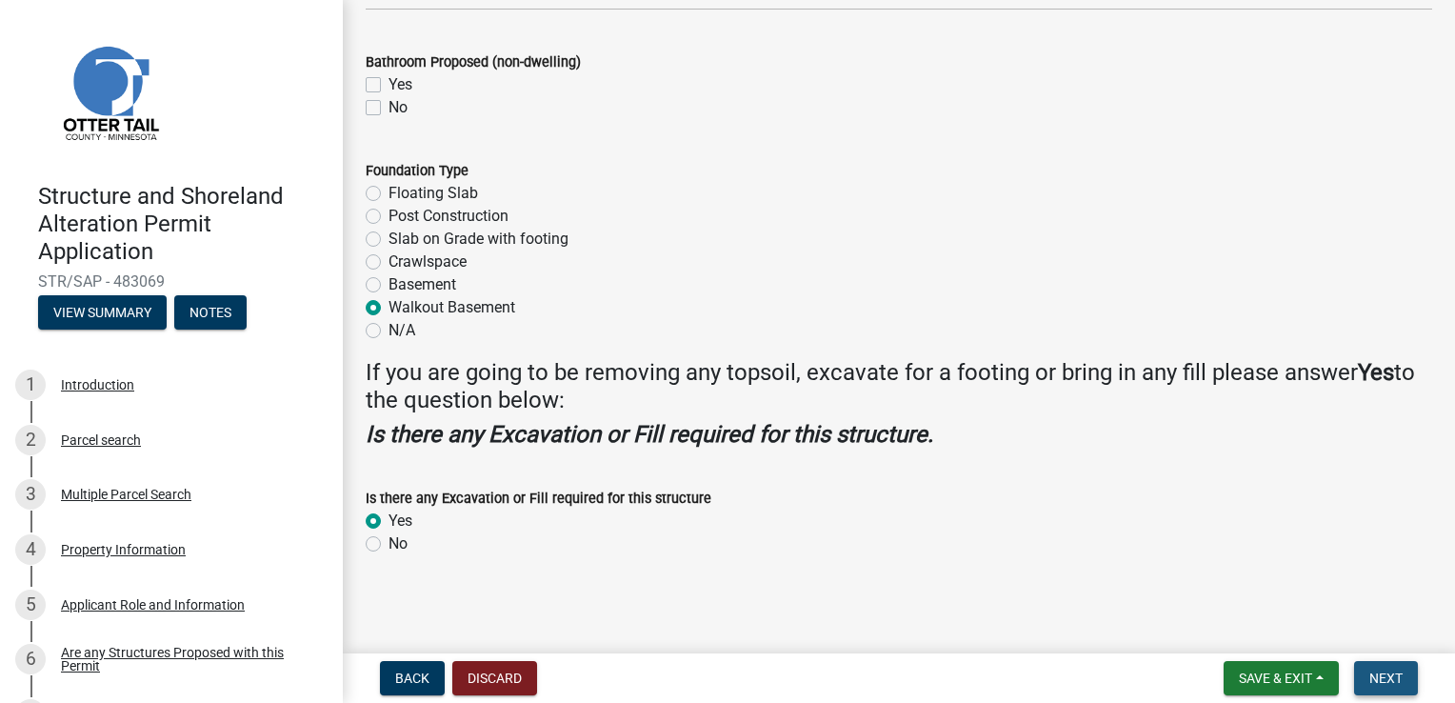
click at [1387, 684] on span "Next" at bounding box center [1386, 677] width 33 height 15
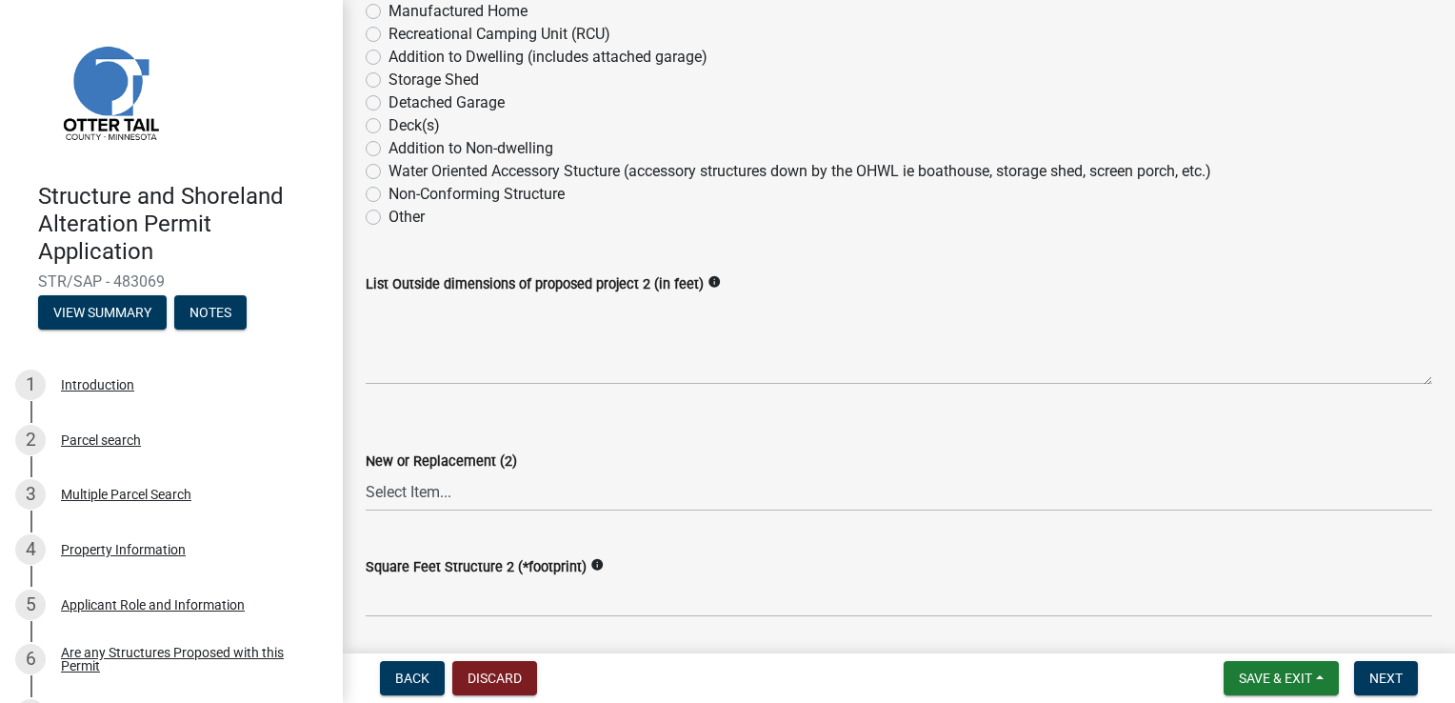
scroll to position [381, 0]
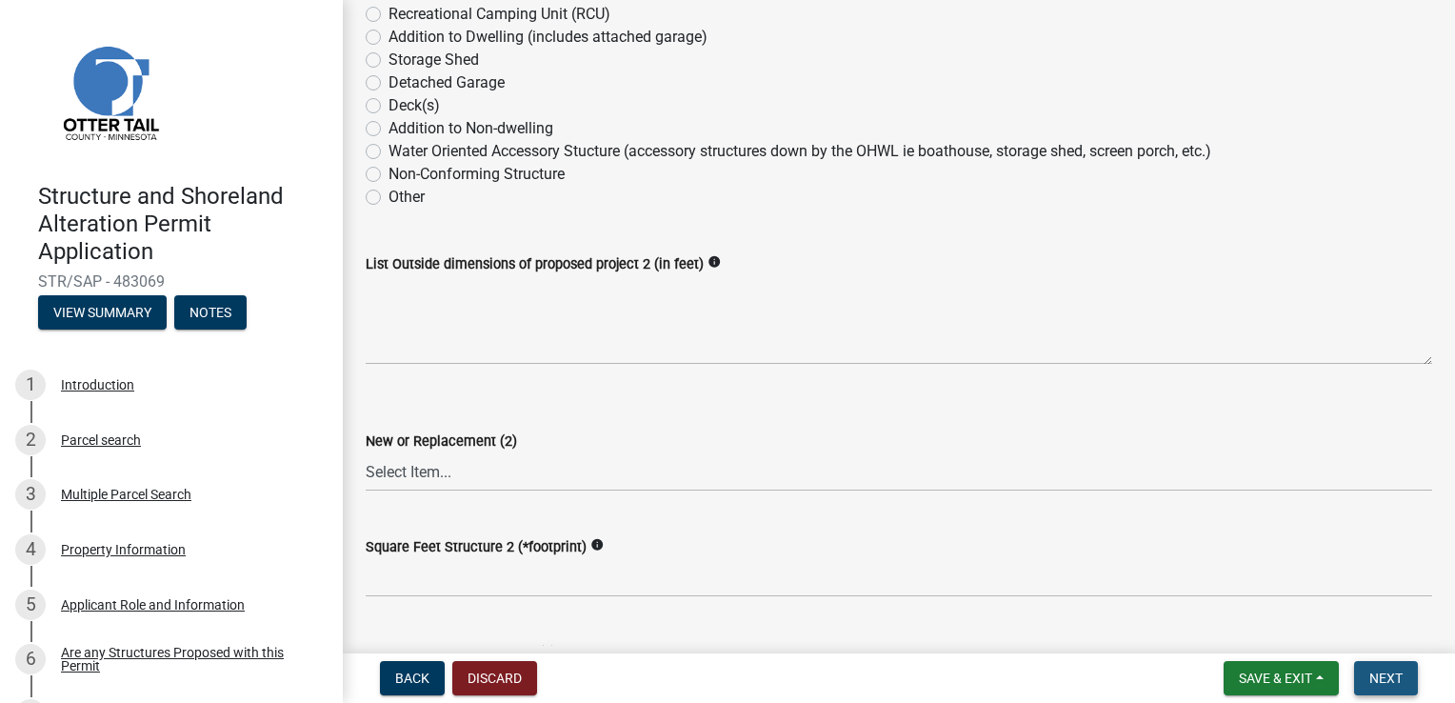
click at [1395, 670] on span "Next" at bounding box center [1386, 677] width 33 height 15
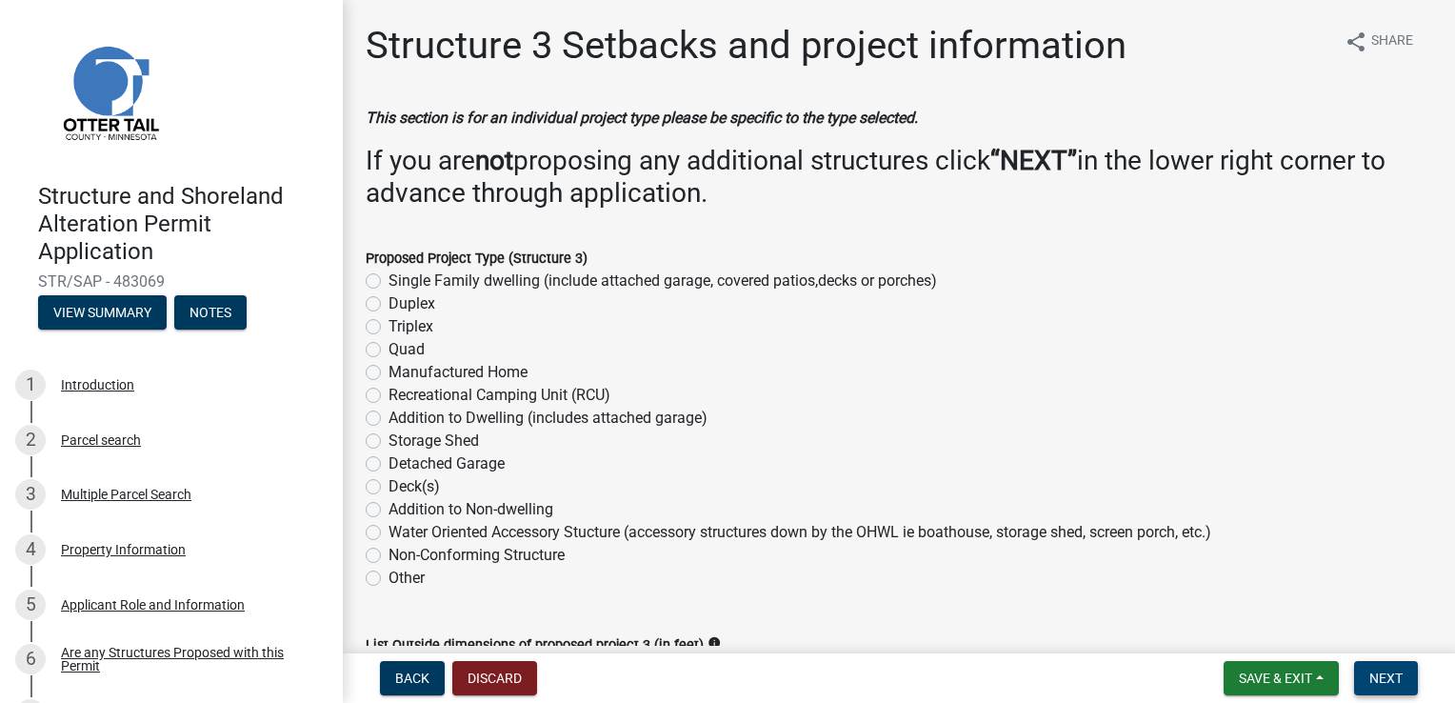
click at [1374, 673] on span "Next" at bounding box center [1386, 677] width 33 height 15
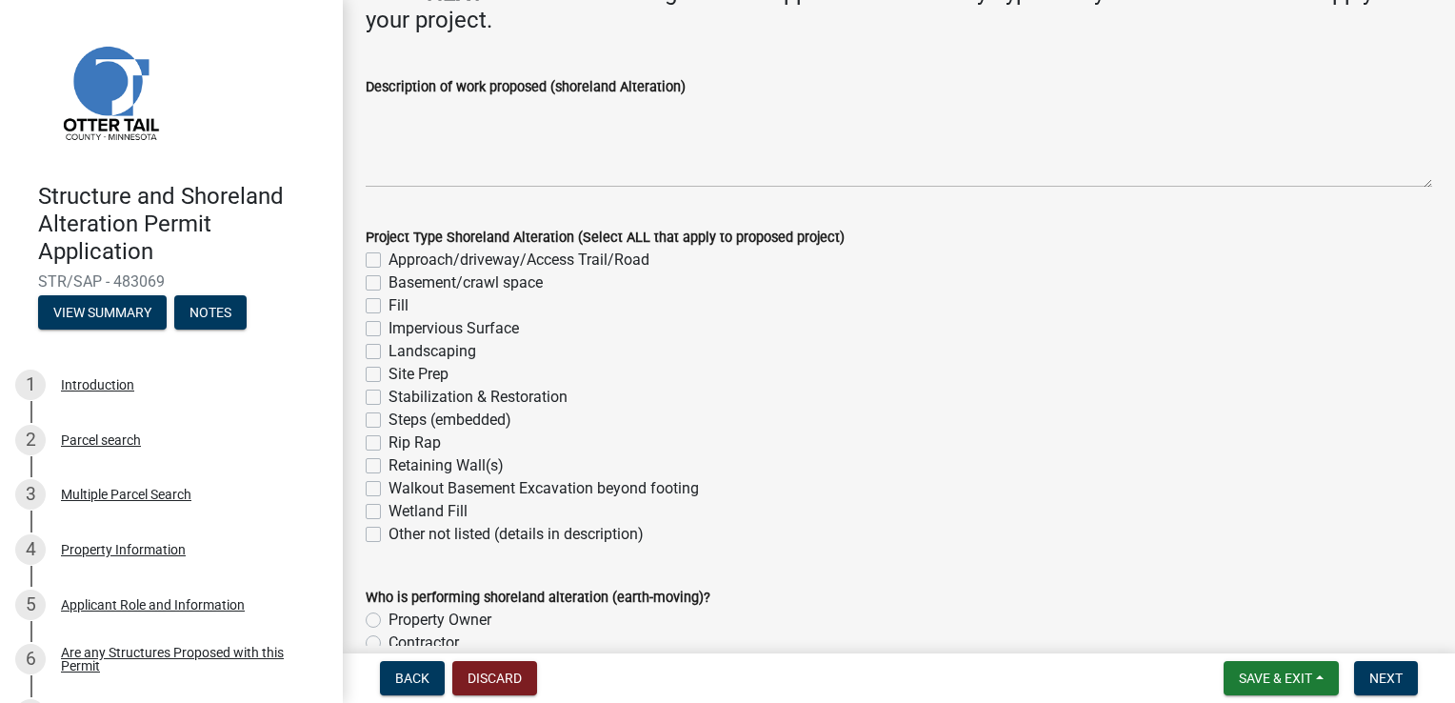
scroll to position [286, 0]
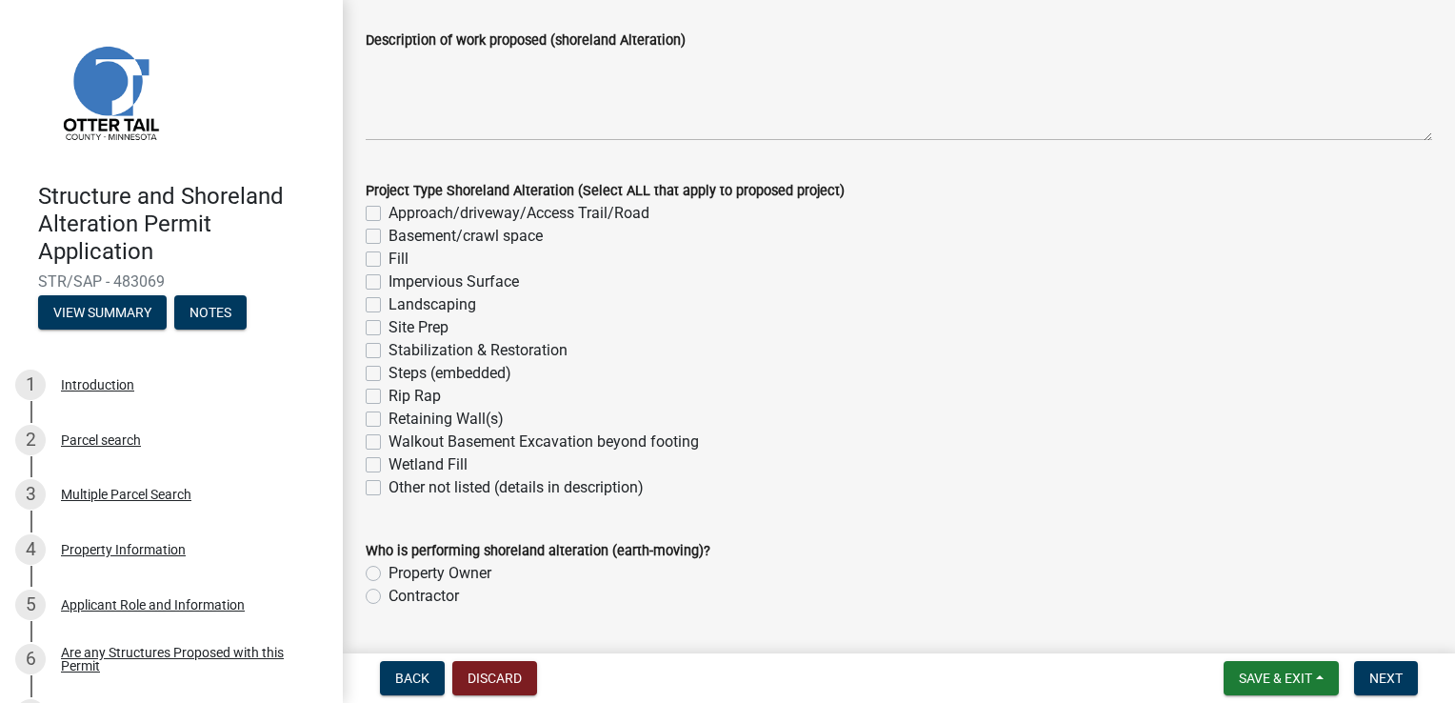
click at [389, 234] on label "Basement/crawl space" at bounding box center [466, 236] width 154 height 23
click at [389, 234] on input "Basement/crawl space" at bounding box center [395, 231] width 12 height 12
checkbox input "true"
checkbox input "false"
checkbox input "true"
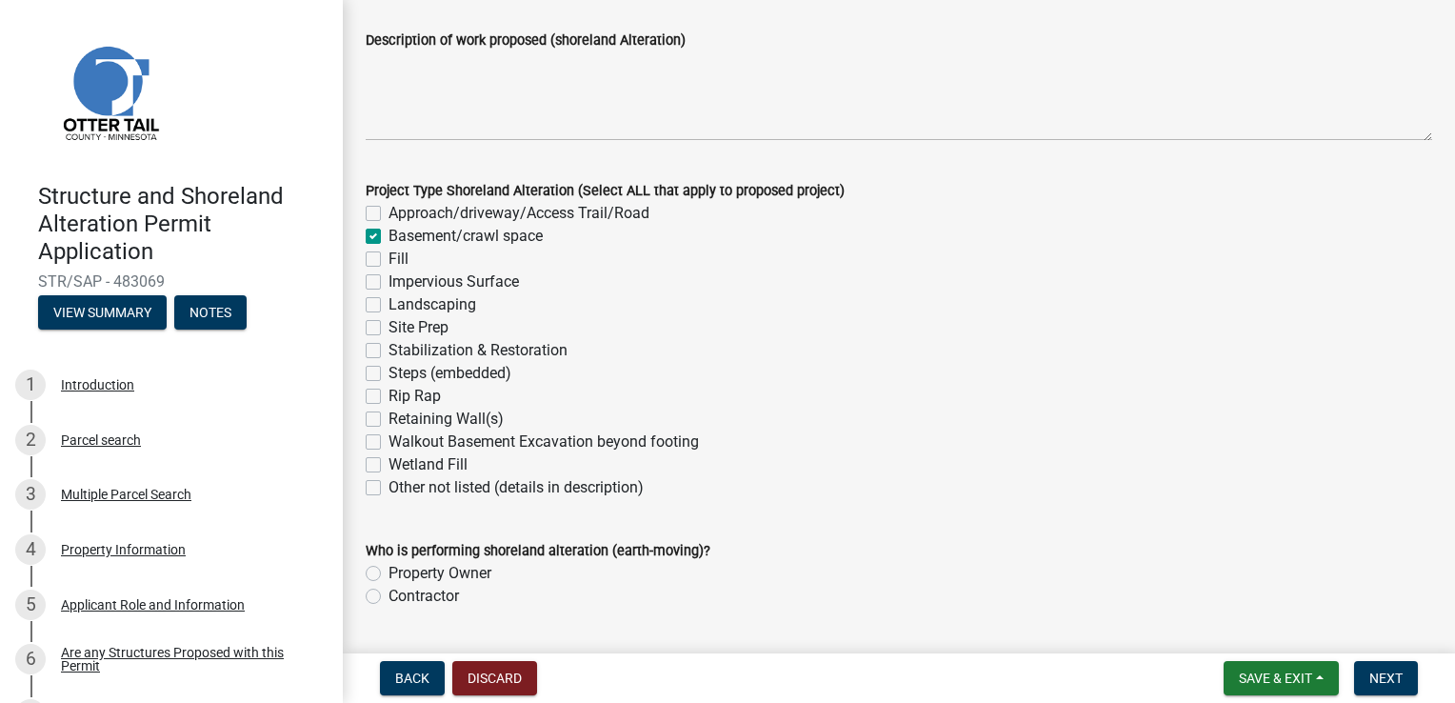
checkbox input "false"
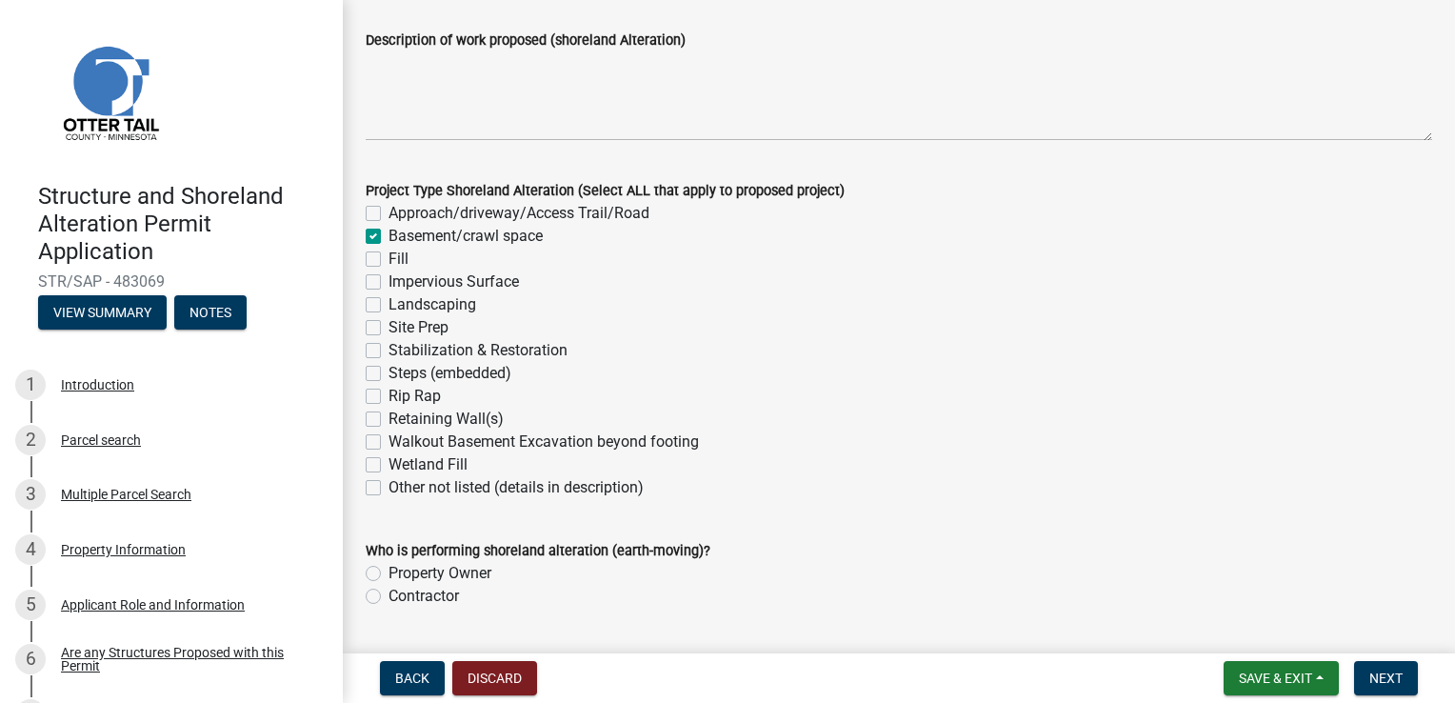
checkbox input "false"
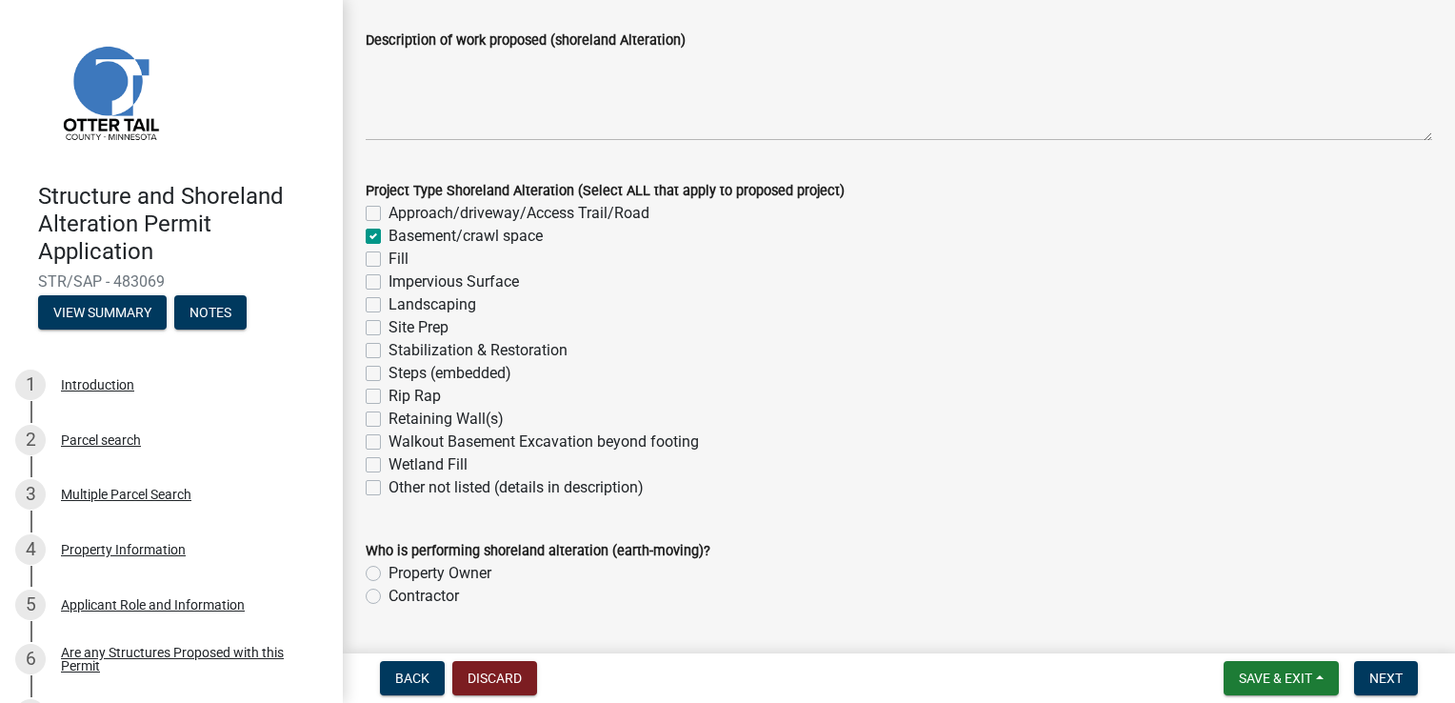
checkbox input "false"
click at [389, 263] on label "Fill" at bounding box center [399, 259] width 20 height 23
click at [389, 260] on input "Fill" at bounding box center [395, 254] width 12 height 12
checkbox input "true"
checkbox input "false"
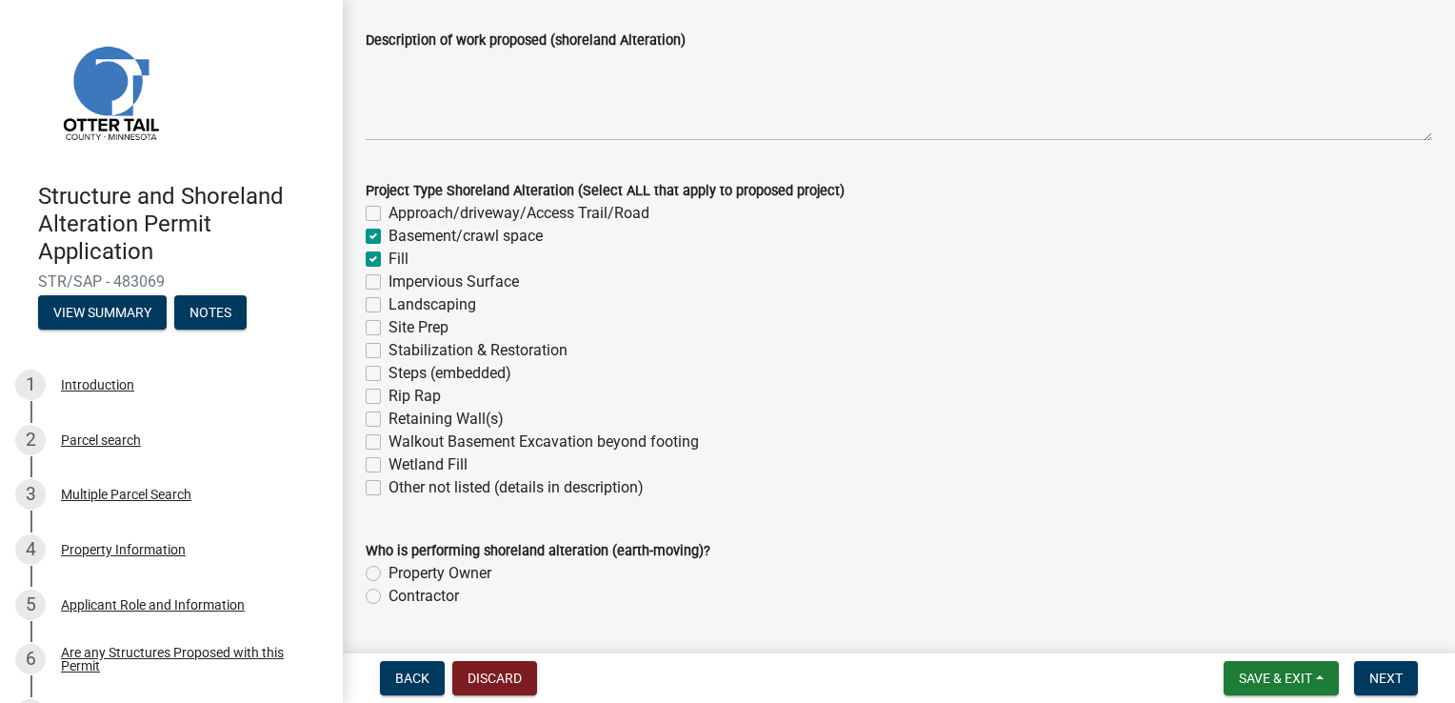
checkbox input "true"
checkbox input "false"
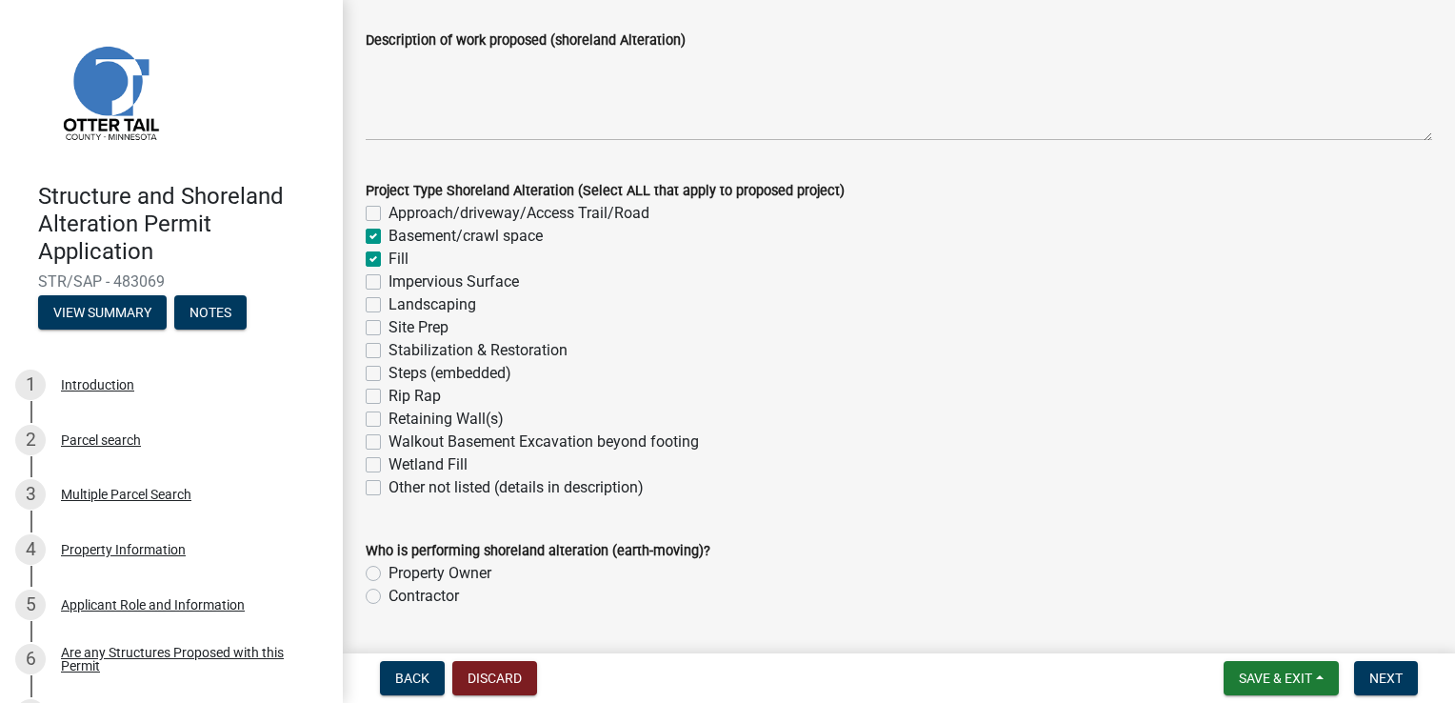
checkbox input "false"
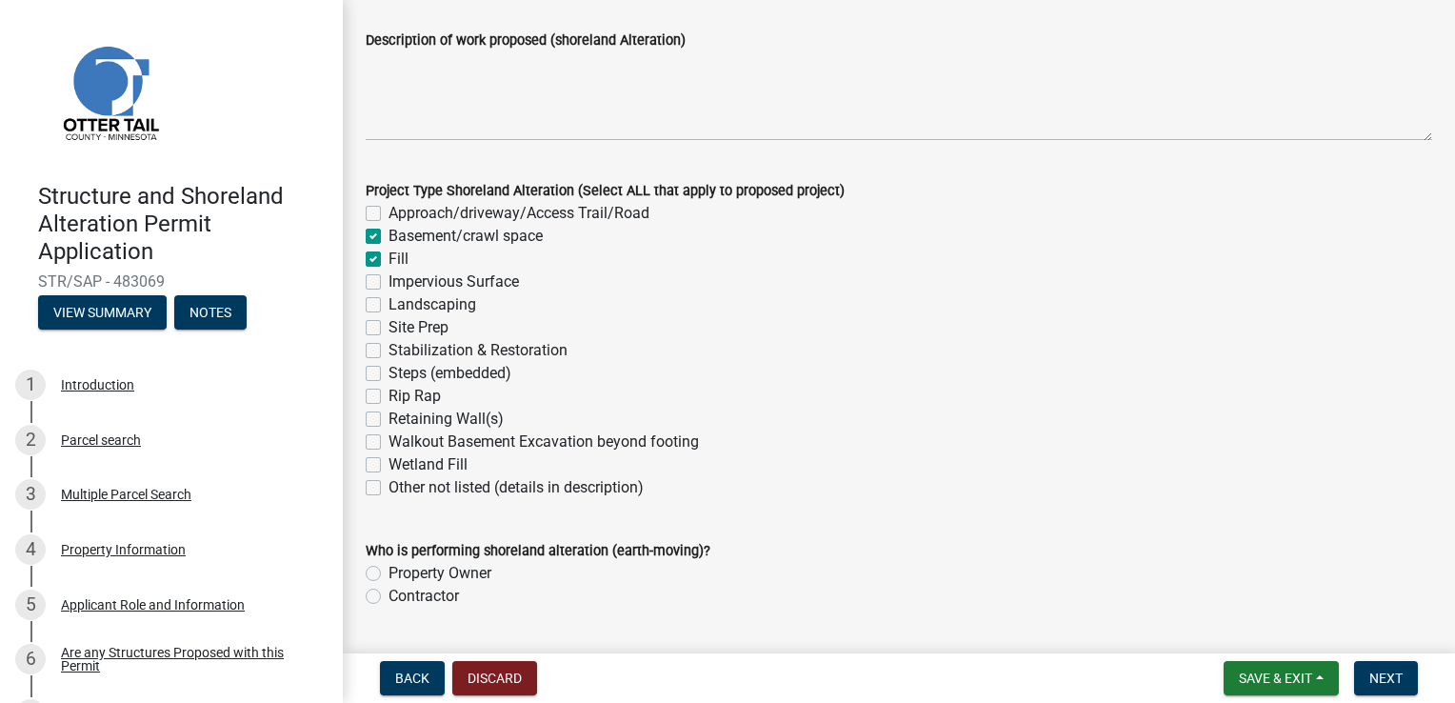
checkbox input "false"
click at [389, 280] on label "Impervious Surface" at bounding box center [454, 281] width 130 height 23
click at [389, 280] on input "Impervious Surface" at bounding box center [395, 276] width 12 height 12
checkbox input "true"
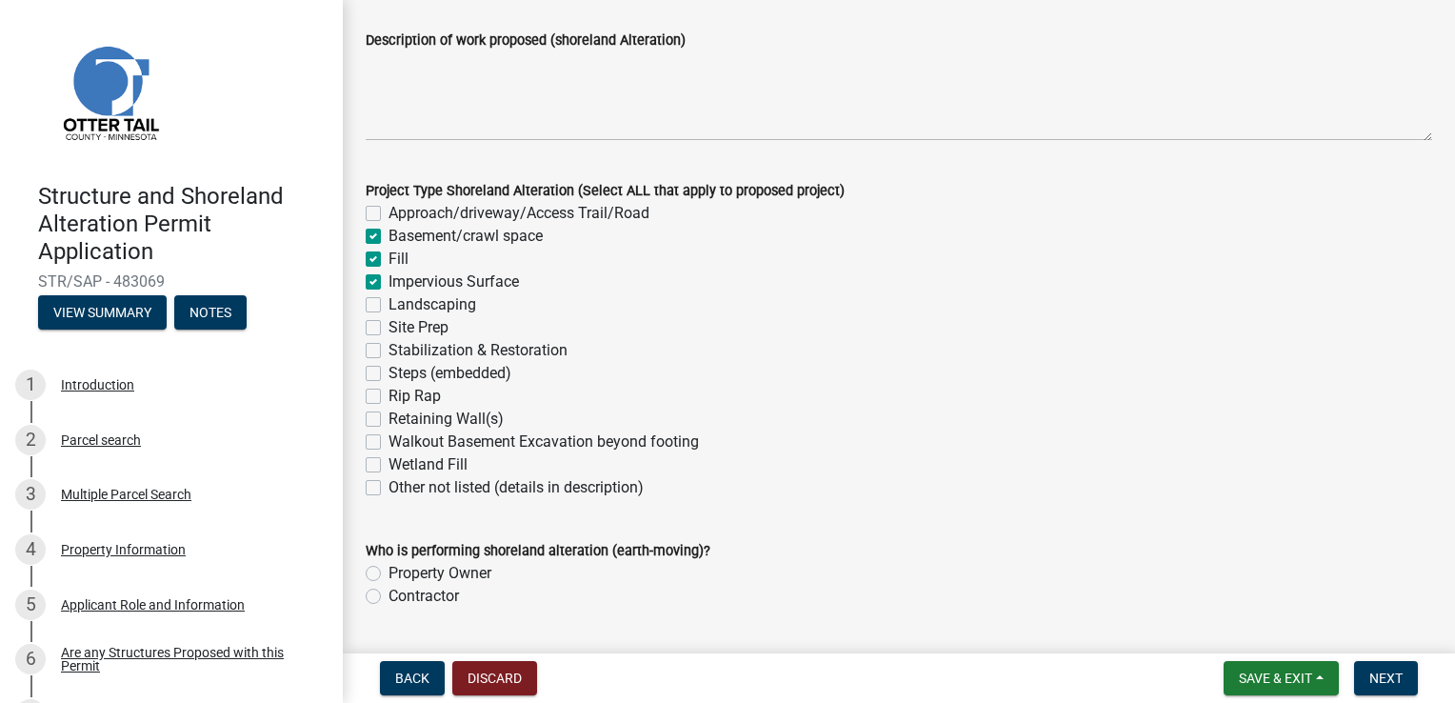
checkbox input "false"
checkbox input "true"
checkbox input "false"
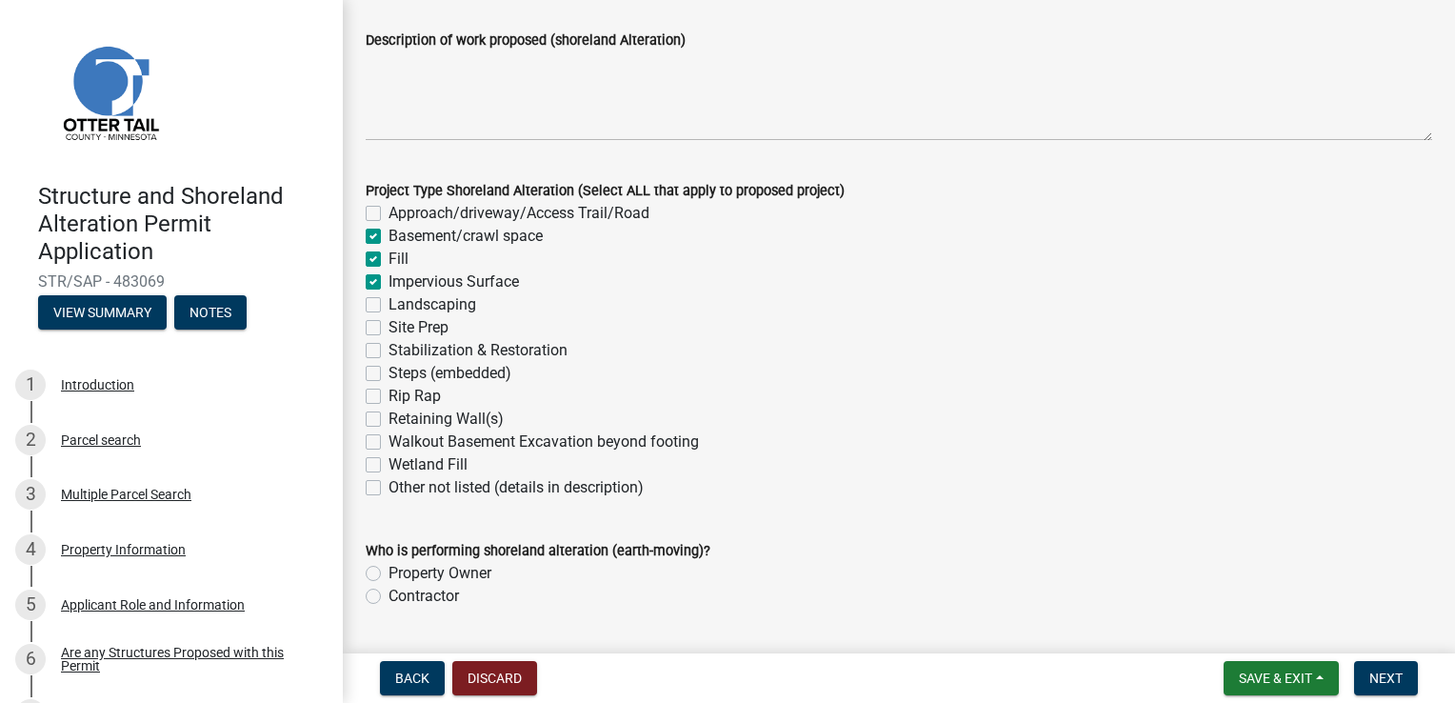
checkbox input "false"
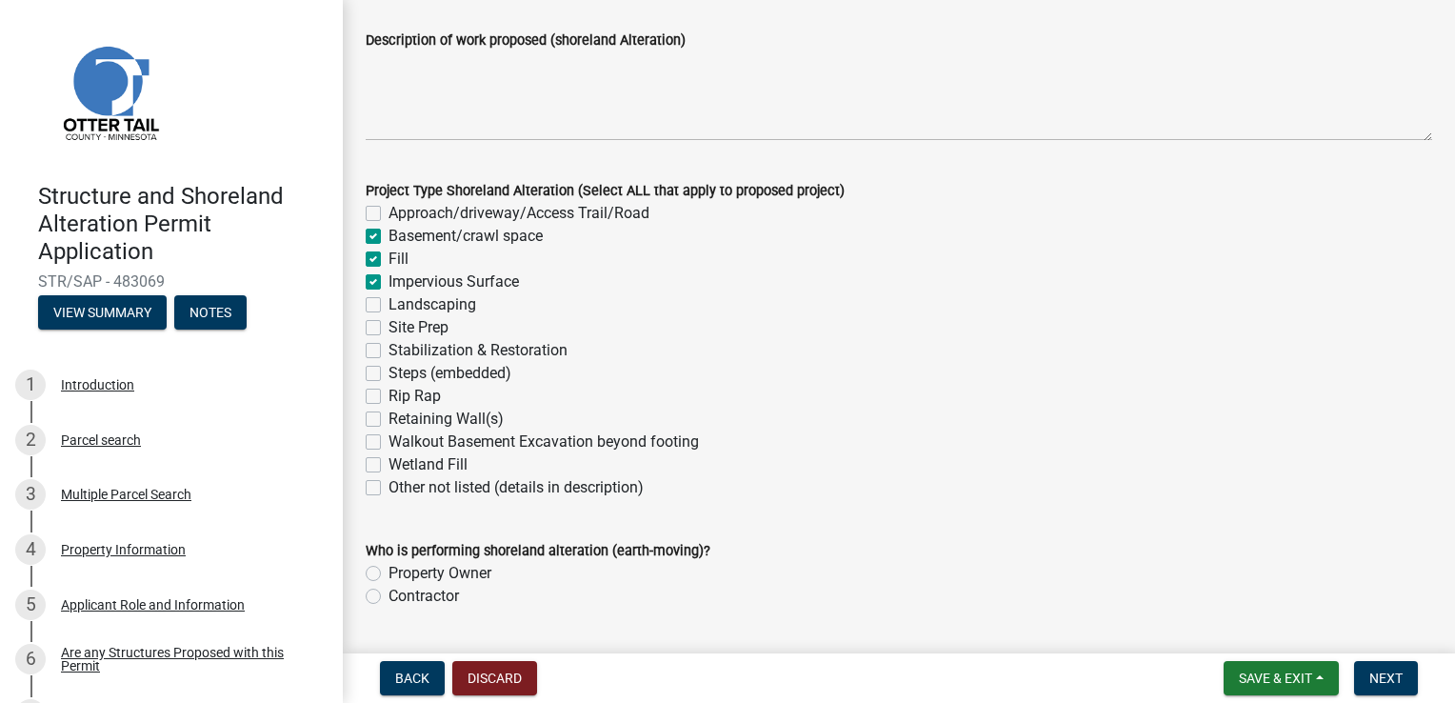
checkbox input "false"
click at [389, 310] on label "Landscaping" at bounding box center [433, 304] width 88 height 23
click at [389, 306] on input "Landscaping" at bounding box center [395, 299] width 12 height 12
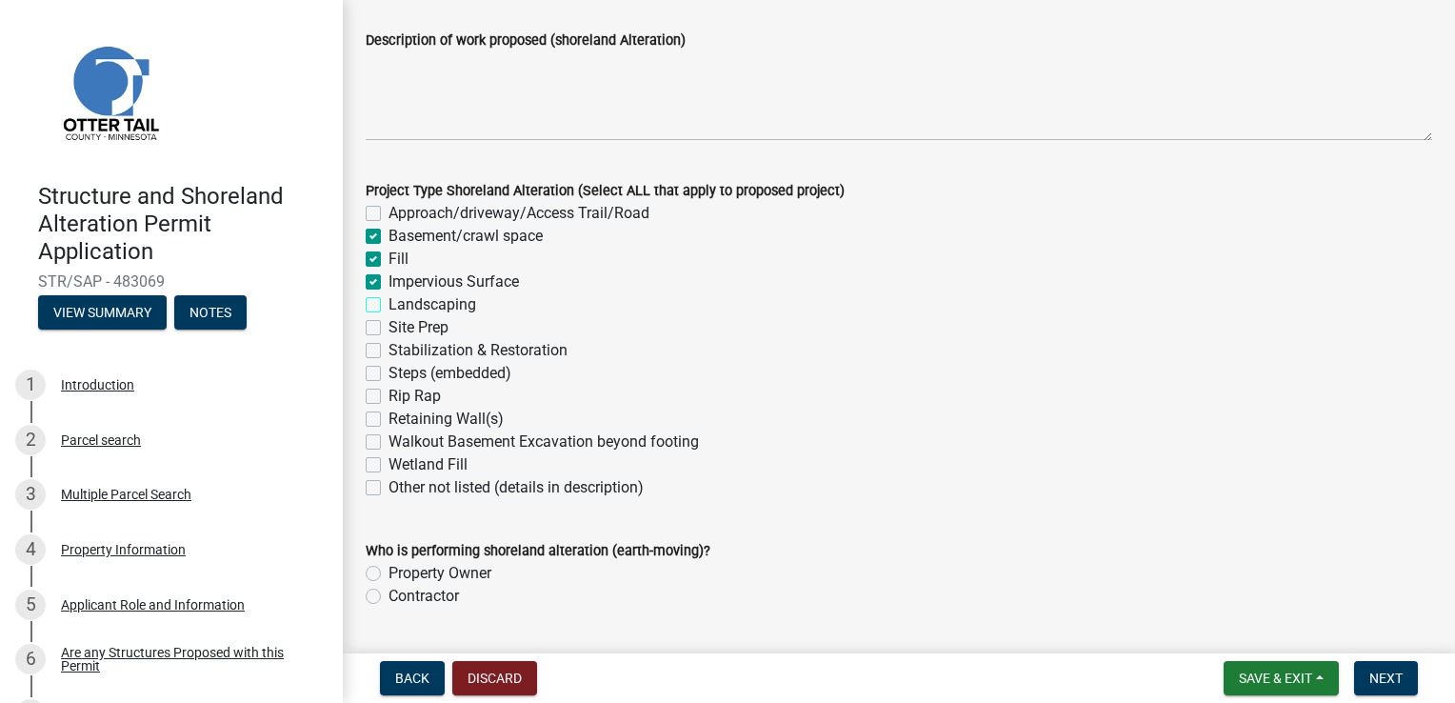
checkbox input "true"
checkbox input "false"
checkbox input "true"
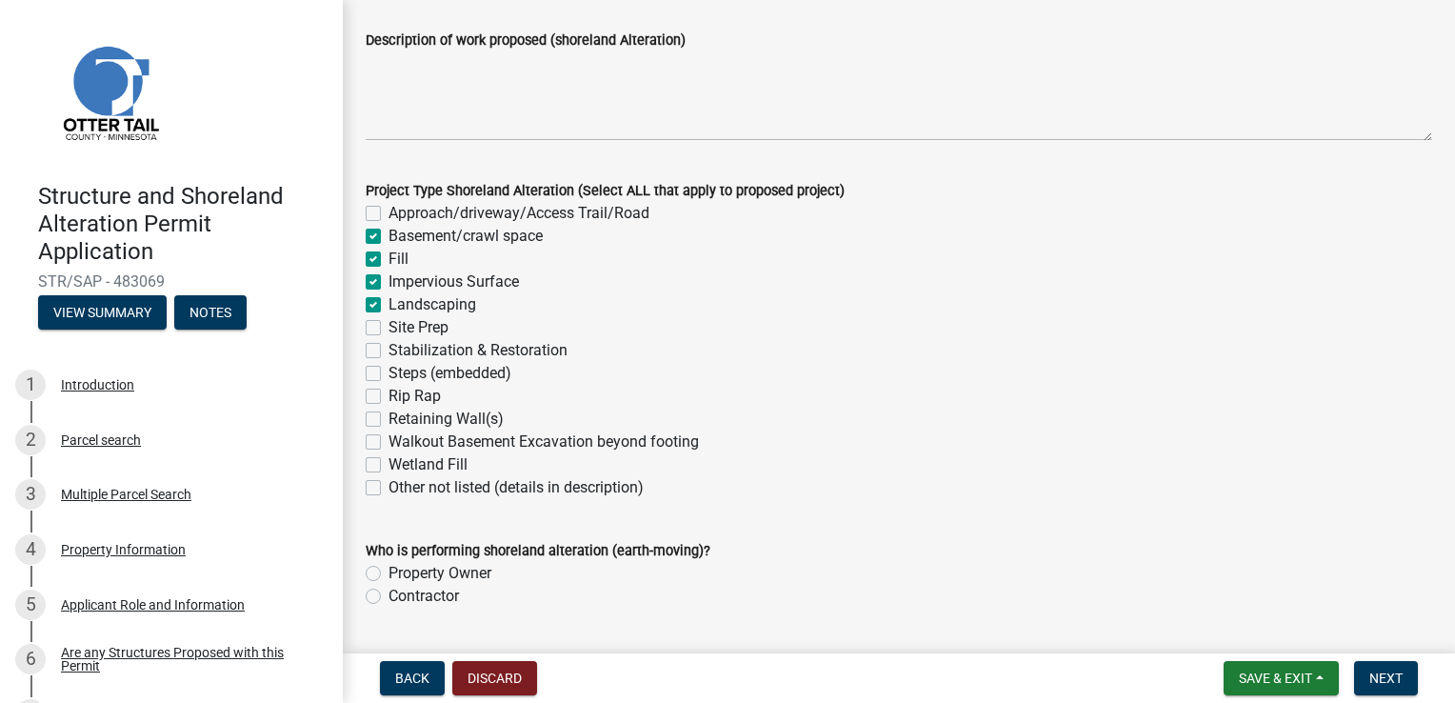
checkbox input "true"
checkbox input "false"
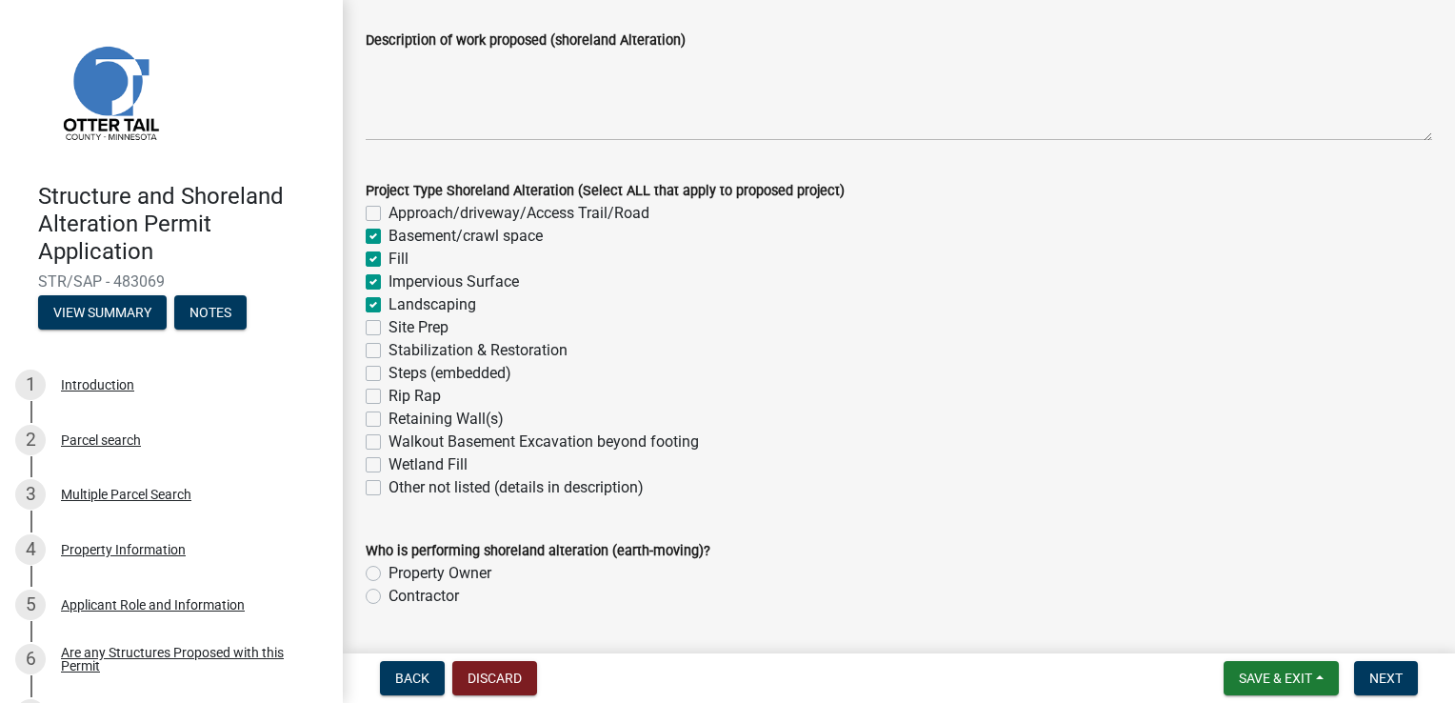
checkbox input "false"
click at [377, 337] on div "Site Prep" at bounding box center [899, 327] width 1067 height 23
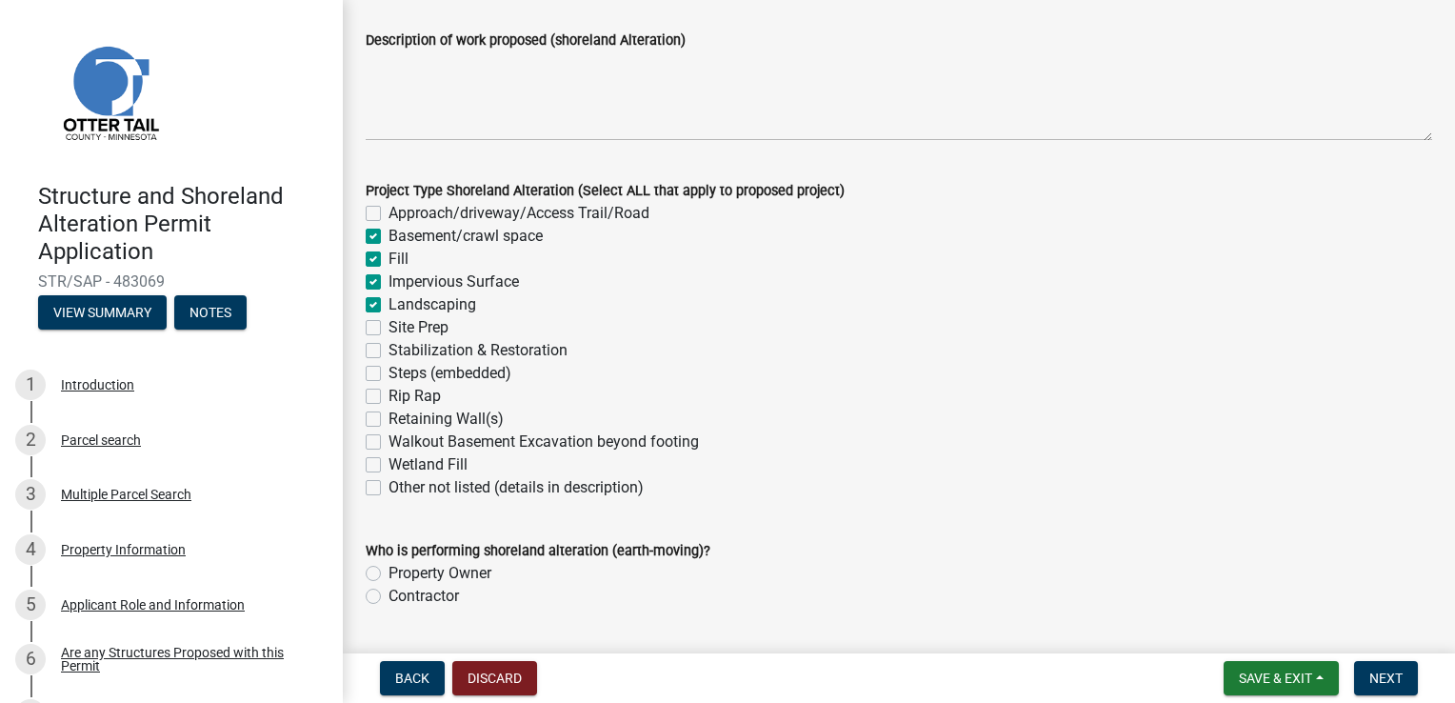
click at [389, 352] on label "Stabilization & Restoration" at bounding box center [478, 350] width 179 height 23
click at [389, 351] on input "Stabilization & Restoration" at bounding box center [395, 345] width 12 height 12
checkbox input "true"
checkbox input "false"
checkbox input "true"
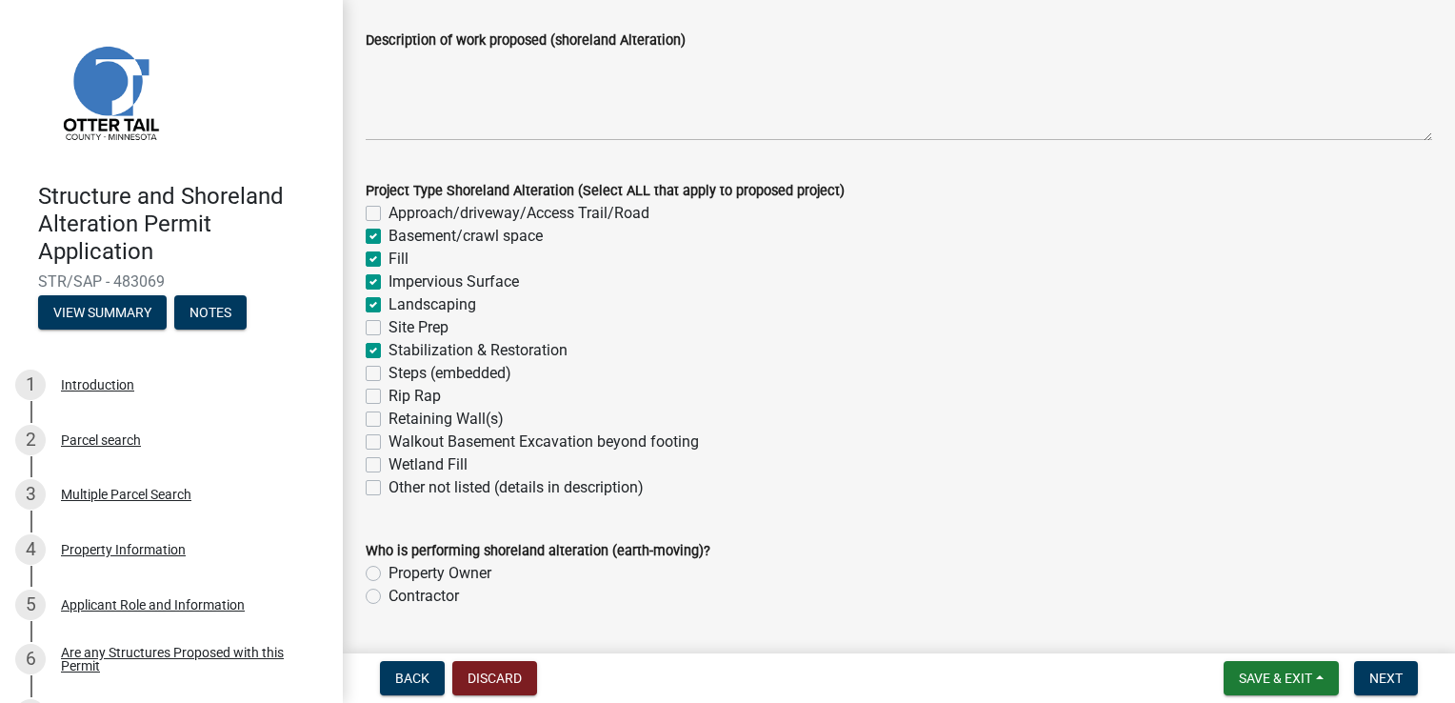
checkbox input "true"
checkbox input "false"
checkbox input "true"
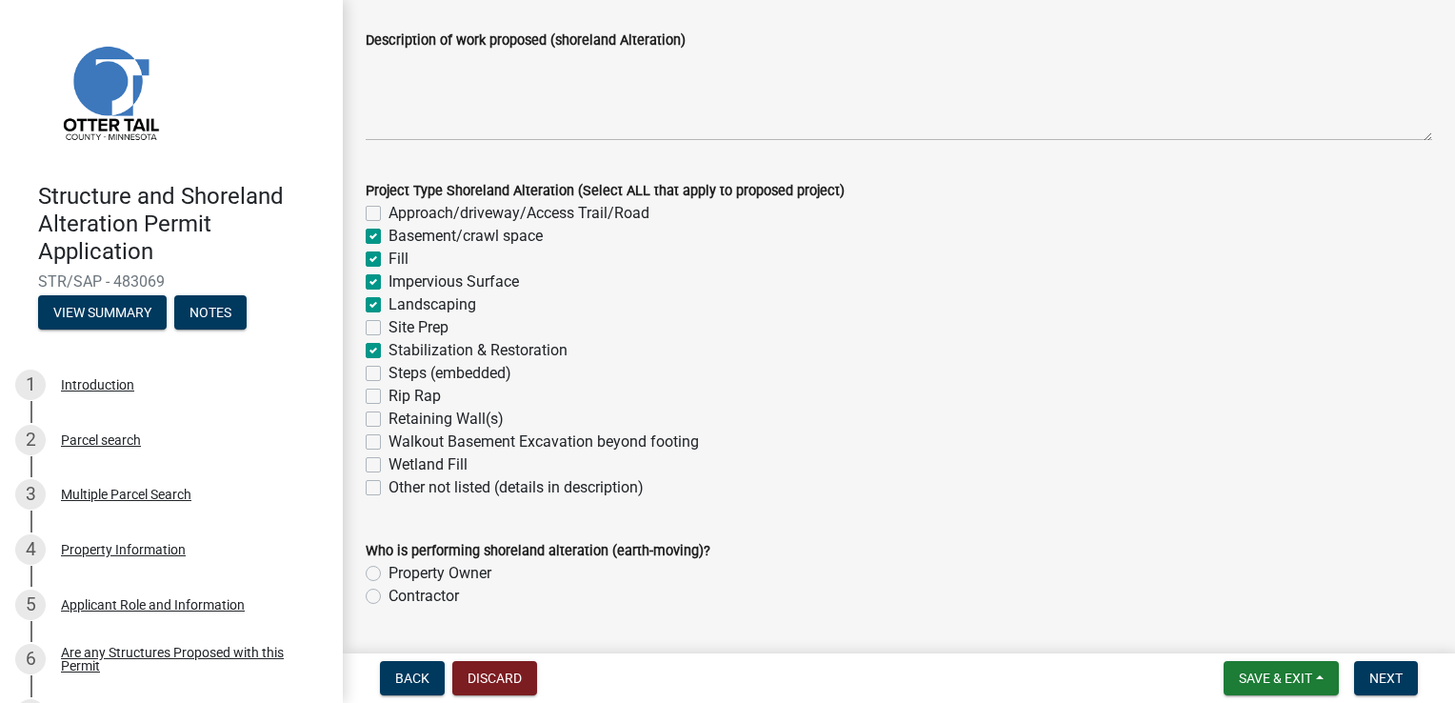
checkbox input "false"
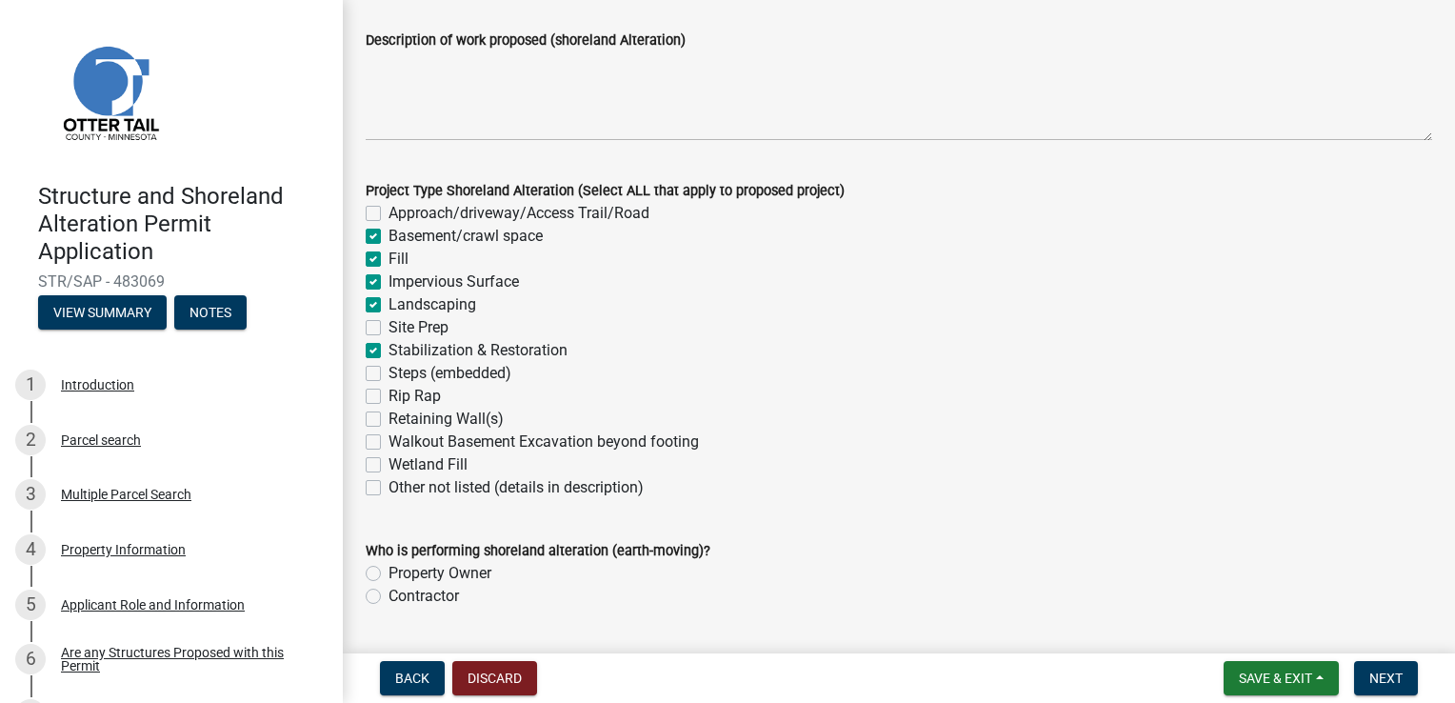
checkbox input "false"
click at [389, 333] on label "Site Prep" at bounding box center [419, 327] width 60 height 23
click at [389, 329] on input "Site Prep" at bounding box center [395, 322] width 12 height 12
checkbox input "true"
checkbox input "false"
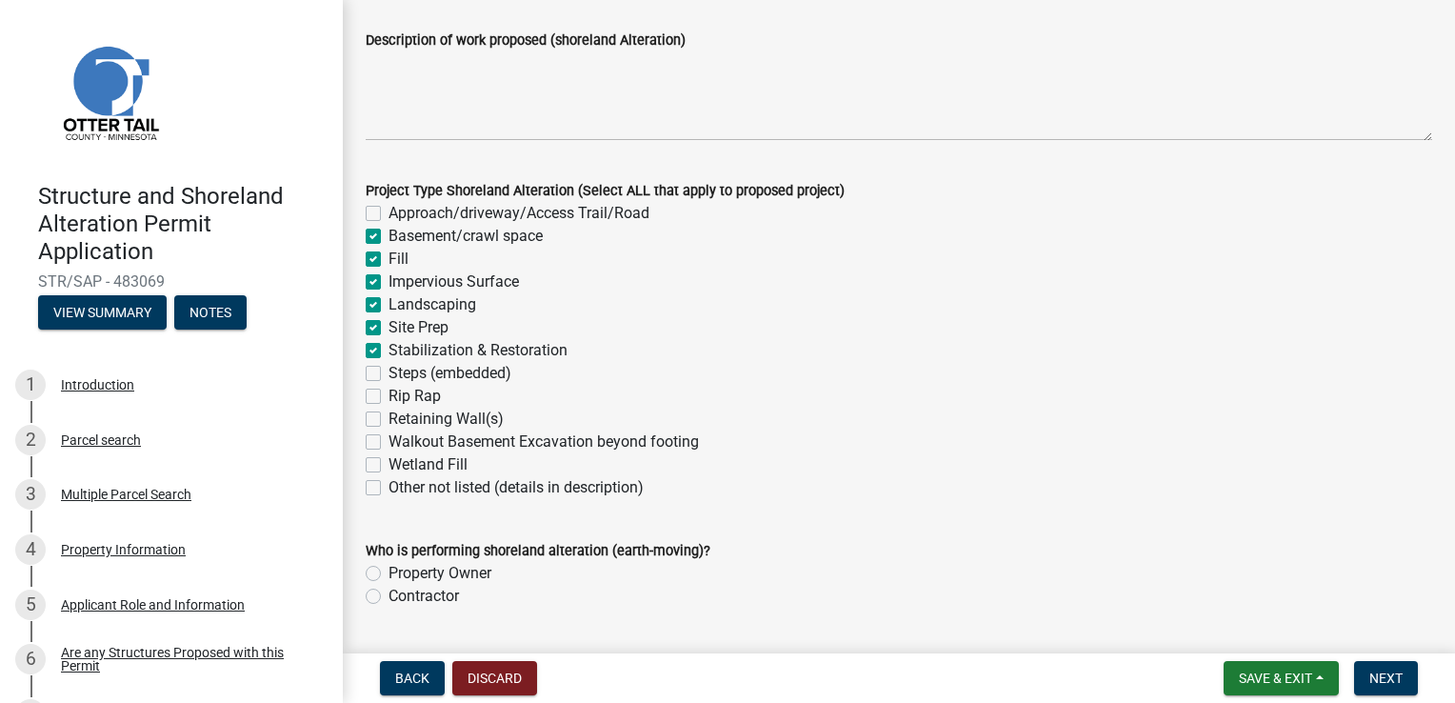
checkbox input "true"
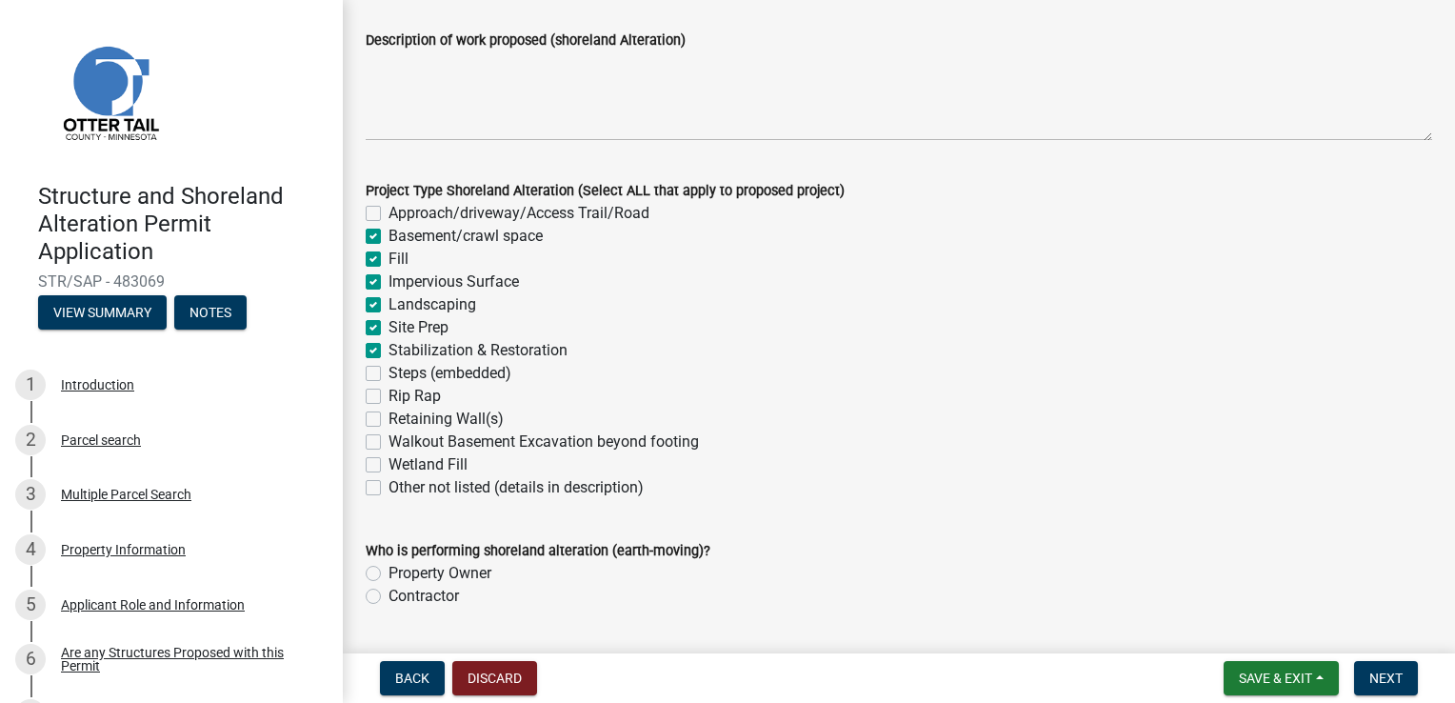
checkbox input "true"
checkbox input "false"
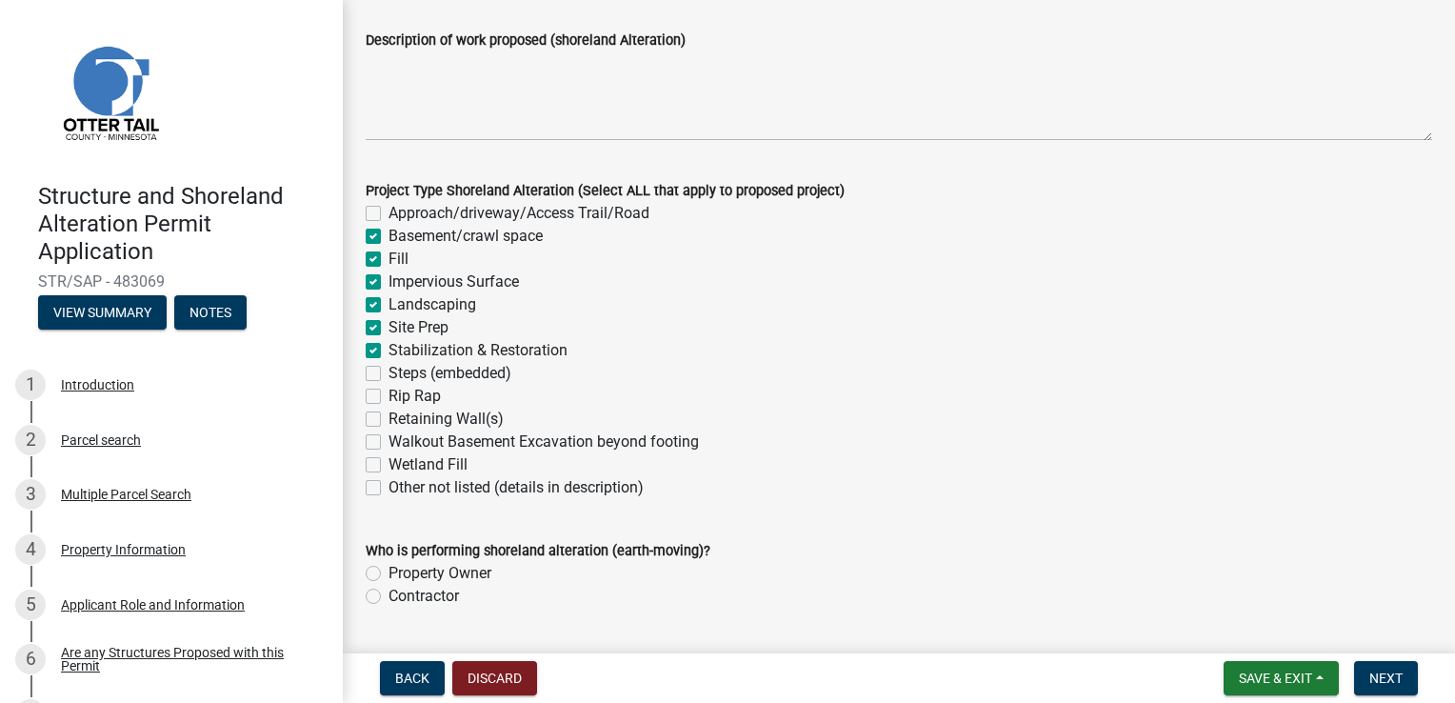
checkbox input "false"
click at [389, 419] on label "Retaining Wall(s)" at bounding box center [446, 419] width 115 height 23
click at [389, 419] on input "Retaining Wall(s)" at bounding box center [395, 414] width 12 height 12
checkbox input "true"
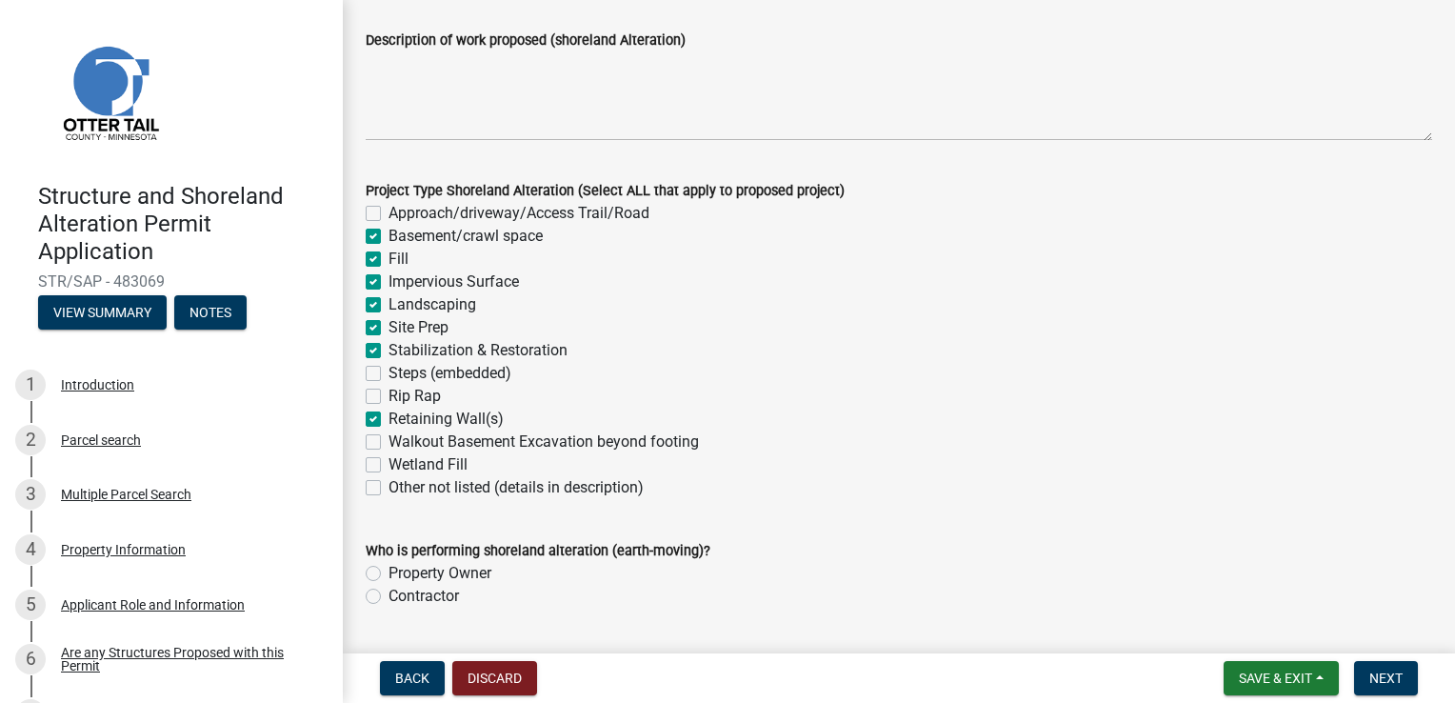
checkbox input "false"
checkbox input "true"
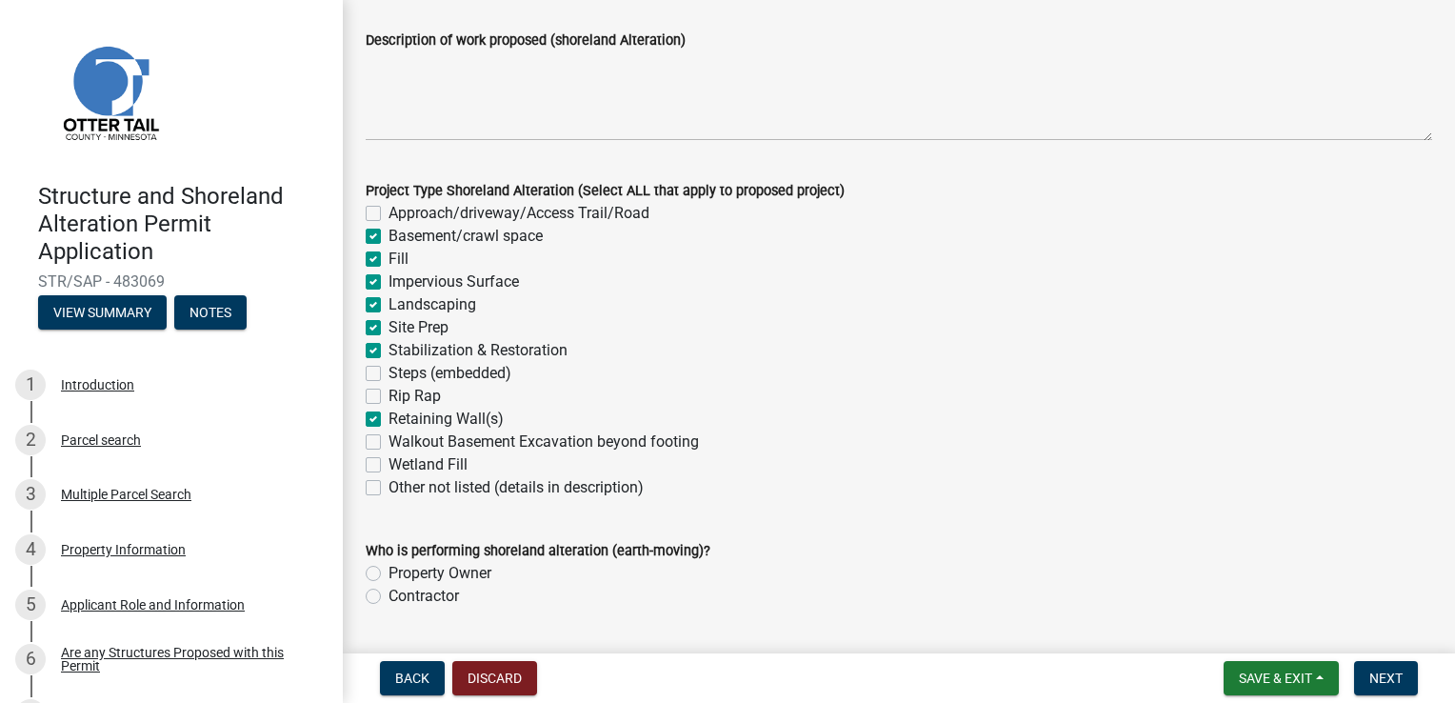
checkbox input "true"
checkbox input "false"
checkbox input "true"
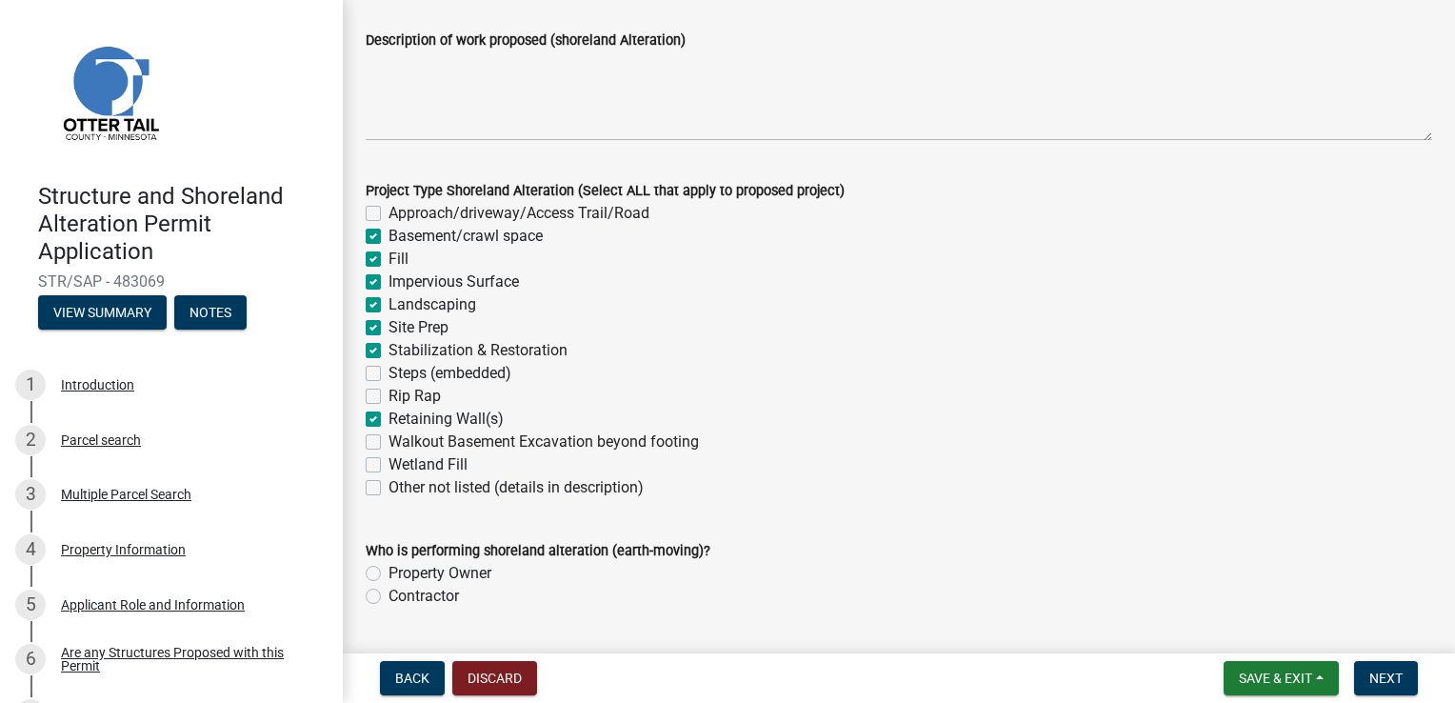
checkbox input "false"
click at [389, 444] on label "Walkout Basement Excavation beyond footing" at bounding box center [544, 441] width 310 height 23
click at [389, 443] on input "Walkout Basement Excavation beyond footing" at bounding box center [395, 436] width 12 height 12
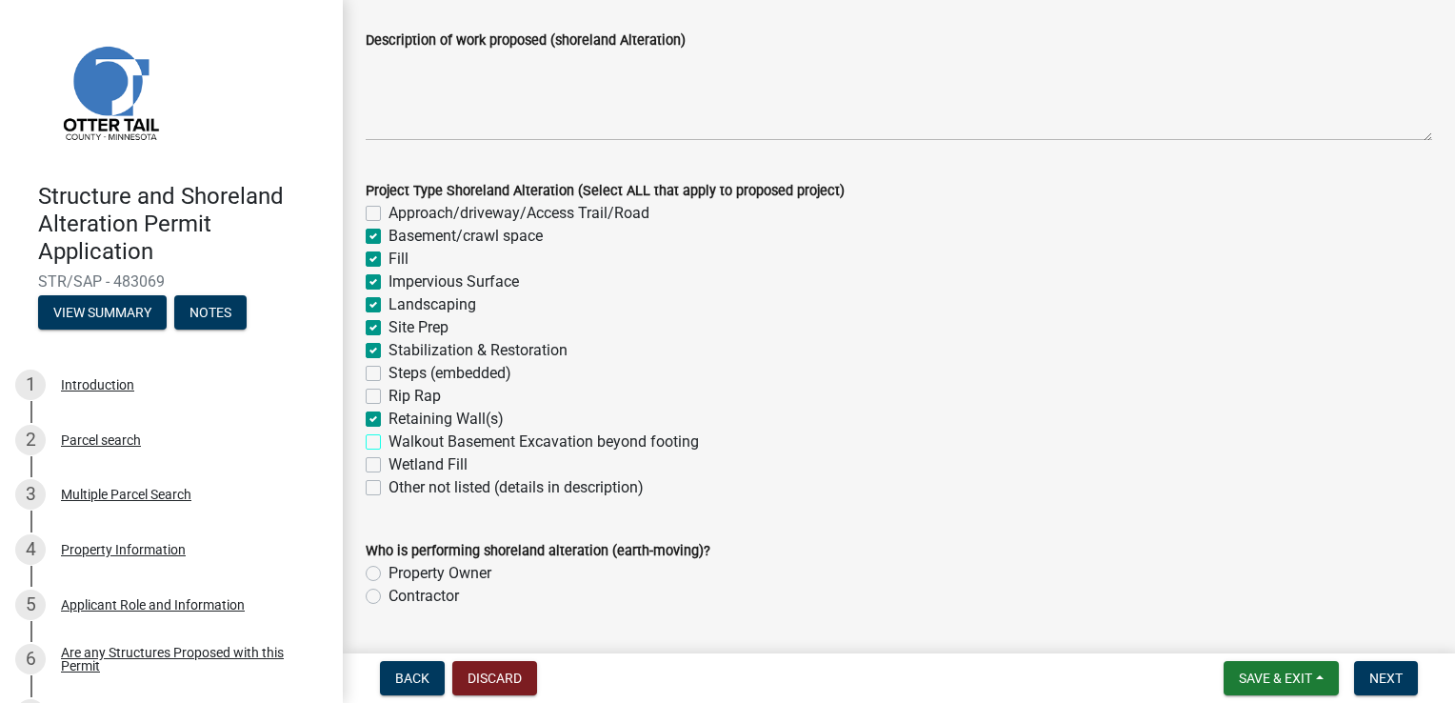
checkbox input "true"
checkbox input "false"
checkbox input "true"
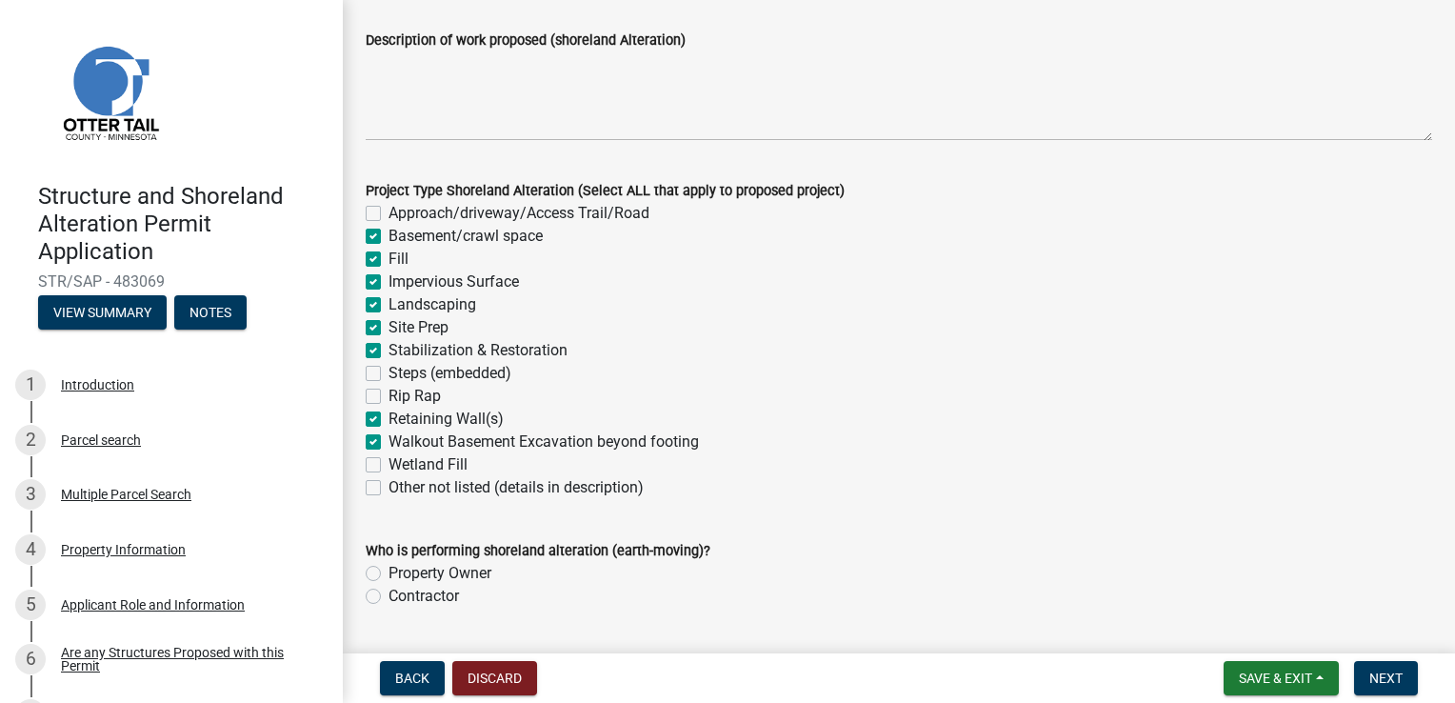
checkbox input "true"
checkbox input "false"
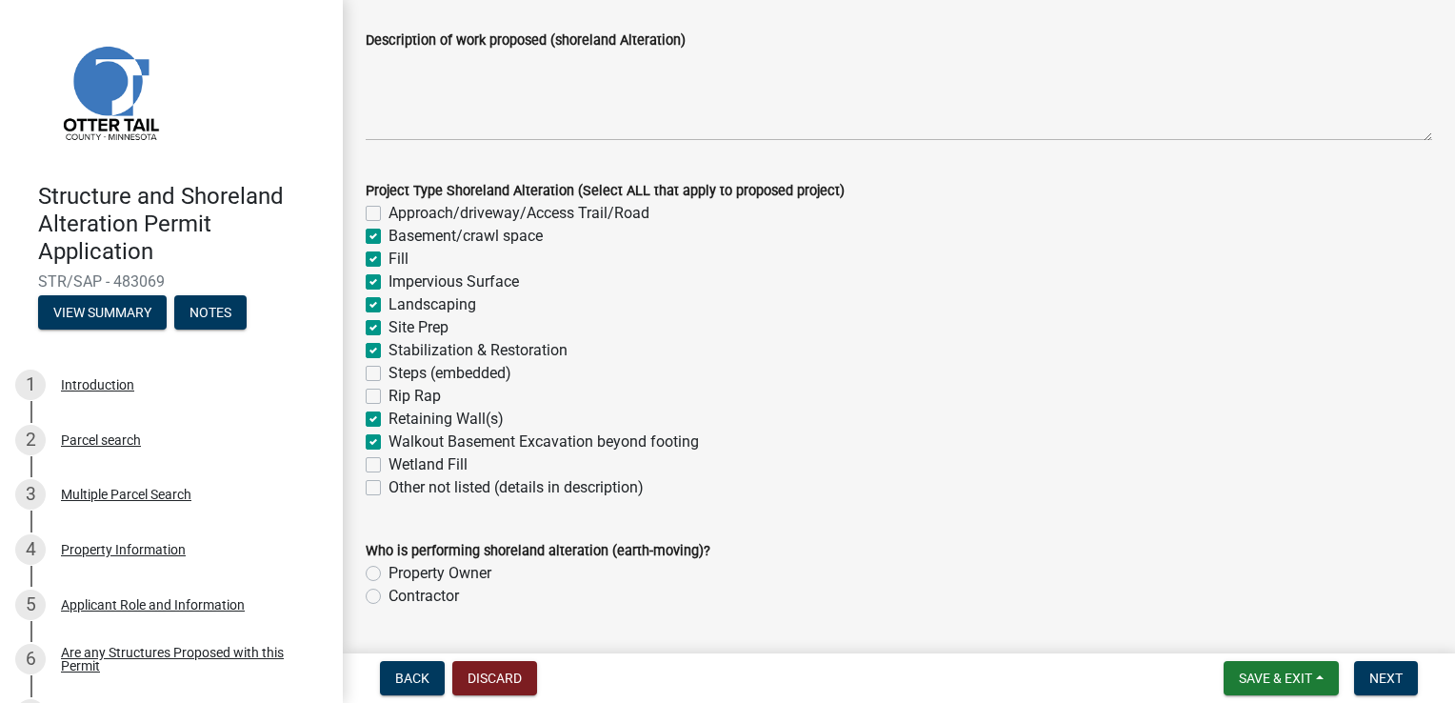
checkbox input "true"
checkbox input "false"
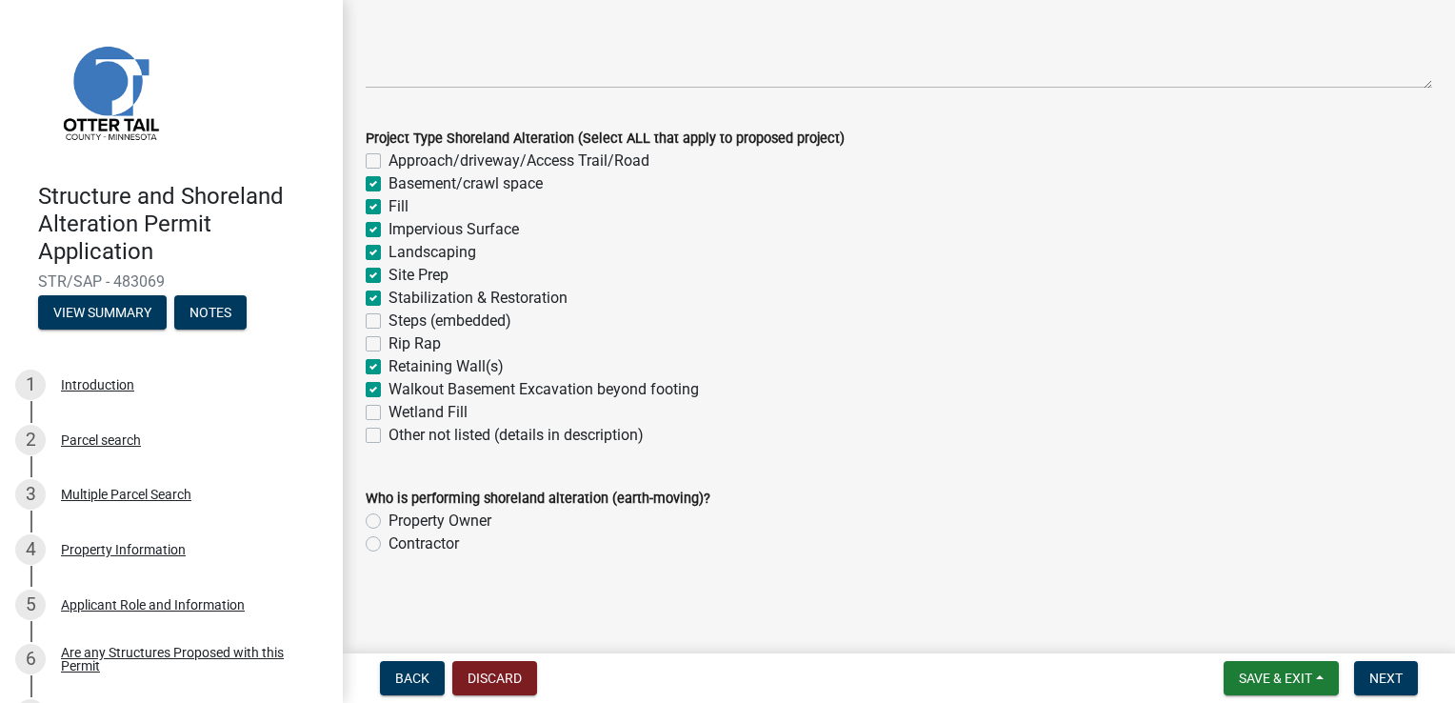
scroll to position [339, 0]
click at [404, 543] on label "Contractor" at bounding box center [424, 542] width 70 height 23
click at [401, 543] on input "Contractor" at bounding box center [395, 537] width 12 height 12
radio input "true"
click at [1374, 678] on span "Next" at bounding box center [1386, 677] width 33 height 15
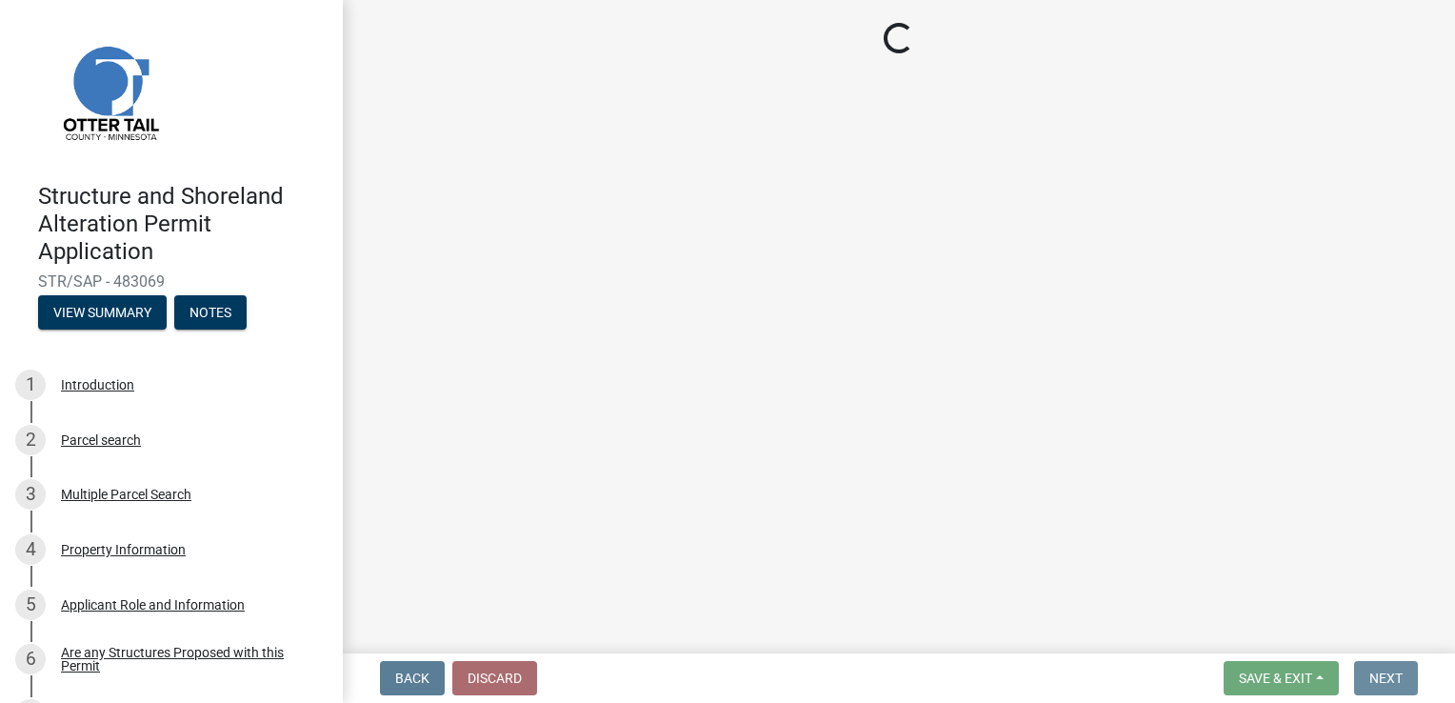
scroll to position [0, 0]
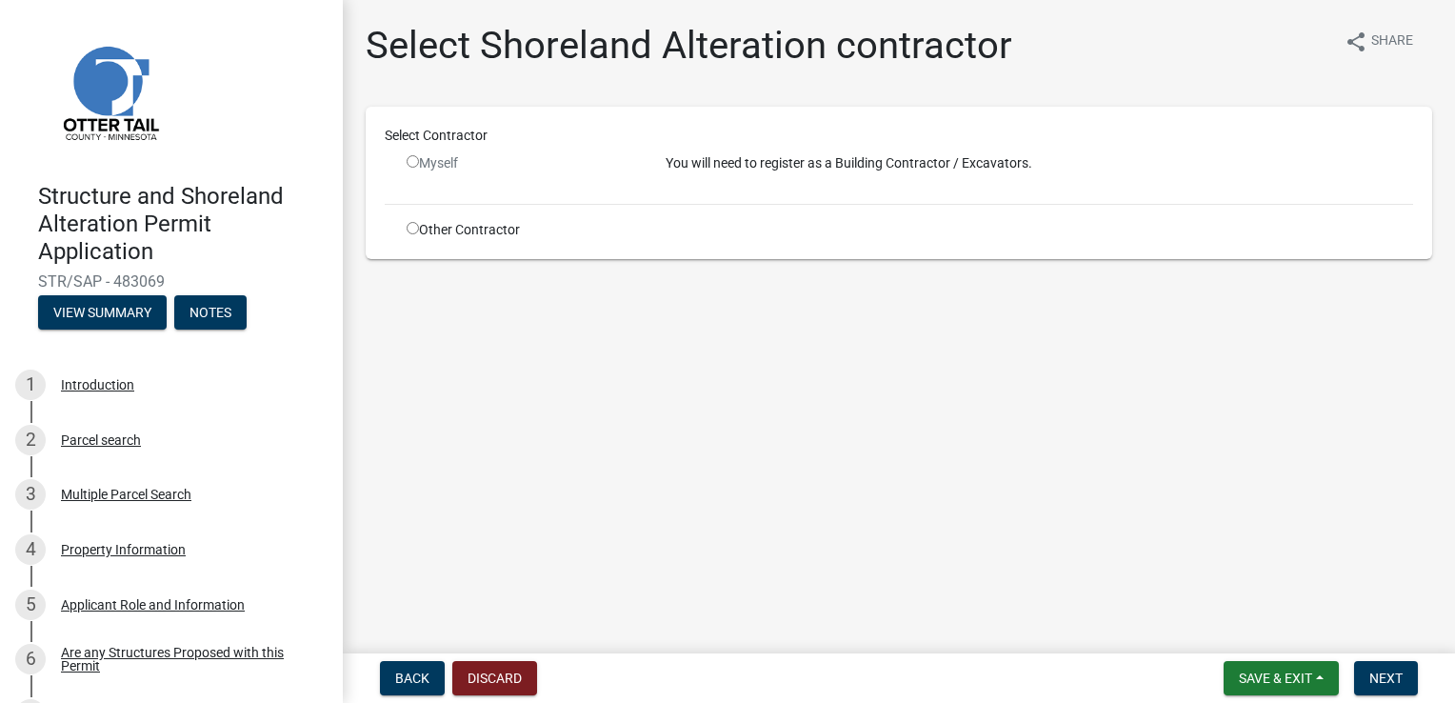
click at [413, 227] on input "radio" at bounding box center [413, 228] width 12 height 12
radio input "true"
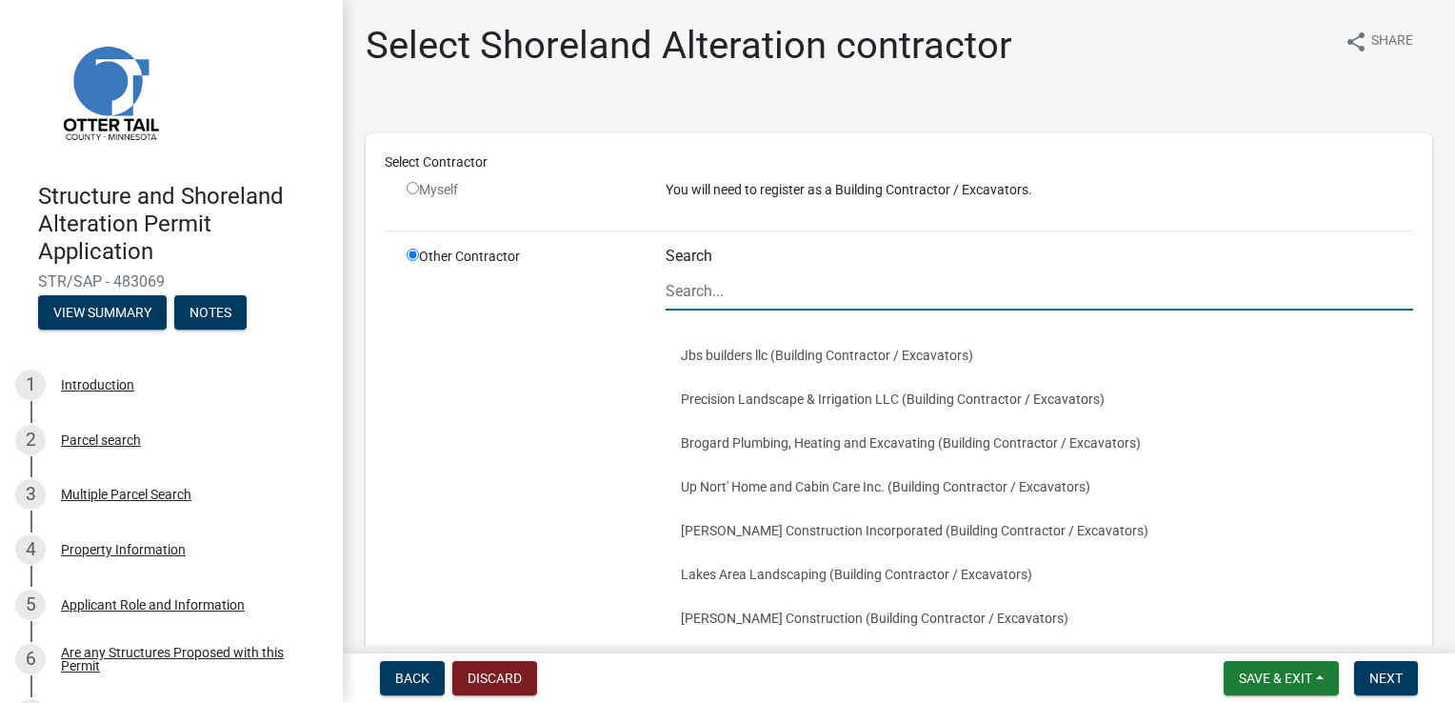
click at [728, 299] on input "Search" at bounding box center [1040, 290] width 748 height 39
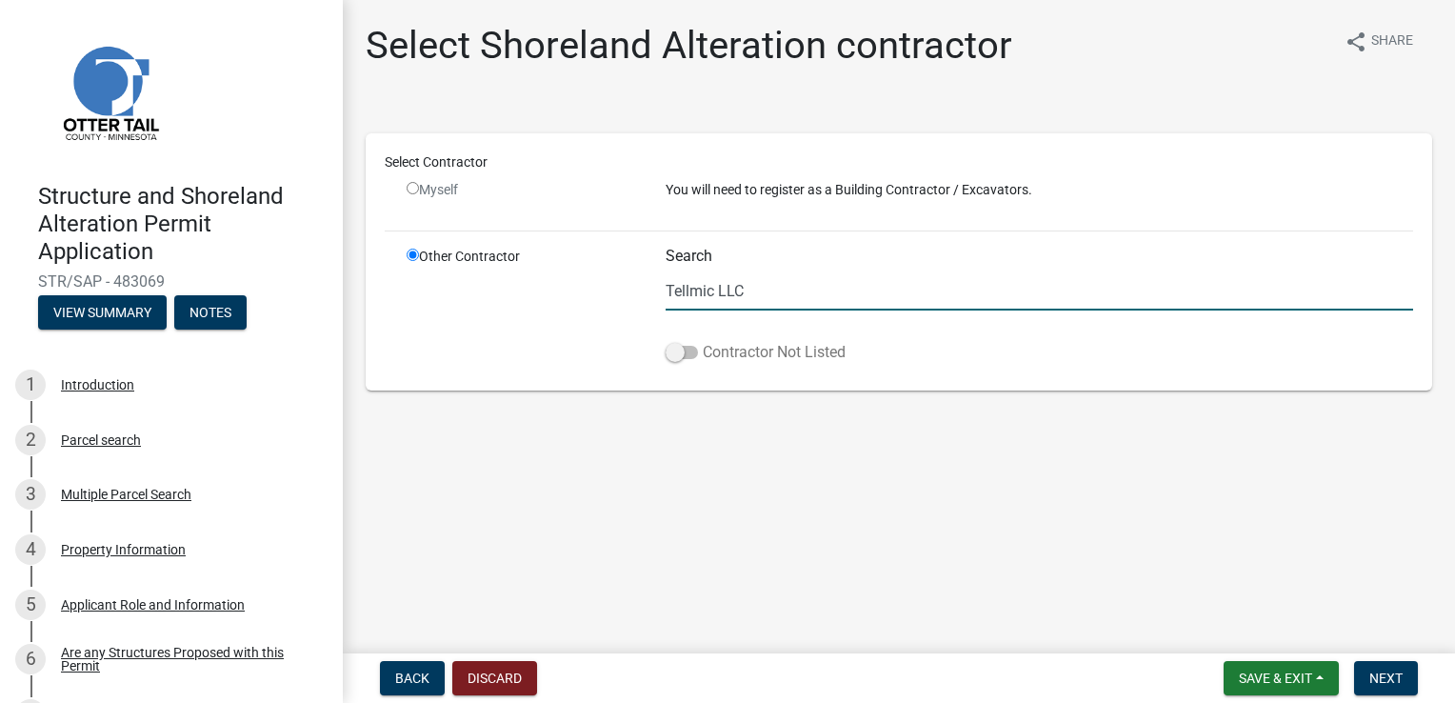
type input "Tellmic LLC"
click at [679, 350] on span at bounding box center [682, 352] width 32 height 13
click at [703, 341] on input "Contractor Not Listed" at bounding box center [703, 341] width 0 height 0
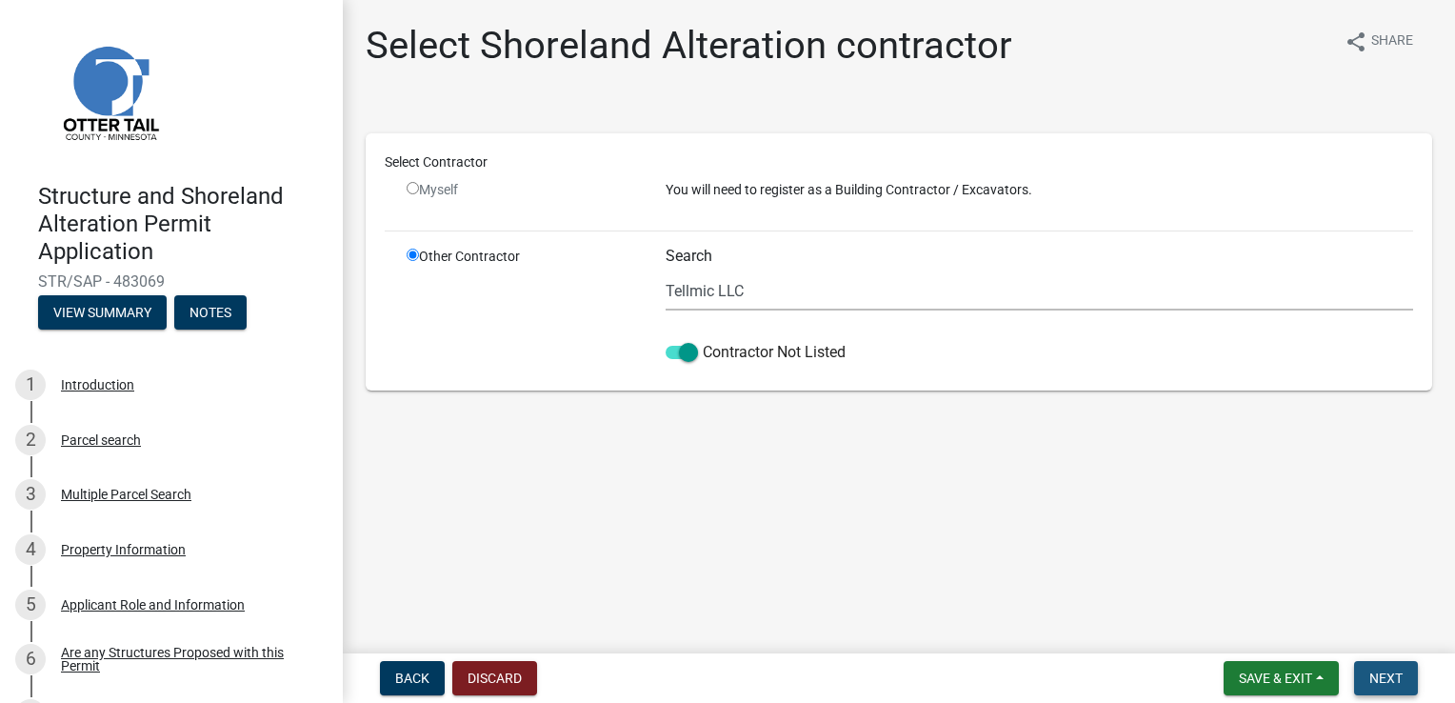
click at [1395, 675] on span "Next" at bounding box center [1386, 677] width 33 height 15
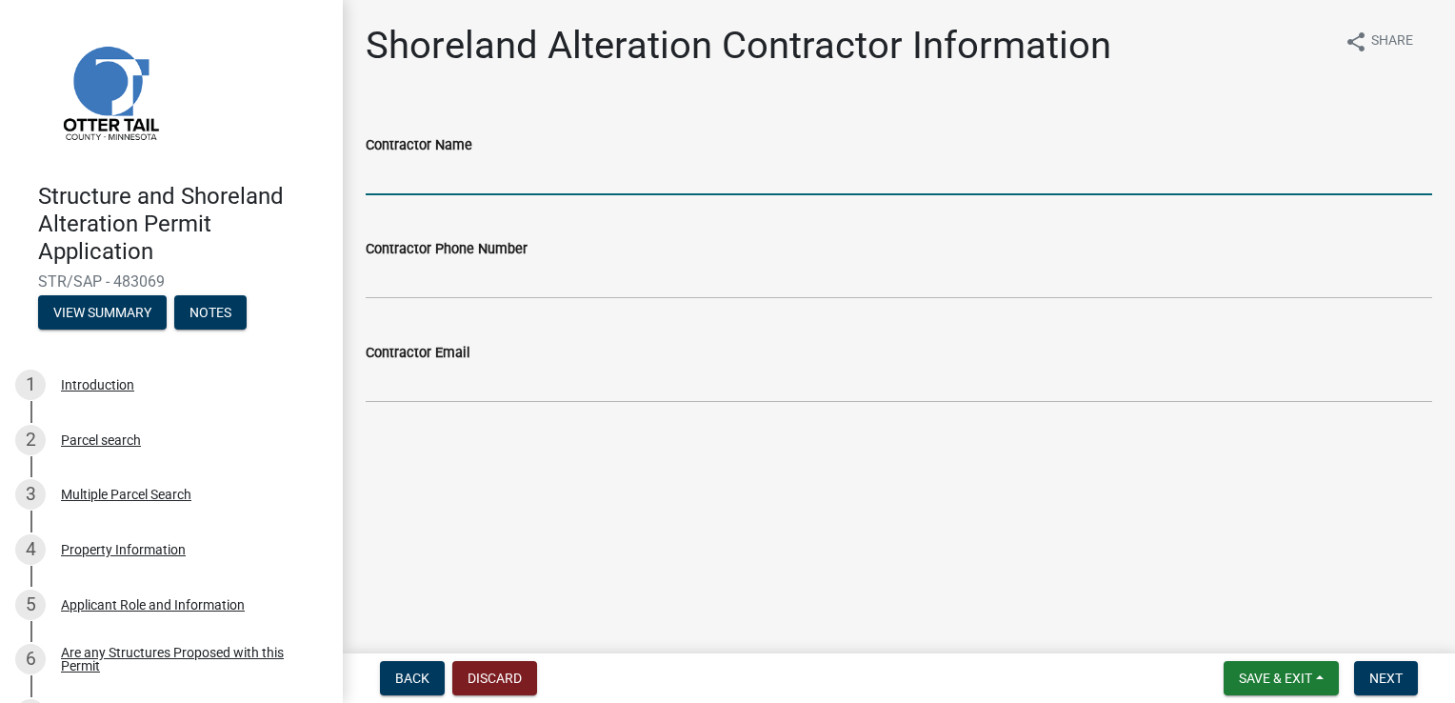
click at [404, 183] on input "Contractor Name" at bounding box center [899, 175] width 1067 height 39
type input "Tellmic LLC"
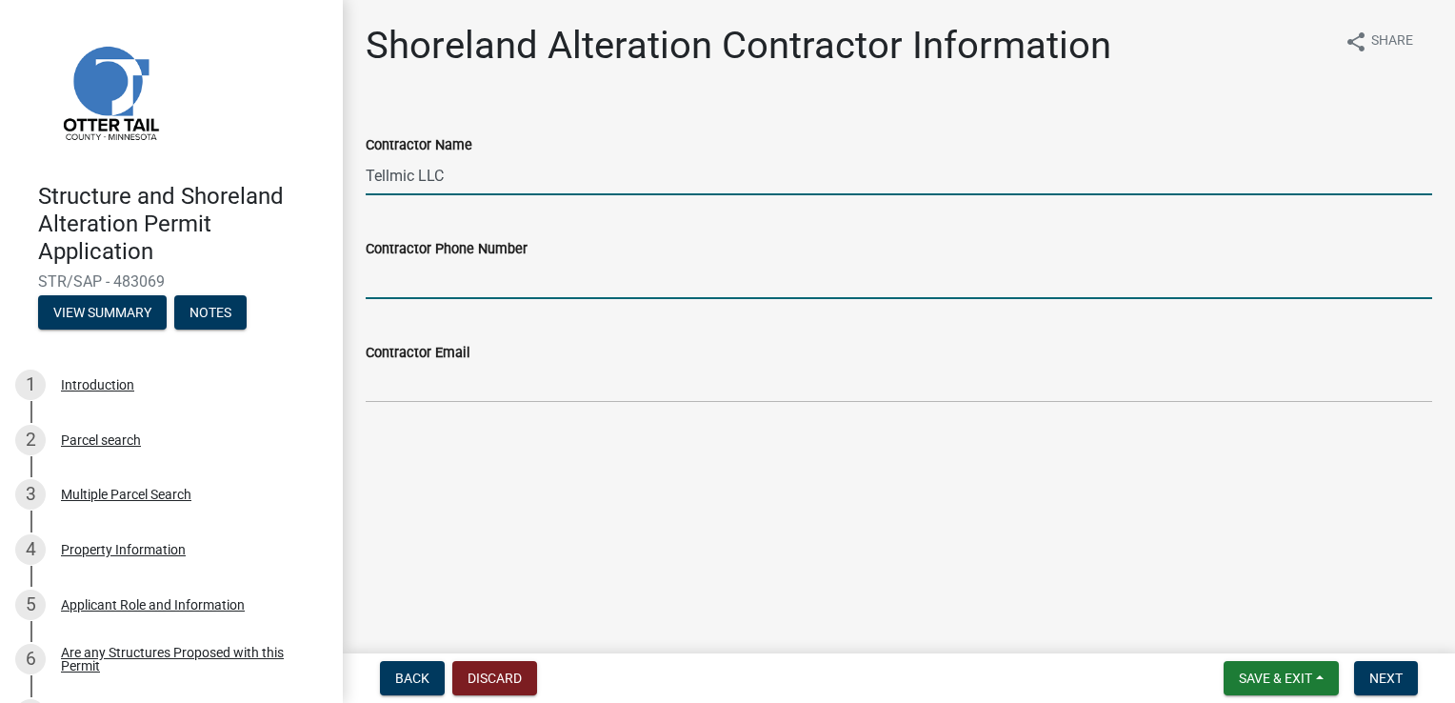
click at [468, 290] on input "Contractor Phone Number" at bounding box center [899, 279] width 1067 height 39
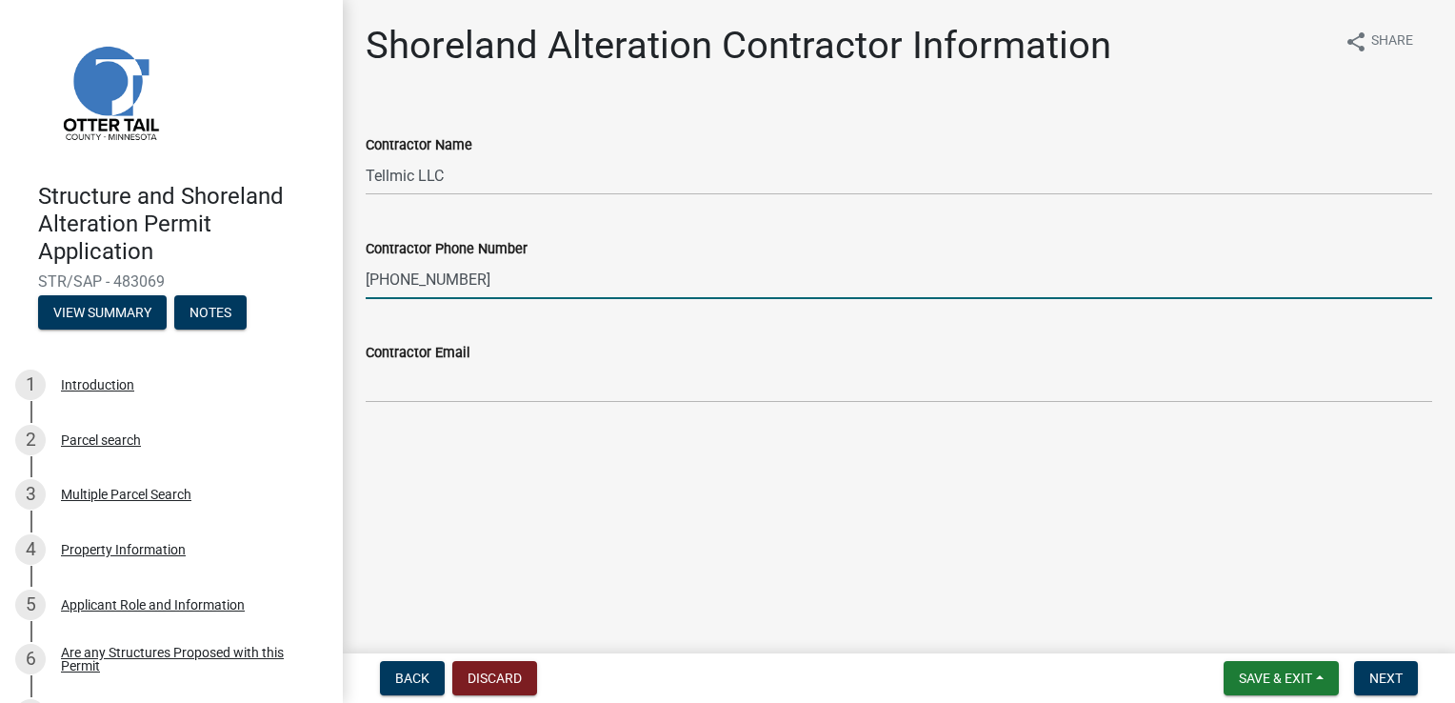
type input "218-255-4141"
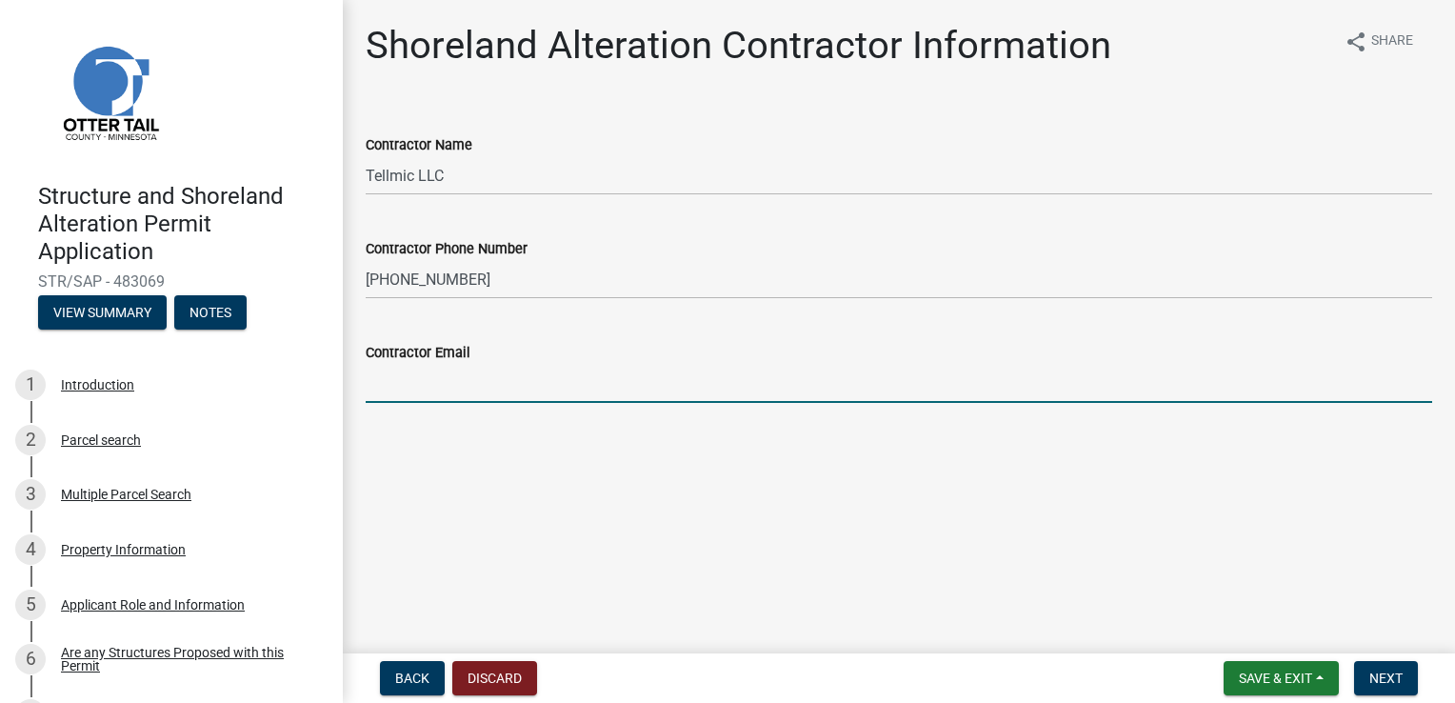
click at [450, 370] on input "Contractor Email" at bounding box center [899, 383] width 1067 height 39
type input "keranenbrian.tellmicllc@gmail.com"
click at [1384, 676] on span "Next" at bounding box center [1386, 677] width 33 height 15
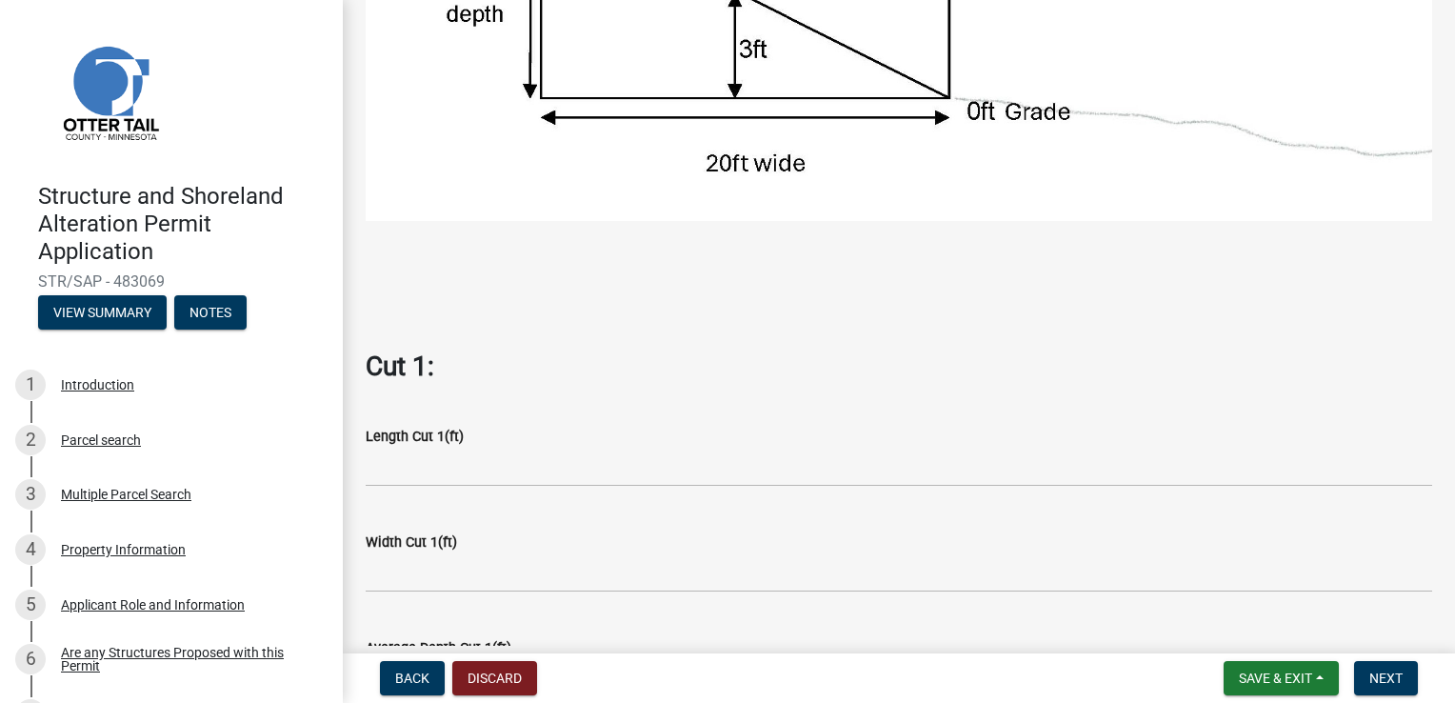
scroll to position [667, 0]
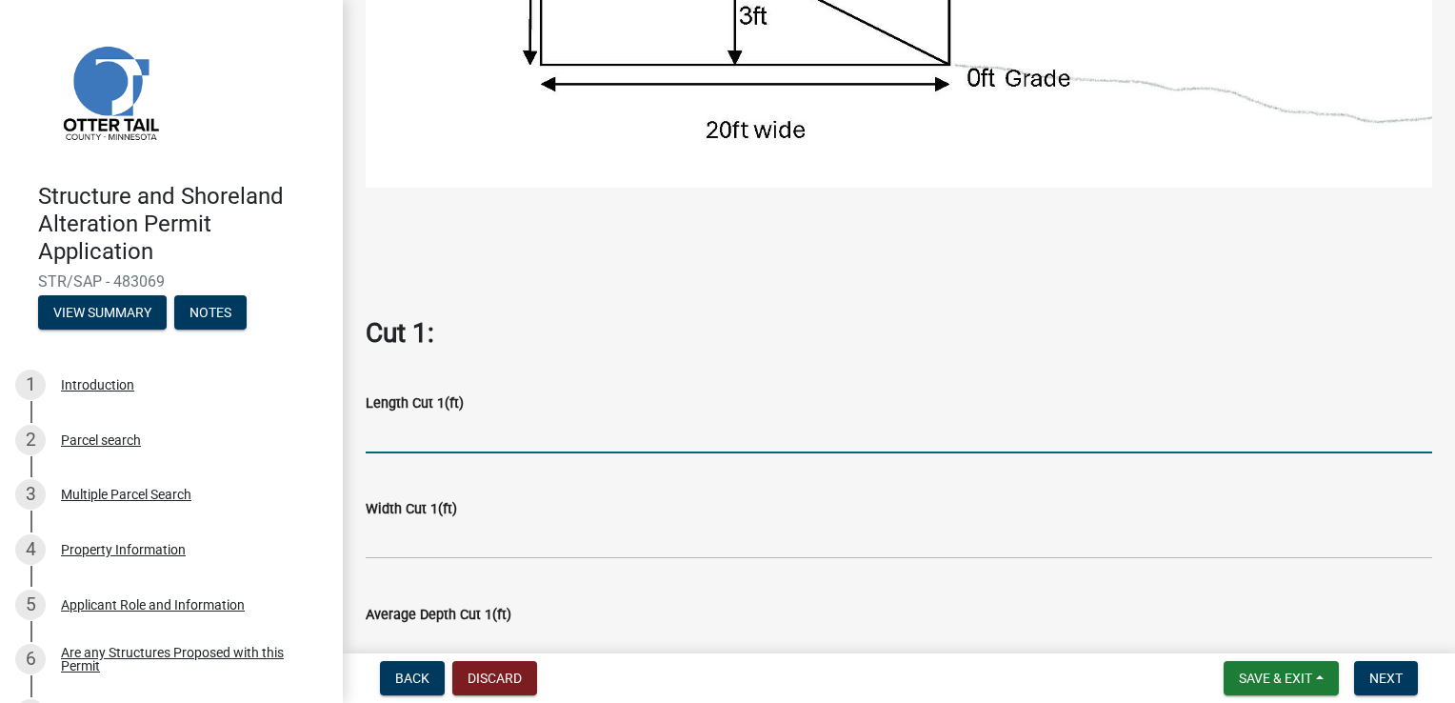
click at [518, 421] on input "text" at bounding box center [899, 433] width 1067 height 39
type input "40"
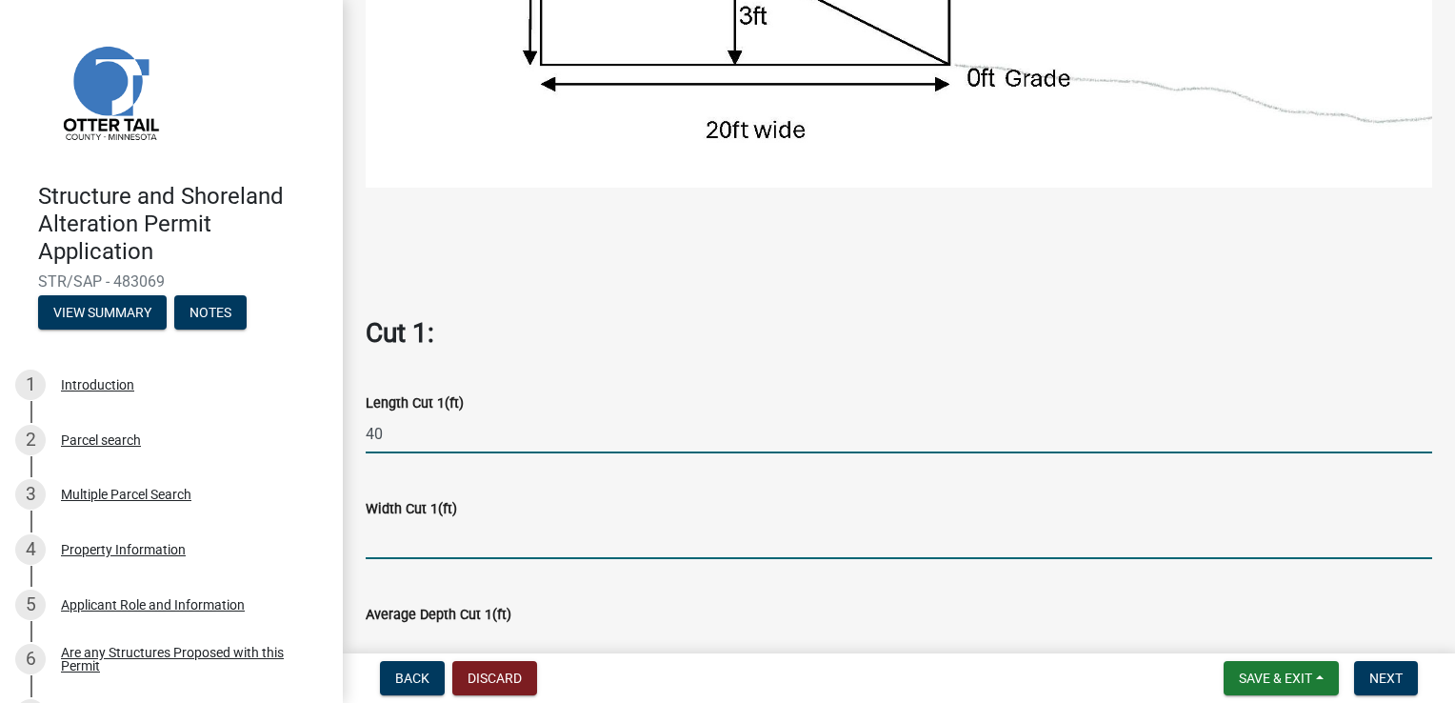
click at [491, 533] on input "text" at bounding box center [899, 539] width 1067 height 39
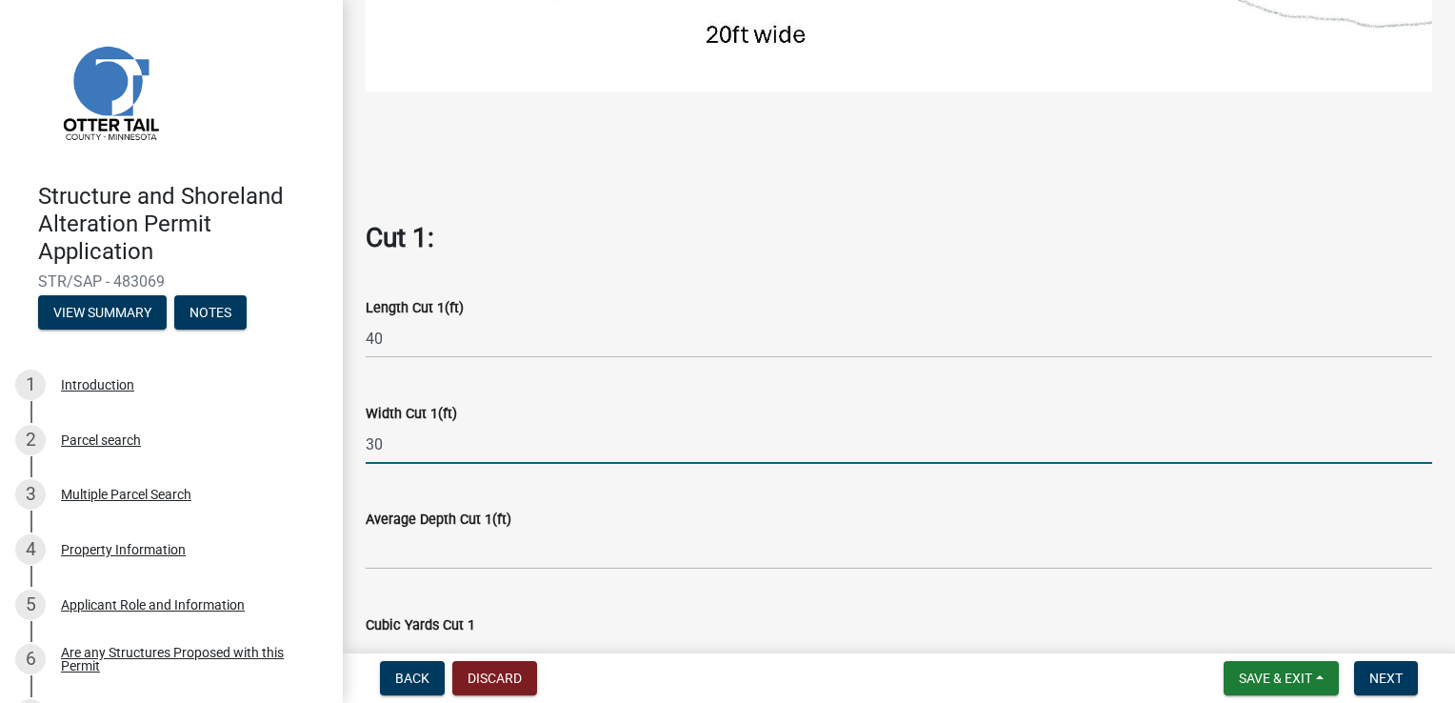
scroll to position [857, 0]
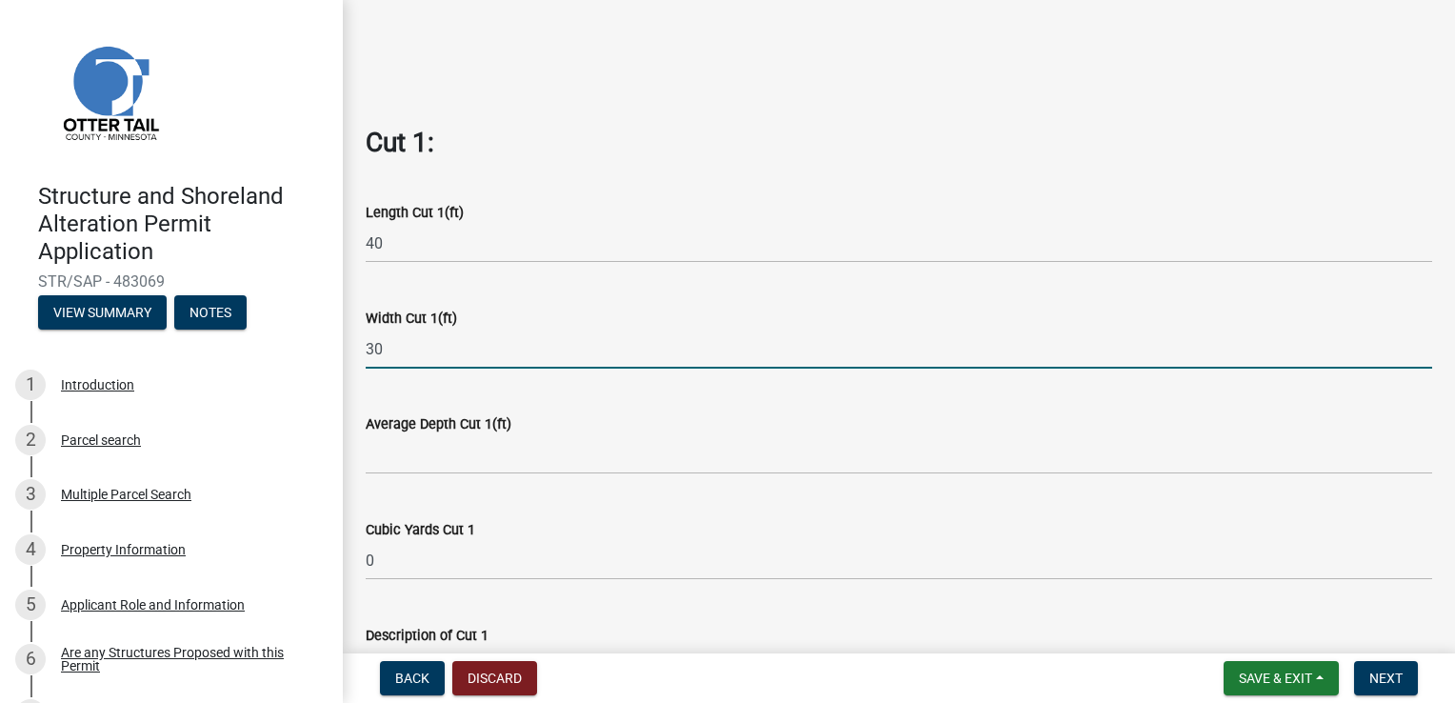
type input "30"
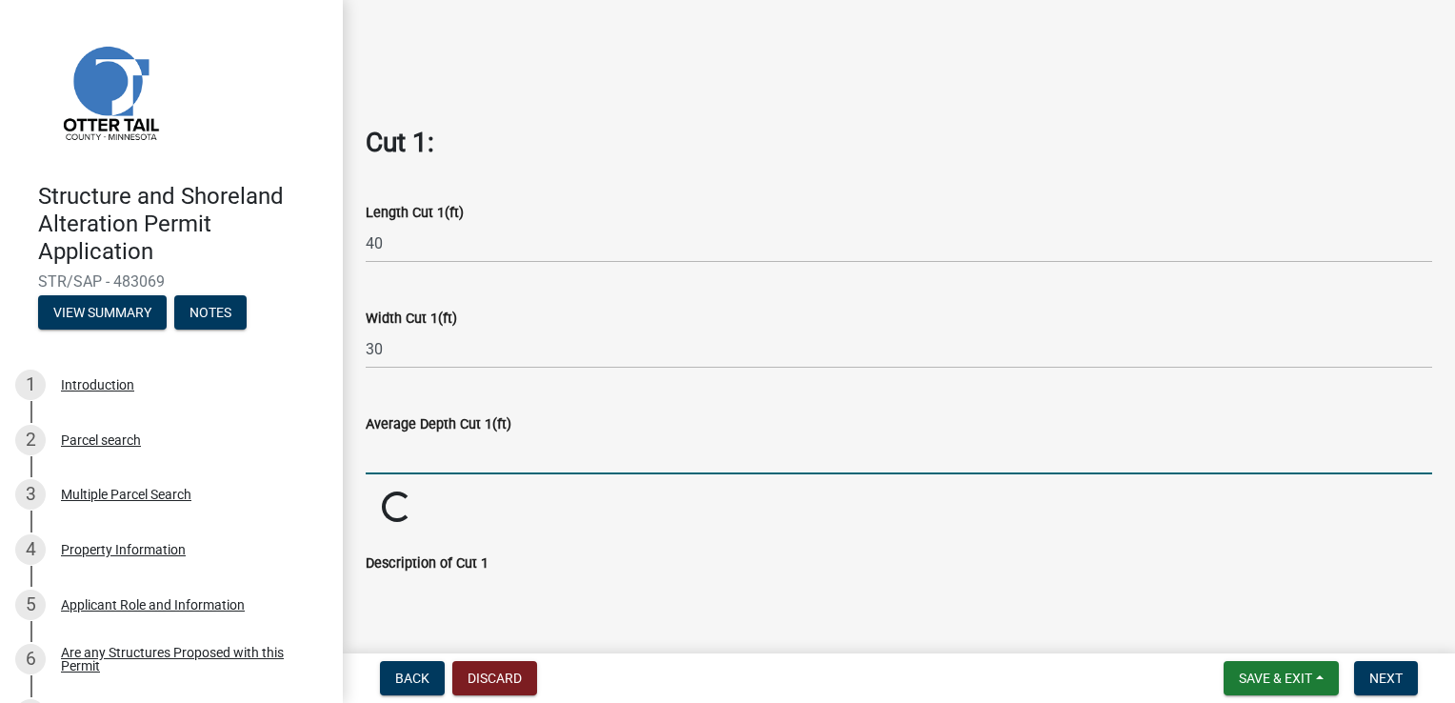
click at [431, 446] on input "text" at bounding box center [899, 454] width 1067 height 39
type input "3"
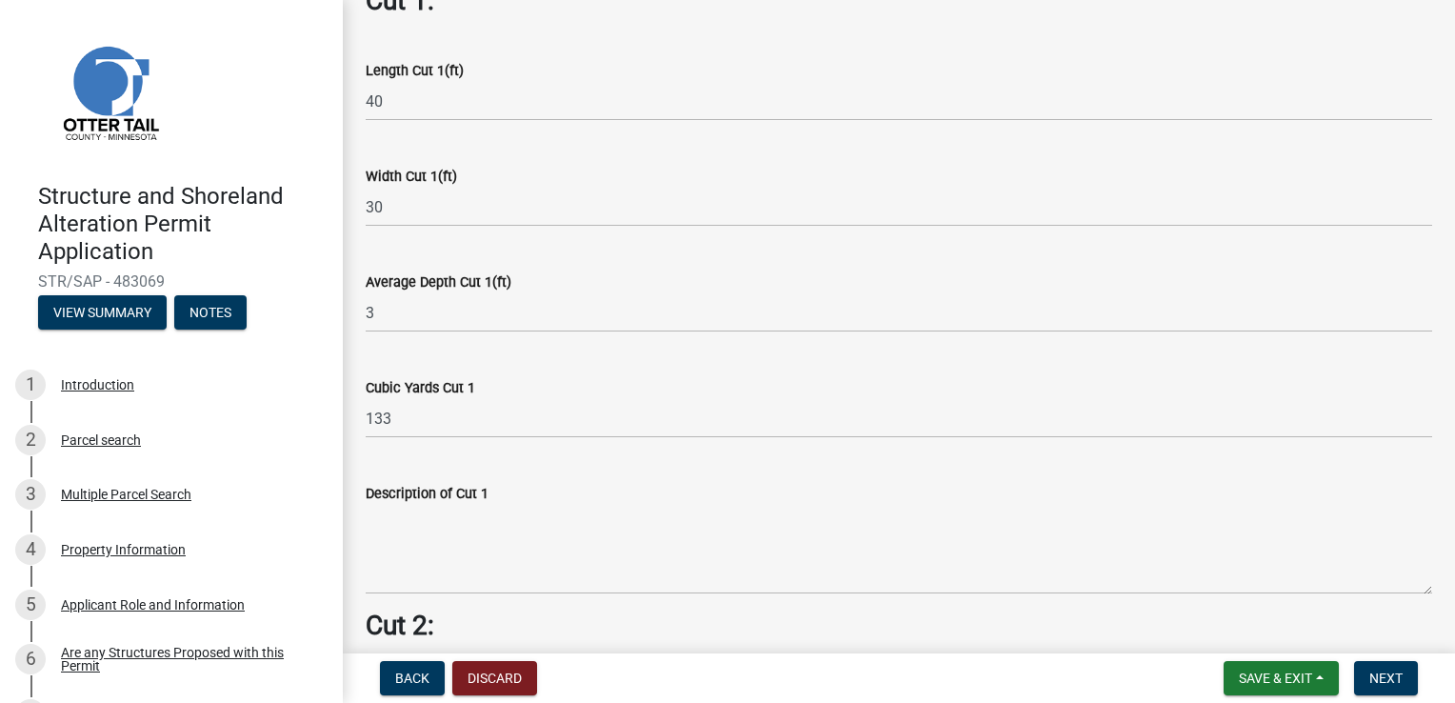
scroll to position [1048, 0]
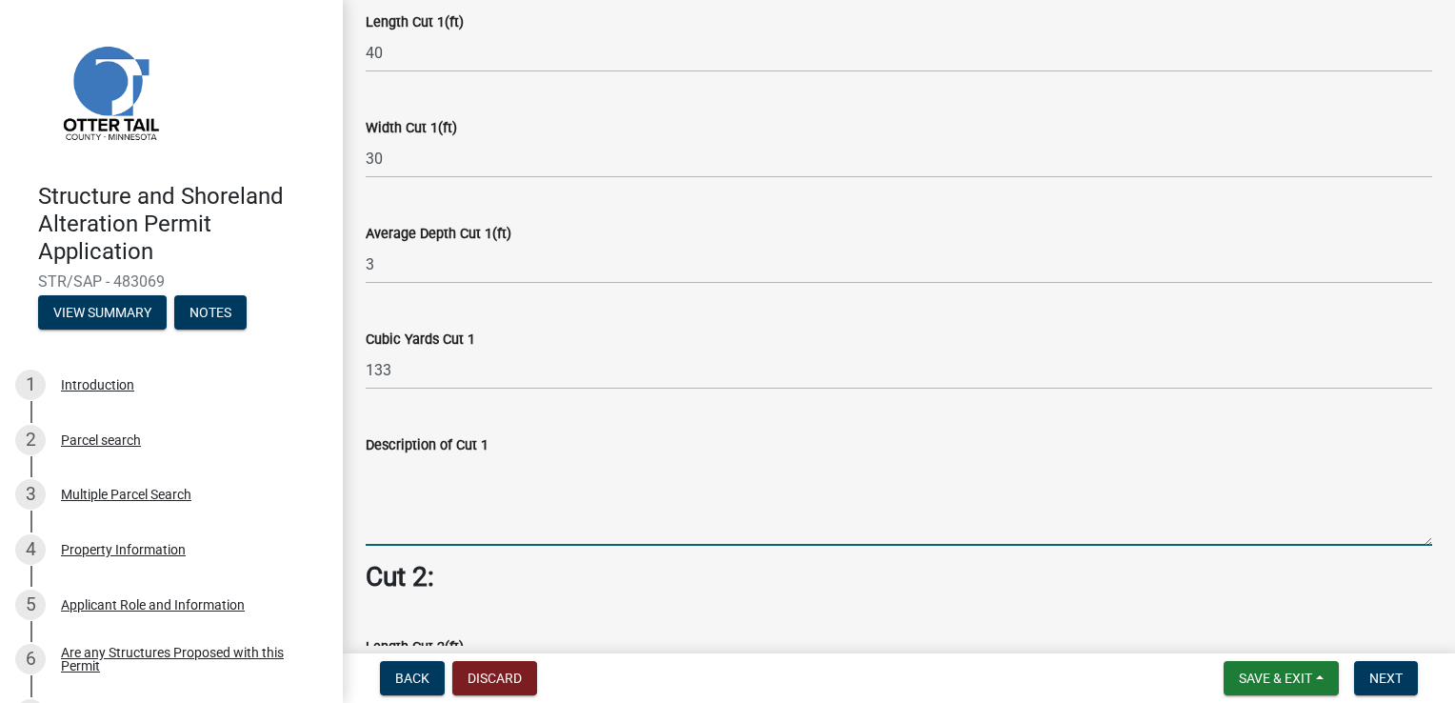
click at [510, 519] on textarea "Description of Cut 1" at bounding box center [899, 501] width 1067 height 90
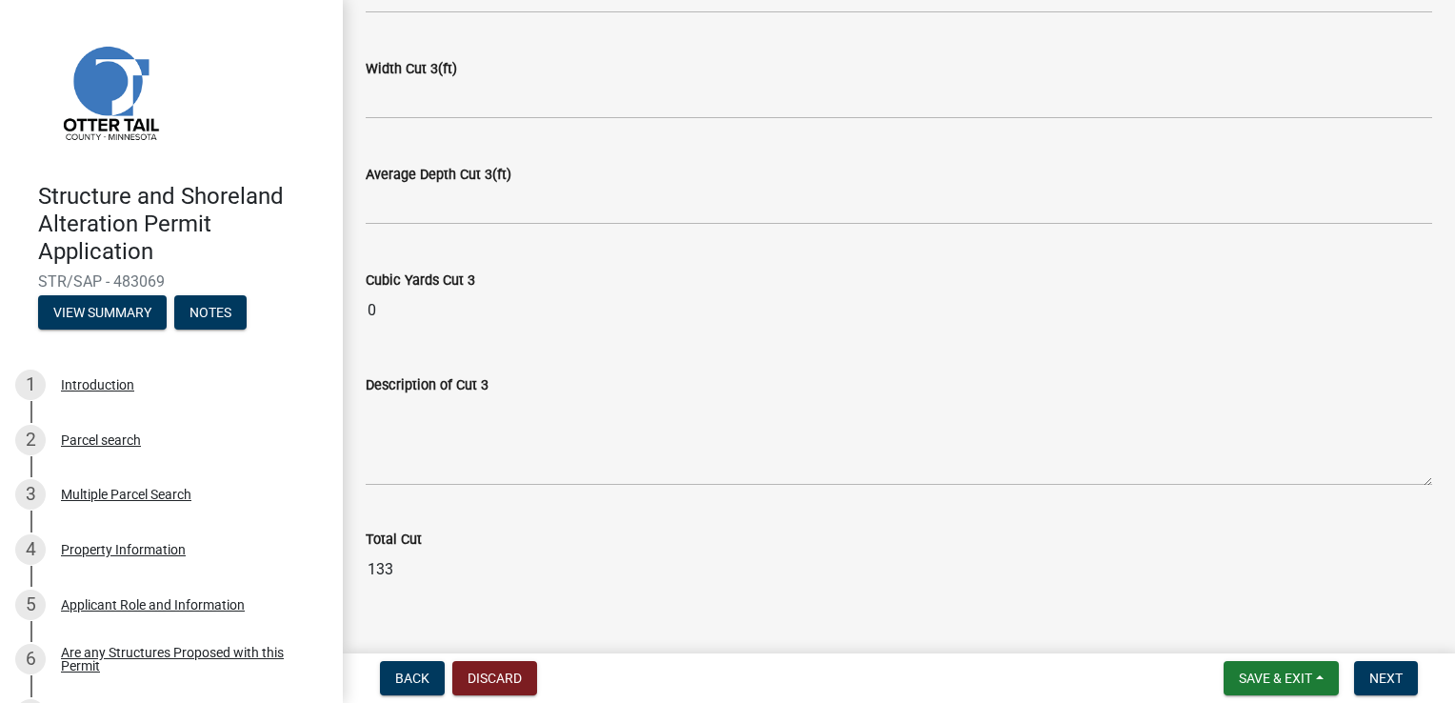
scroll to position [2377, 0]
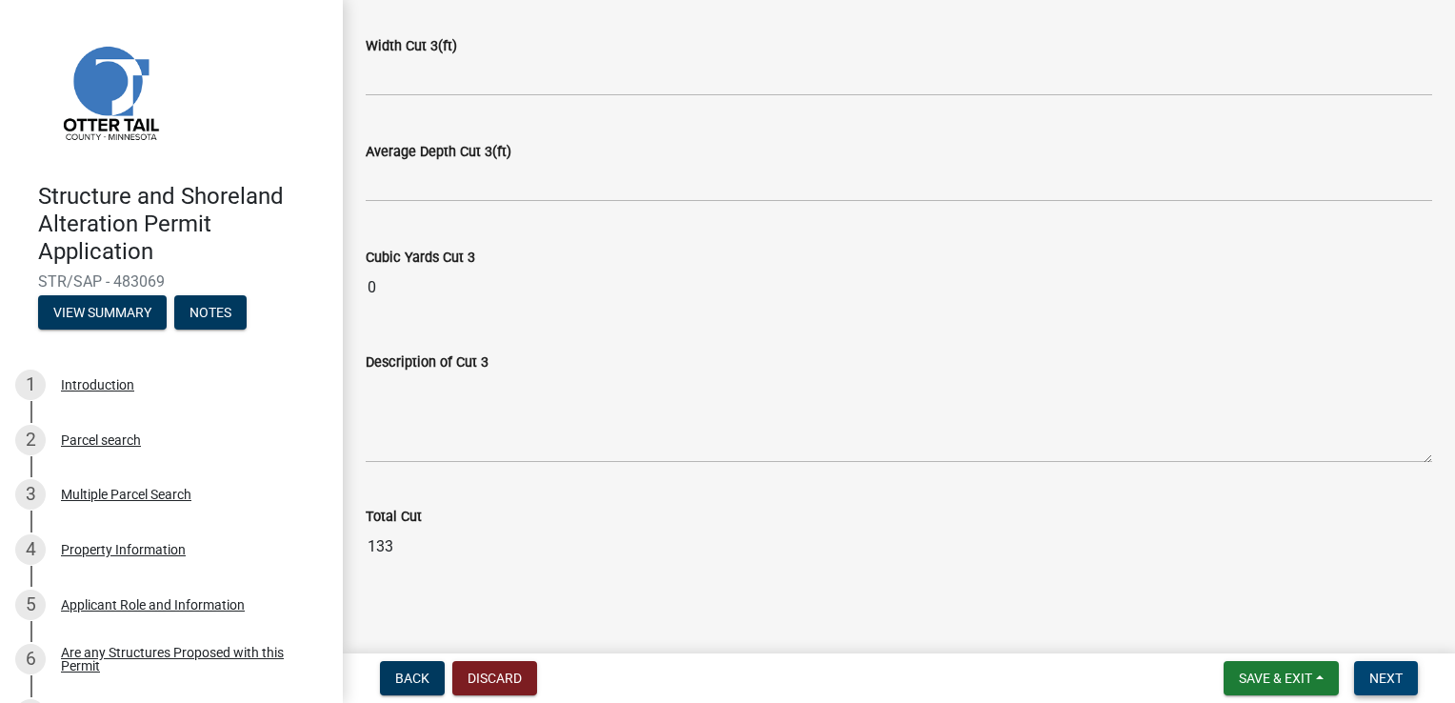
type textarea "Excavation for basement"
click at [1394, 675] on span "Next" at bounding box center [1386, 677] width 33 height 15
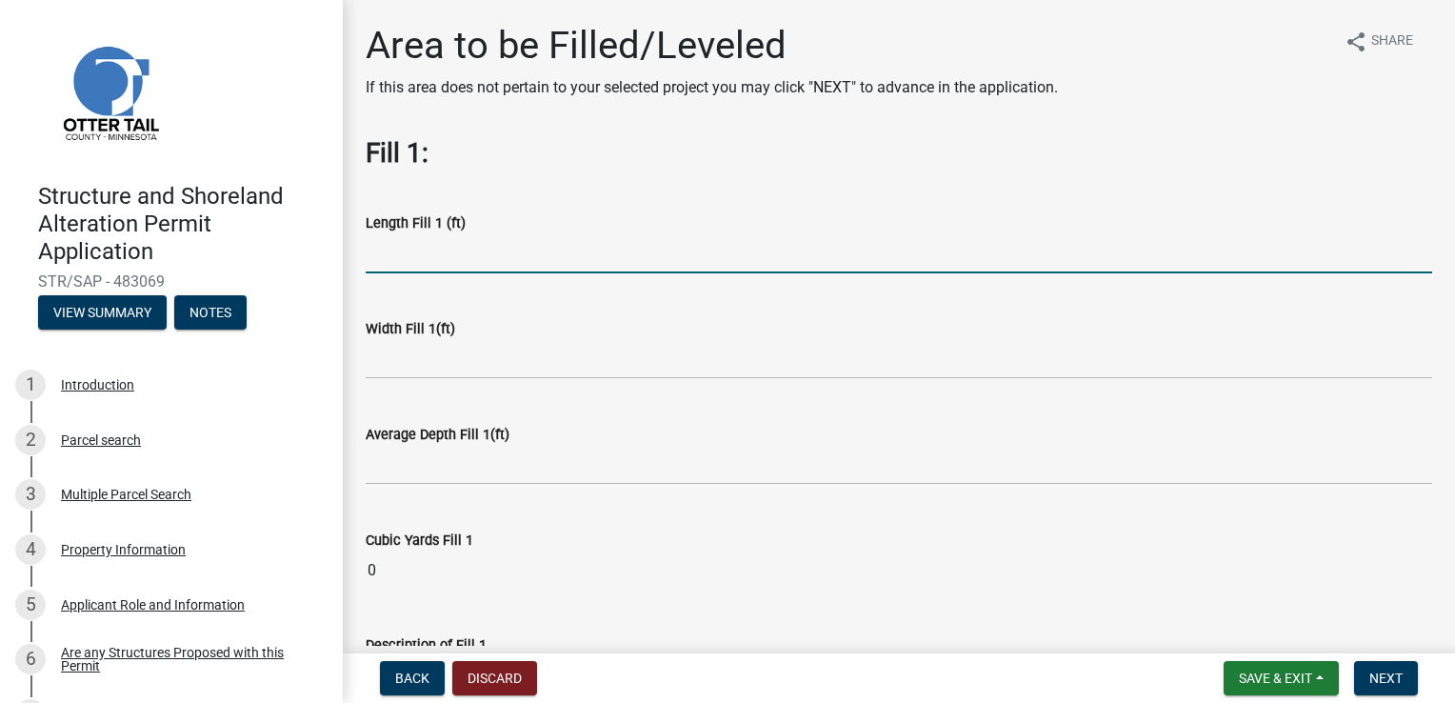
click at [469, 261] on input "text" at bounding box center [899, 253] width 1067 height 39
type input "40"
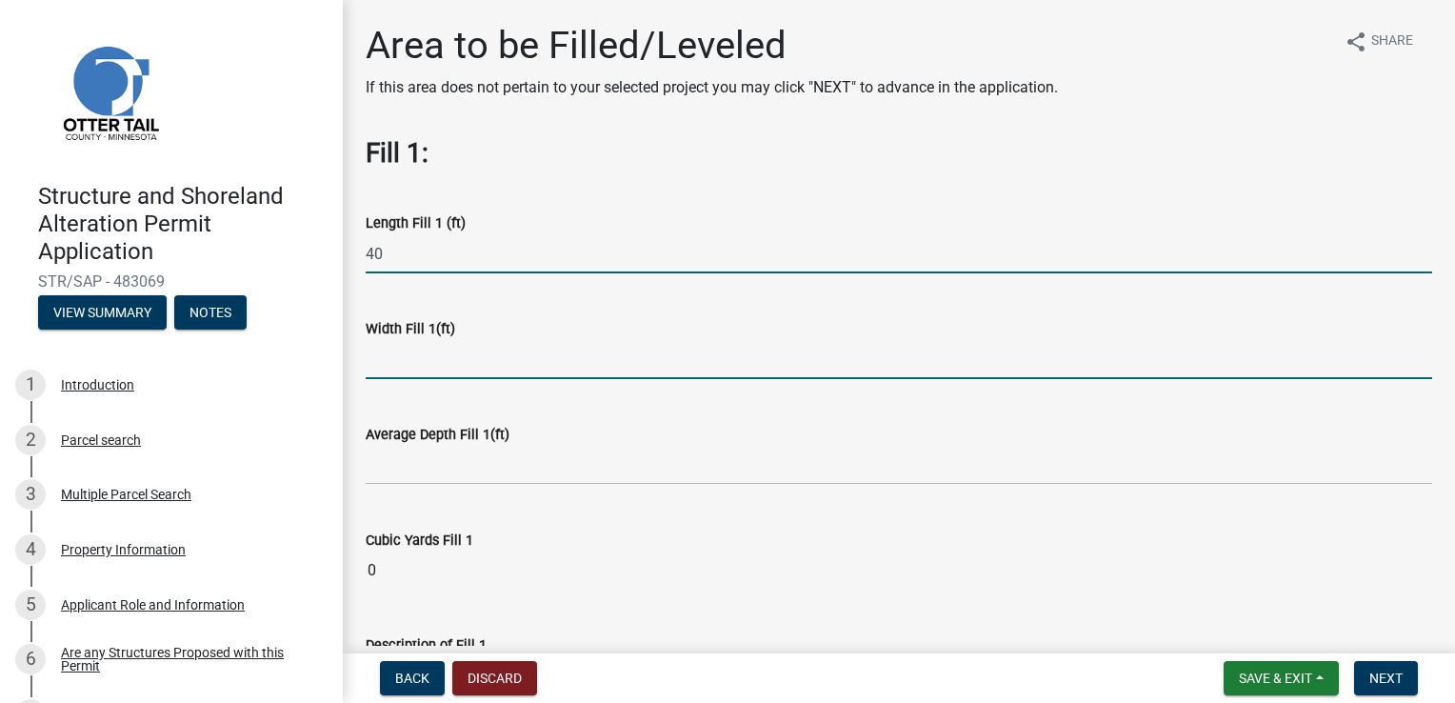
click at [450, 363] on input "text" at bounding box center [899, 359] width 1067 height 39
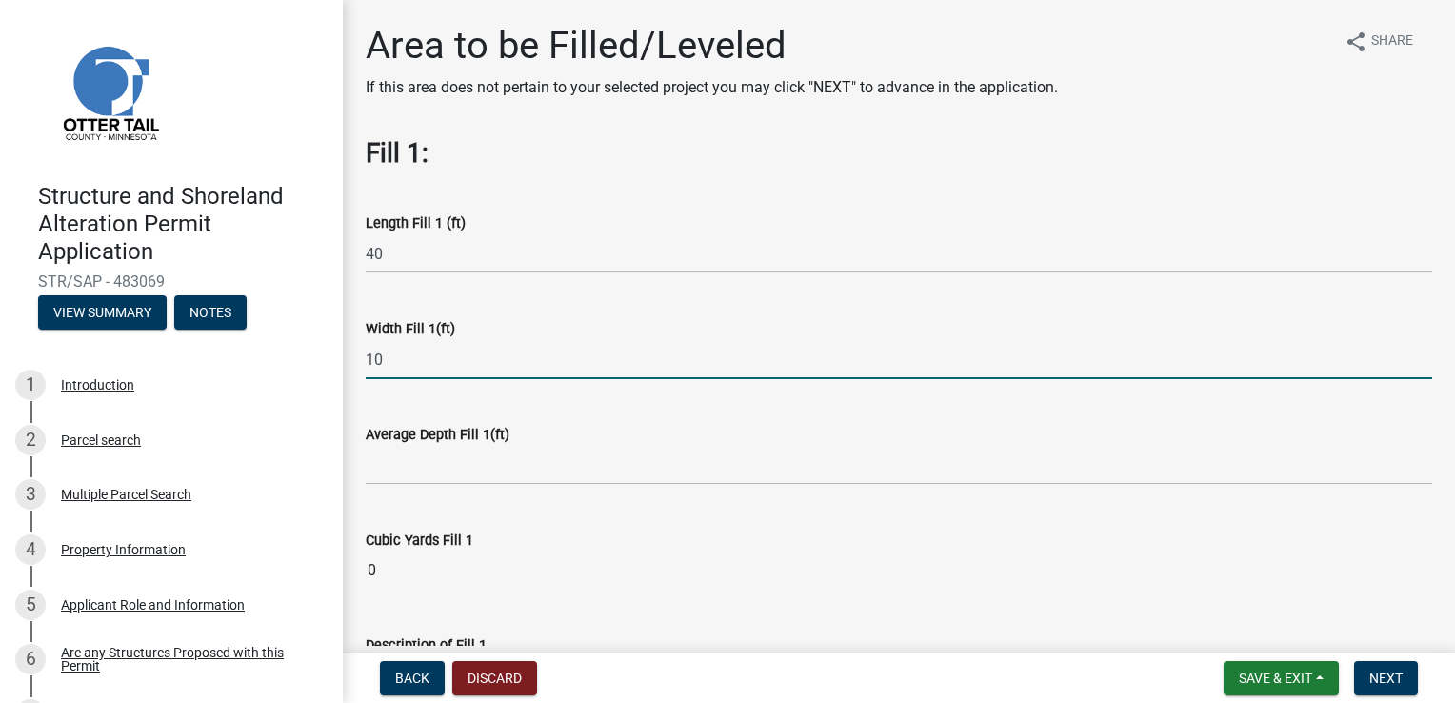
type input "10"
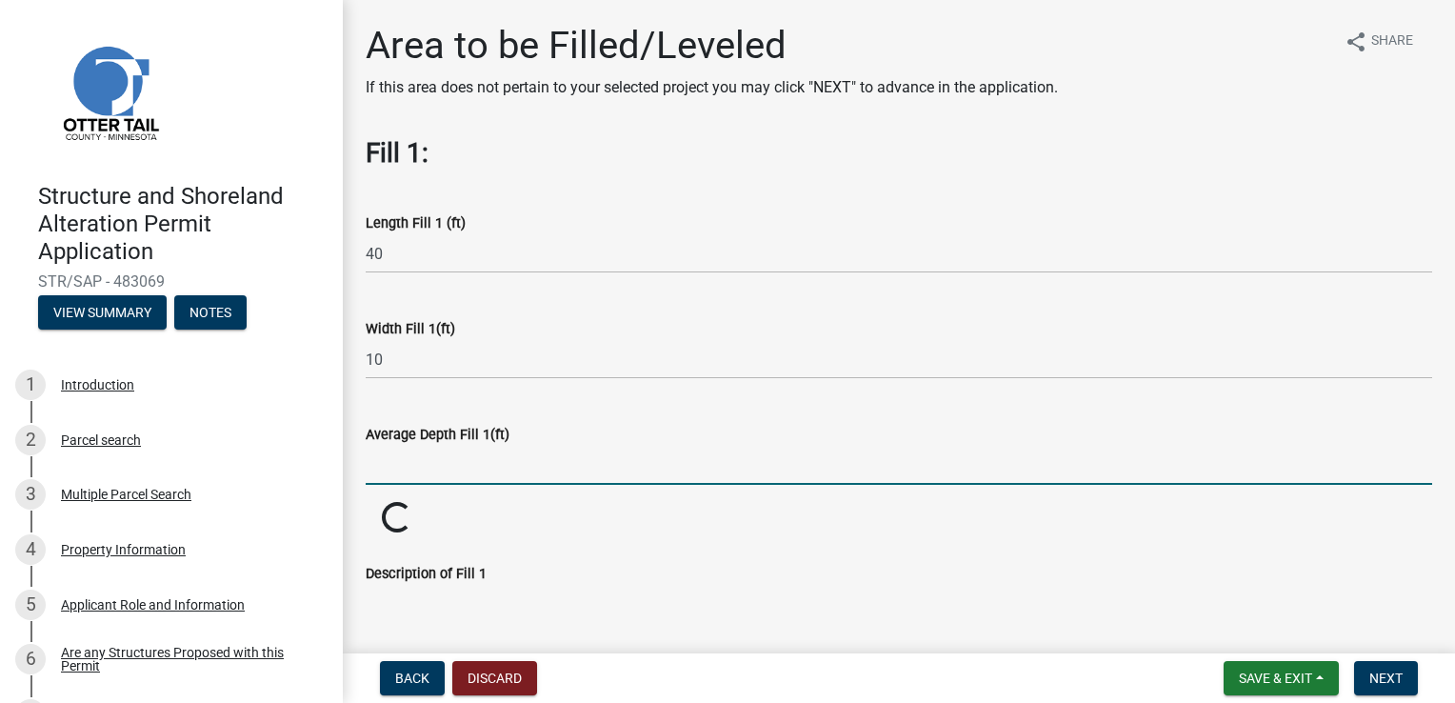
click at [430, 452] on input "text" at bounding box center [899, 465] width 1067 height 39
type input "1"
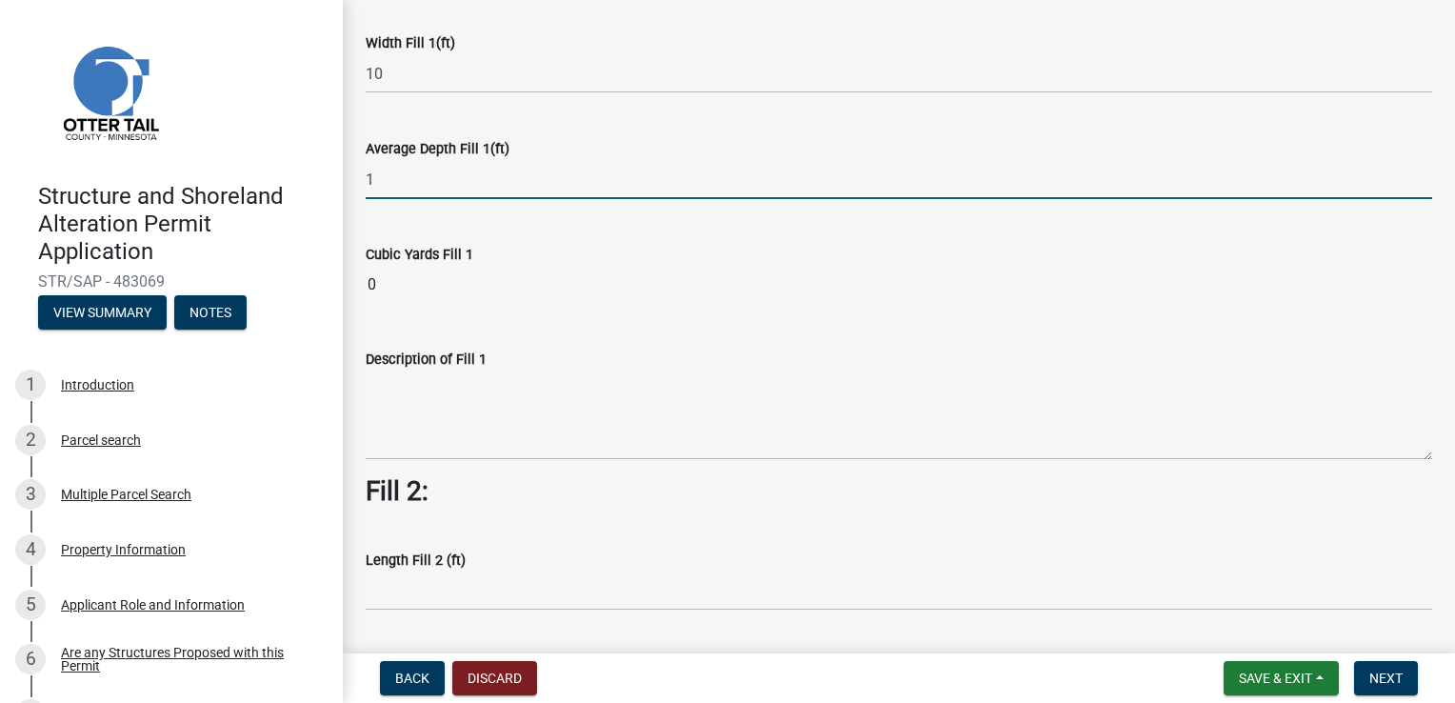
scroll to position [190, 0]
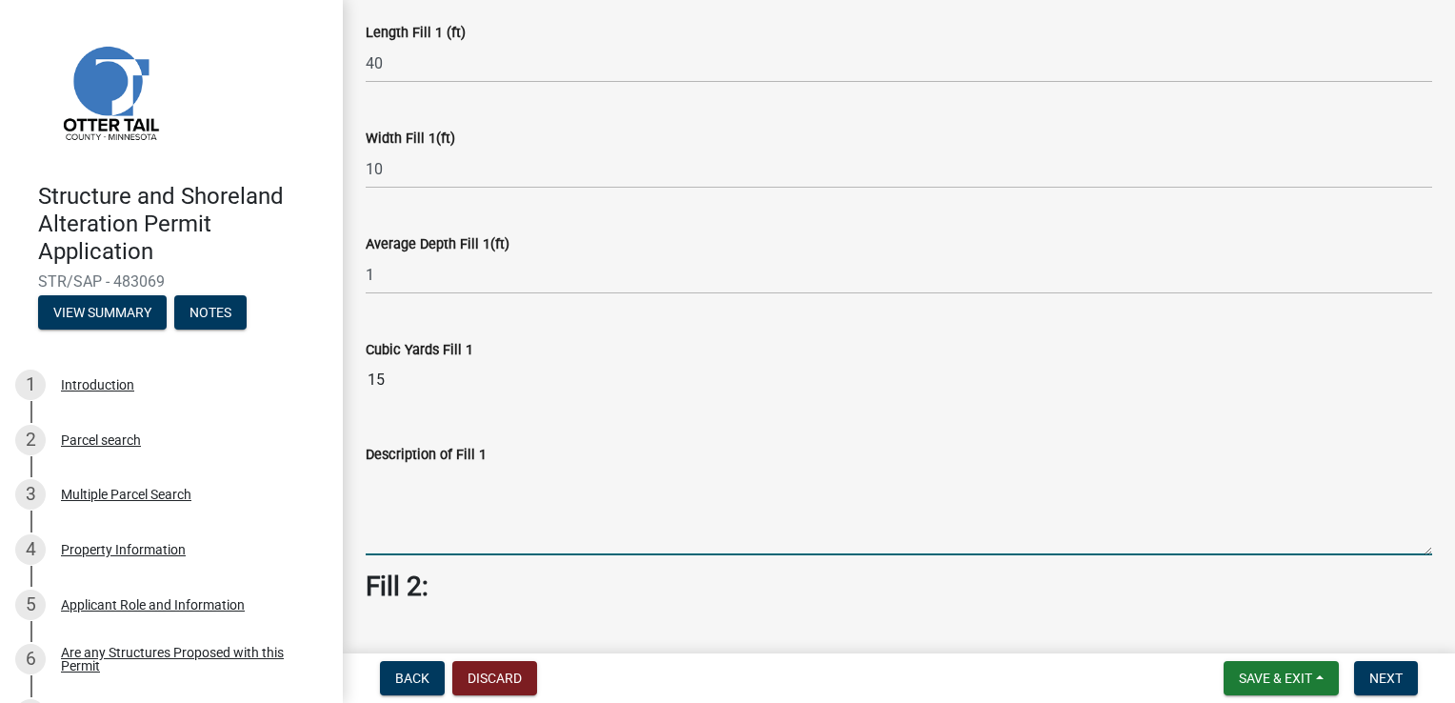
click at [491, 490] on textarea "Description of Fill 1" at bounding box center [899, 511] width 1067 height 90
click at [433, 483] on textarea "Grade slop away from dwelling" at bounding box center [899, 511] width 1067 height 90
click at [441, 485] on textarea "Grade slop away from dwelling" at bounding box center [899, 511] width 1067 height 90
click at [438, 480] on textarea "Grade slop away from dwelling" at bounding box center [899, 511] width 1067 height 90
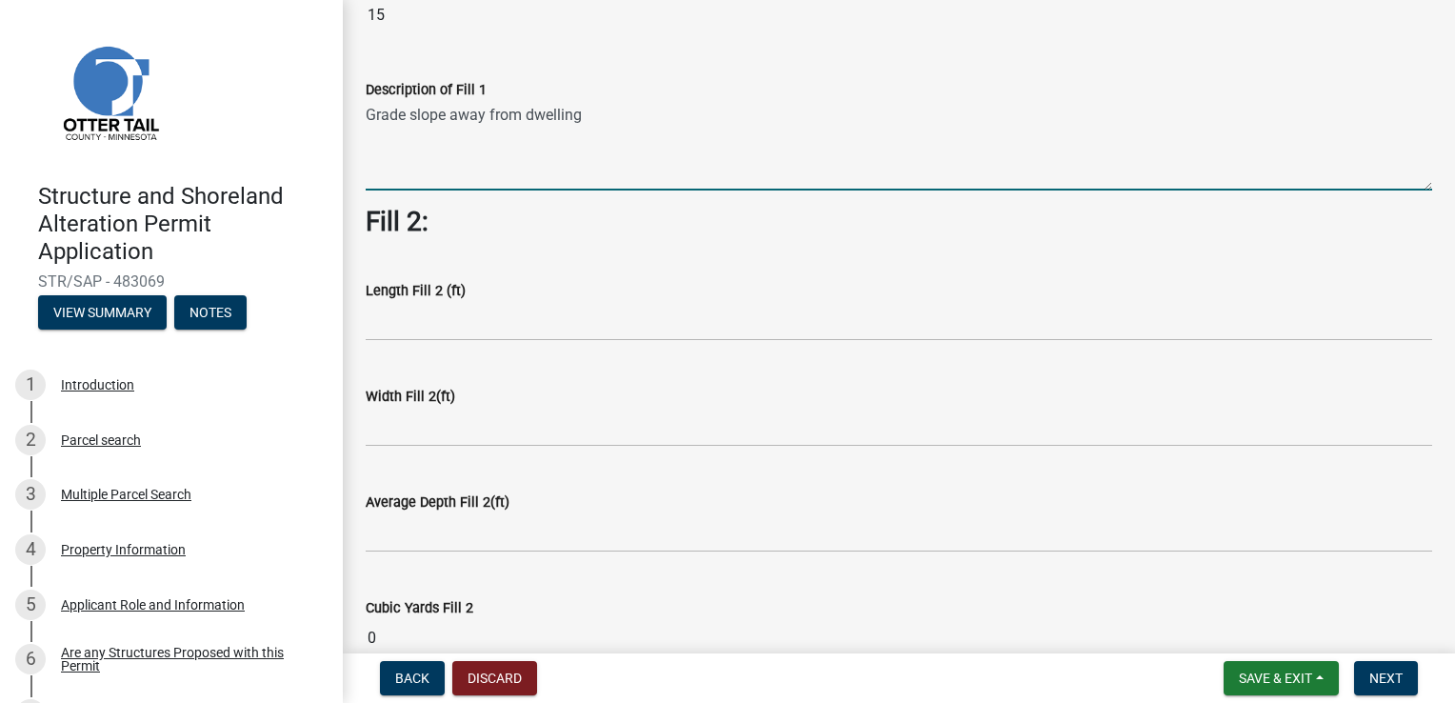
scroll to position [571, 0]
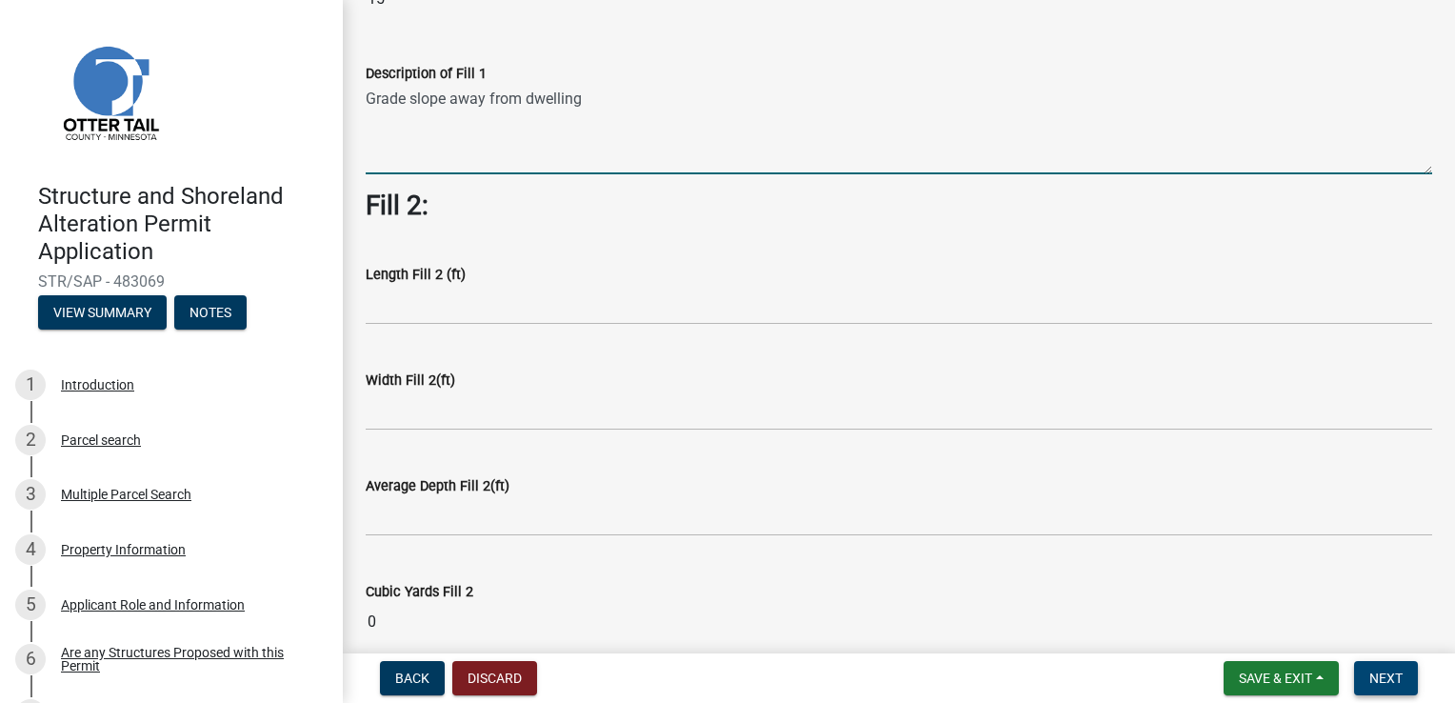
type textarea "Grade slope away from dwelling"
click at [1371, 675] on span "Next" at bounding box center [1386, 677] width 33 height 15
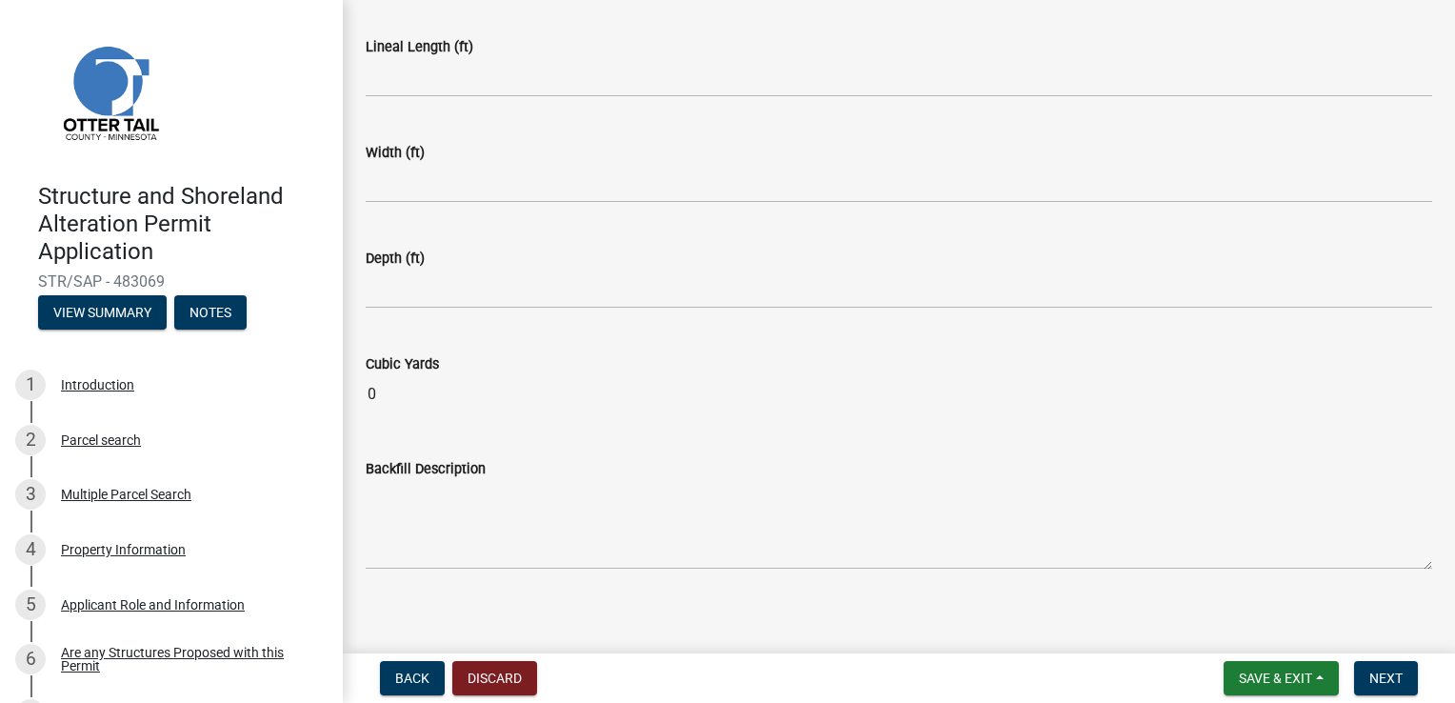
scroll to position [297, 0]
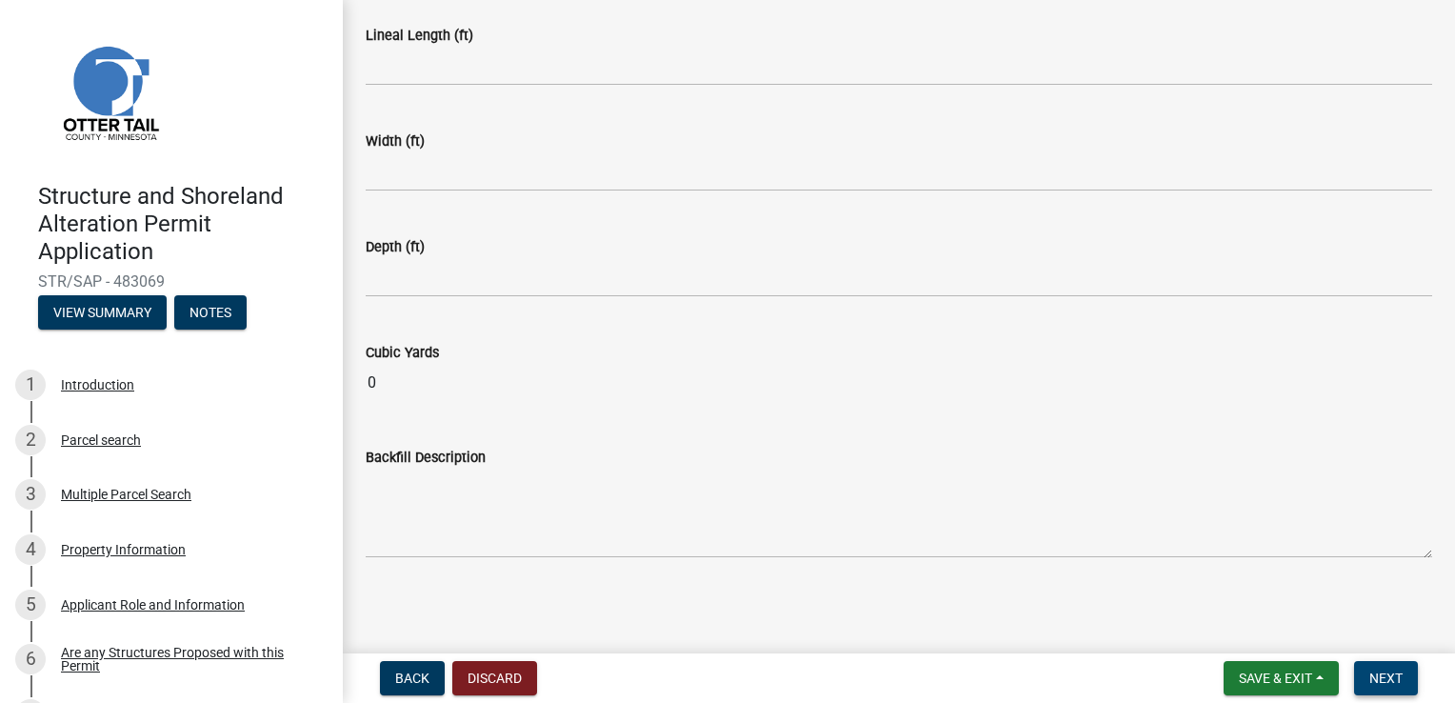
click at [1399, 680] on span "Next" at bounding box center [1386, 677] width 33 height 15
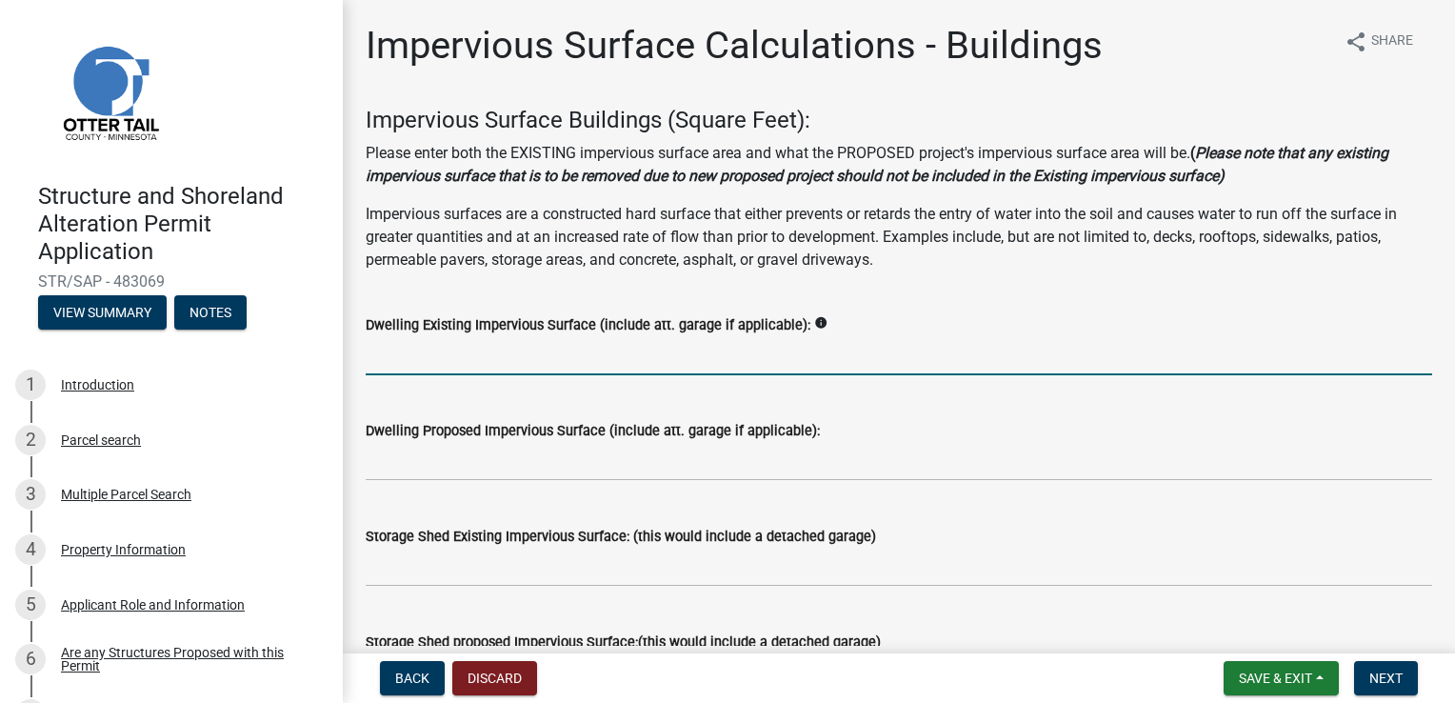
click at [601, 337] on input "text" at bounding box center [899, 355] width 1067 height 39
type input "1108"
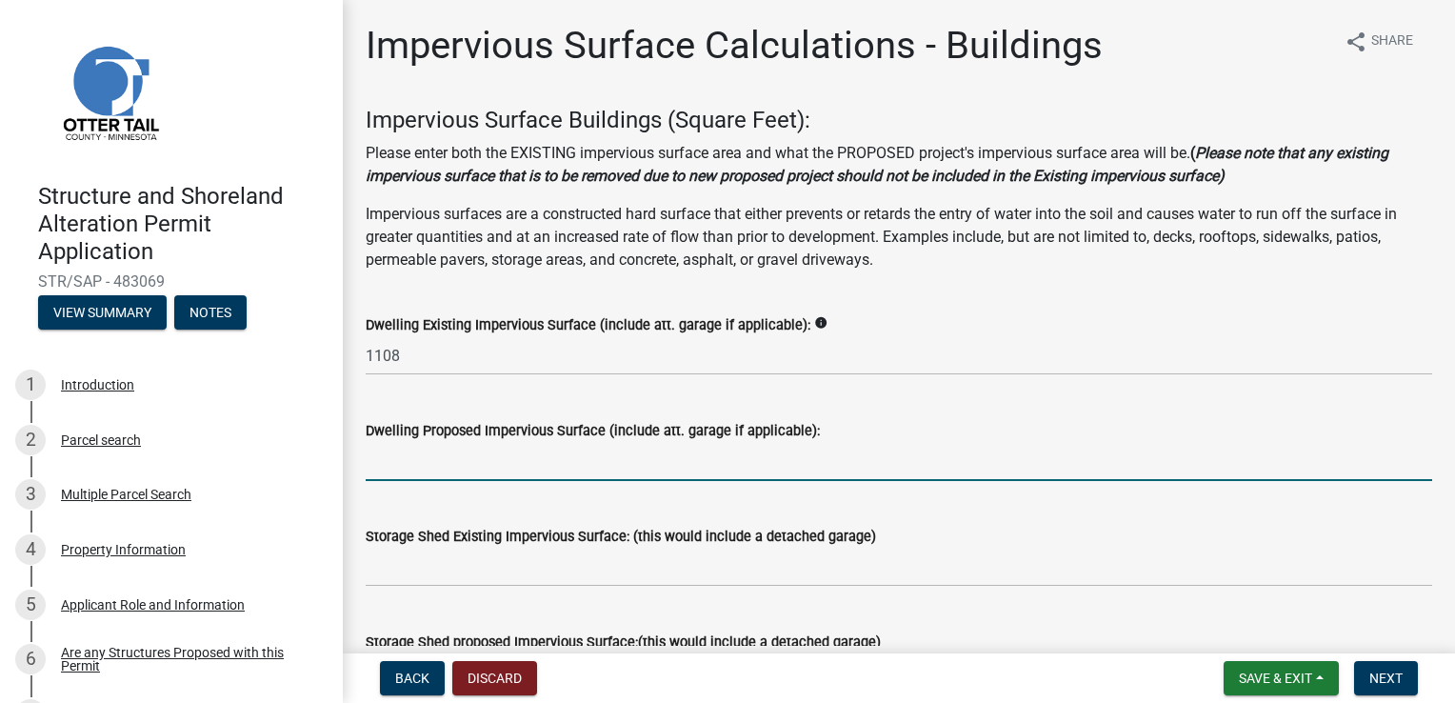
click at [497, 454] on input "text" at bounding box center [899, 461] width 1067 height 39
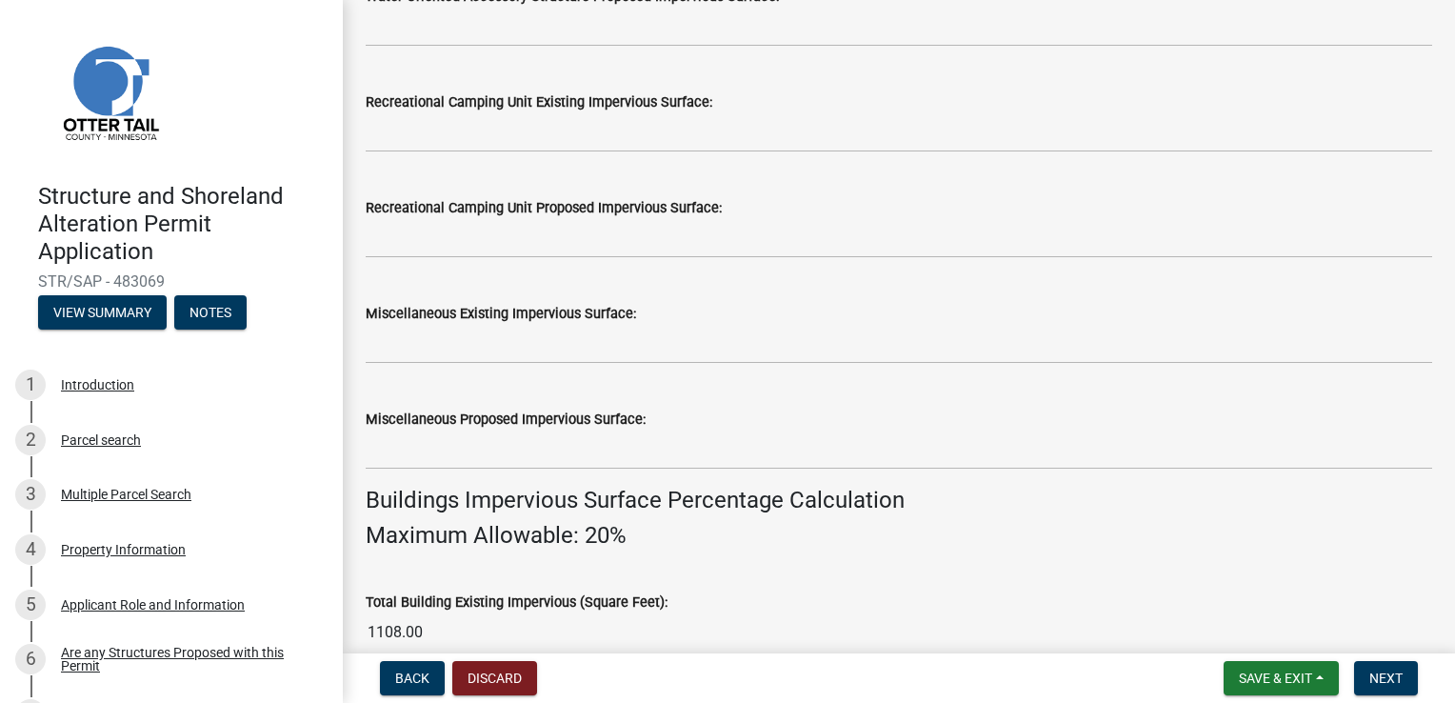
scroll to position [952, 0]
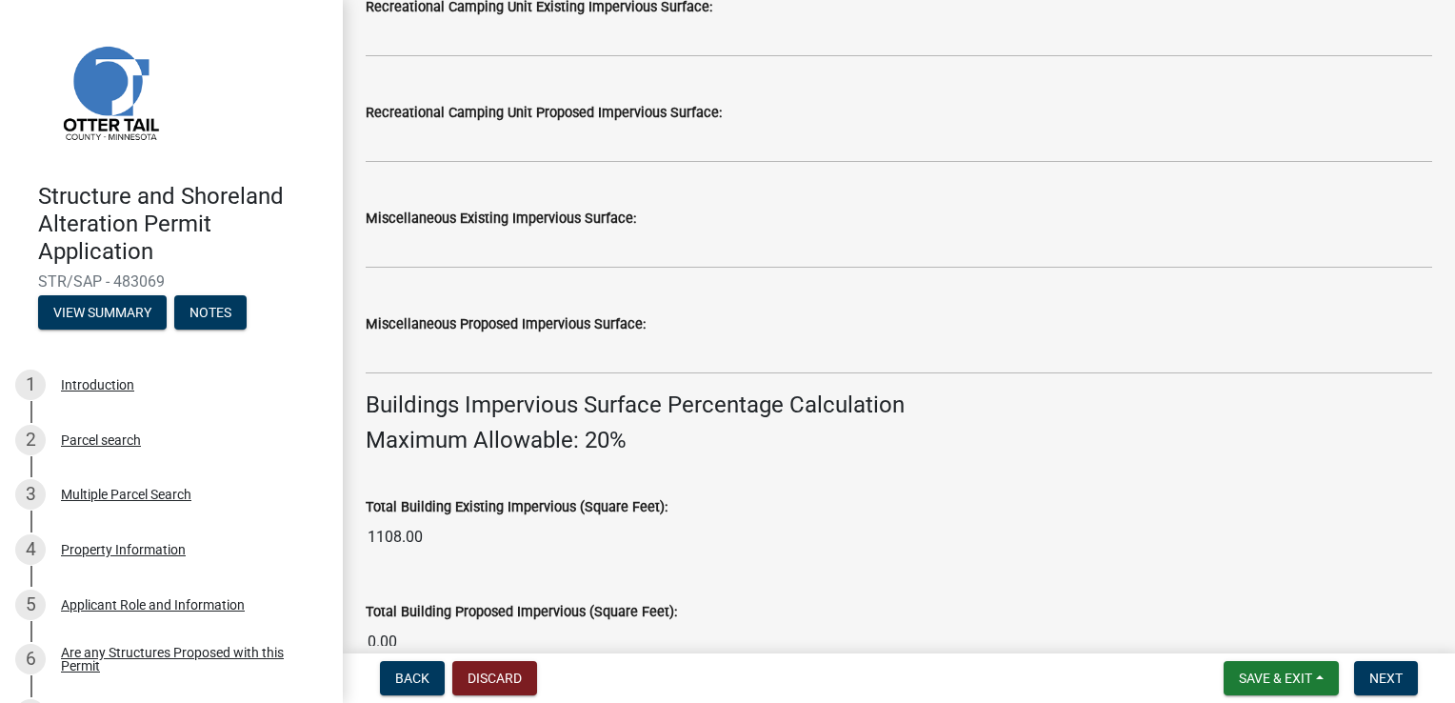
type input "1954"
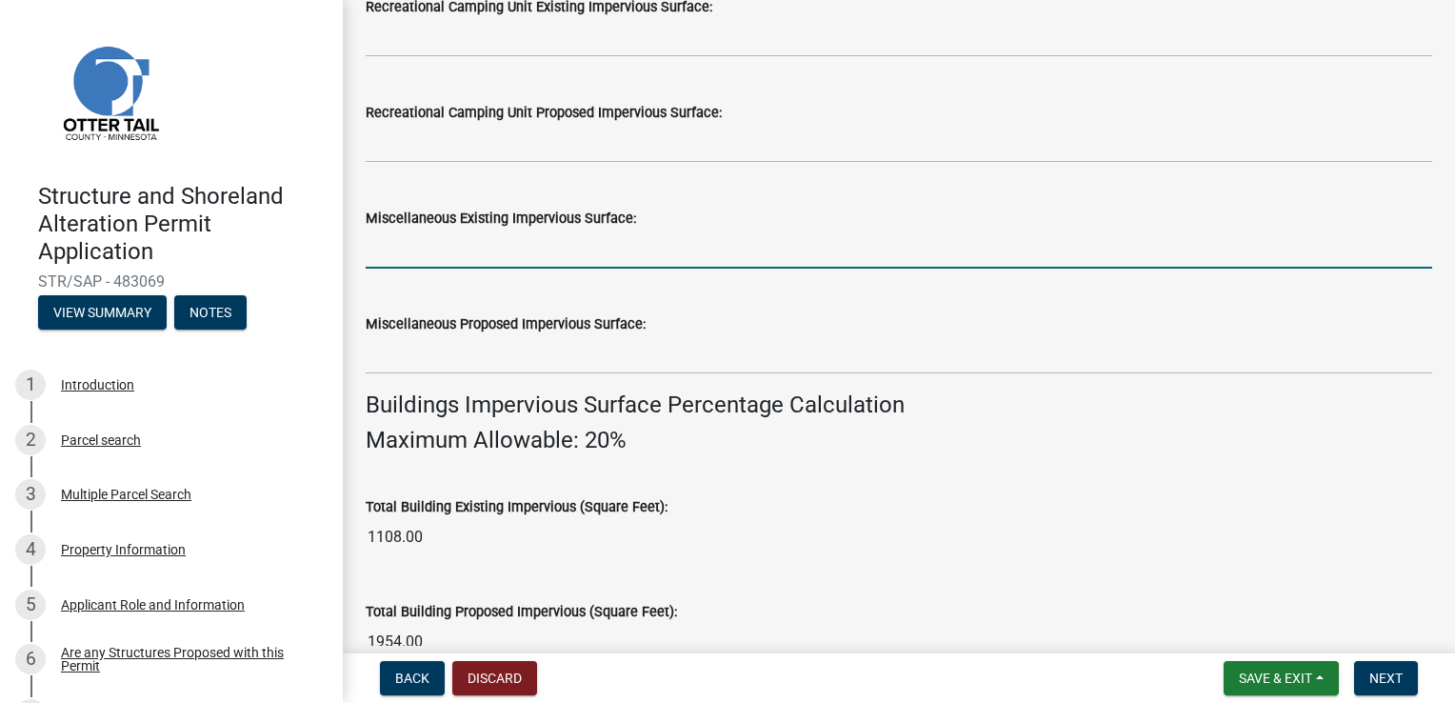
click at [491, 249] on input "text" at bounding box center [899, 249] width 1067 height 39
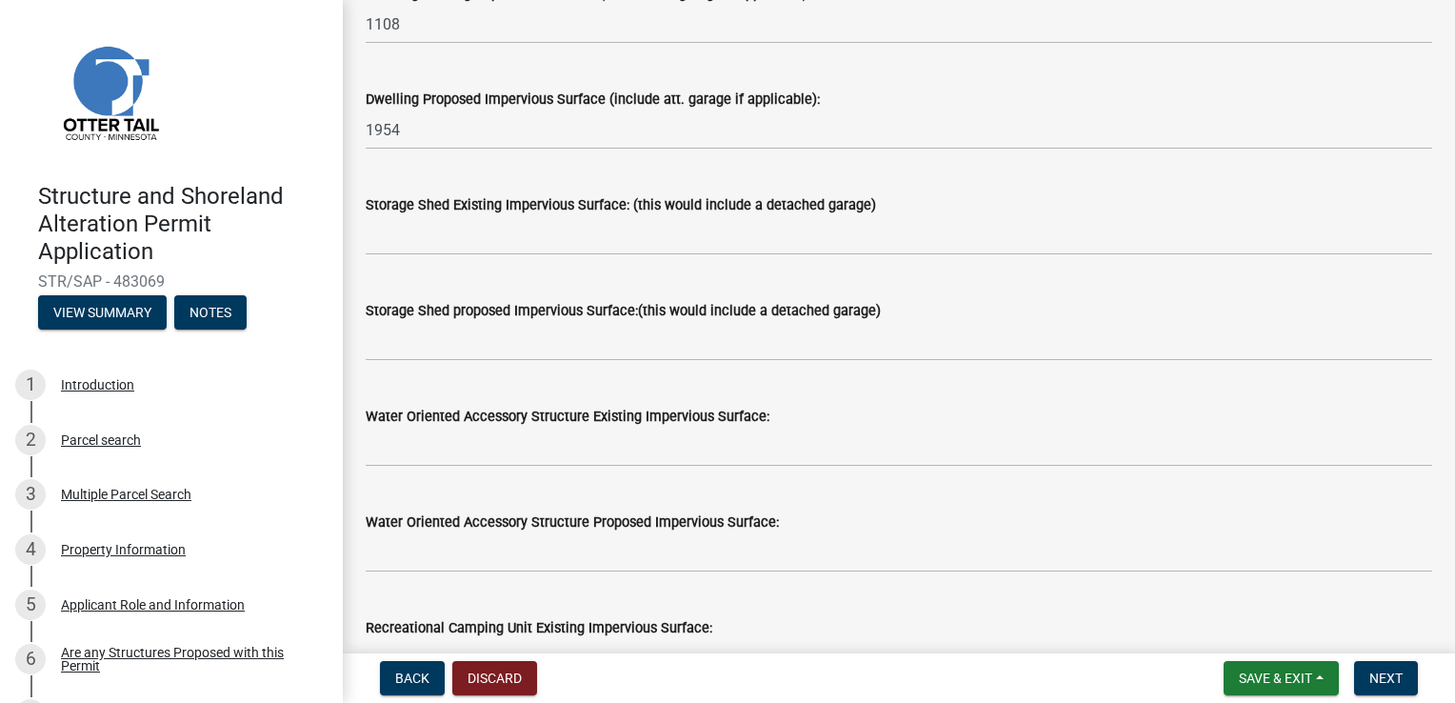
scroll to position [286, 0]
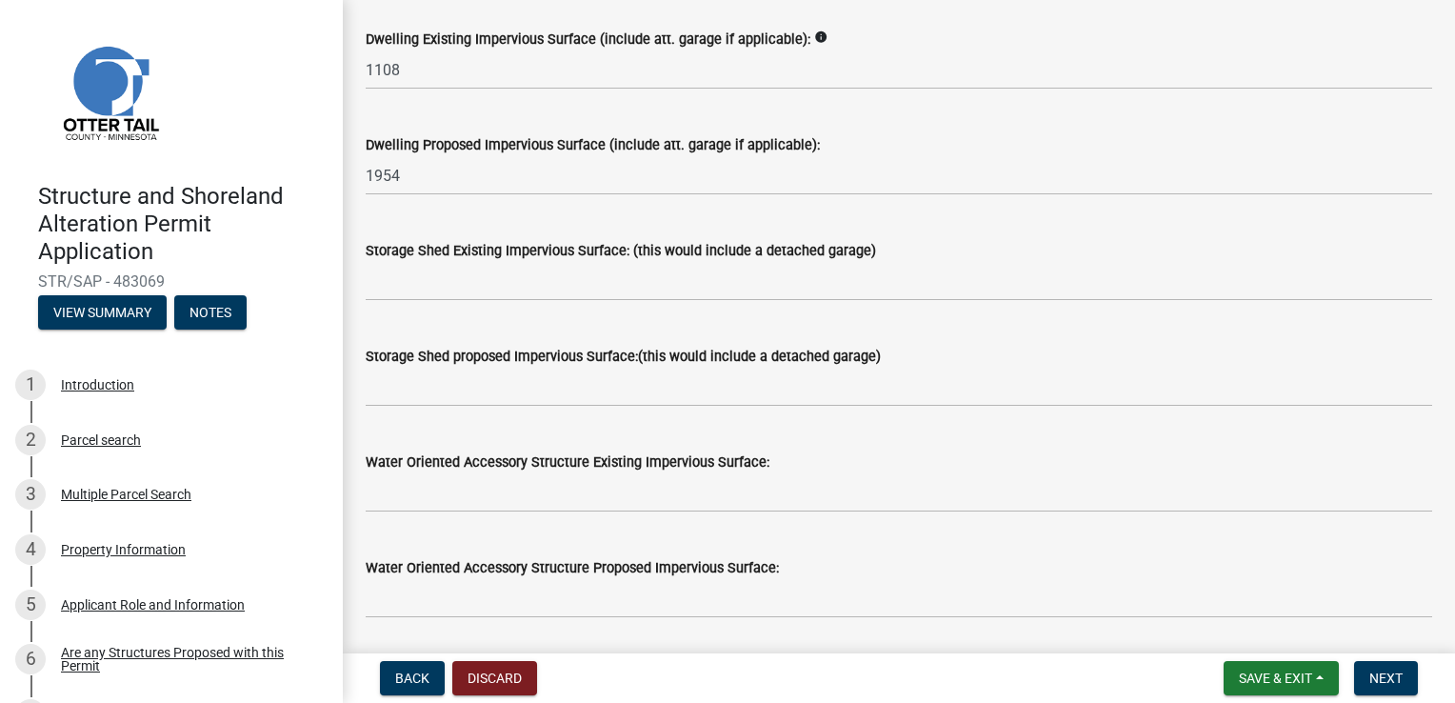
type input "1525"
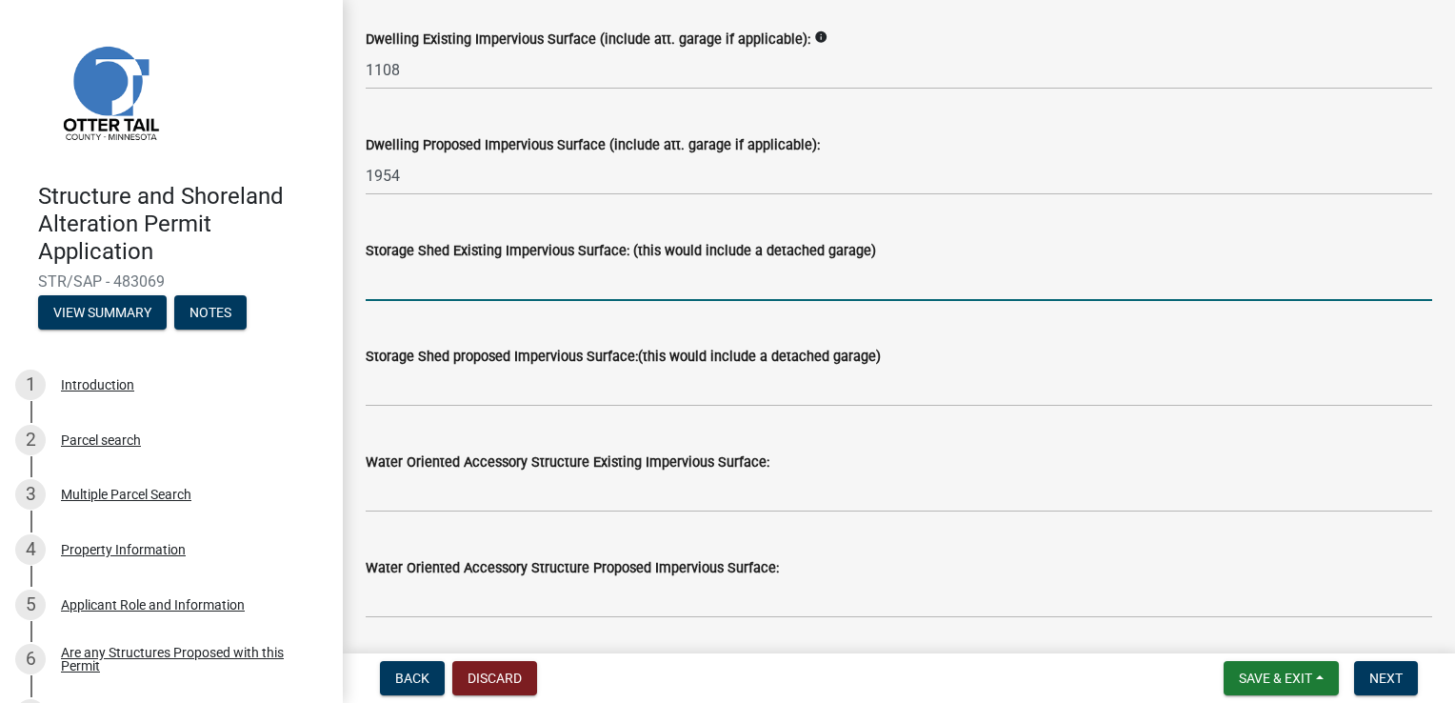
click at [461, 276] on input "text" at bounding box center [899, 281] width 1067 height 39
type input "68"
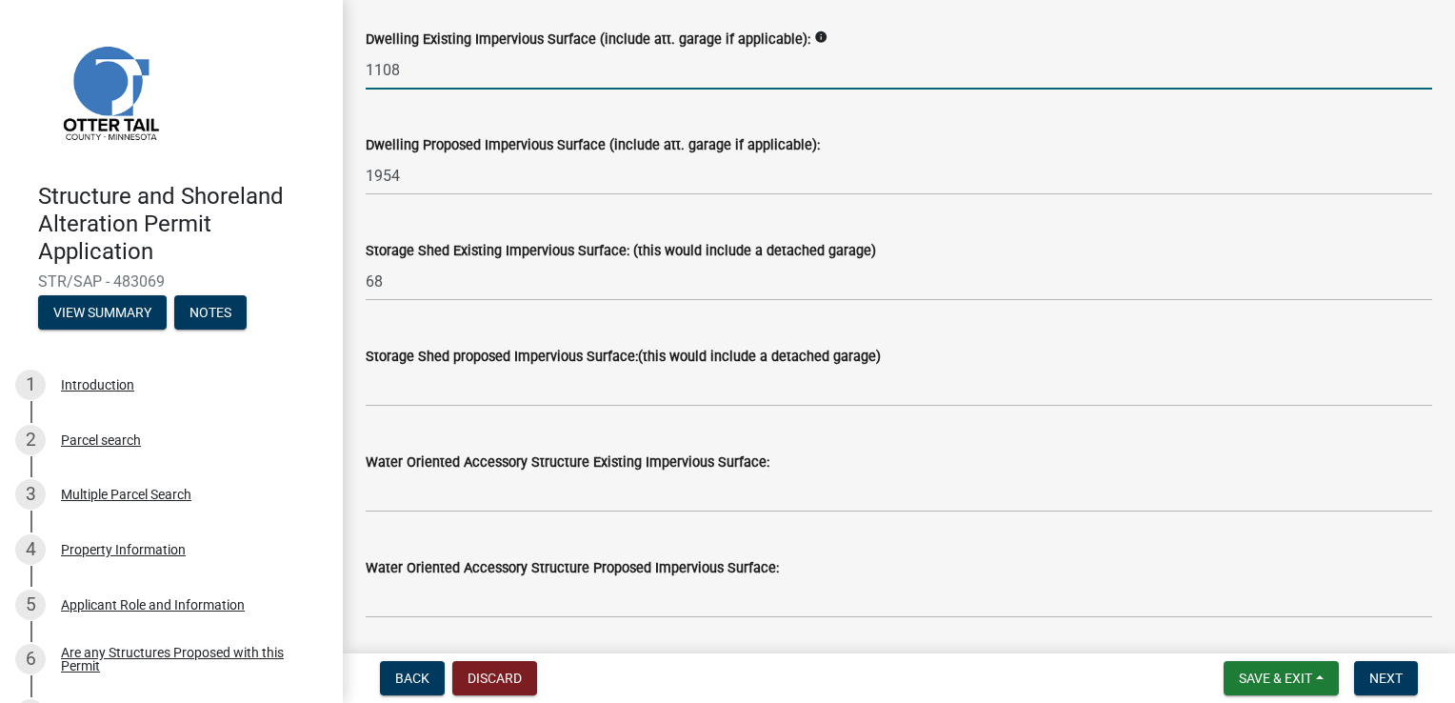
drag, startPoint x: 415, startPoint y: 78, endPoint x: 347, endPoint y: 69, distance: 69.2
type input "1040"
click at [590, 131] on div "Dwelling Proposed Impervious Surface (include att. garage if applicable): 1954" at bounding box center [899, 151] width 1067 height 89
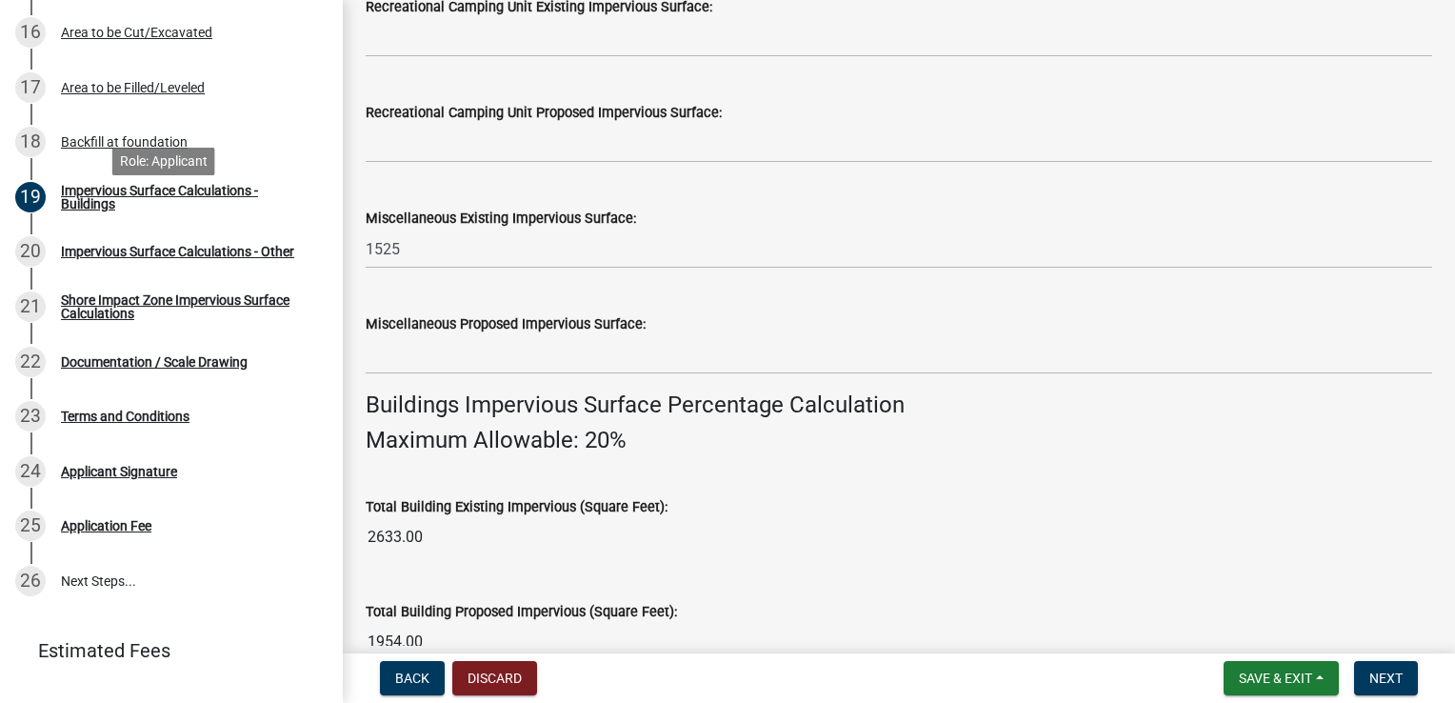
scroll to position [1215, 0]
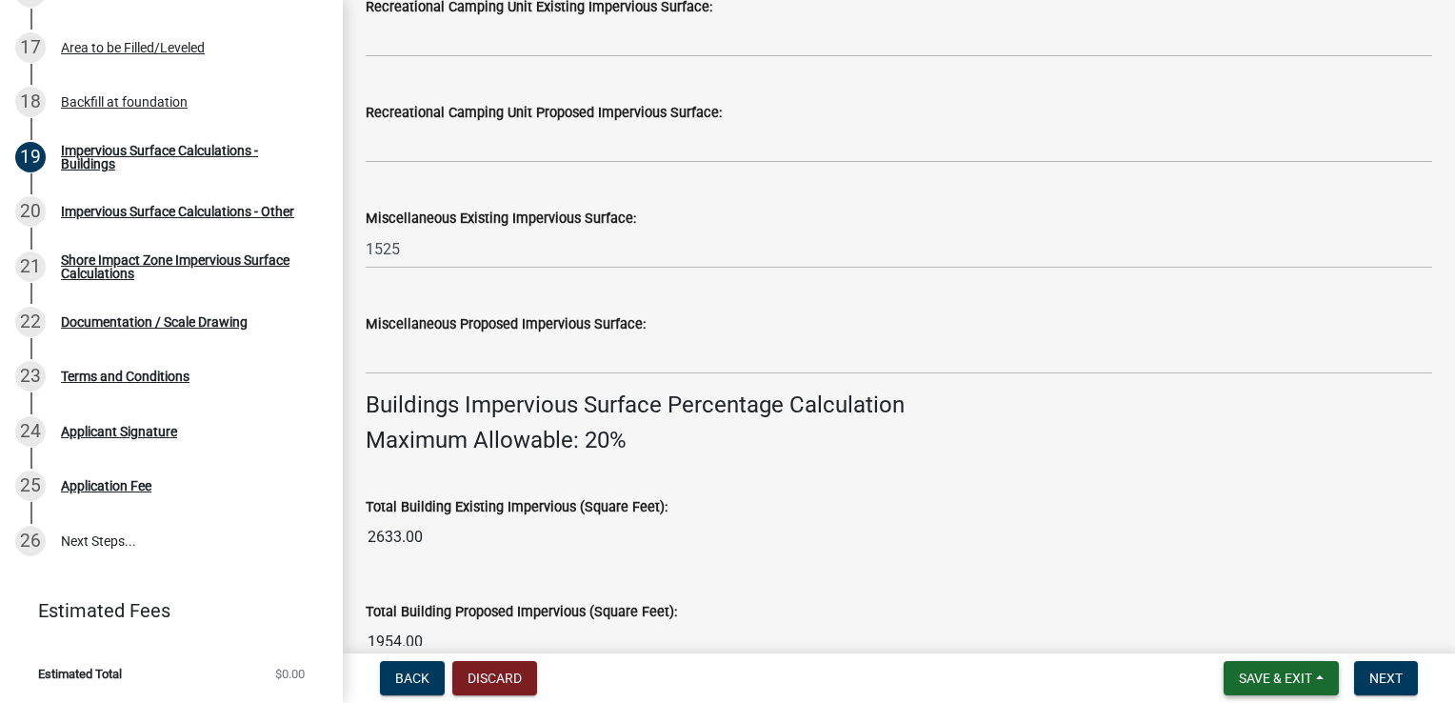
click at [1244, 676] on span "Save & Exit" at bounding box center [1275, 677] width 73 height 15
click at [1236, 590] on button "Save" at bounding box center [1263, 583] width 152 height 46
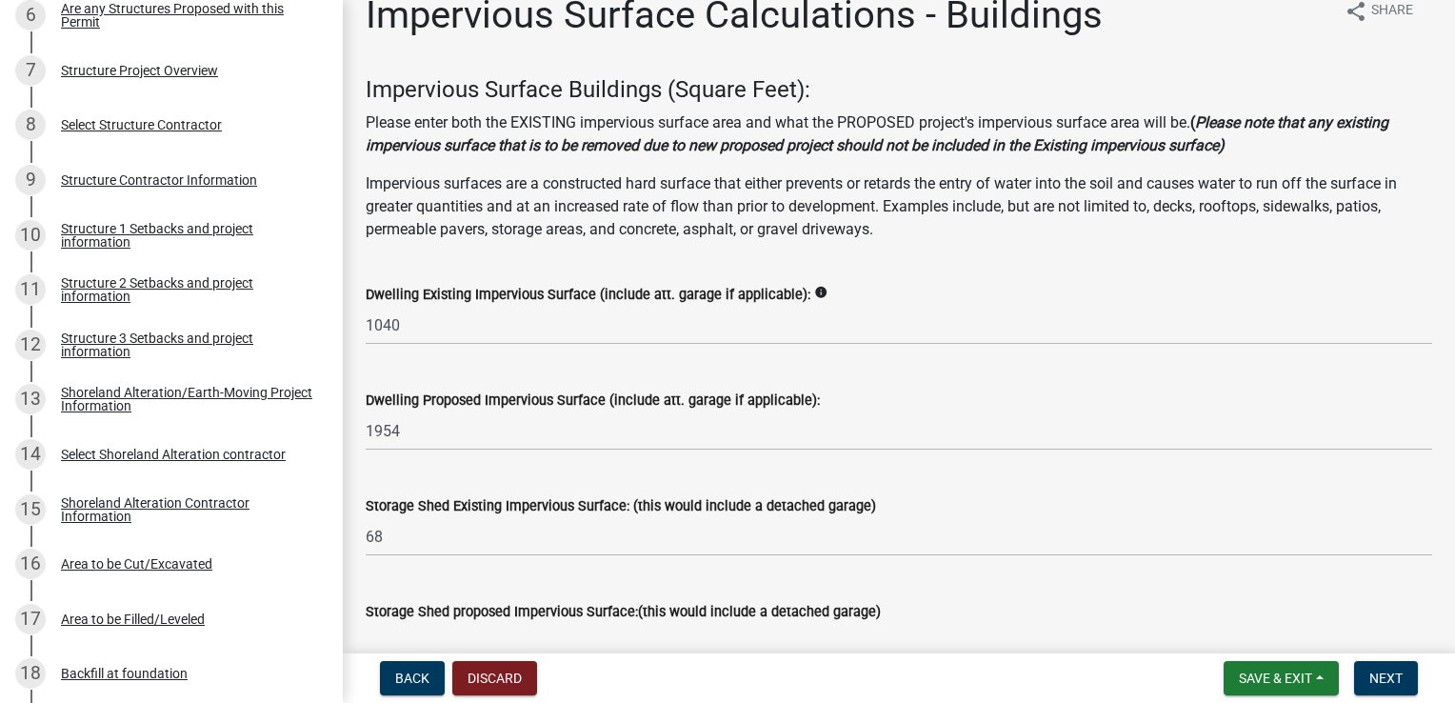
scroll to position [0, 0]
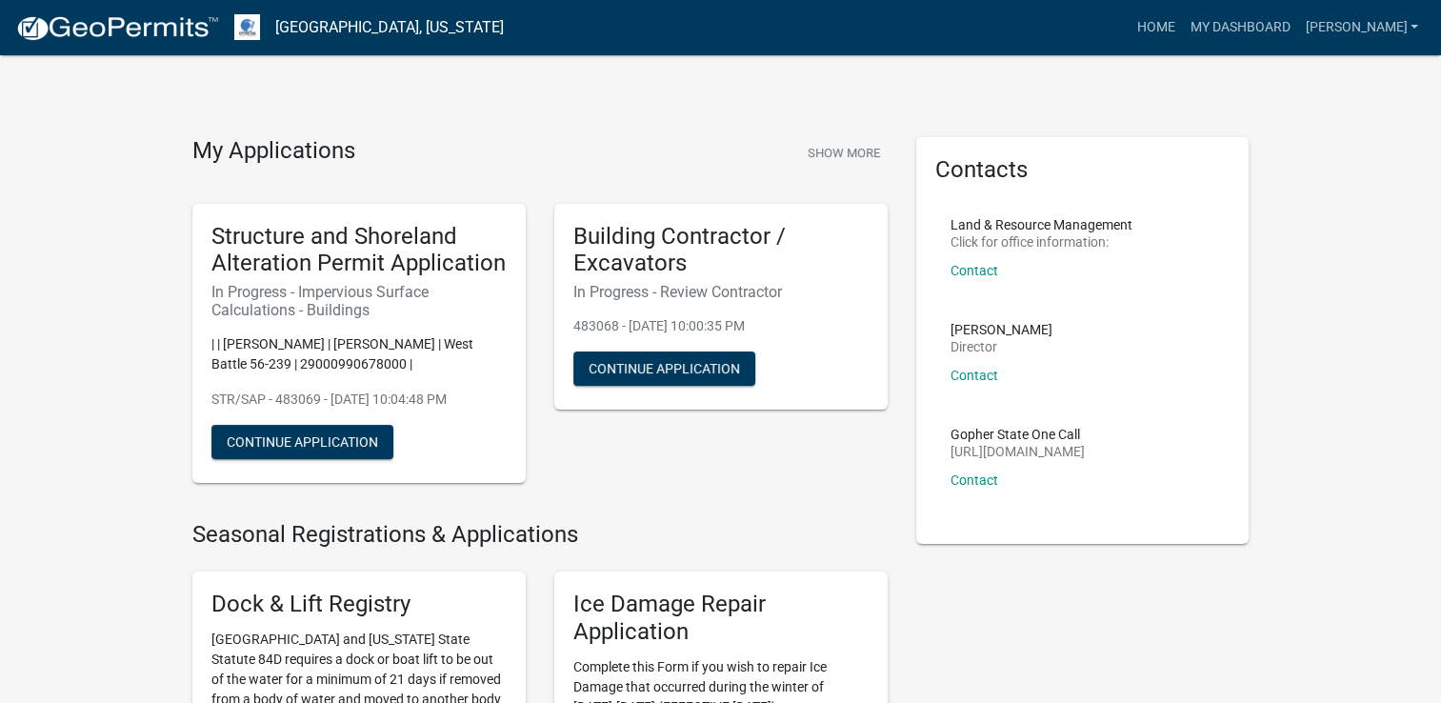
click at [185, 451] on div "Structure and Shoreland Alteration Permit Application In Progress - Impervious …" at bounding box center [359, 344] width 362 height 310
